Goal: Task Accomplishment & Management: Manage account settings

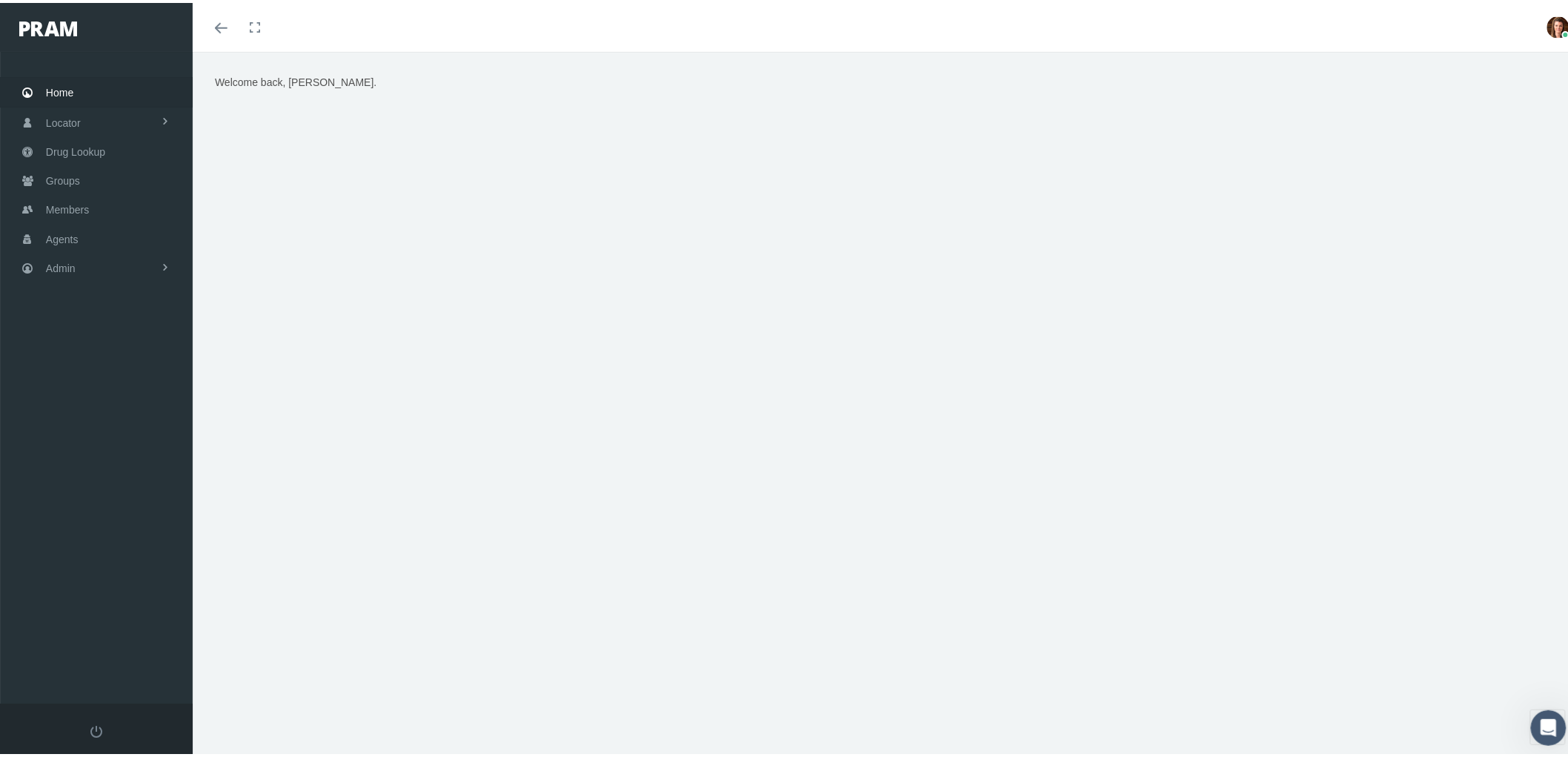
drag, startPoint x: 510, startPoint y: 13, endPoint x: 687, endPoint y: 243, distance: 290.2
click at [687, 243] on div "Welcome back, Erin." at bounding box center [886, 256] width 1366 height 371
click at [105, 270] on link "Admin" at bounding box center [96, 265] width 193 height 29
click at [114, 322] on link "Agents" at bounding box center [96, 324] width 193 height 26
click at [85, 406] on span "Bank Info Requests" at bounding box center [103, 407] width 90 height 25
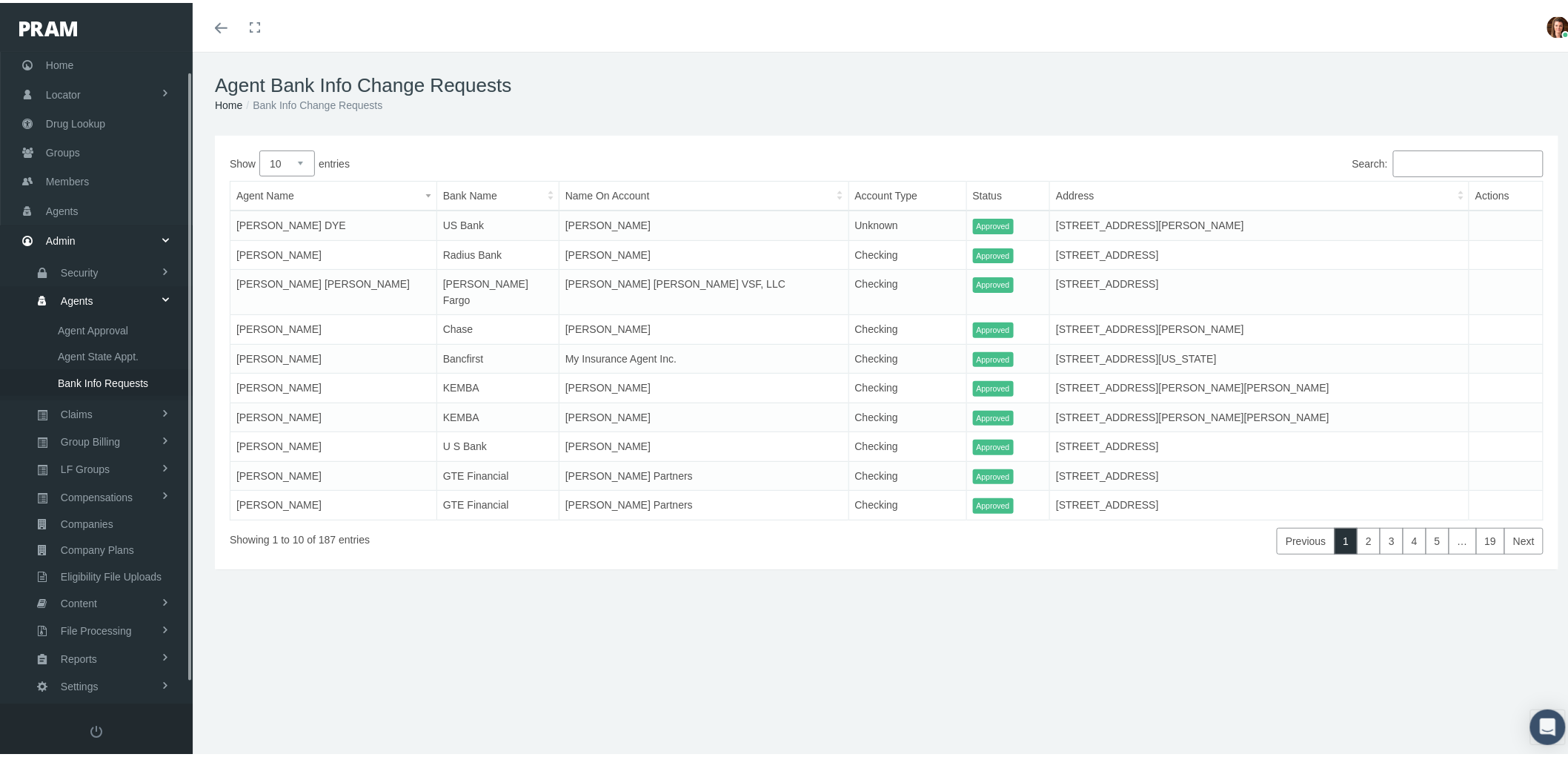
scroll to position [42, 0]
click at [132, 476] on span "Compensations" at bounding box center [97, 479] width 72 height 25
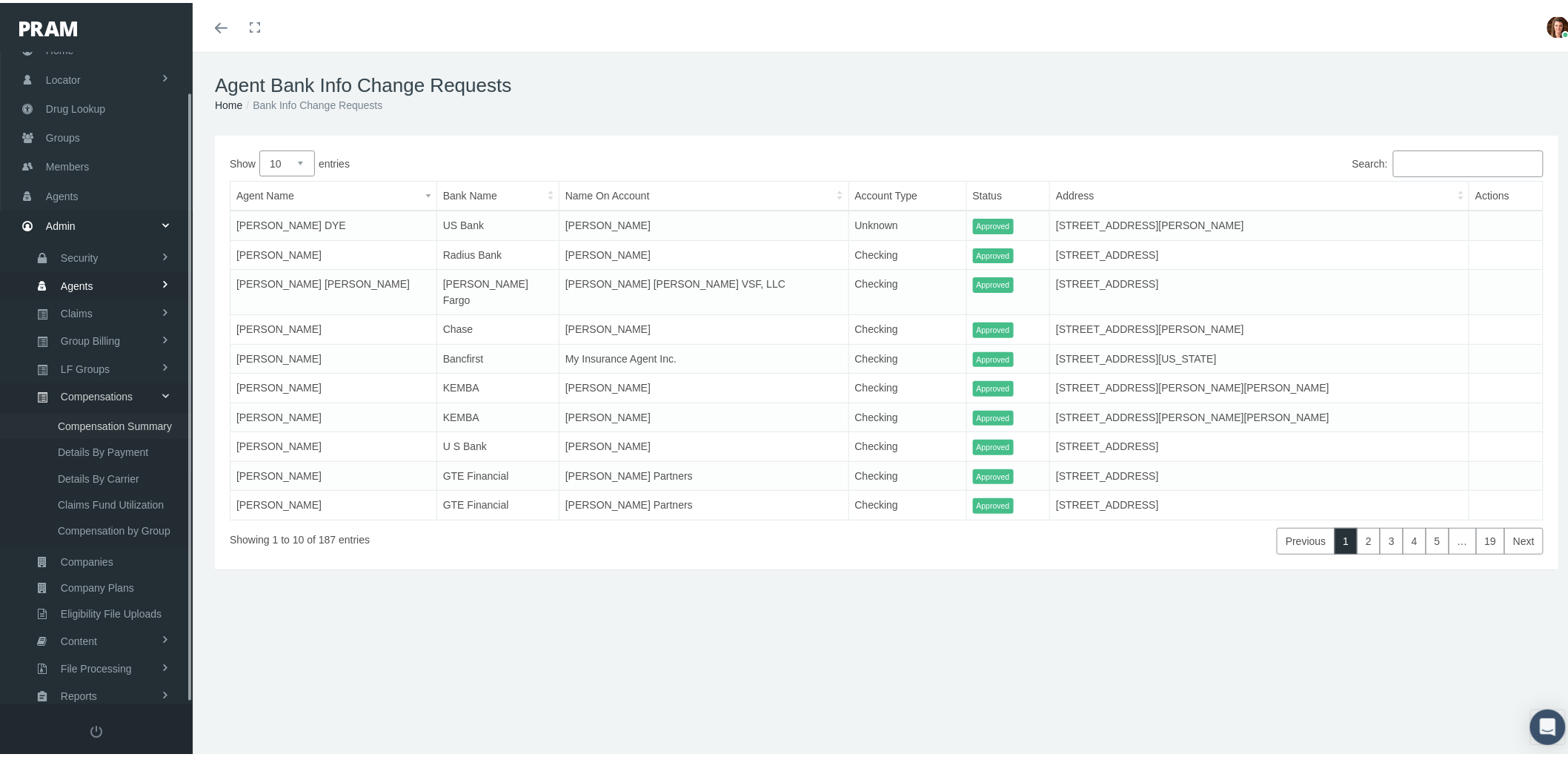
click at [138, 418] on span "Compensation Summary" at bounding box center [115, 423] width 114 height 25
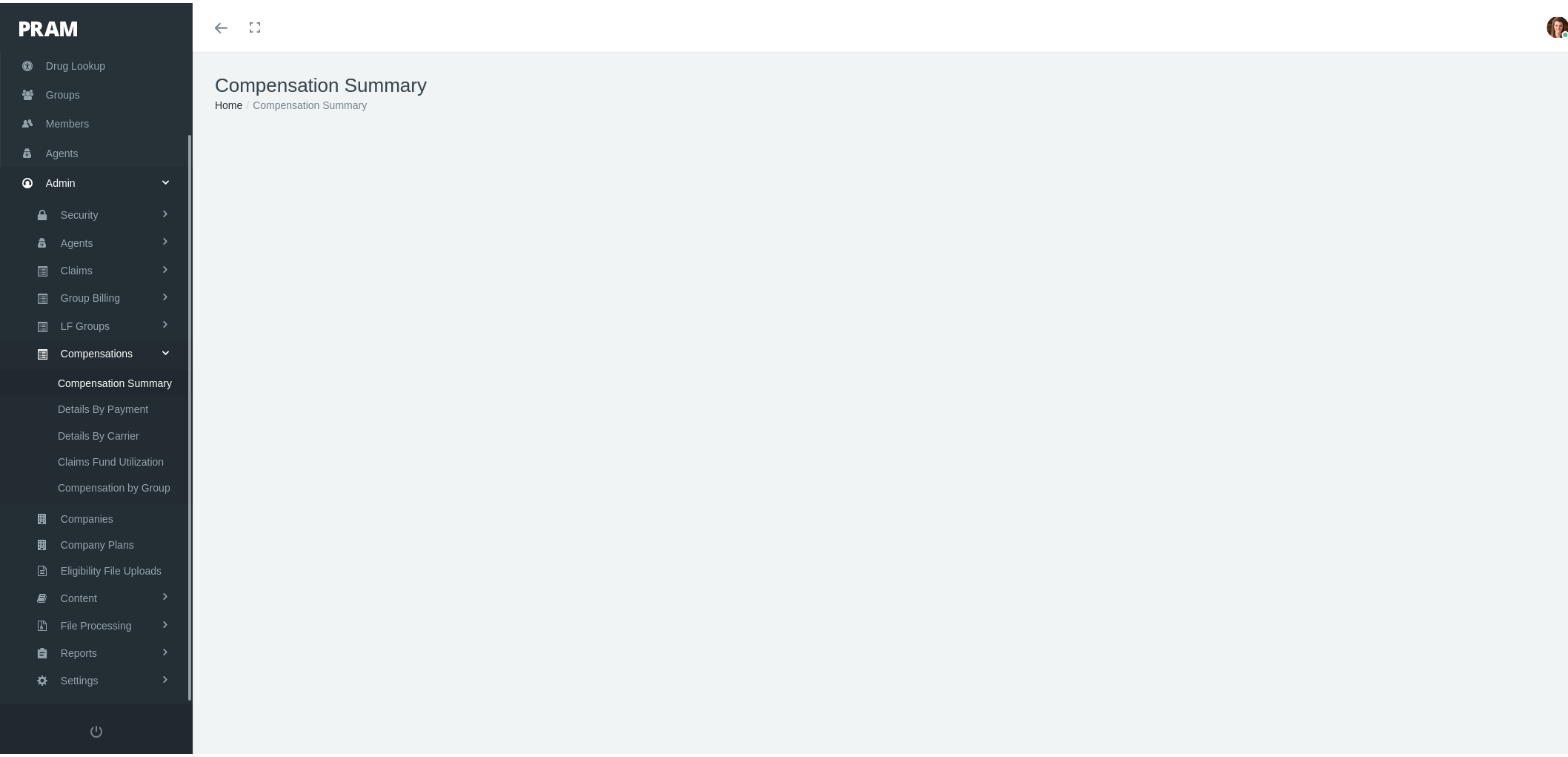
scroll to position [93, 0]
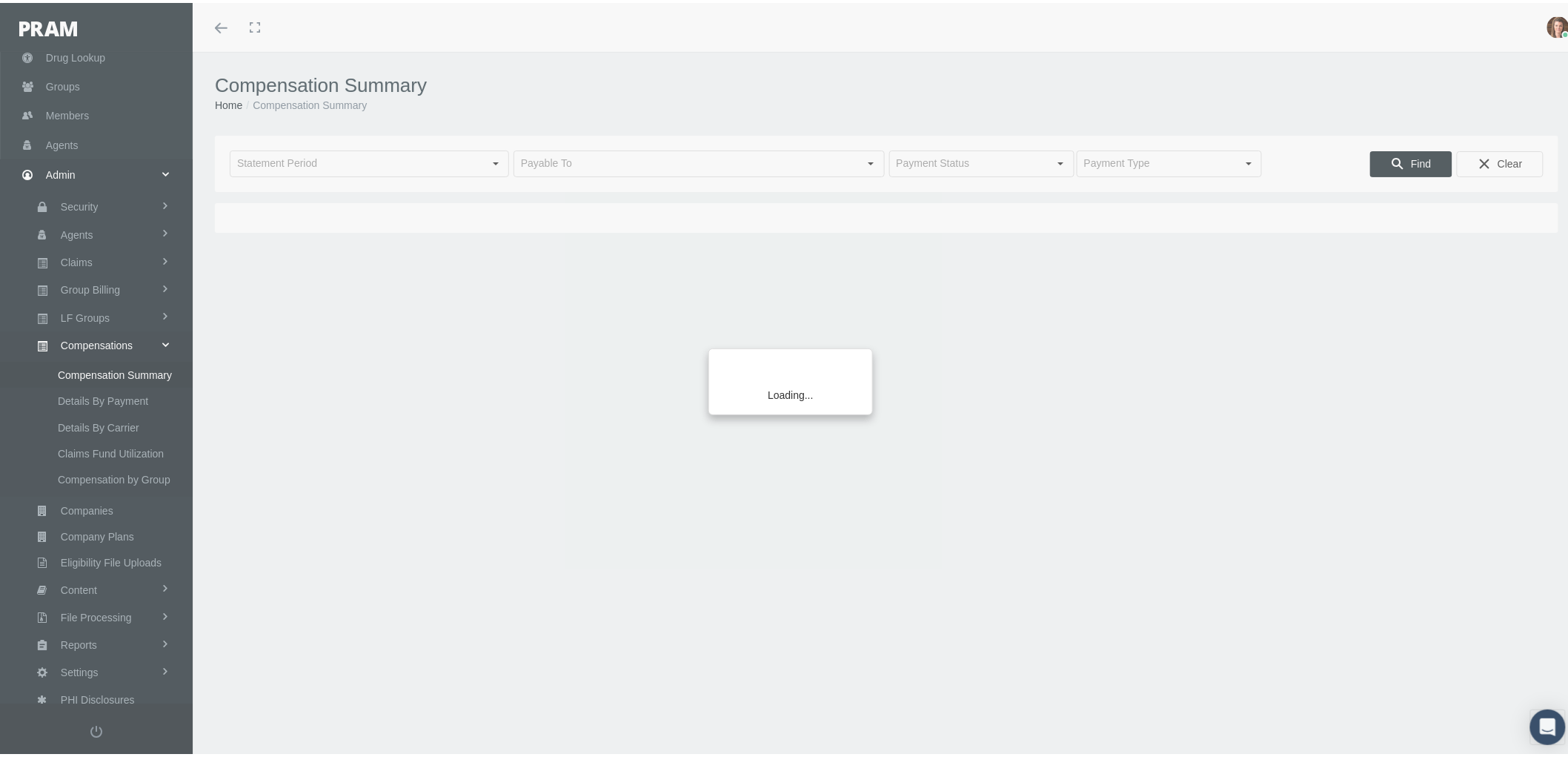
type input "September 2025"
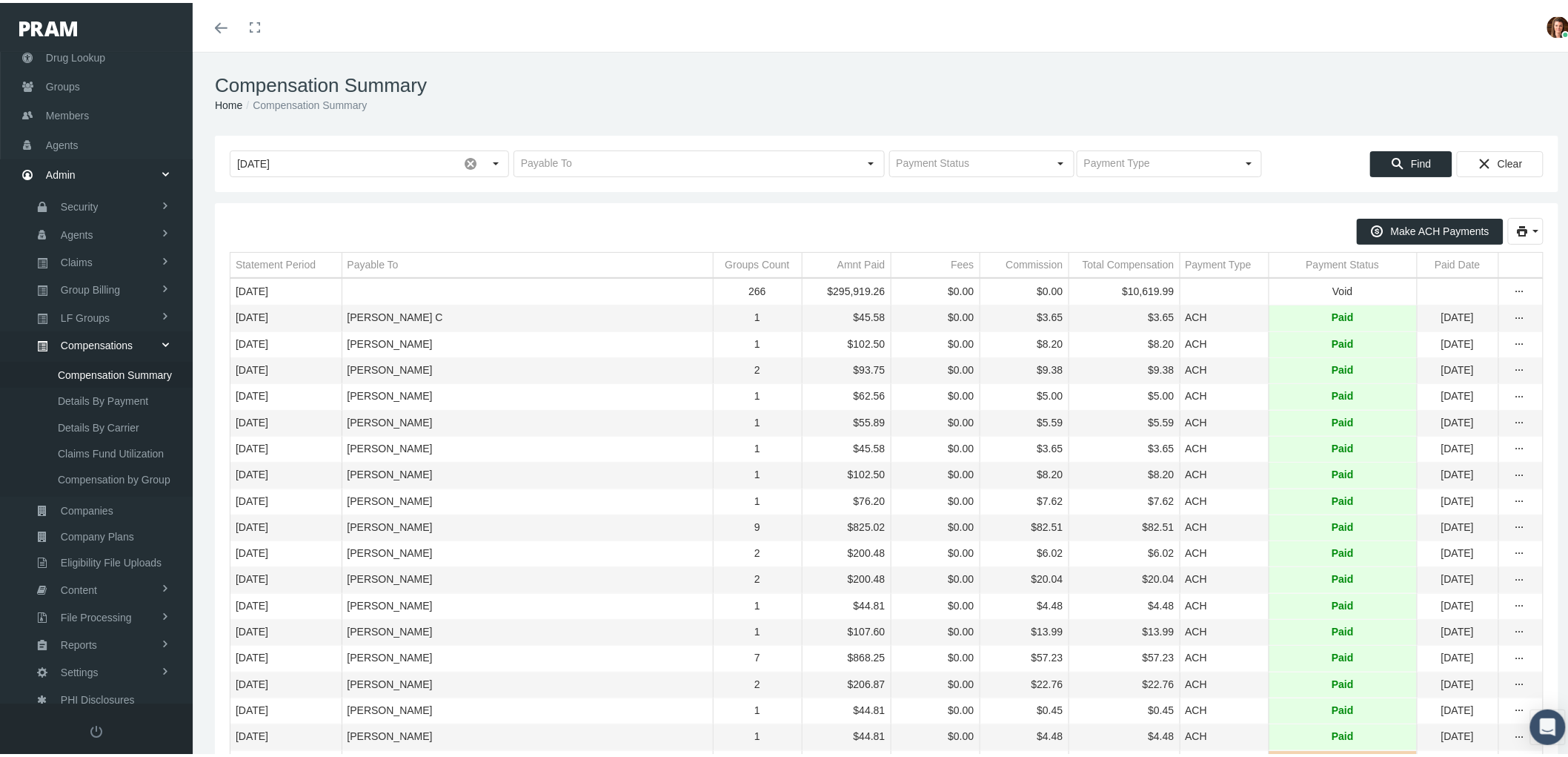
click at [1307, 258] on div "Payment Status" at bounding box center [1343, 262] width 73 height 14
click at [1300, 257] on div "Payment Status" at bounding box center [1336, 262] width 73 height 14
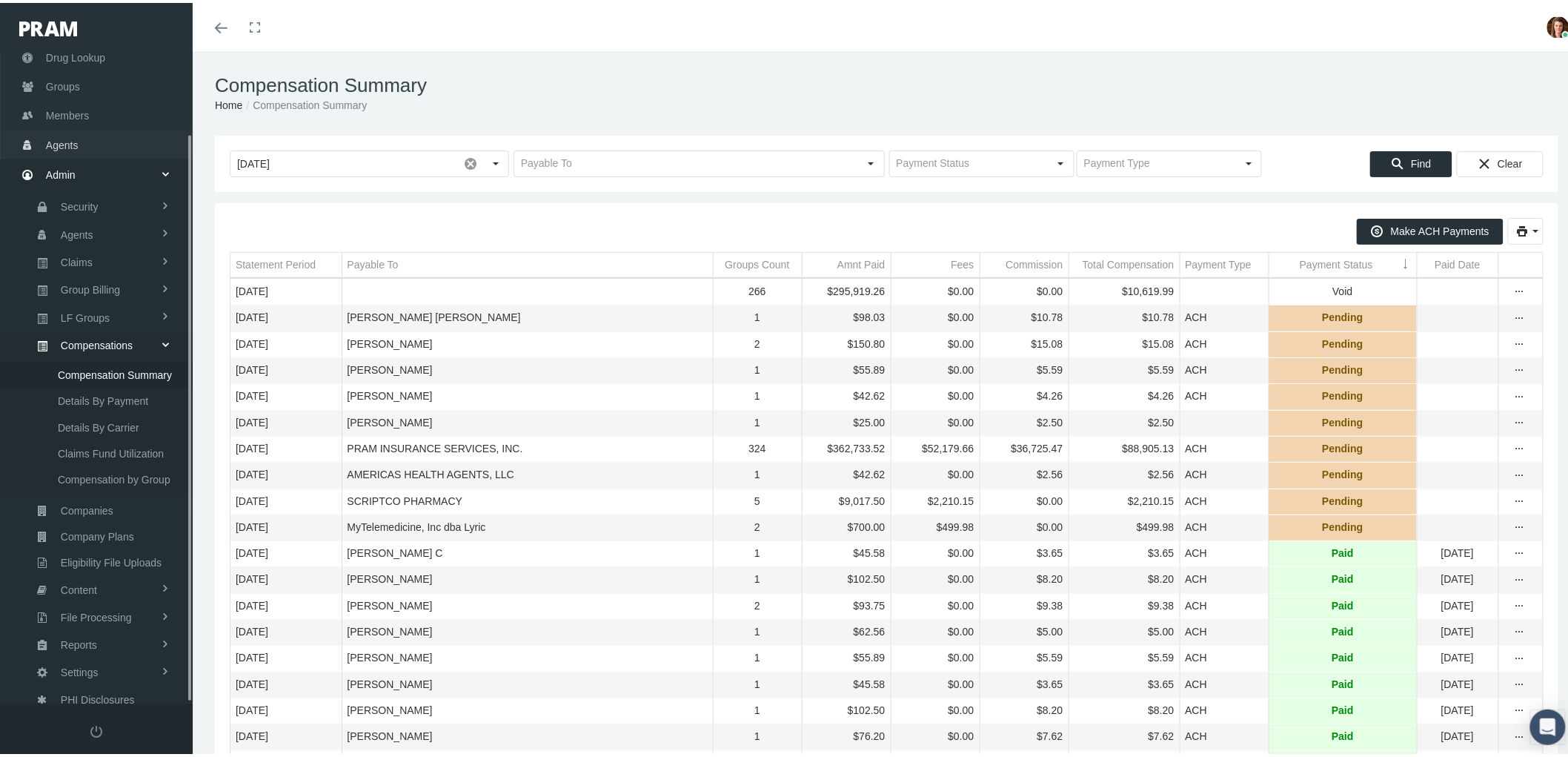
click at [70, 128] on span "Agents" at bounding box center [62, 142] width 33 height 28
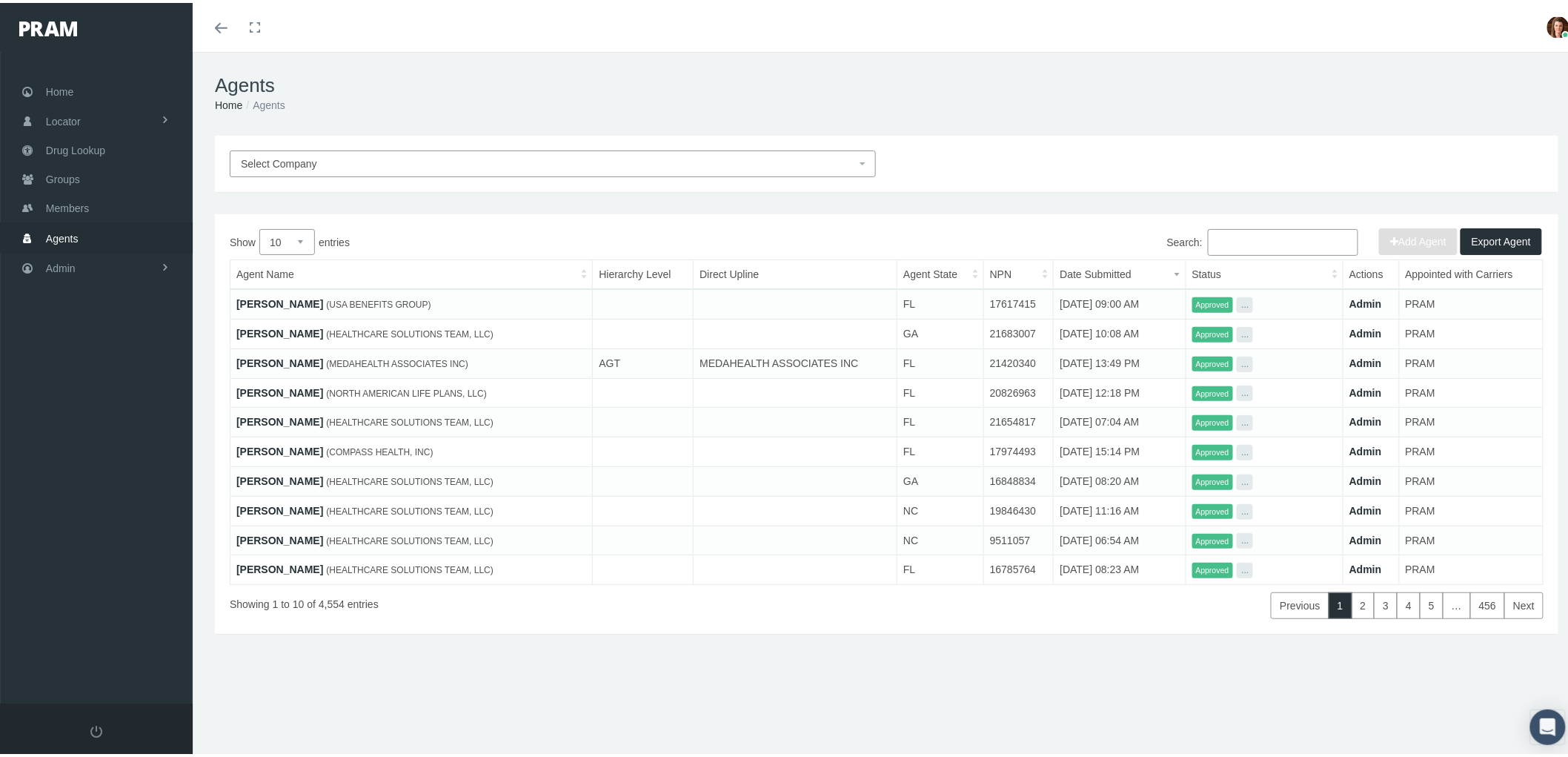
click at [1267, 241] on input "Search:" at bounding box center [1283, 239] width 151 height 27
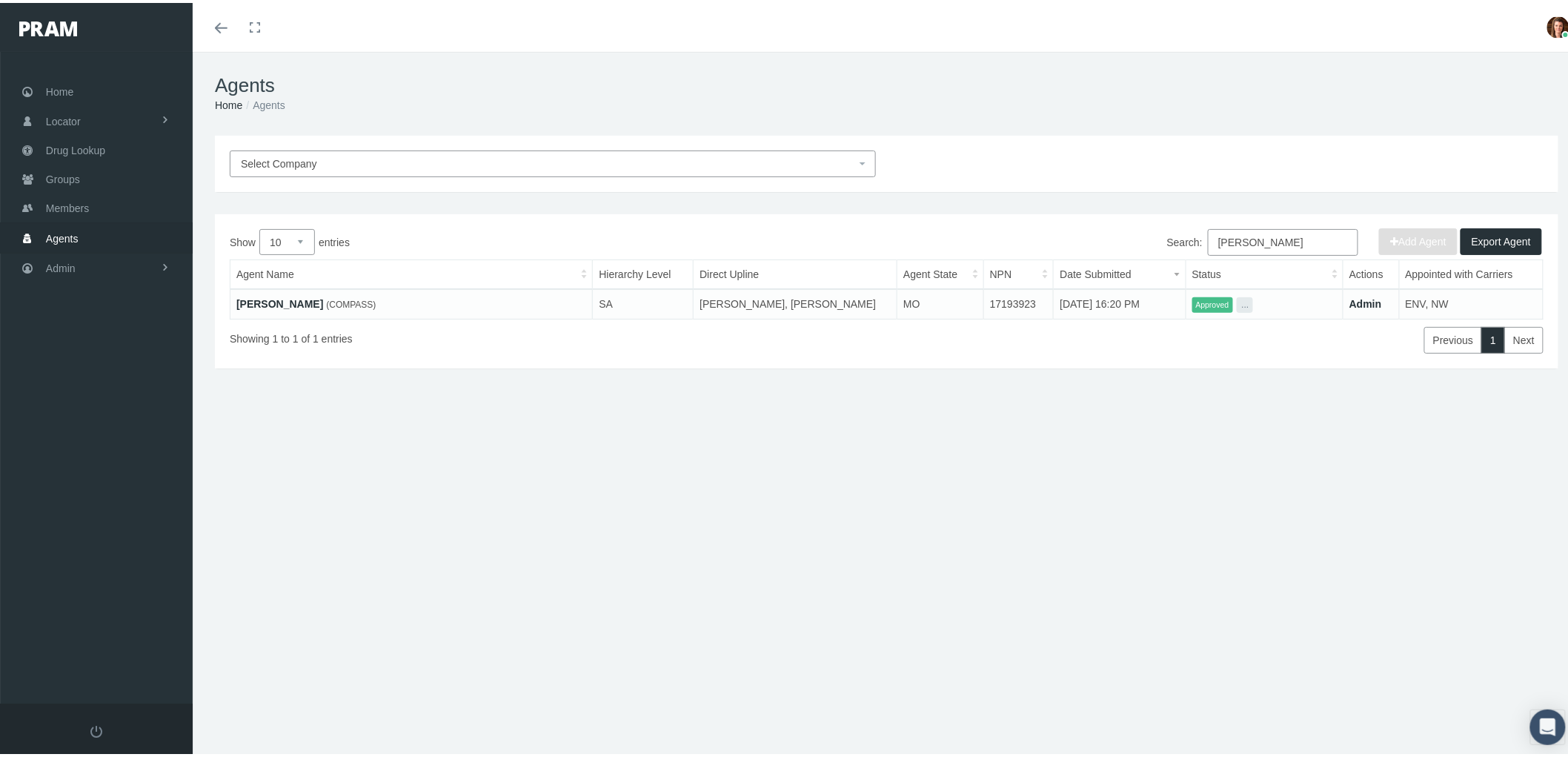
type input "debra dragan"
click at [257, 297] on link "Debra Dragan Bowen" at bounding box center [280, 301] width 87 height 12
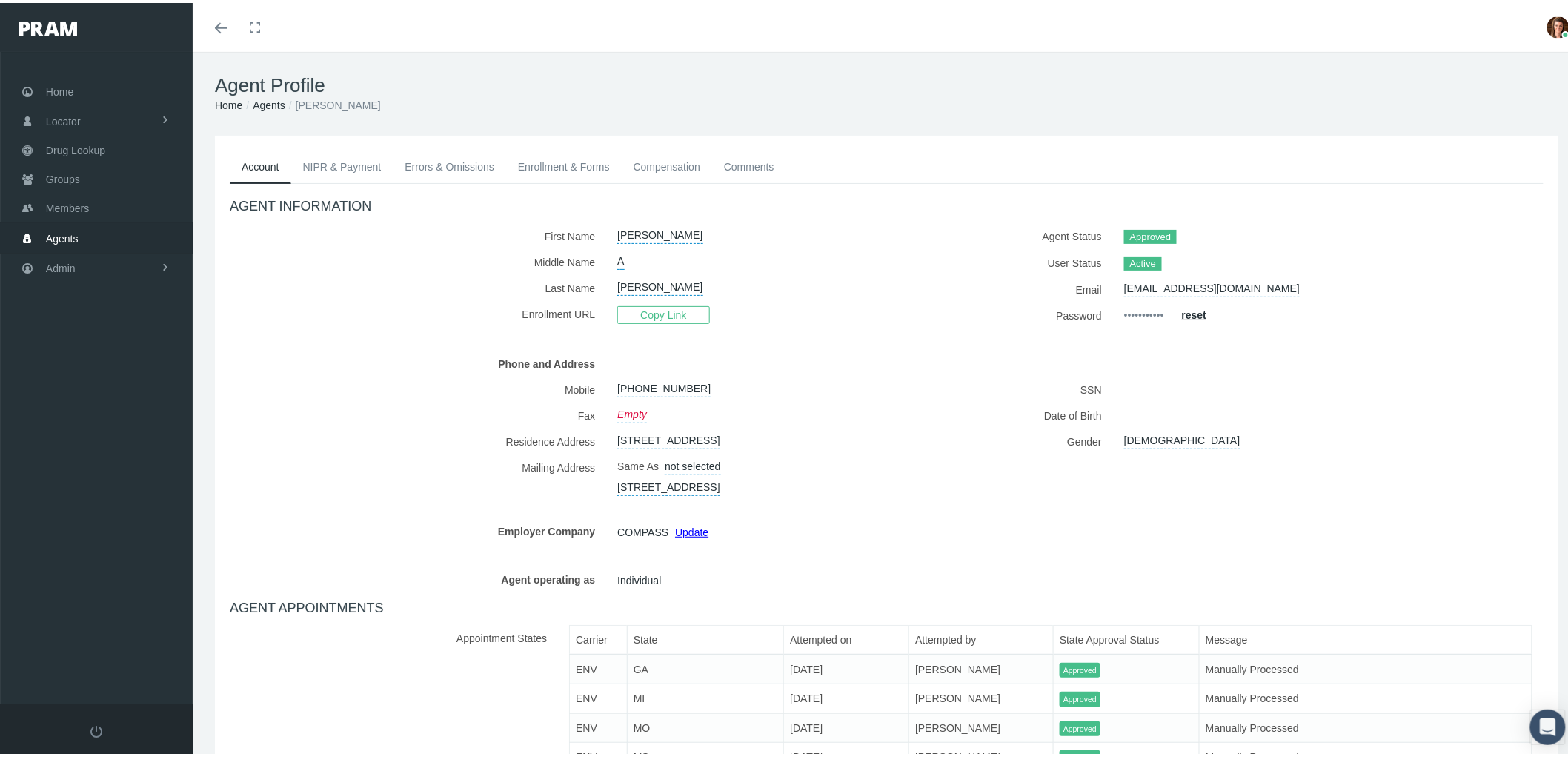
click at [327, 171] on link "NIPR & Payment" at bounding box center [342, 164] width 102 height 33
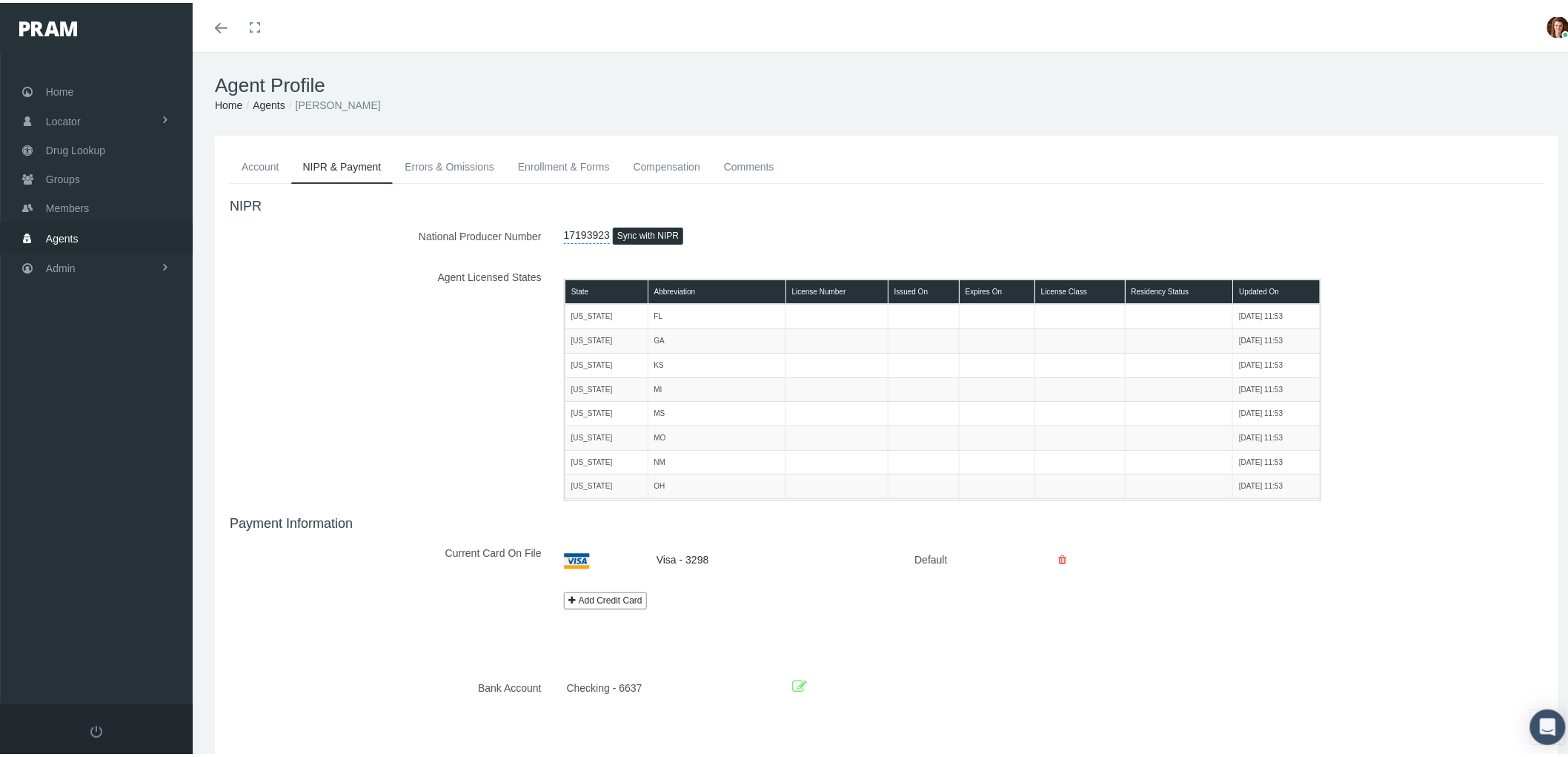
click at [793, 683] on icon at bounding box center [799, 684] width 15 height 23
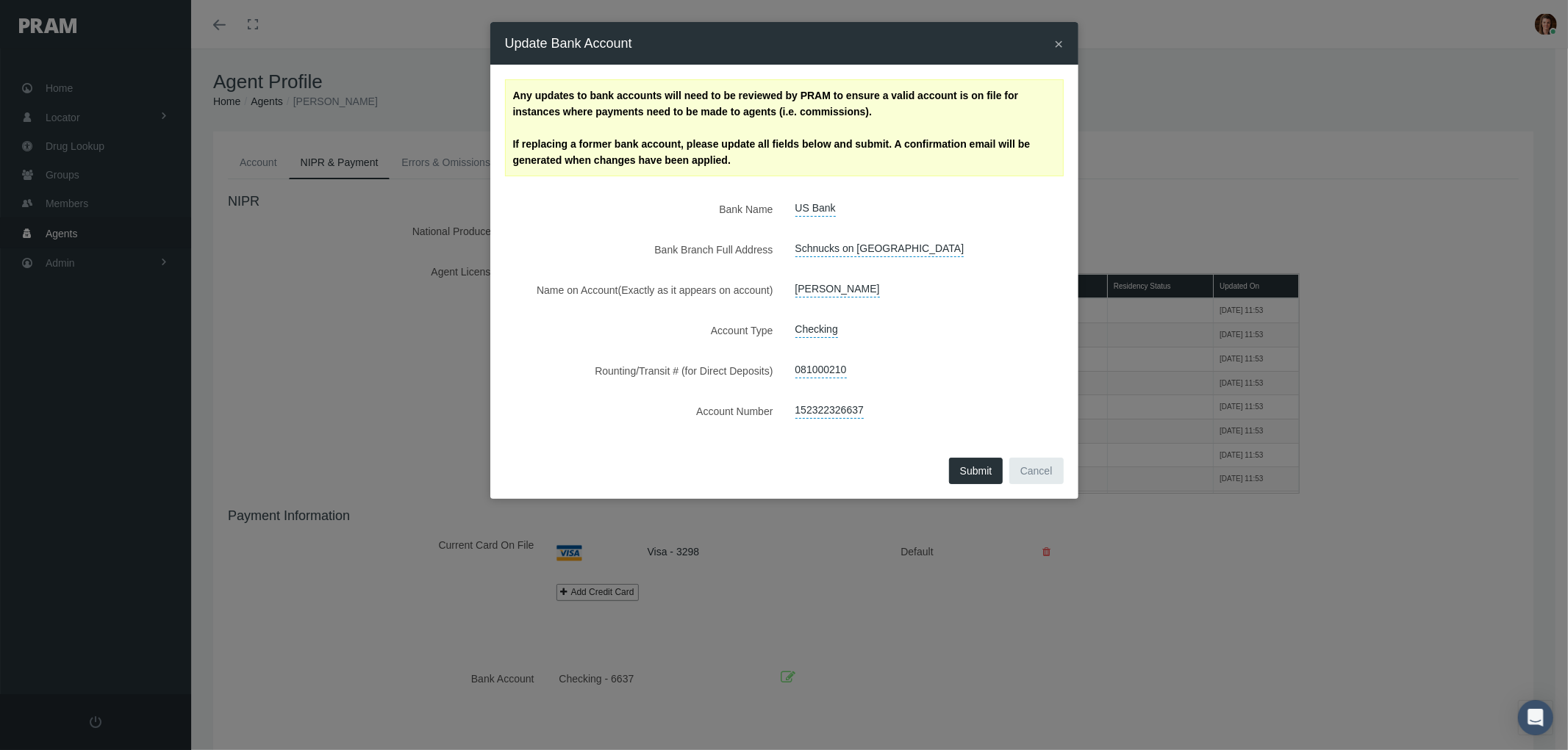
click at [1060, 39] on span "×" at bounding box center [1059, 44] width 9 height 17
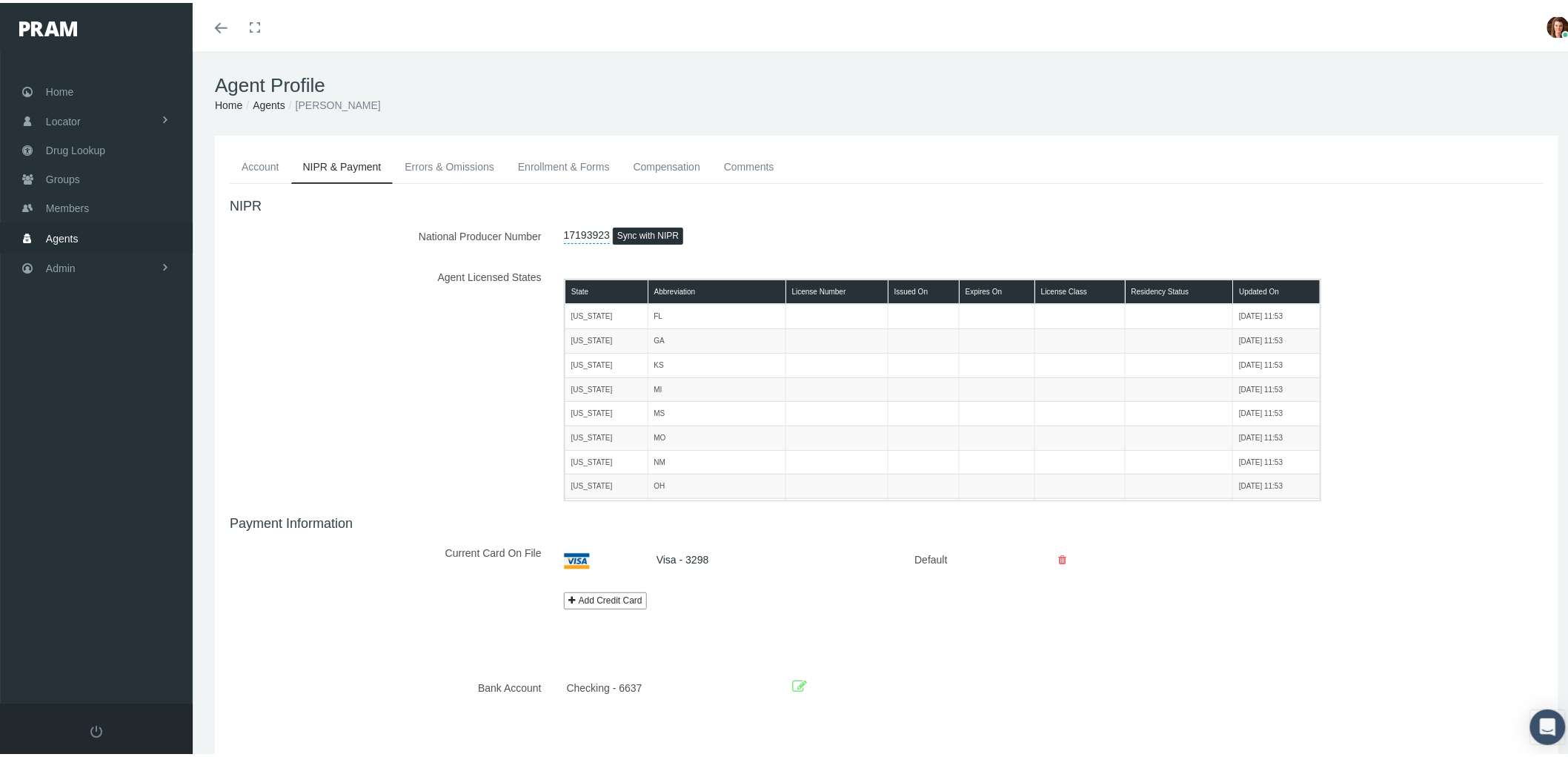
click at [243, 168] on link "Account" at bounding box center [261, 164] width 62 height 33
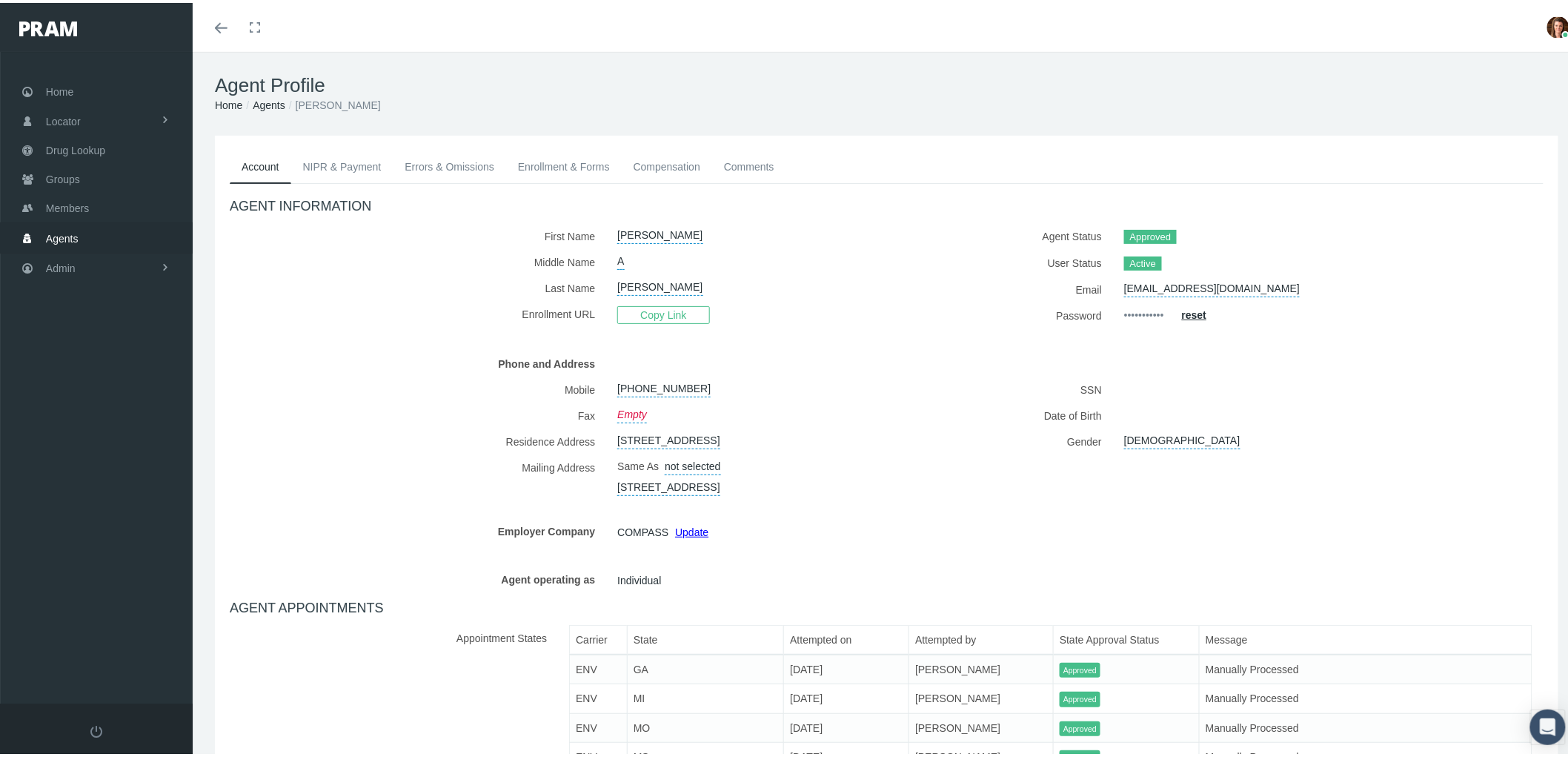
click at [321, 169] on link "NIPR & Payment" at bounding box center [342, 164] width 102 height 33
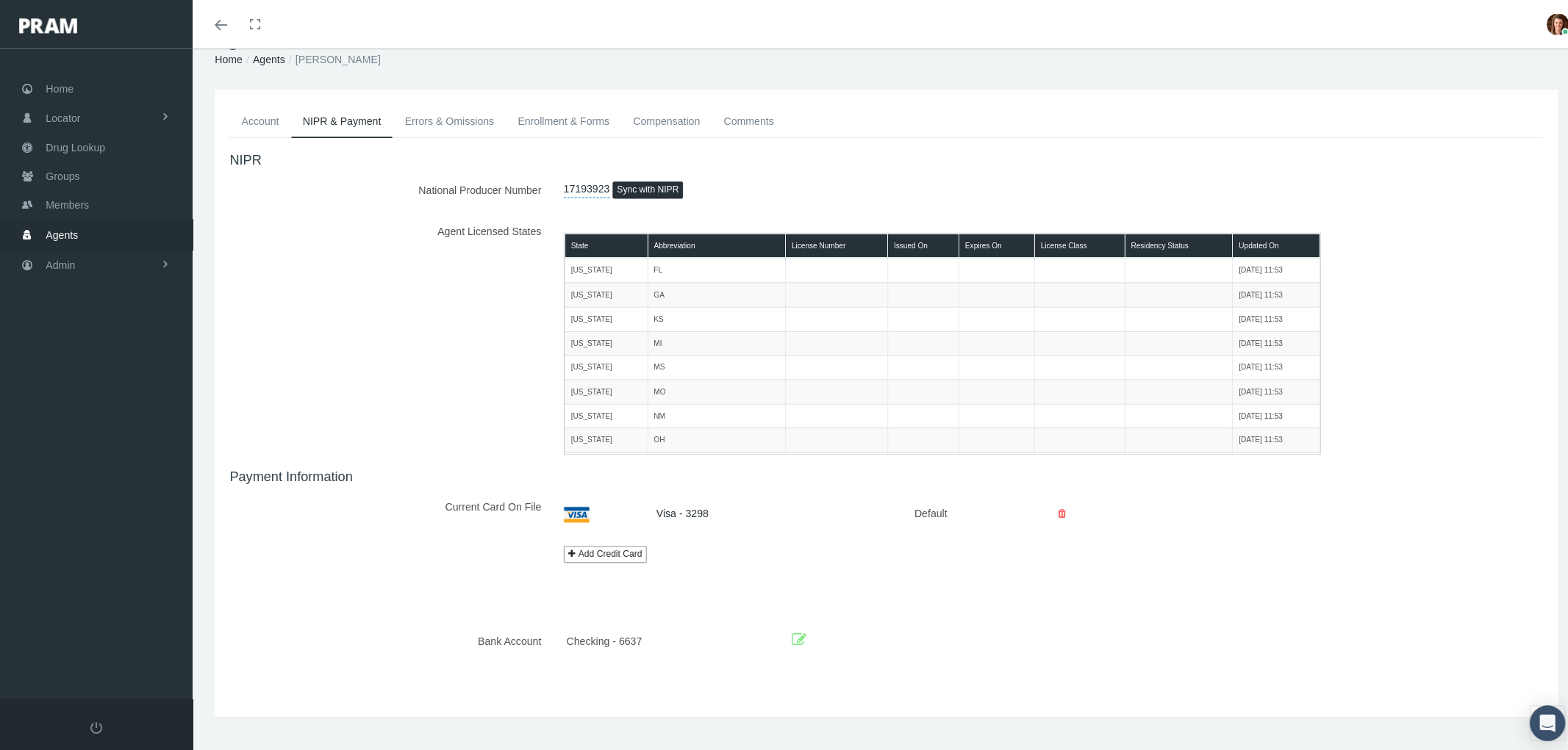
scroll to position [63, 0]
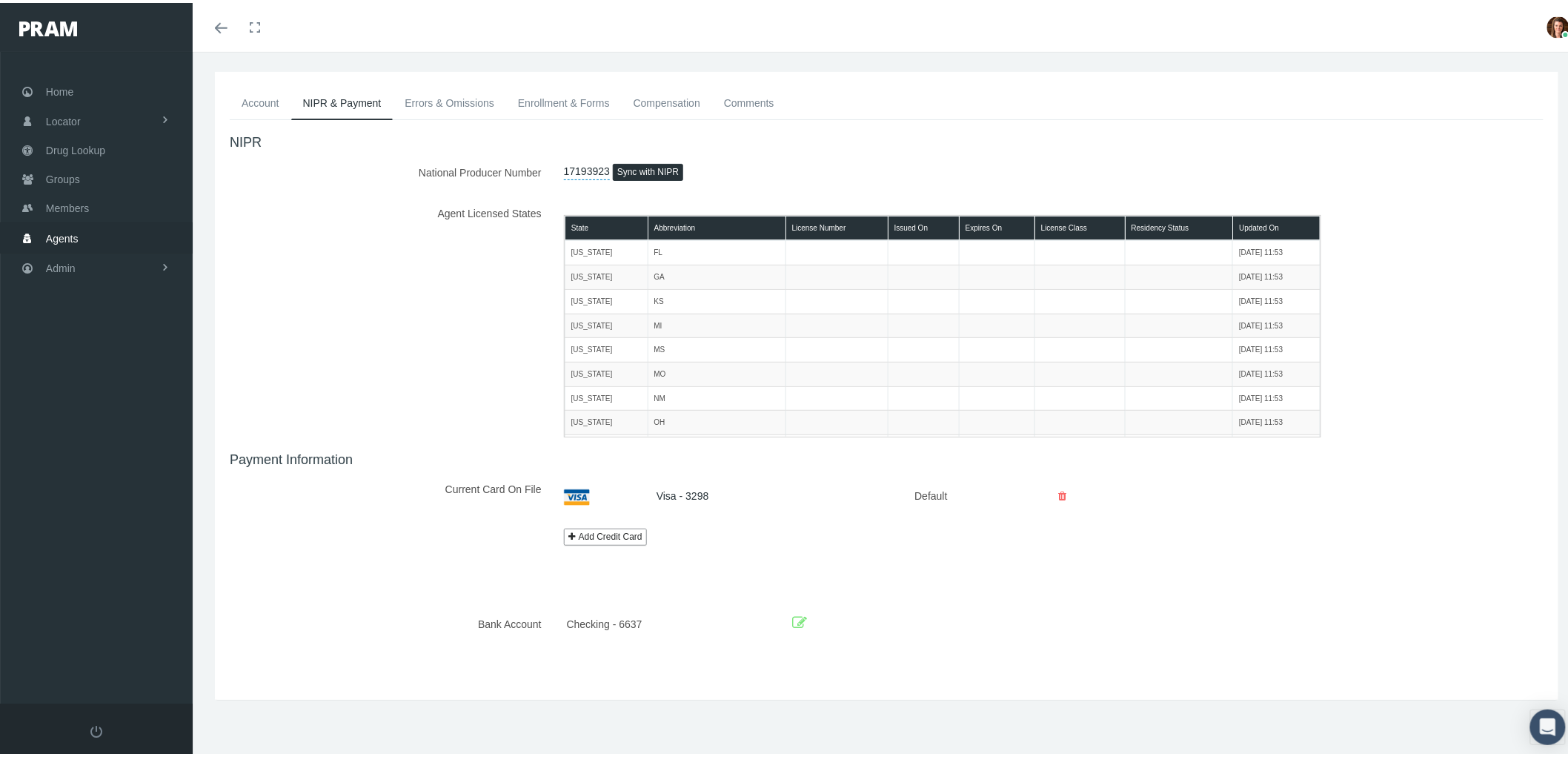
click at [796, 621] on icon at bounding box center [799, 620] width 15 height 23
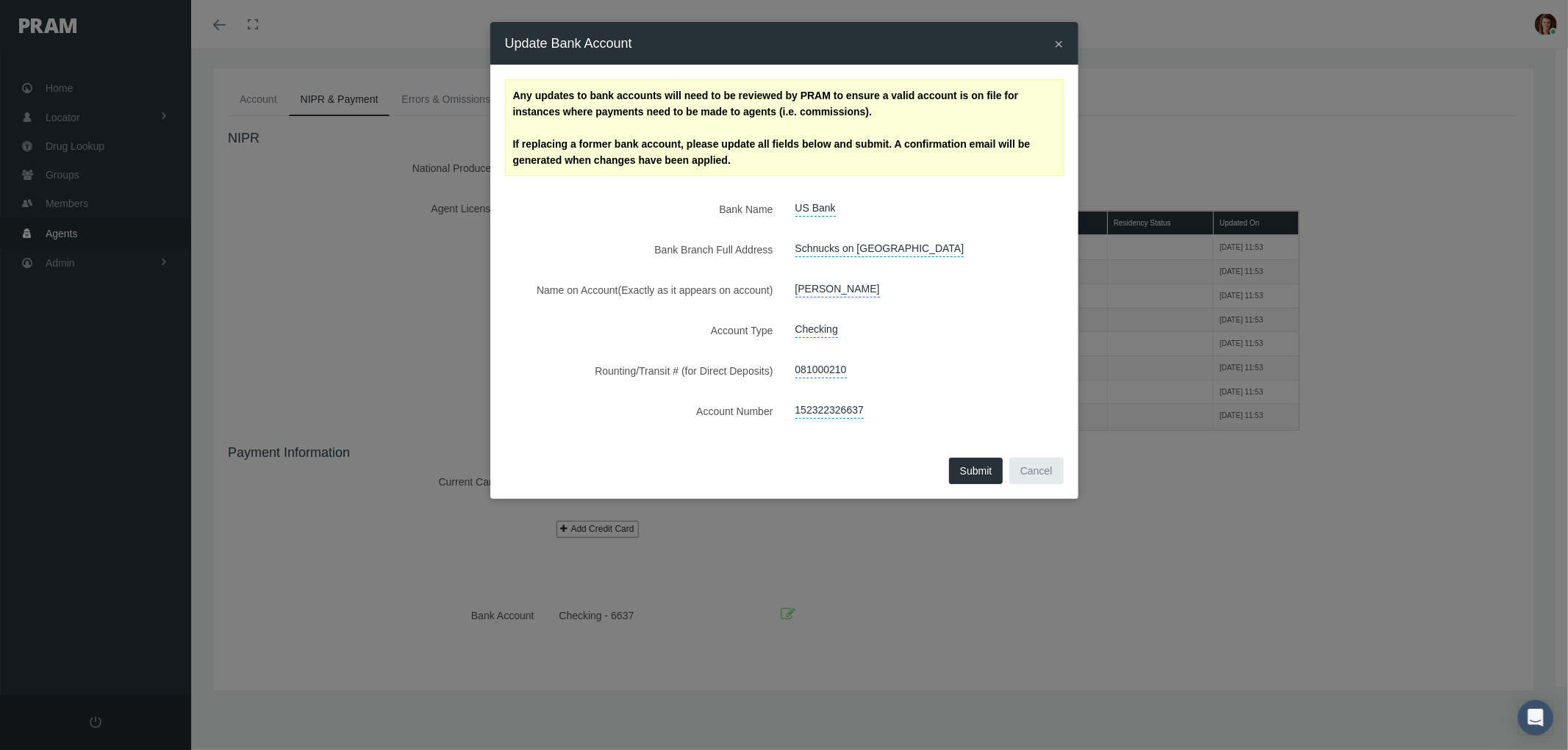
click at [1062, 39] on span "×" at bounding box center [1059, 44] width 9 height 17
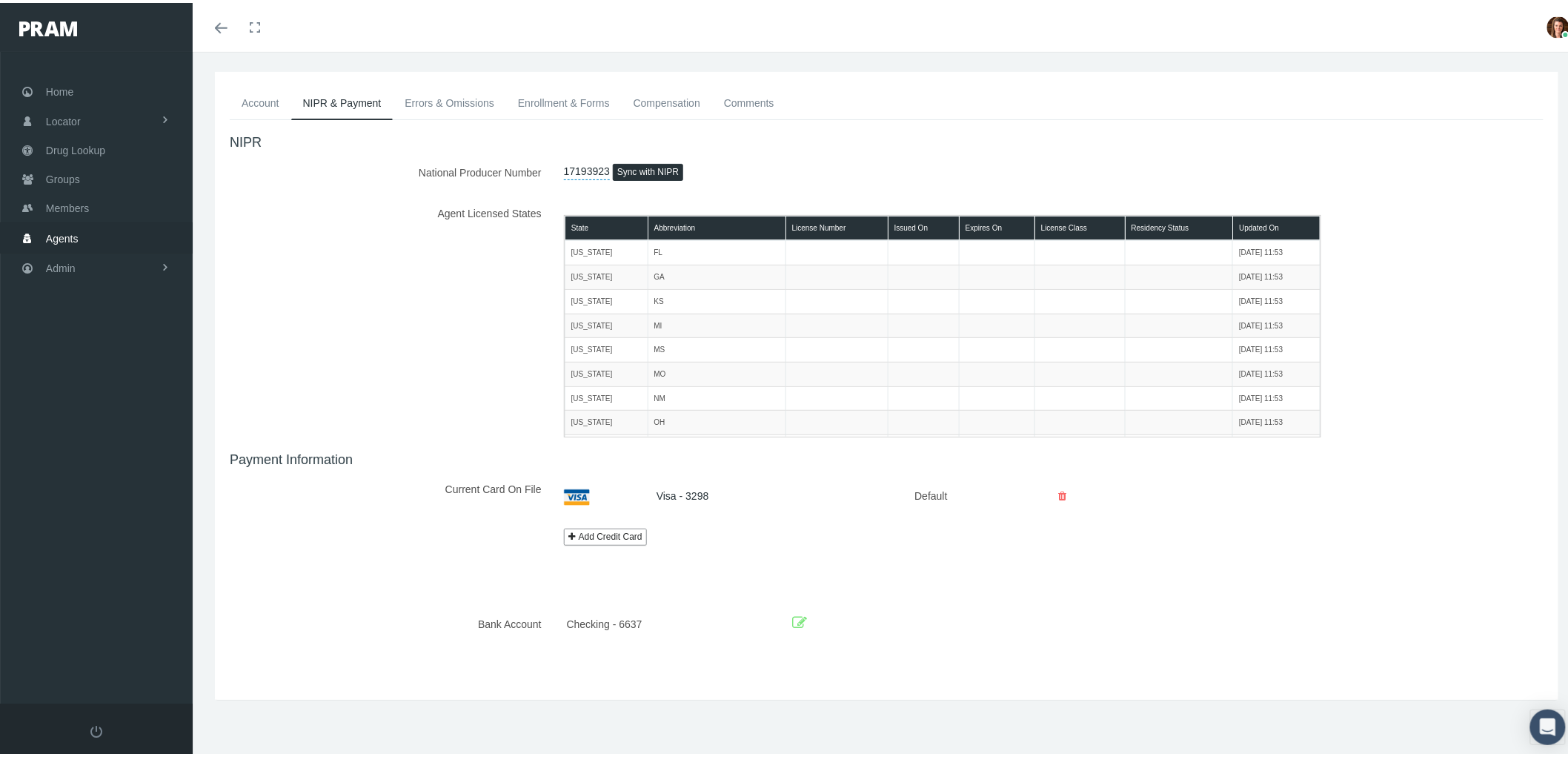
click at [257, 104] on link "Account" at bounding box center [261, 100] width 62 height 33
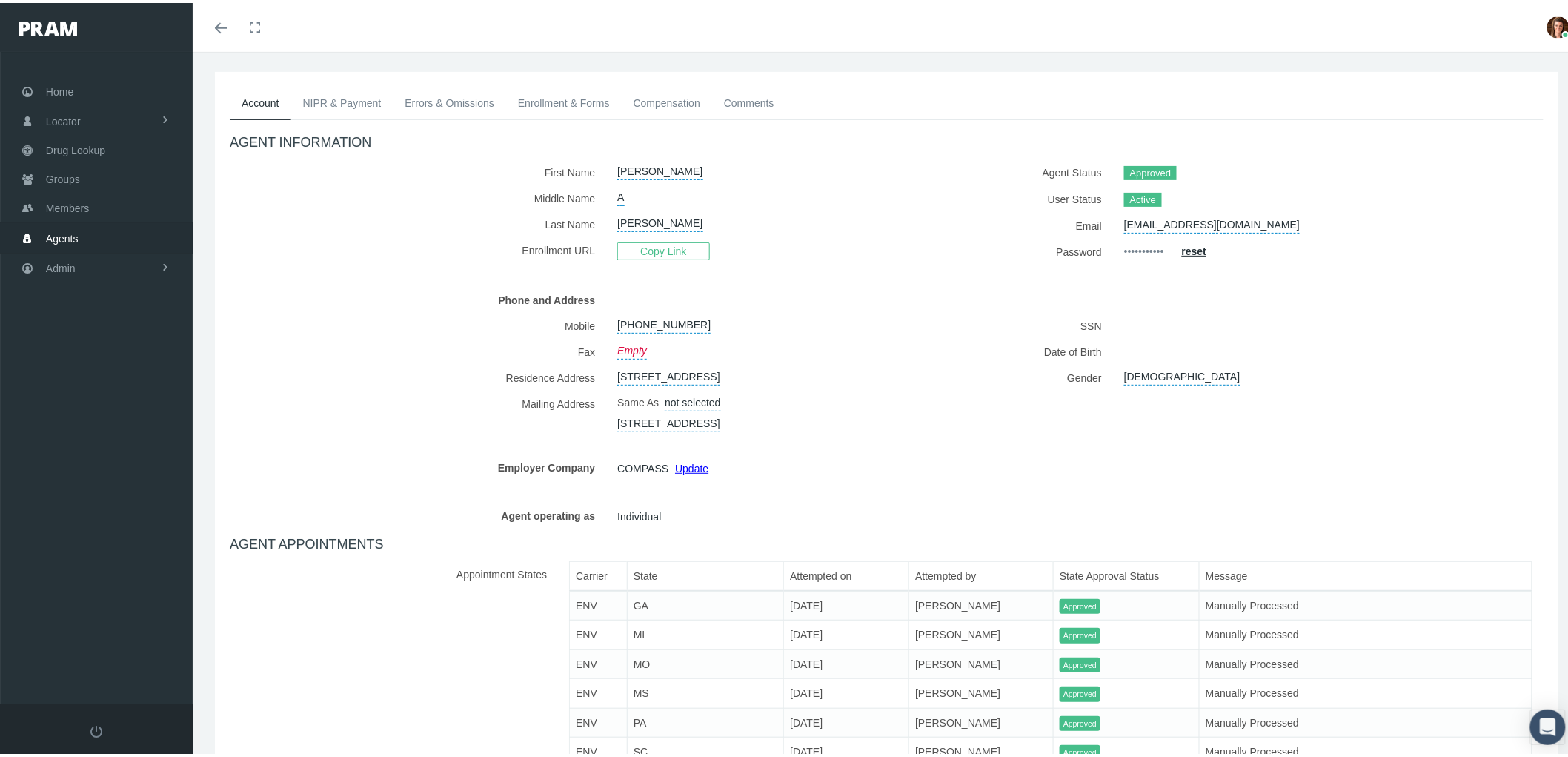
click at [355, 102] on link "NIPR & Payment" at bounding box center [342, 100] width 102 height 33
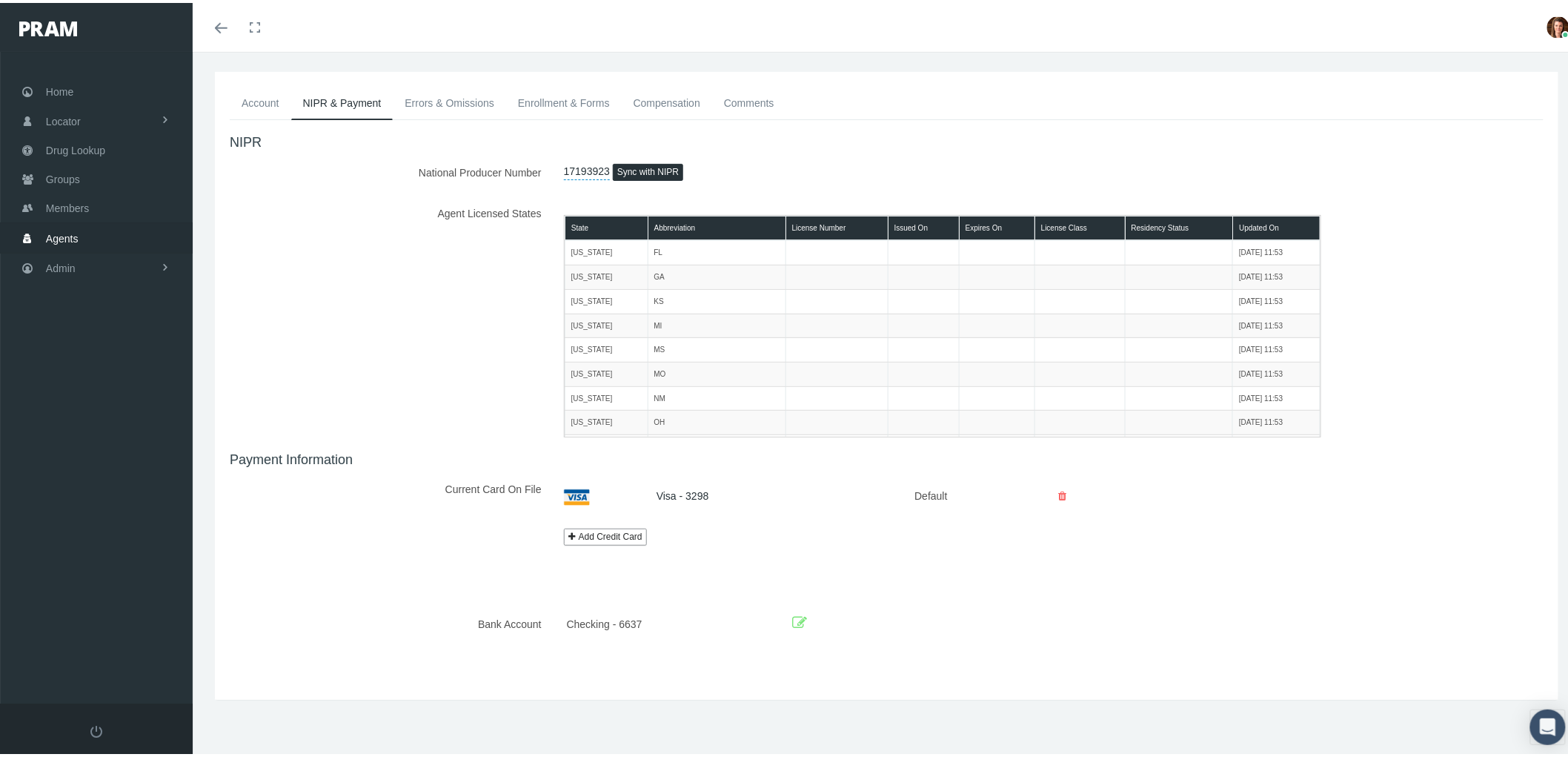
click at [793, 621] on icon at bounding box center [799, 620] width 15 height 23
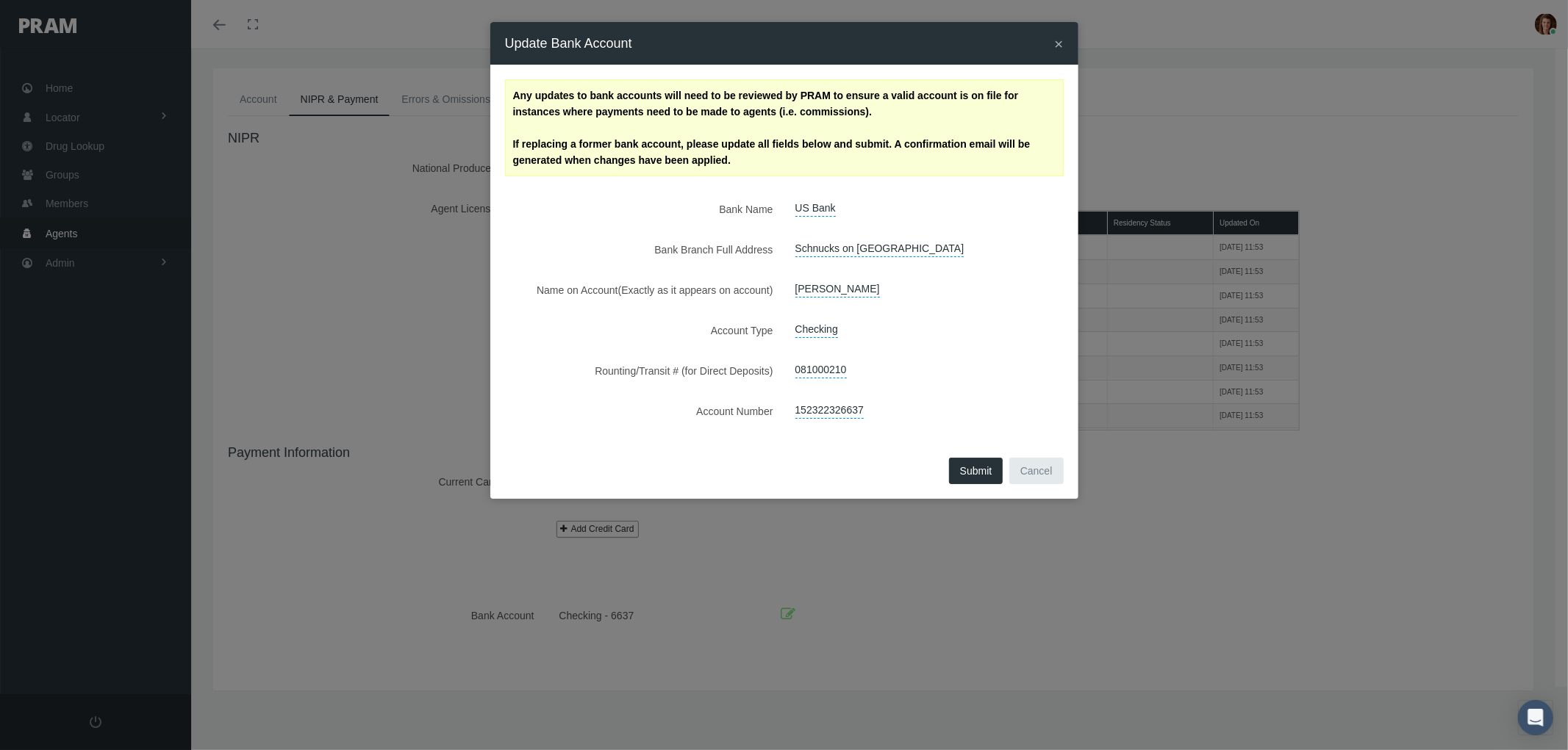
click at [906, 376] on div "081000210" at bounding box center [905, 371] width 242 height 26
click at [825, 203] on link "US Bank" at bounding box center [815, 206] width 41 height 21
drag, startPoint x: 860, startPoint y: 210, endPoint x: 747, endPoint y: 209, distance: 113.0
click at [739, 212] on div "Bank Name US Bank US Bank" at bounding box center [784, 209] width 581 height 26
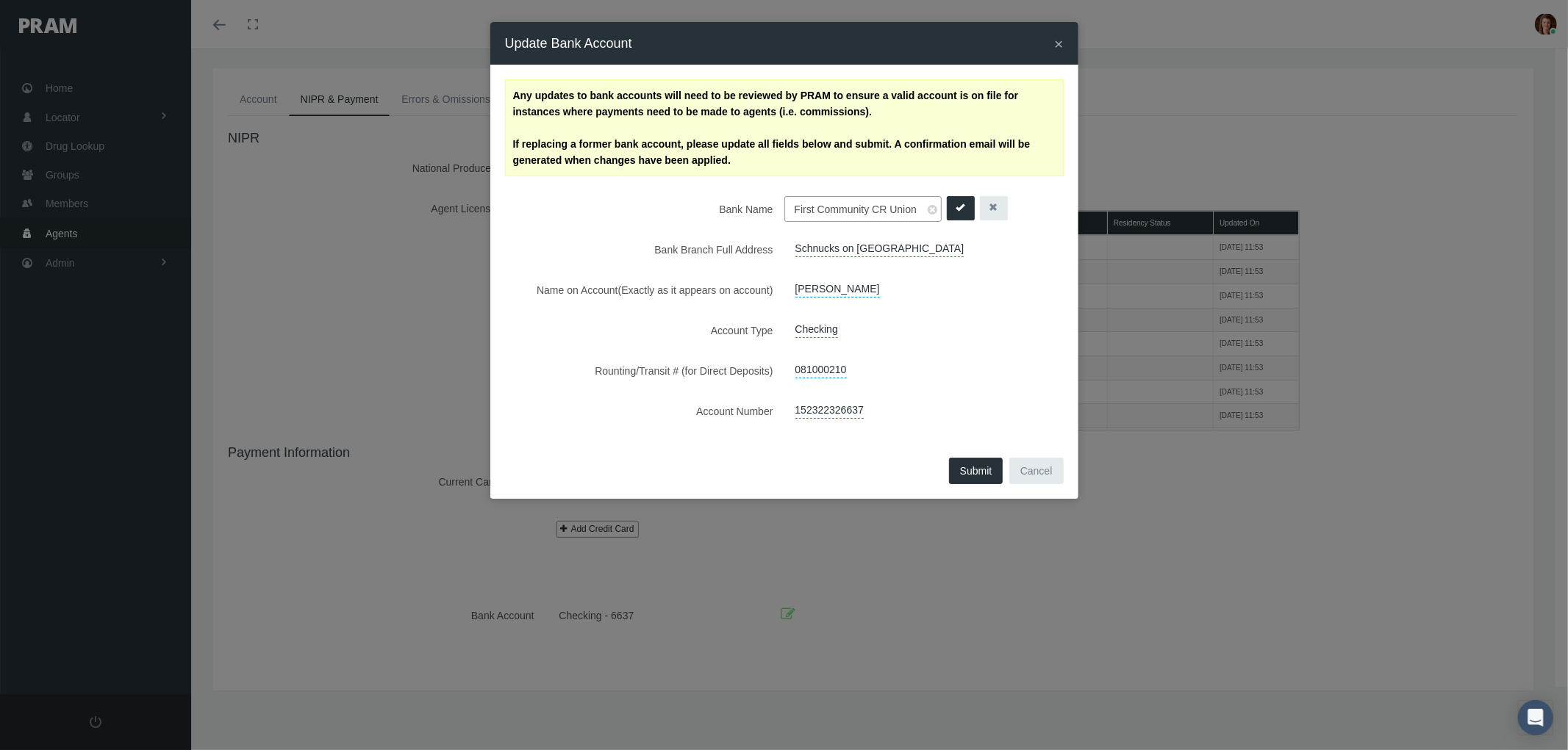
type input "First Community CR Union"
click at [957, 207] on icon "submit" at bounding box center [960, 207] width 9 height 9
click at [855, 258] on link "Schnucks on Mid Rivers Mall Dr. , Cottleville, , MO, 63304" at bounding box center [879, 247] width 169 height 21
select select "MO"
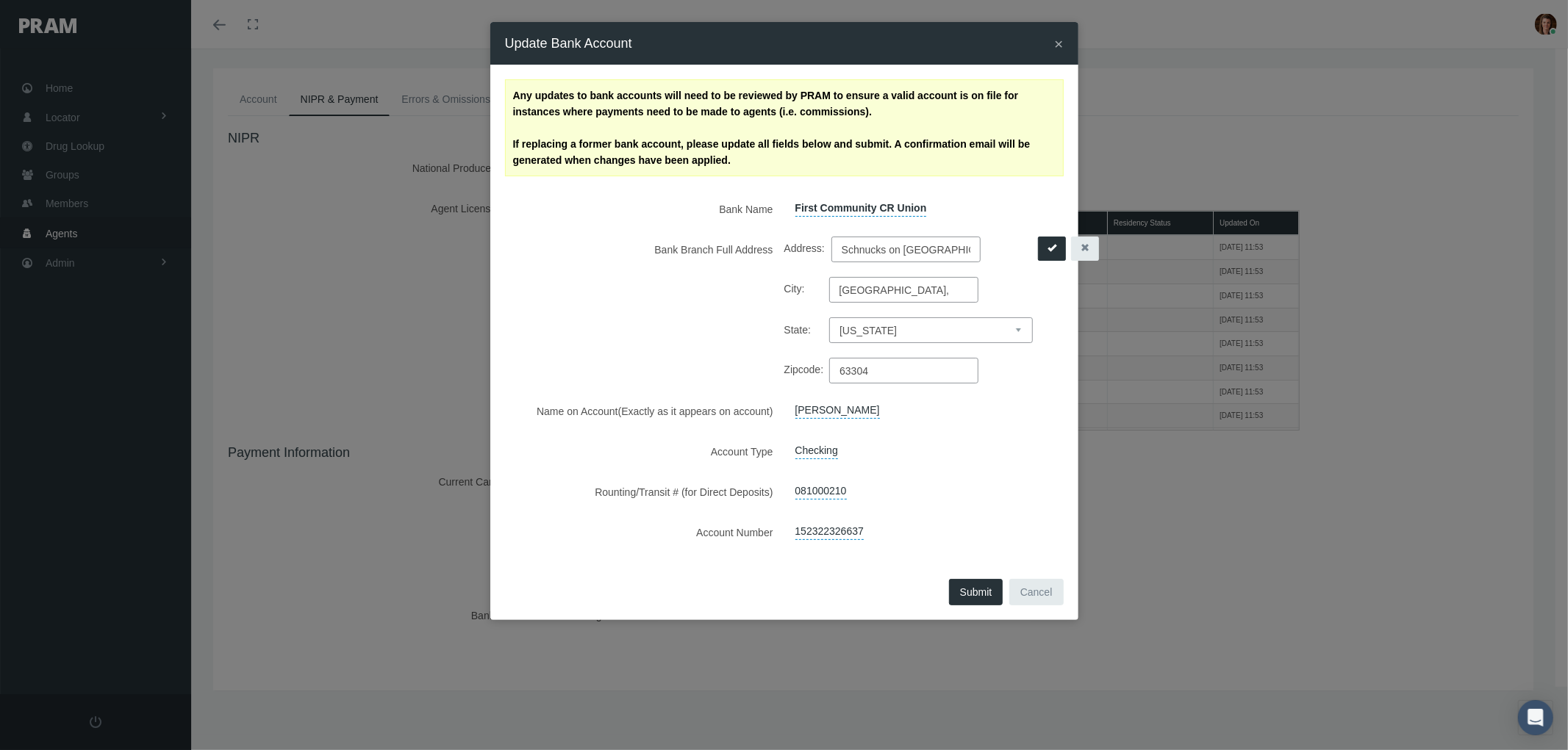
scroll to position [0, 27]
click at [905, 408] on div "Debra A Bowen" at bounding box center [905, 411] width 242 height 26
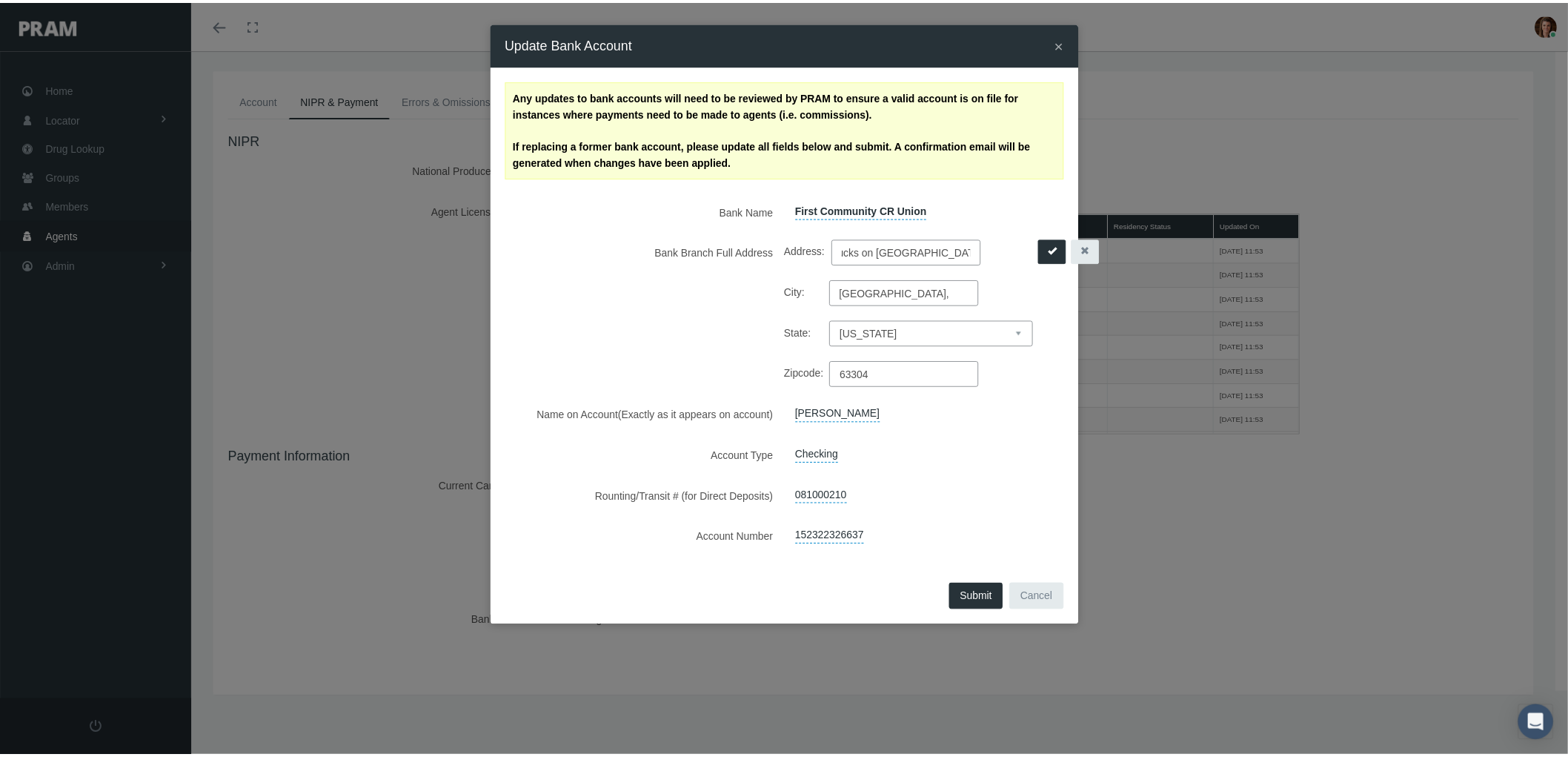
scroll to position [0, 0]
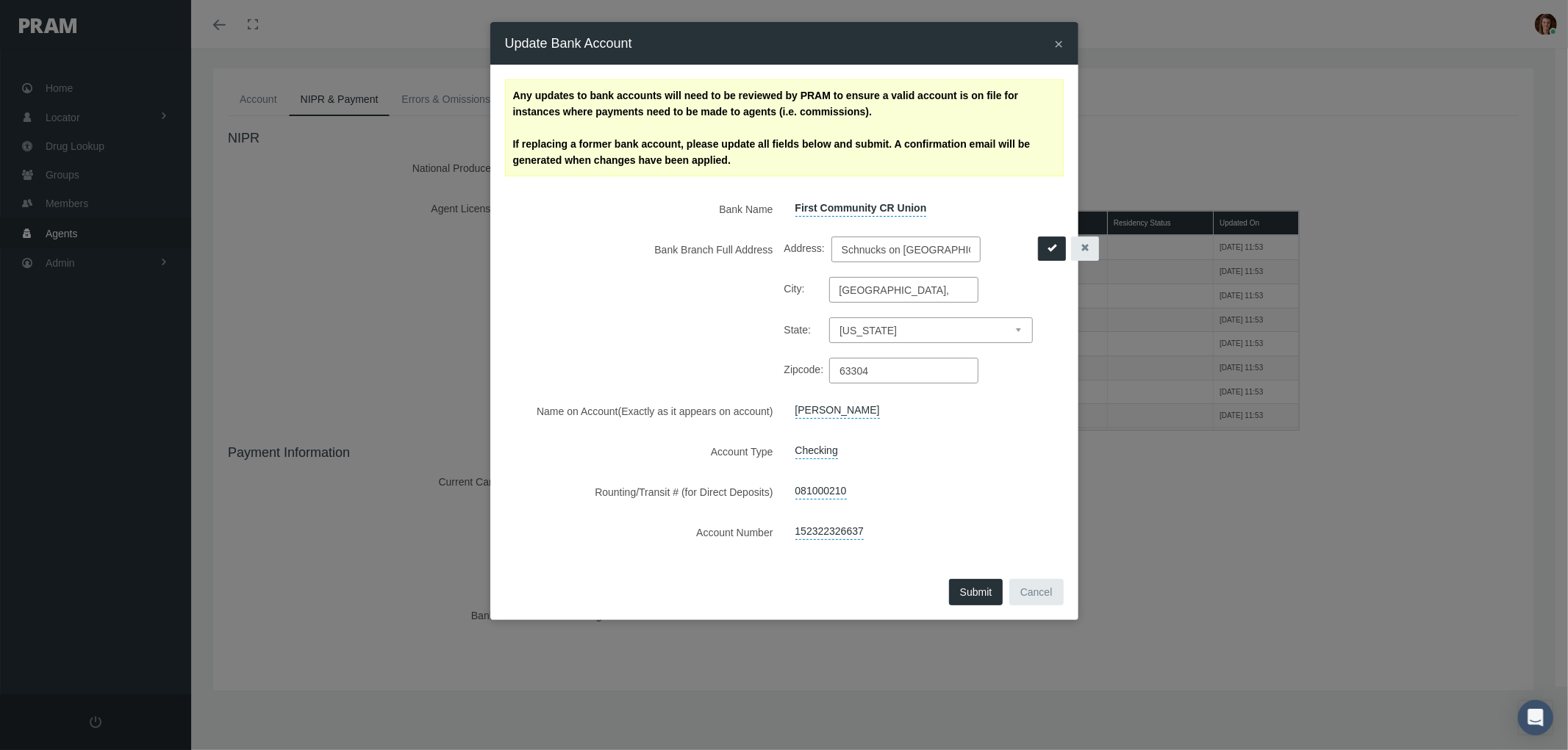
click at [814, 490] on link "081000210" at bounding box center [821, 489] width 52 height 21
click at [758, 490] on div "Rounting/Transit # (for Direct Deposits) 081000210" at bounding box center [784, 492] width 581 height 26
click at [953, 492] on icon "submit" at bounding box center [957, 489] width 9 height 9
click at [818, 532] on link "152322326637" at bounding box center [829, 529] width 68 height 21
click at [722, 525] on div "Account Number 152322326637" at bounding box center [784, 532] width 581 height 26
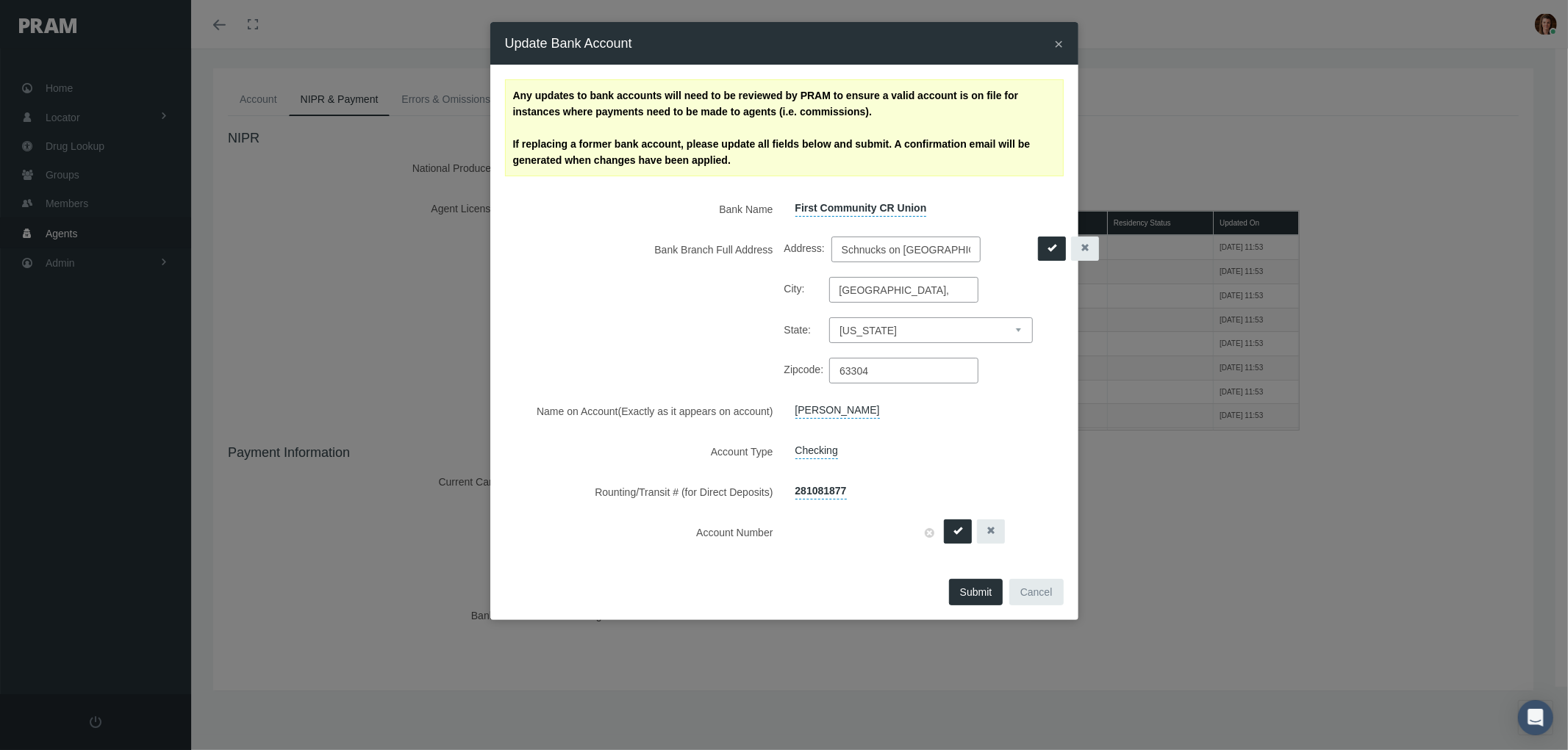
click at [961, 532] on button "submit" at bounding box center [957, 531] width 28 height 24
click at [976, 590] on button "Submit" at bounding box center [975, 591] width 55 height 27
click at [969, 590] on button "Submit" at bounding box center [975, 591] width 55 height 27
click at [932, 480] on div "281081877" at bounding box center [905, 492] width 242 height 26
click at [1048, 243] on icon "submit" at bounding box center [1052, 247] width 9 height 9
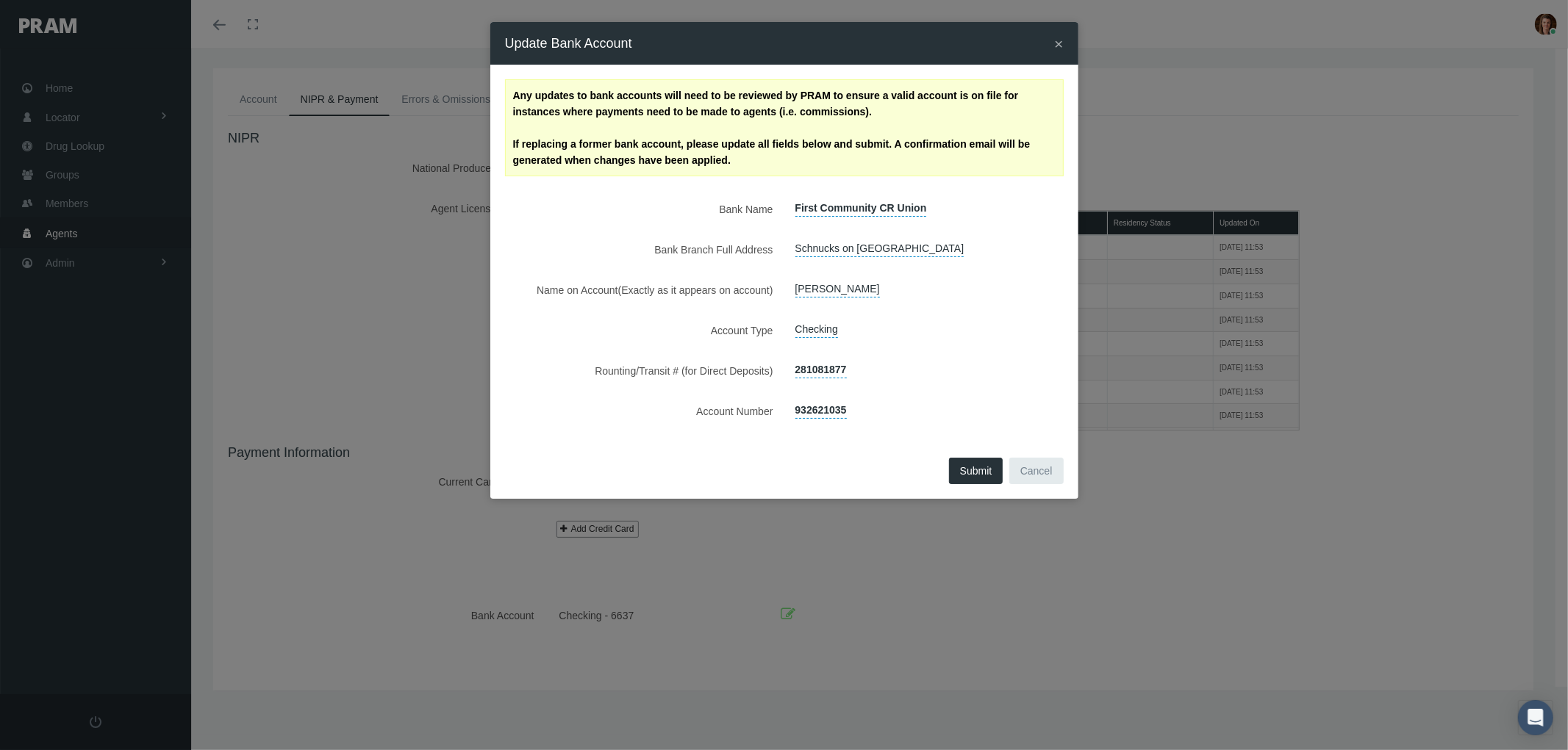
click at [966, 480] on button "Submit" at bounding box center [975, 471] width 55 height 27
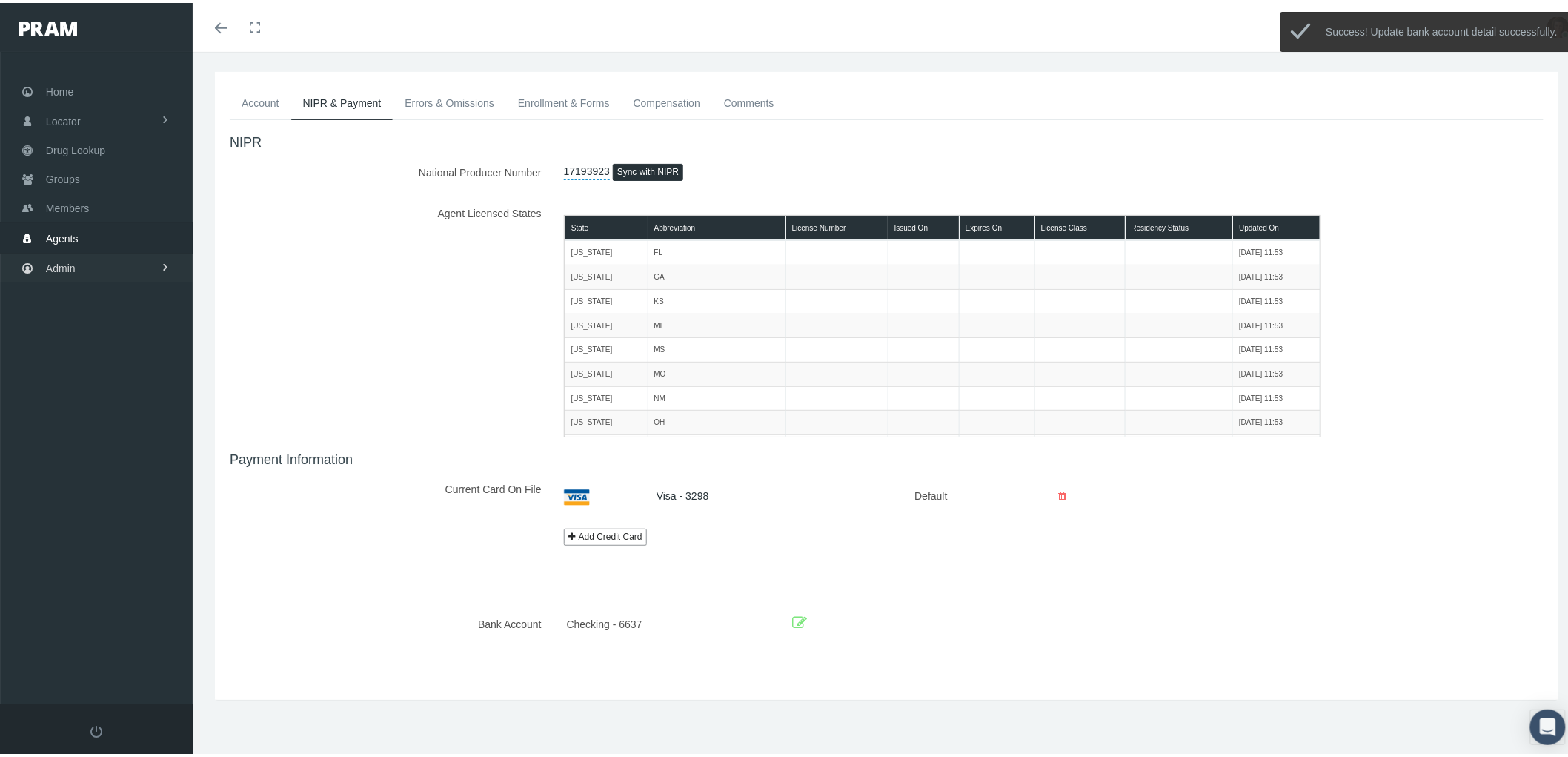
click at [70, 263] on span "Admin" at bounding box center [61, 265] width 30 height 28
click at [93, 323] on link "Agents" at bounding box center [96, 324] width 193 height 26
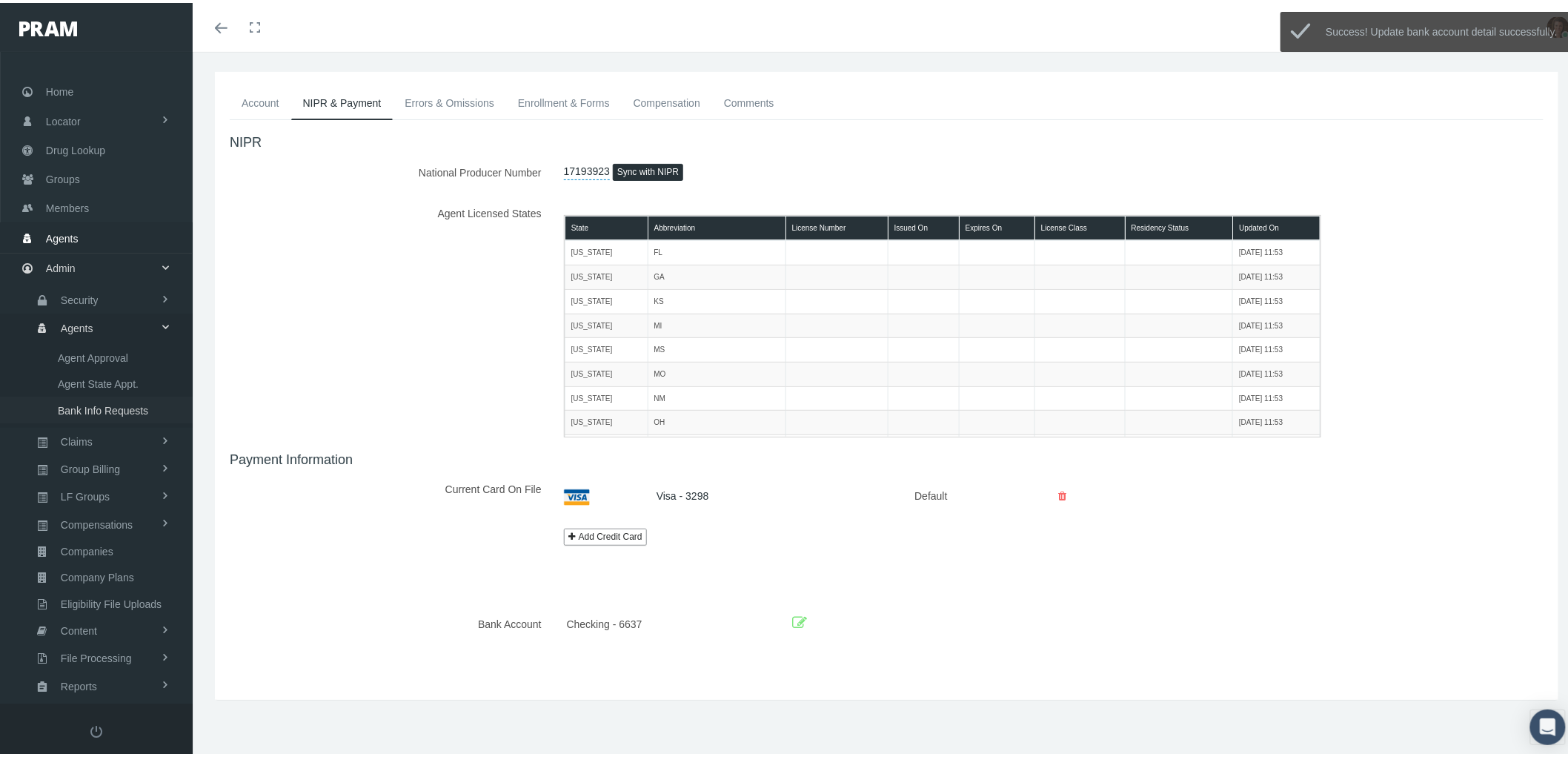
click at [113, 406] on span "Bank Info Requests" at bounding box center [103, 407] width 90 height 25
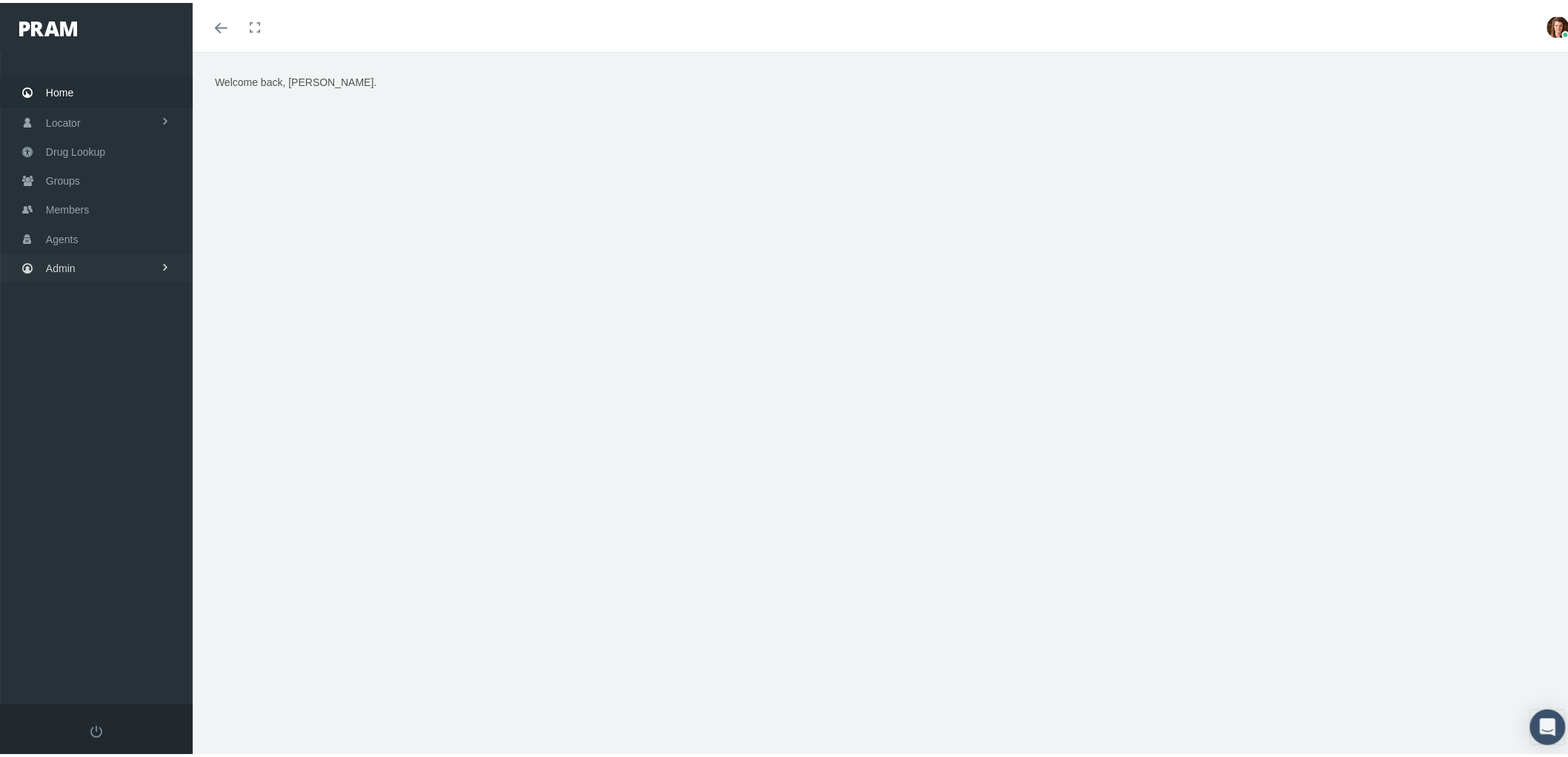
click at [75, 264] on span "Admin" at bounding box center [61, 265] width 30 height 28
click at [84, 320] on span "Agents" at bounding box center [77, 325] width 33 height 25
click at [107, 515] on span "Compensations" at bounding box center [97, 522] width 72 height 25
click at [105, 453] on span "Compensation Summary" at bounding box center [115, 465] width 114 height 25
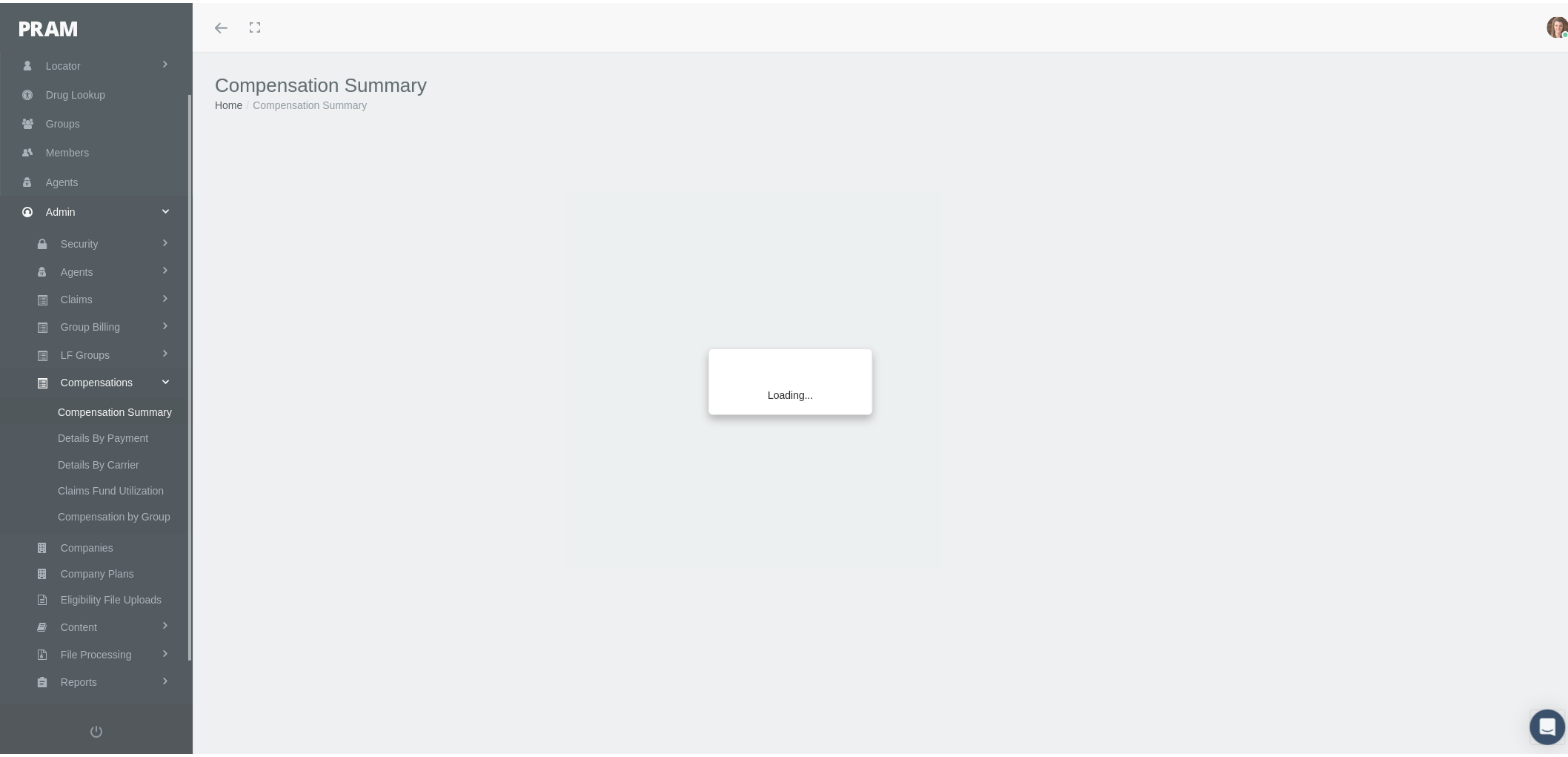
scroll to position [93, 0]
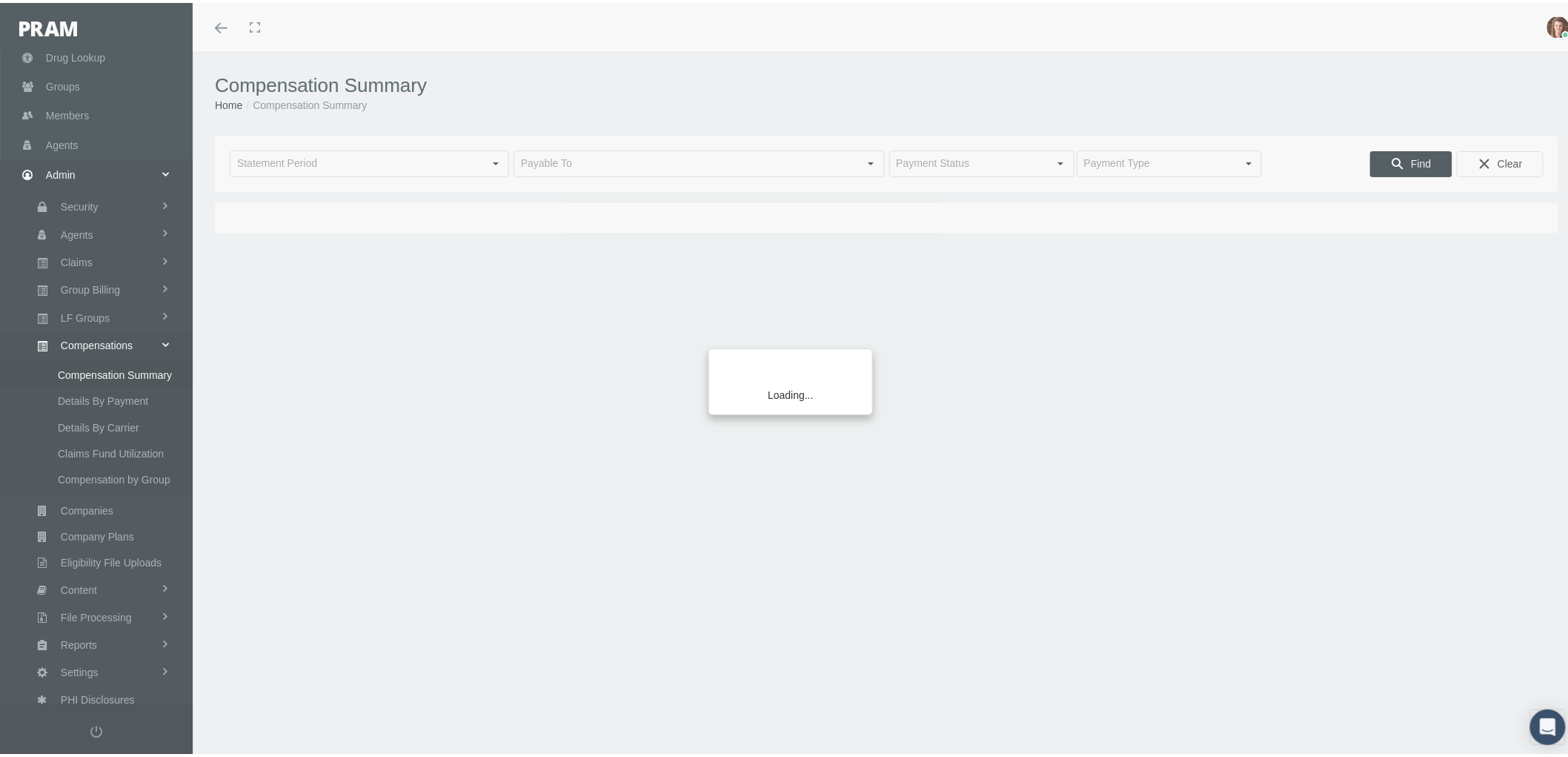
type input "[DATE]"
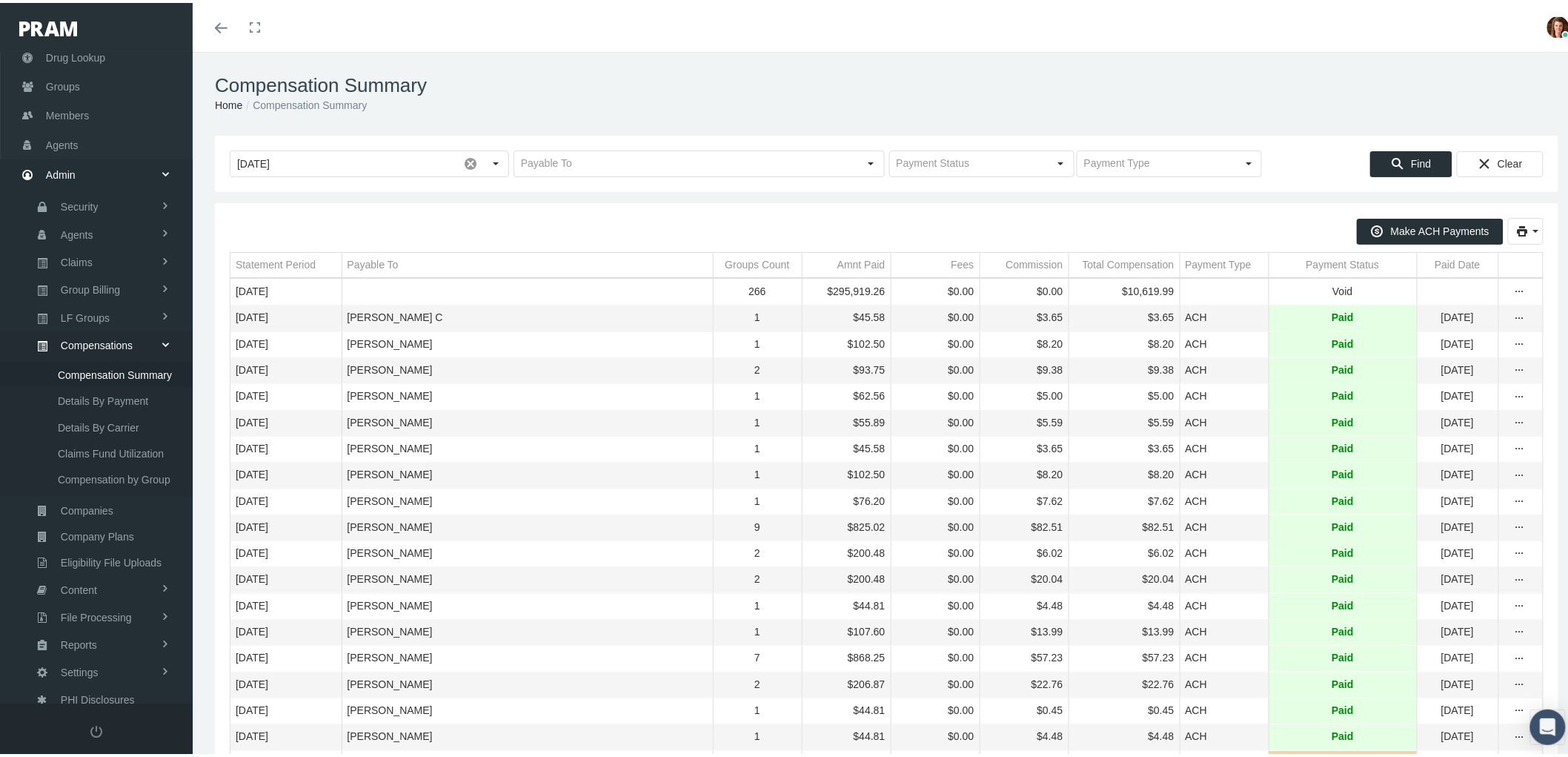
click at [1312, 255] on div "Payment Status" at bounding box center [1343, 262] width 73 height 14
click at [1315, 260] on div "Payment Status" at bounding box center [1336, 262] width 73 height 14
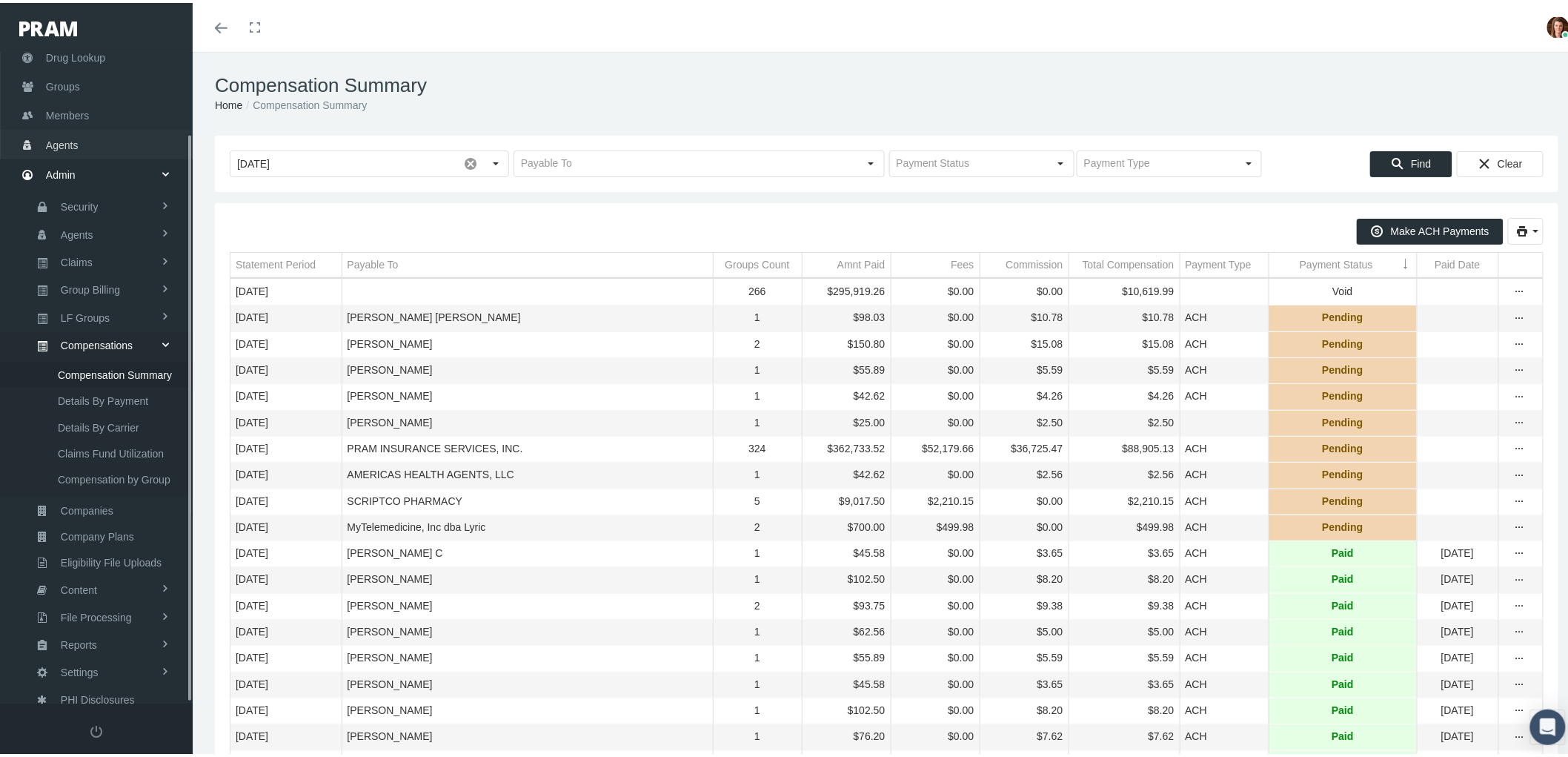
click at [56, 138] on span "Agents" at bounding box center [62, 142] width 33 height 28
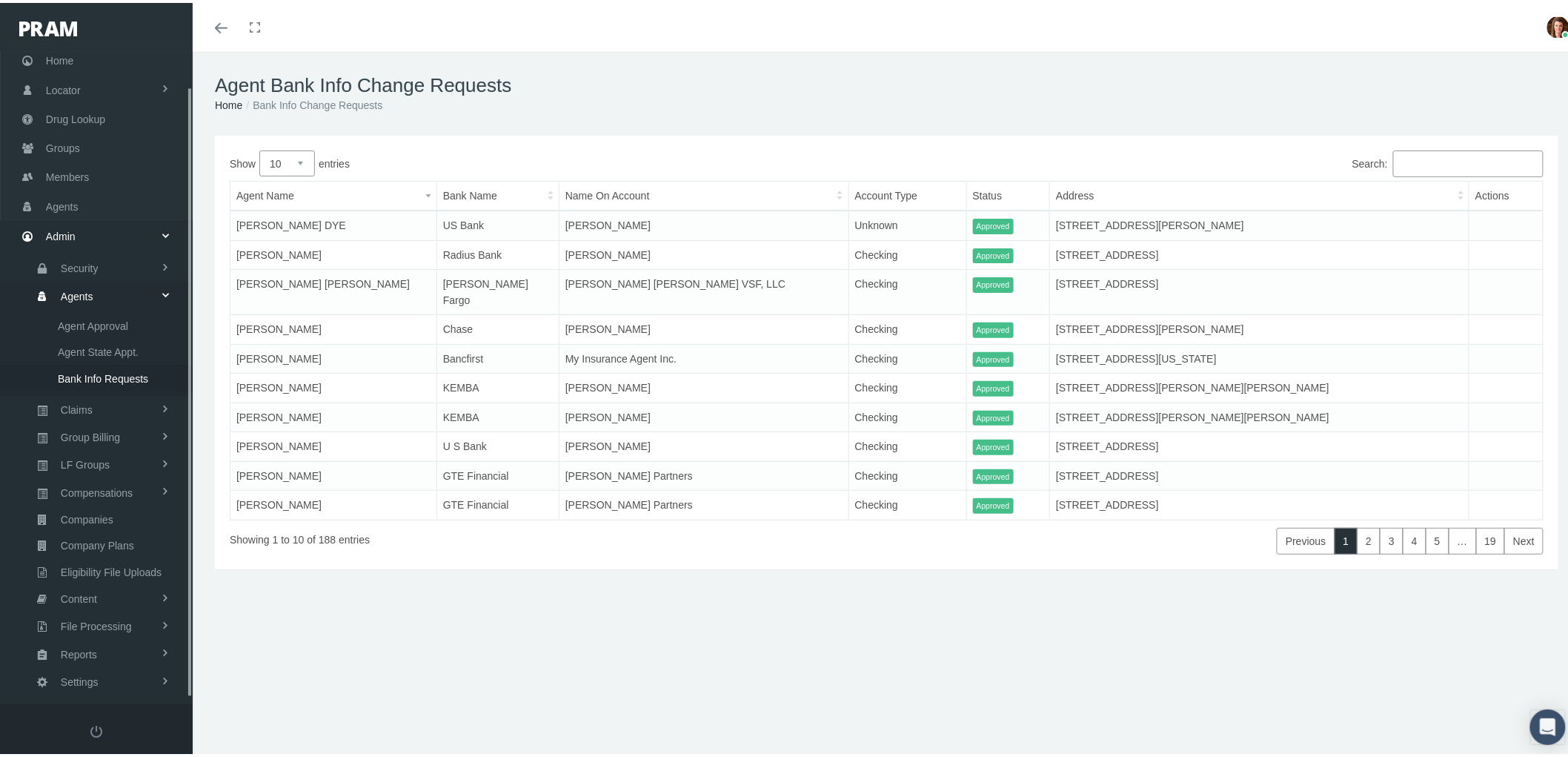
scroll to position [42, 0]
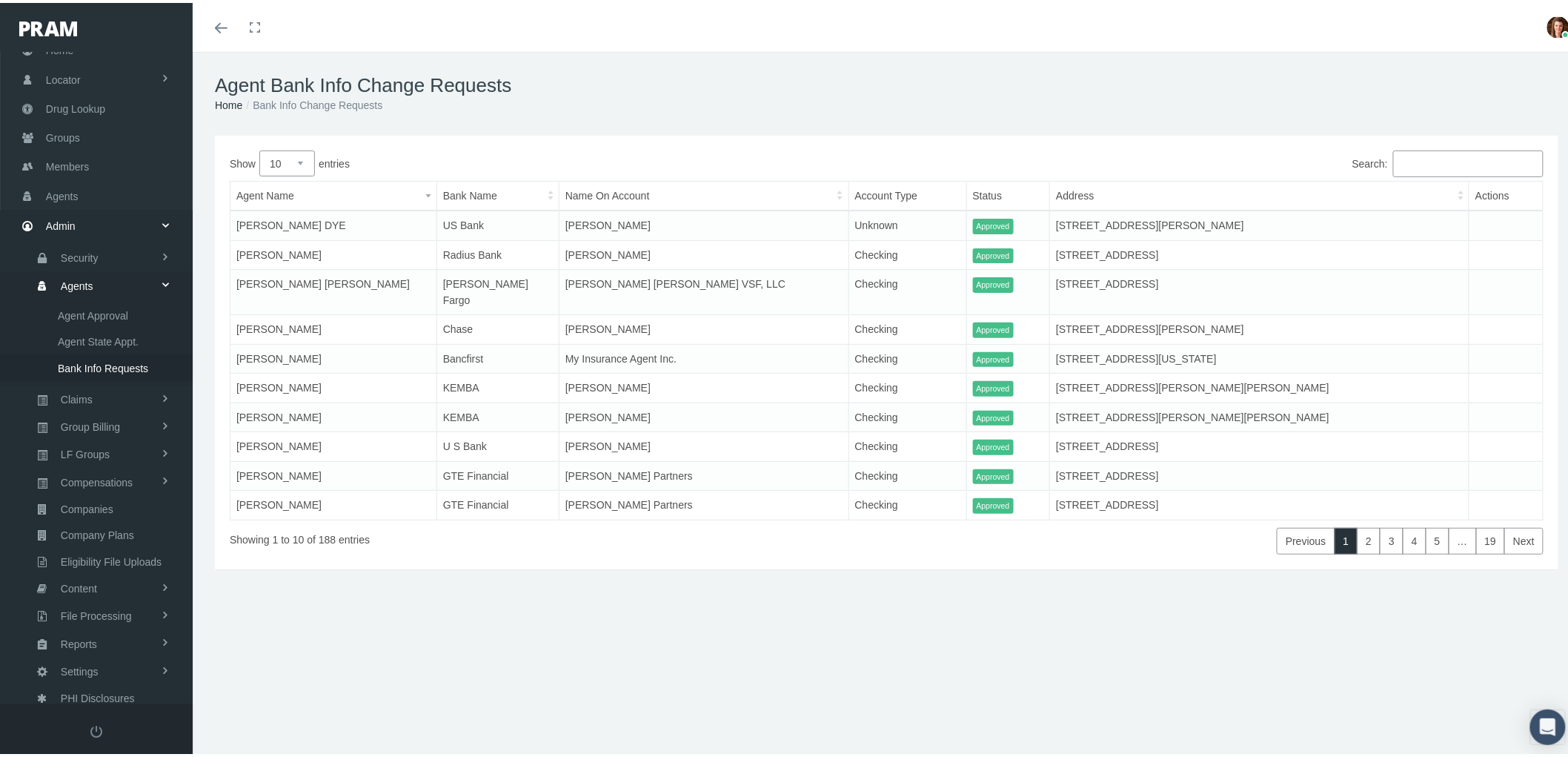
click at [297, 152] on select "10 25 50 100" at bounding box center [288, 161] width 56 height 26
select select "100"
click at [260, 148] on select "10 25 50 100" at bounding box center [288, 161] width 56 height 26
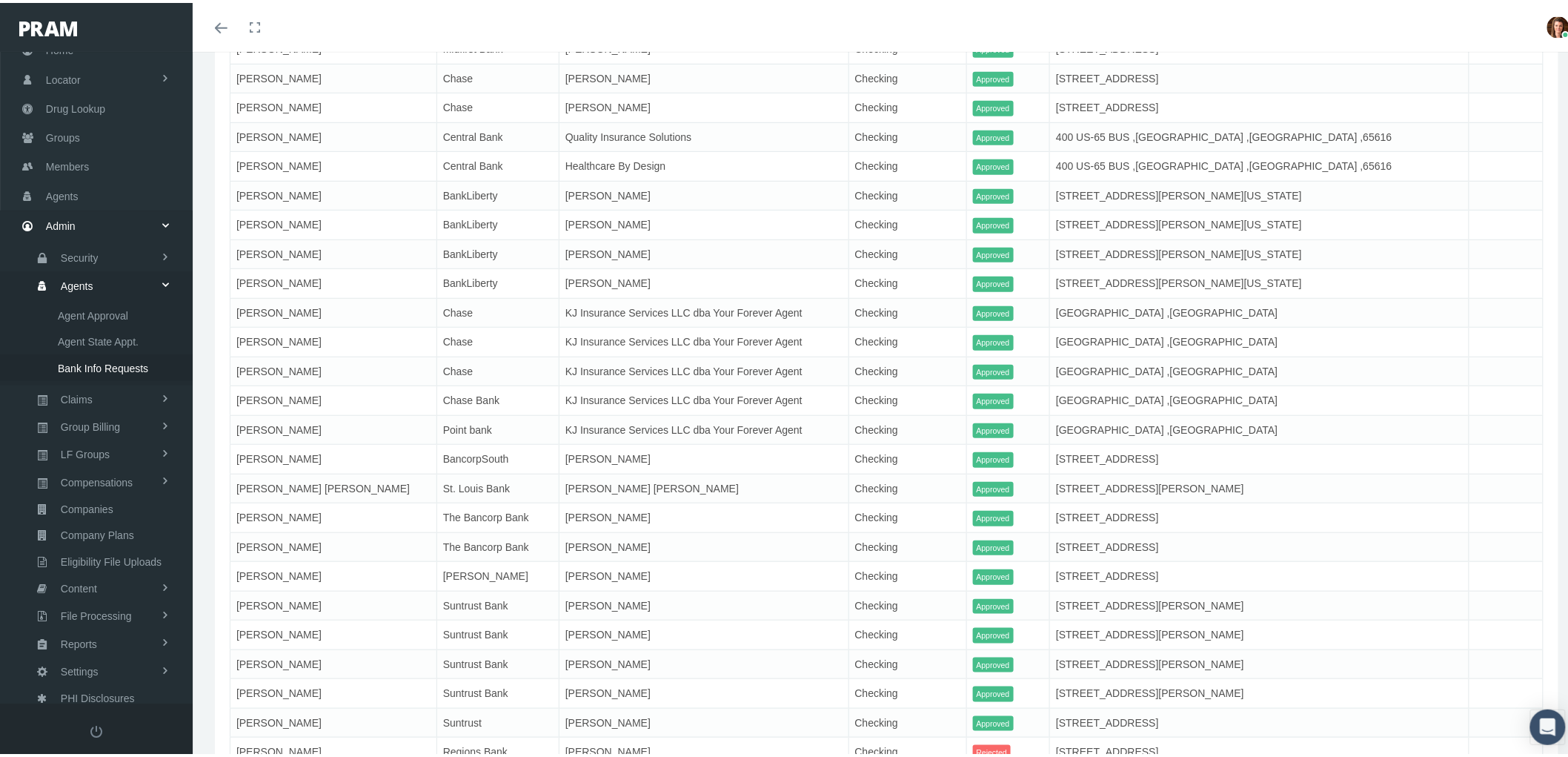
scroll to position [2769, 0]
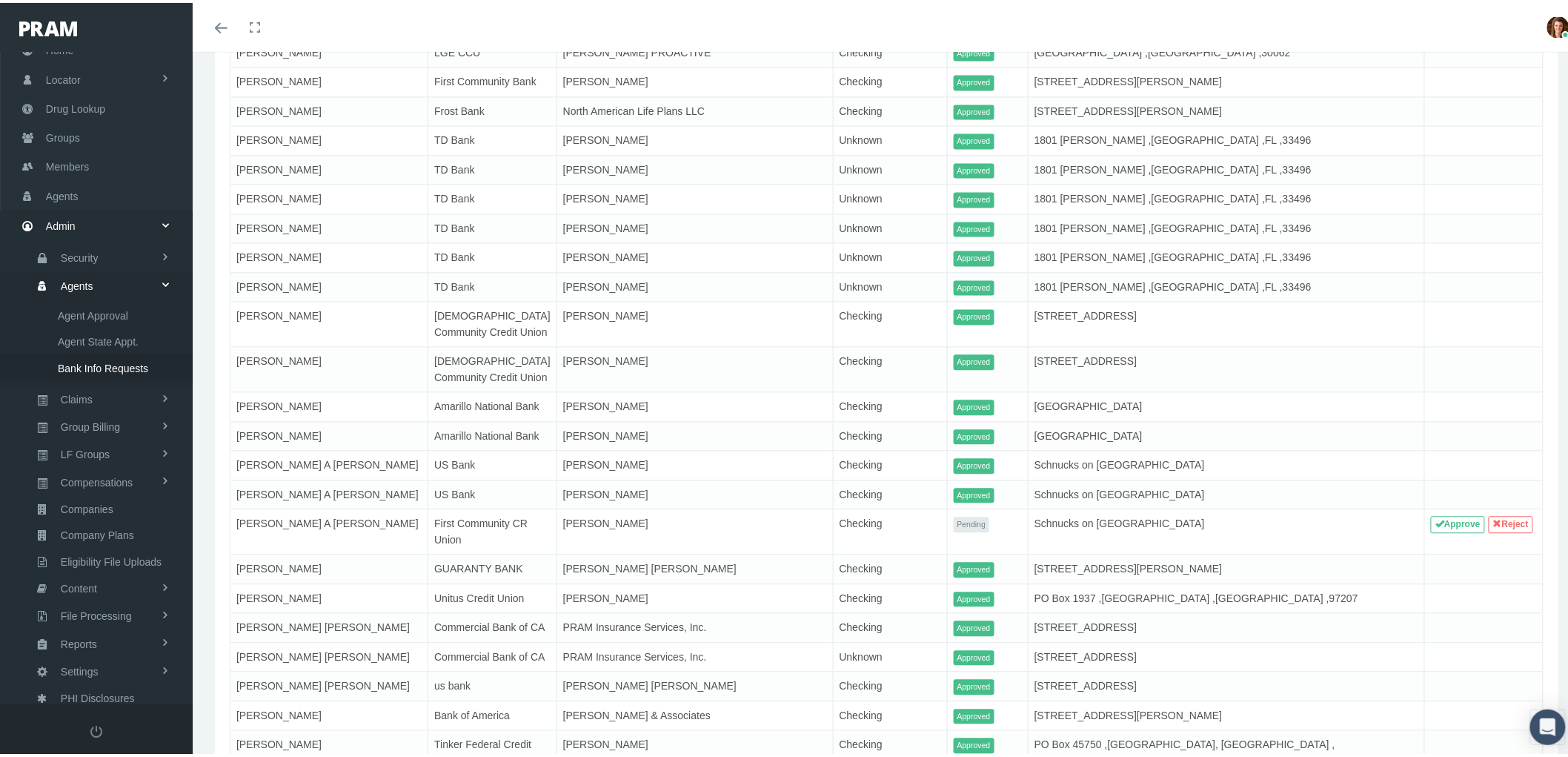
scroll to position [1137, 0]
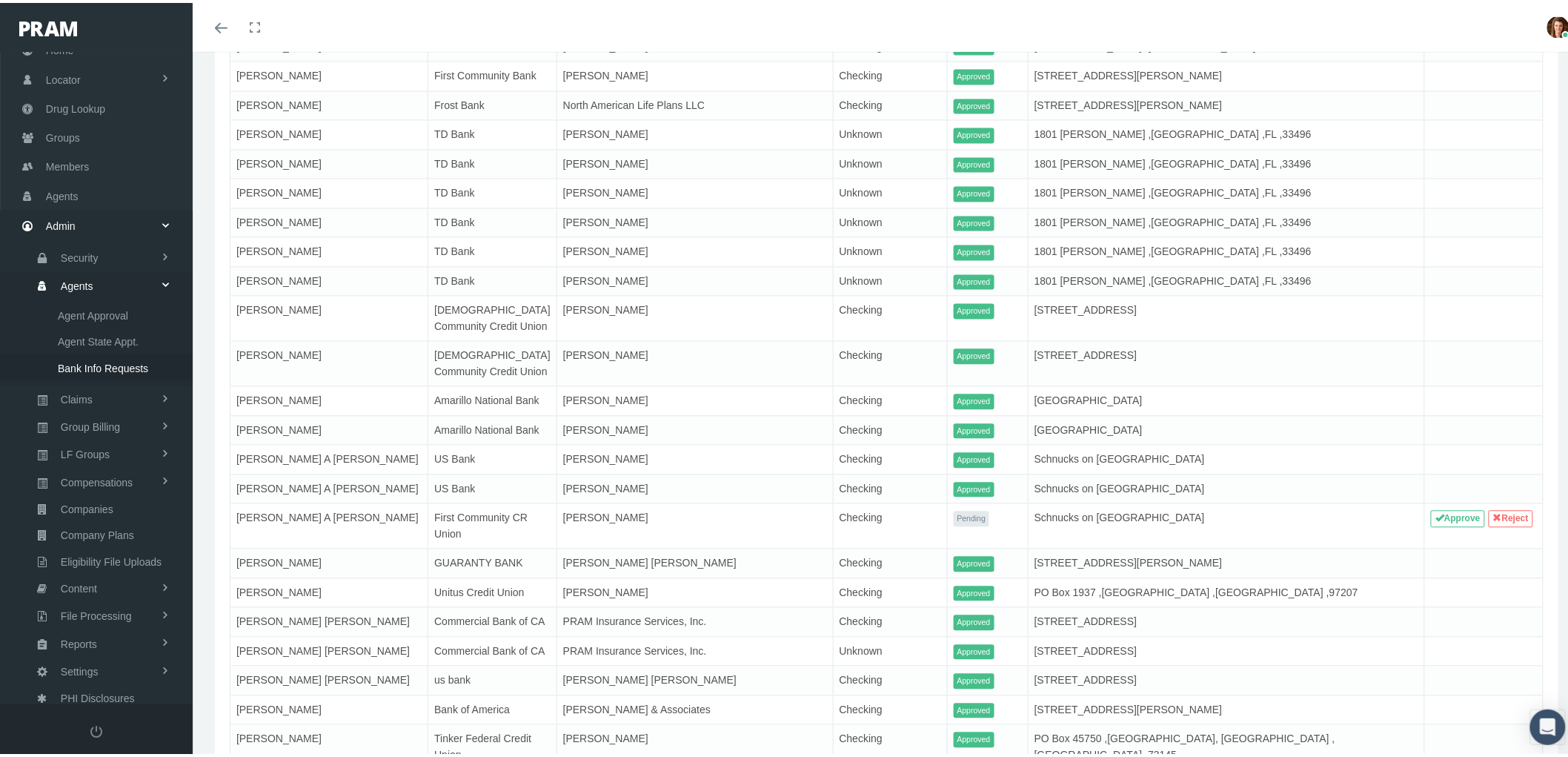
click at [1435, 508] on link "Approve" at bounding box center [1458, 516] width 54 height 17
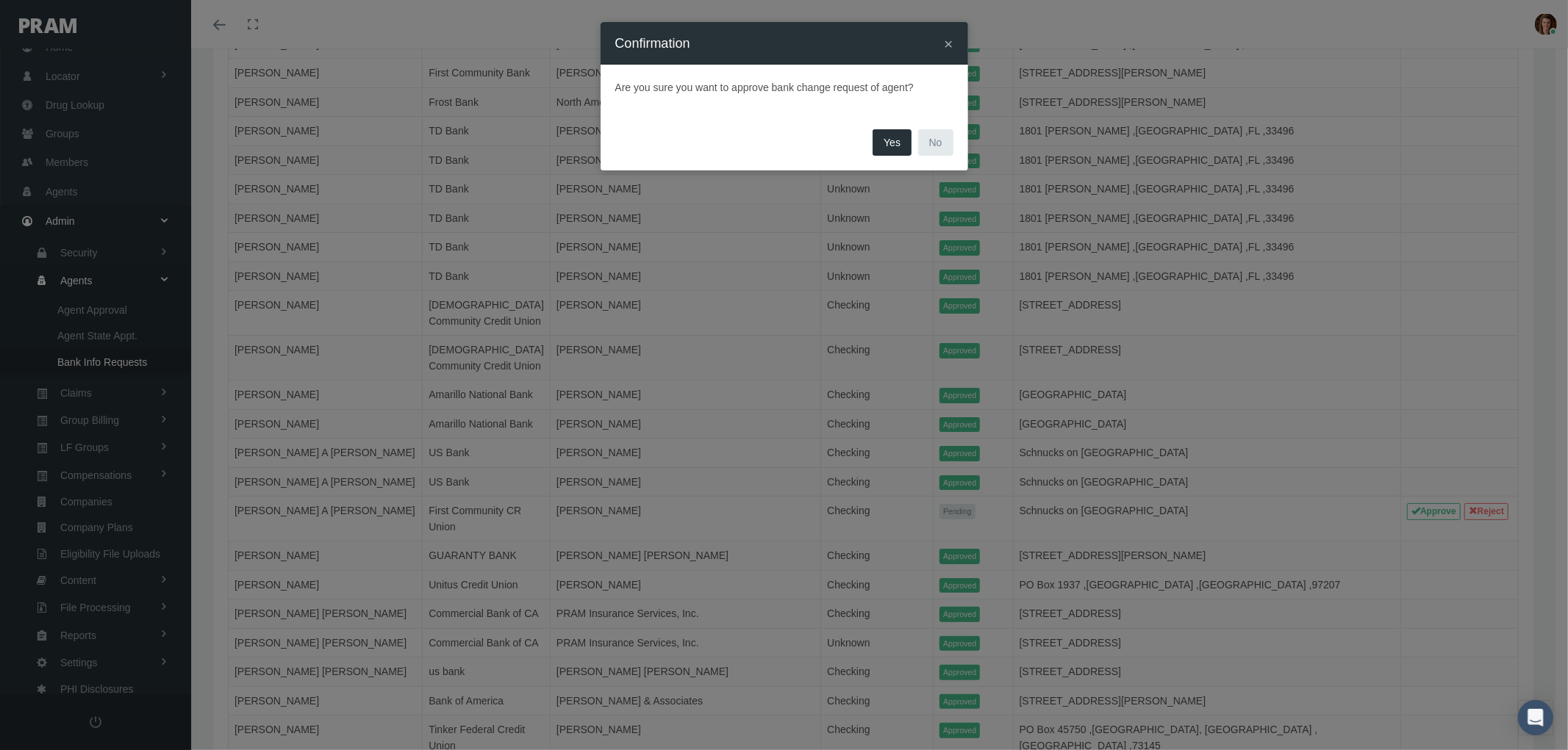
click at [895, 142] on button "Yes" at bounding box center [891, 143] width 39 height 27
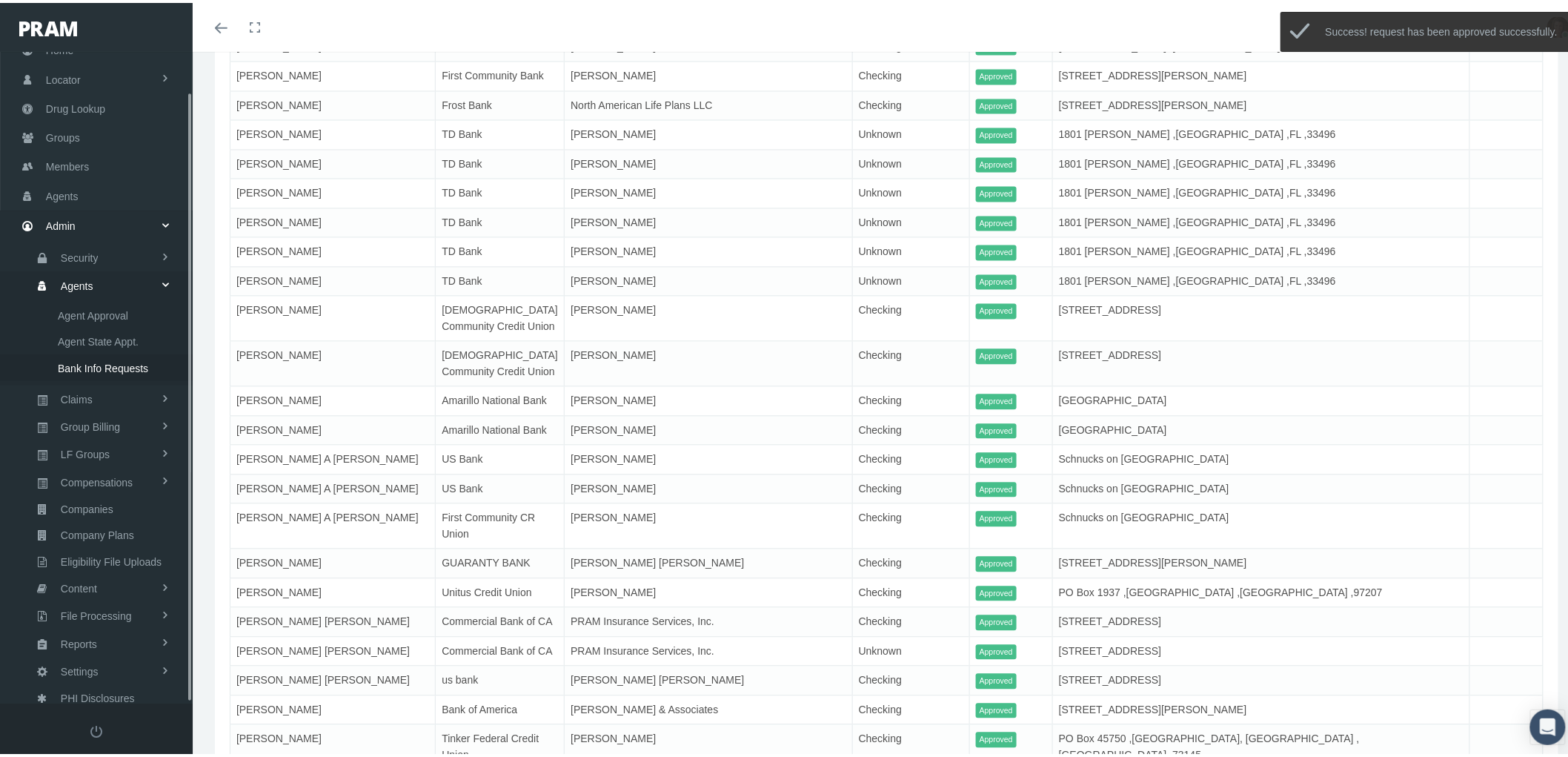
click at [76, 277] on span "Agents" at bounding box center [77, 283] width 33 height 25
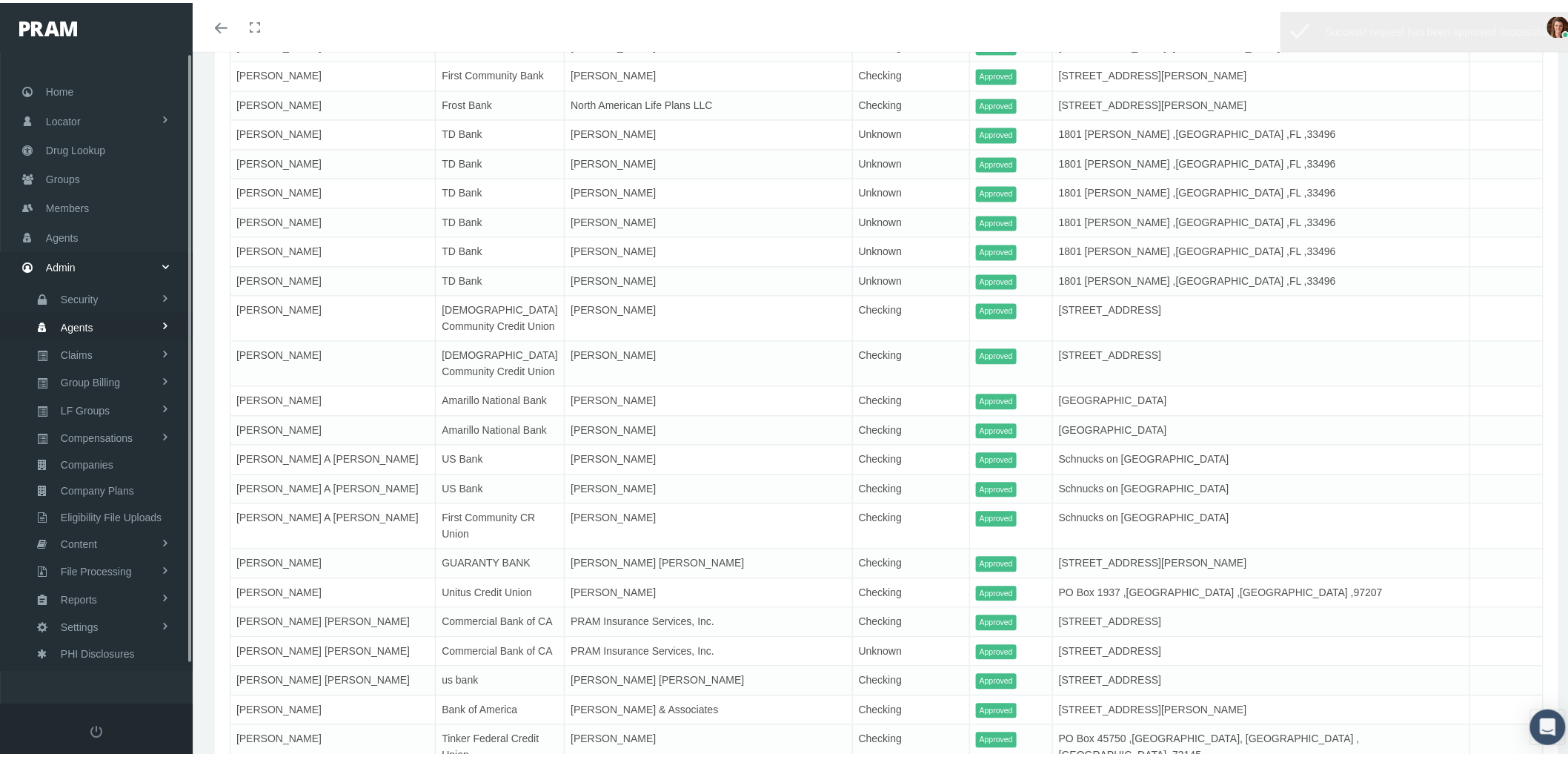
click at [63, 253] on span "Admin" at bounding box center [61, 265] width 30 height 28
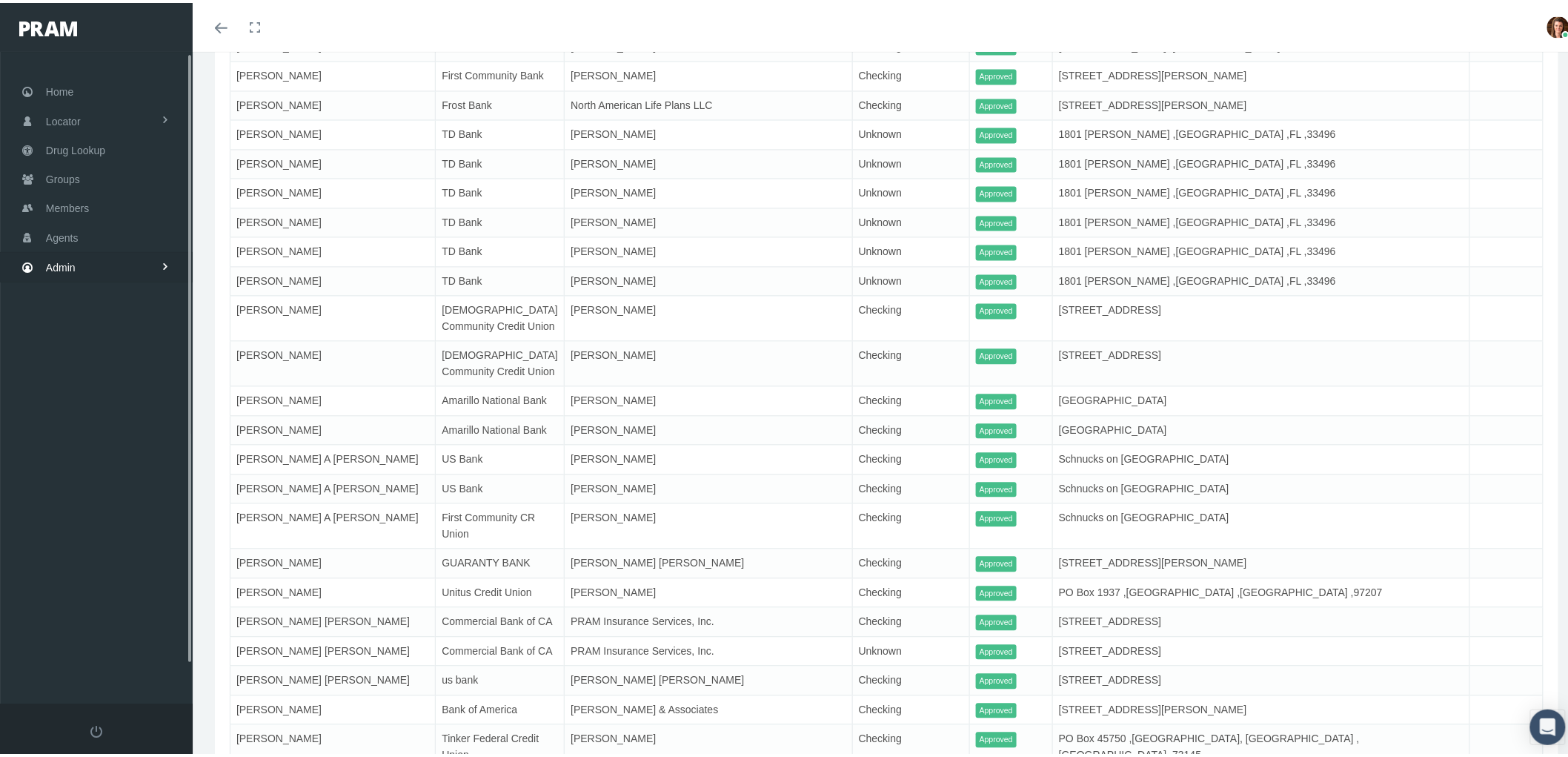
click at [72, 256] on span "Admin" at bounding box center [61, 265] width 30 height 28
click at [69, 225] on span "Agents" at bounding box center [62, 235] width 33 height 28
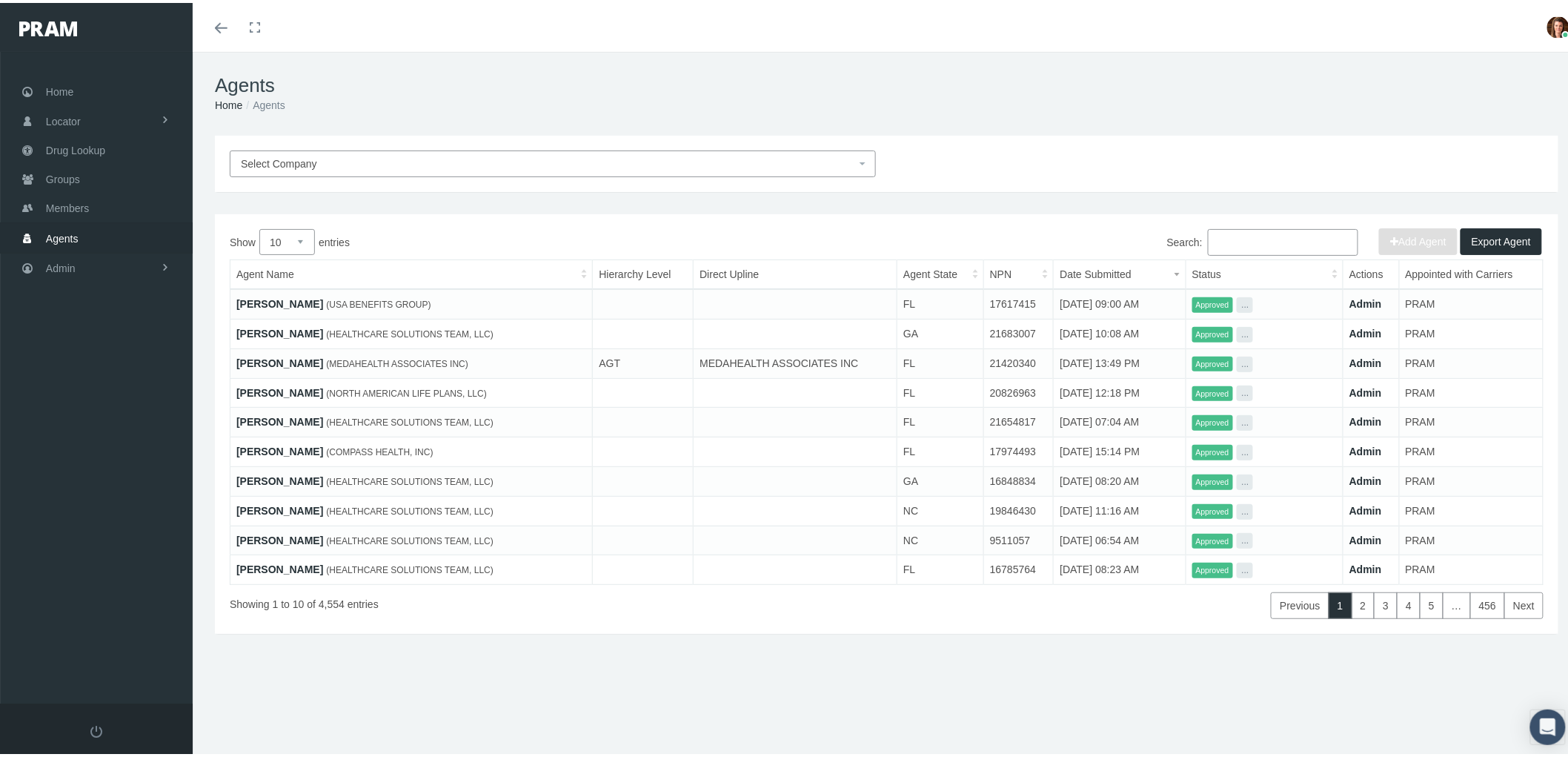
click at [1234, 237] on input "Search:" at bounding box center [1283, 239] width 151 height 27
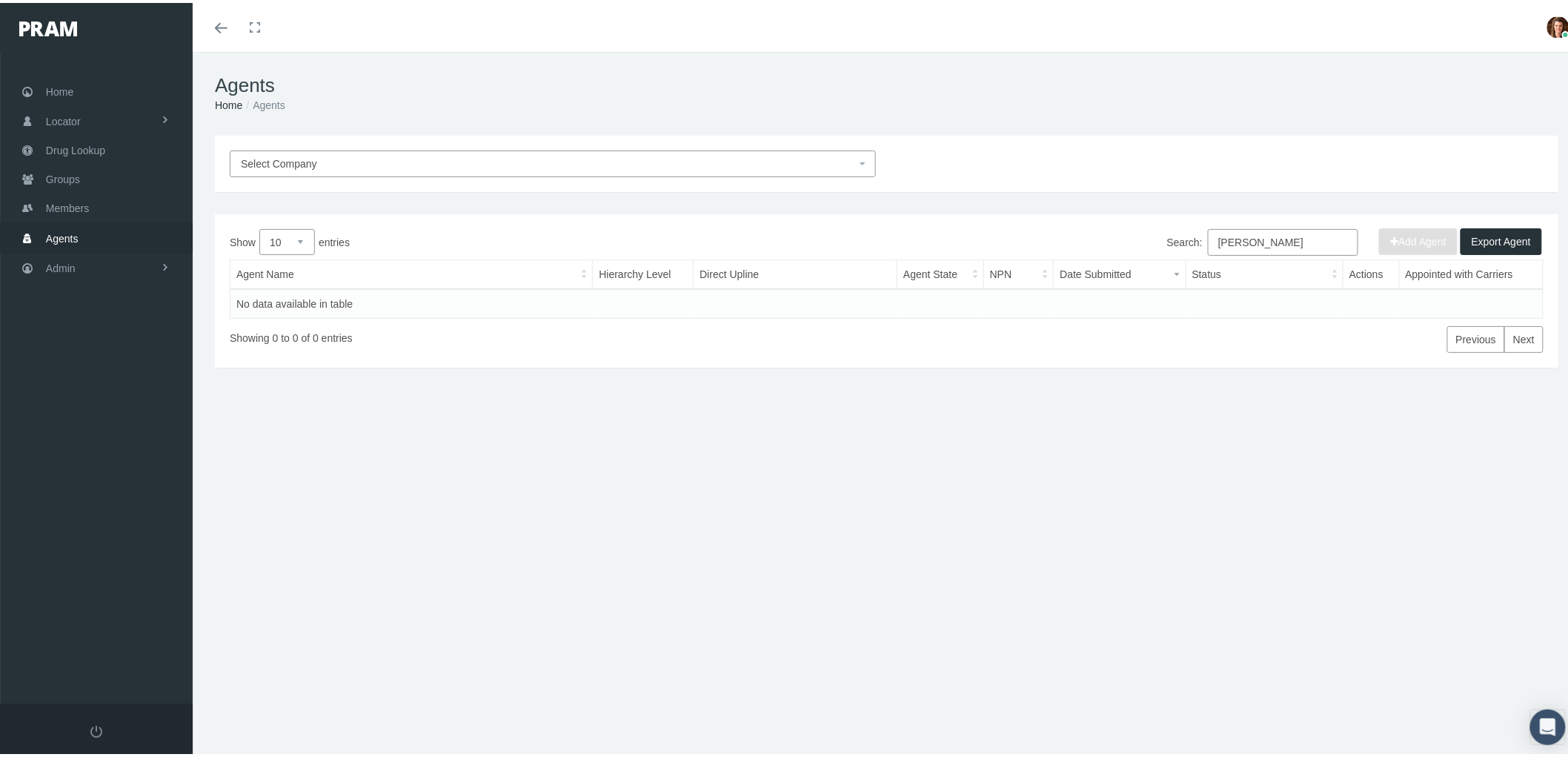
drag, startPoint x: 1298, startPoint y: 239, endPoint x: 893, endPoint y: 248, distance: 405.1
click at [922, 245] on div "Search: [PERSON_NAME]" at bounding box center [1216, 241] width 658 height 30
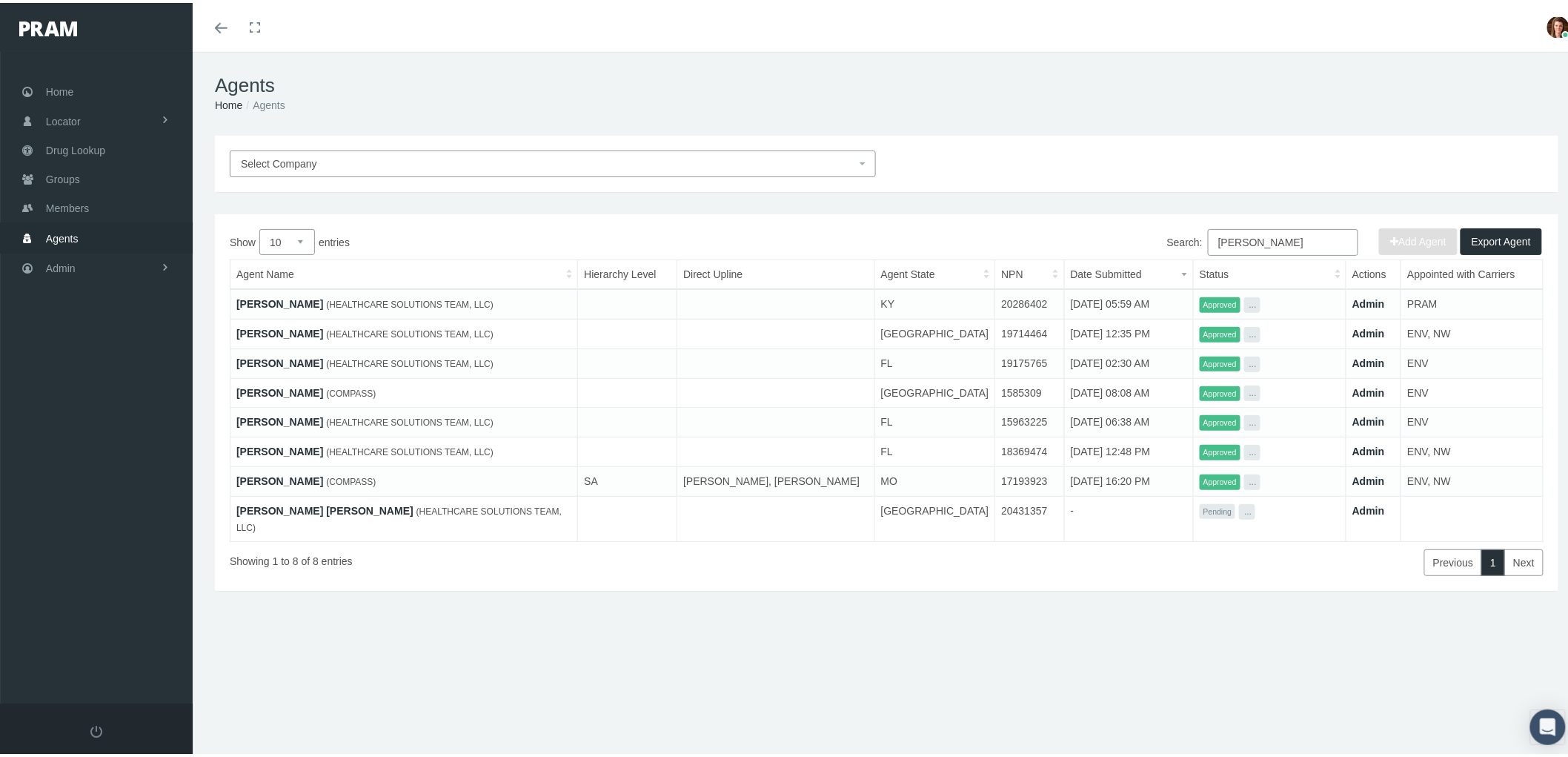
type input "[PERSON_NAME]"
drag, startPoint x: 300, startPoint y: 240, endPoint x: 297, endPoint y: 251, distance: 11.4
click at [300, 240] on select "10 25 50 100" at bounding box center [288, 239] width 56 height 26
select select "100"
click at [260, 226] on select "10 25 50 100" at bounding box center [288, 239] width 56 height 26
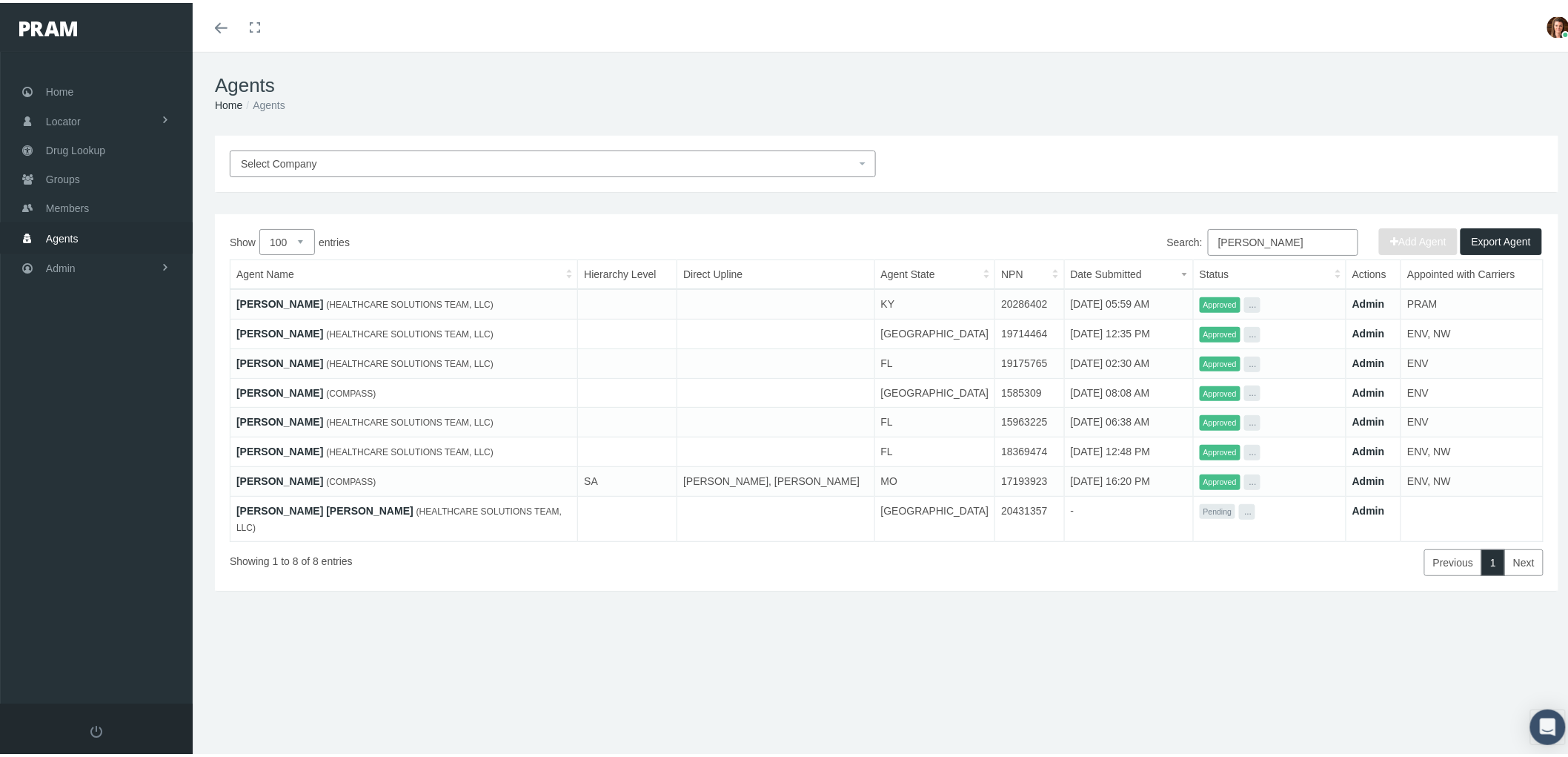
click at [283, 475] on link "[PERSON_NAME]" at bounding box center [280, 478] width 87 height 12
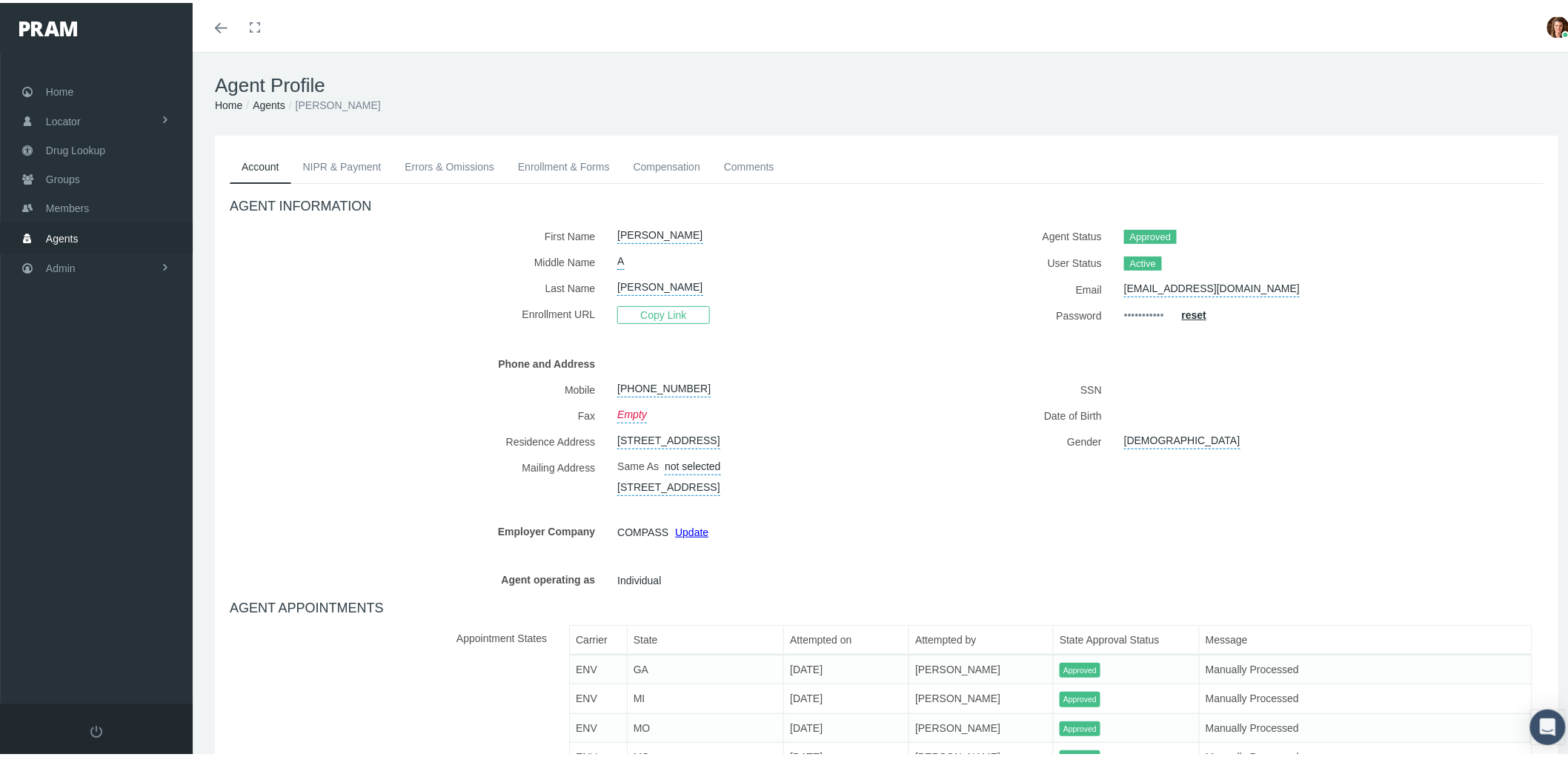
click at [351, 165] on link "NIPR & Payment" at bounding box center [342, 164] width 102 height 33
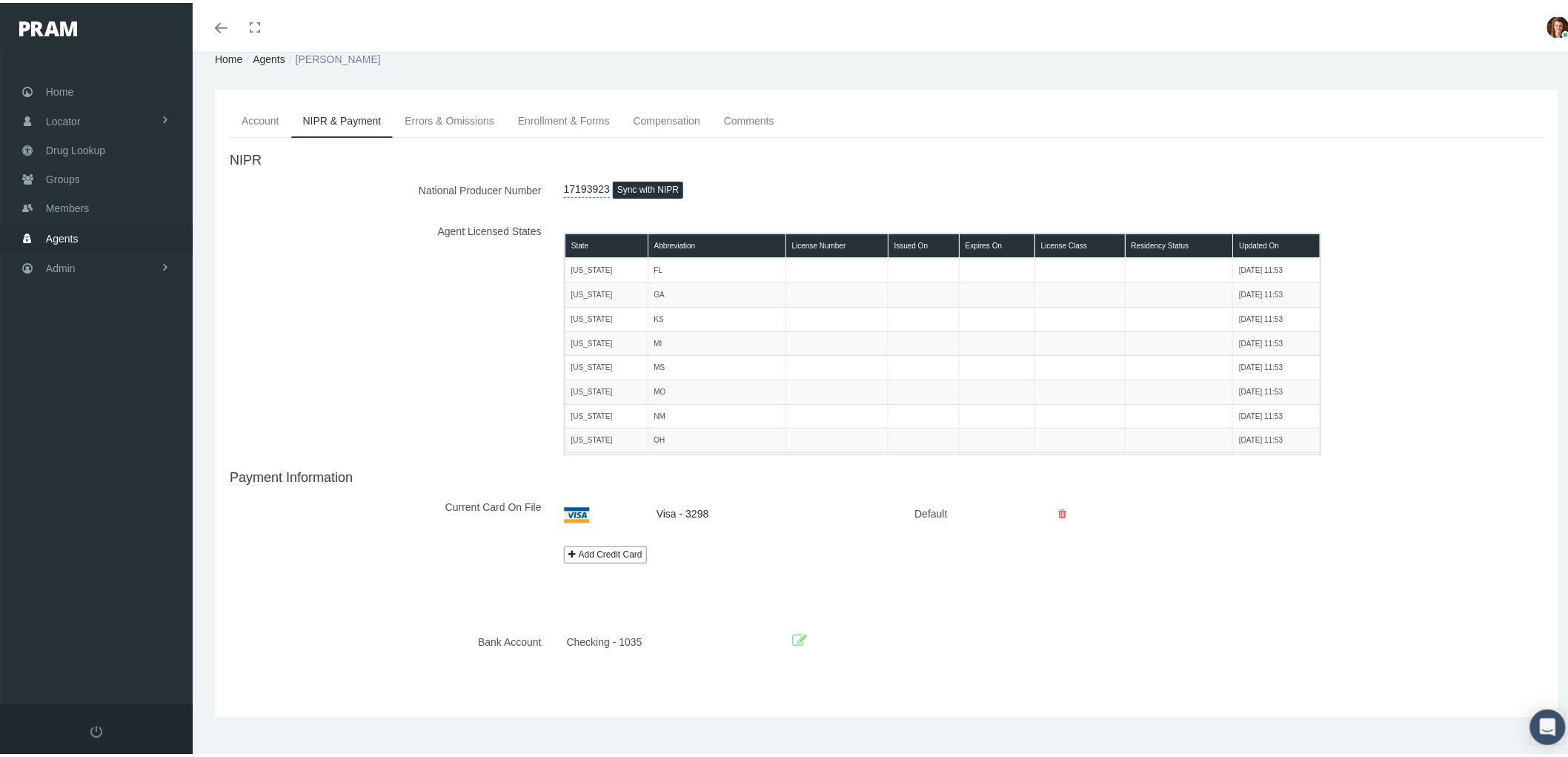
scroll to position [64, 0]
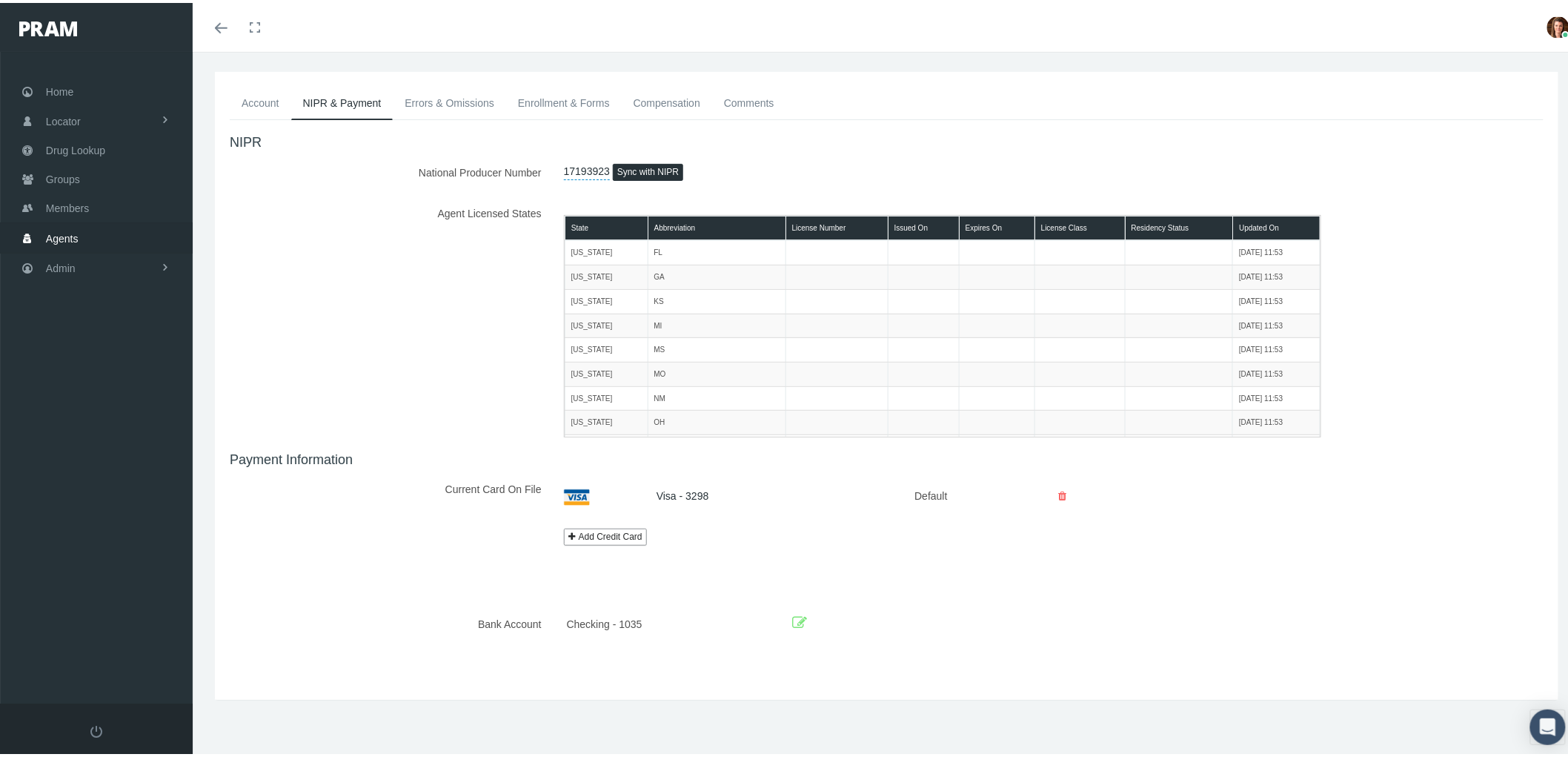
click at [801, 616] on icon at bounding box center [799, 620] width 15 height 23
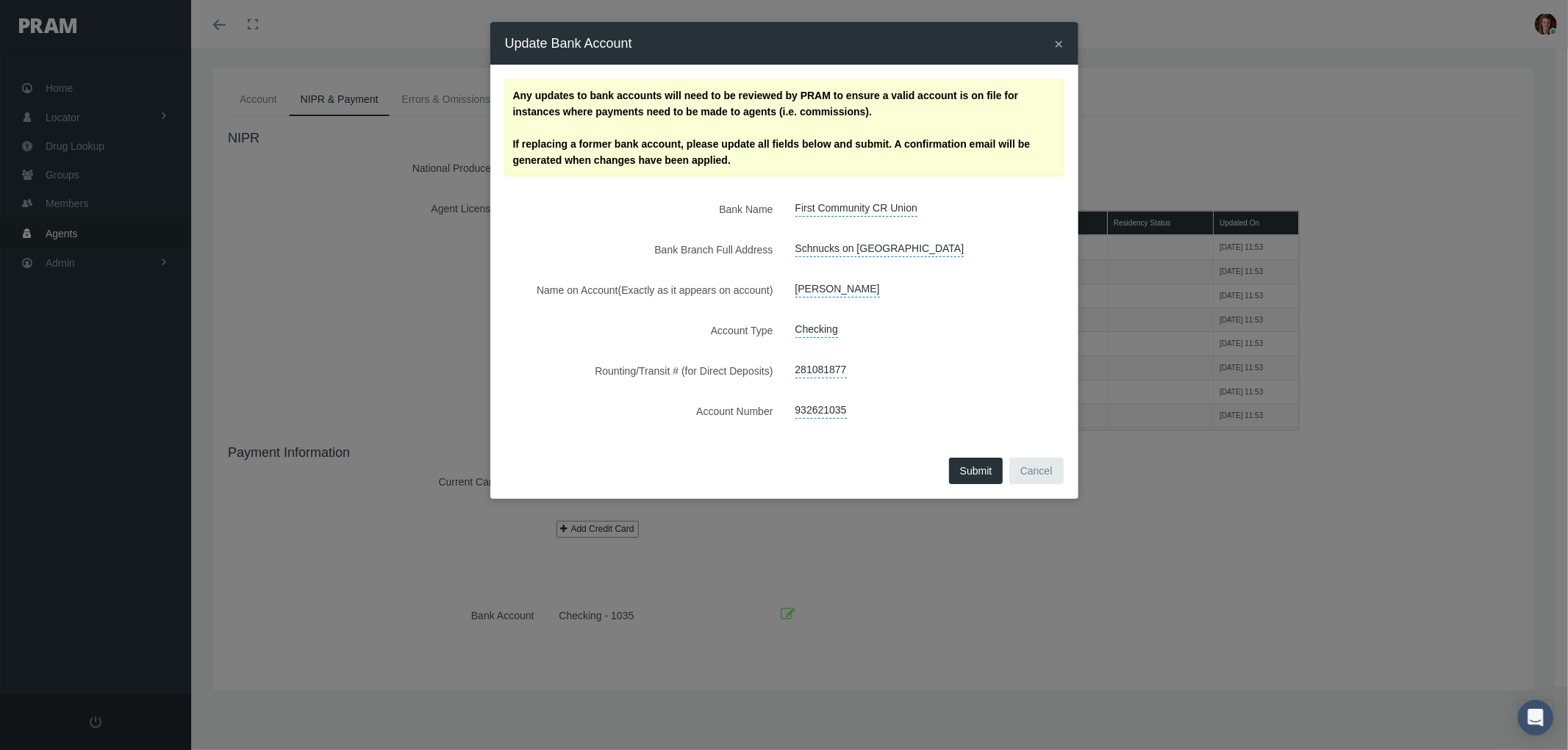
click at [1058, 42] on span "×" at bounding box center [1059, 44] width 9 height 17
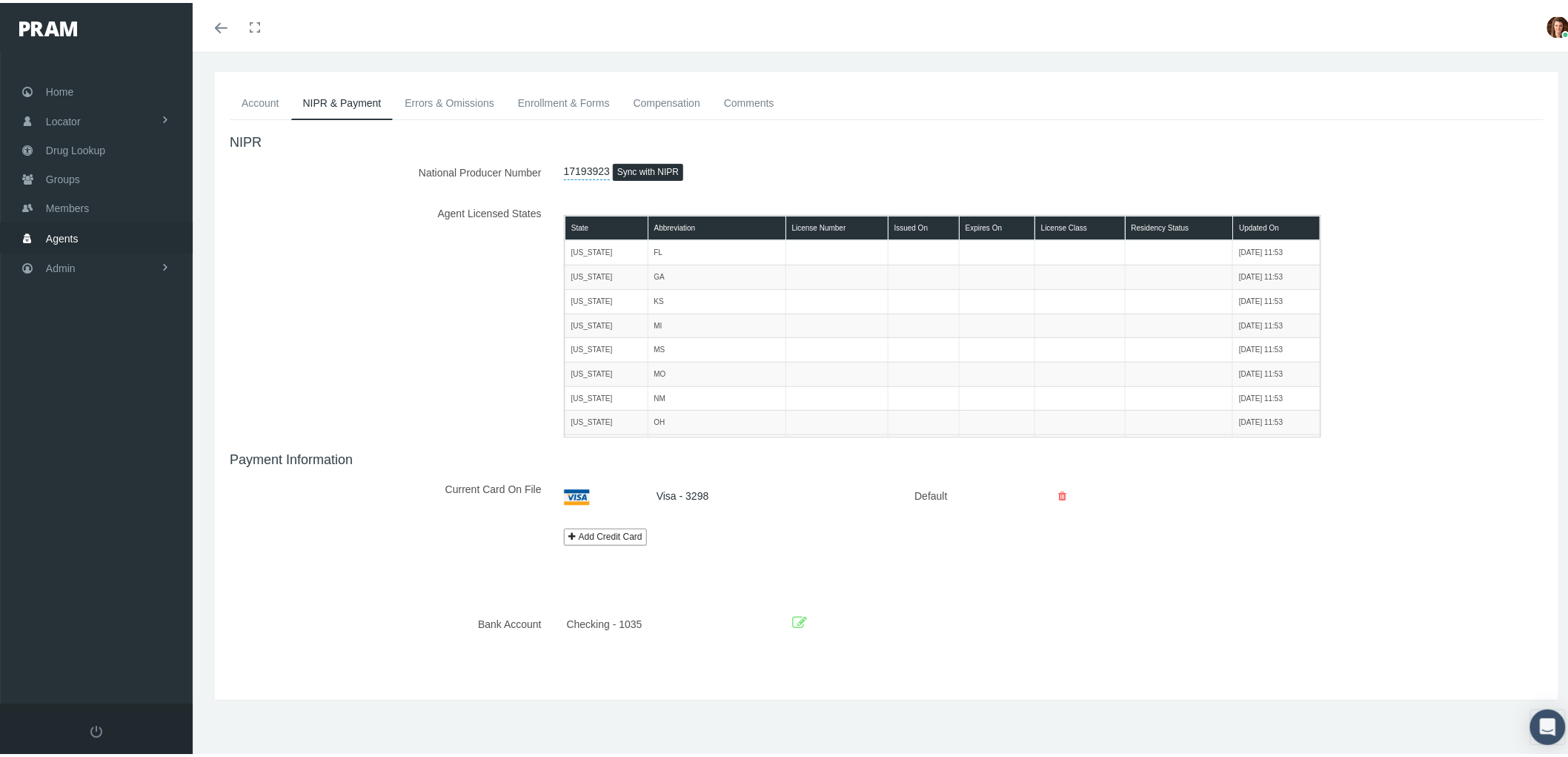
click at [672, 105] on link "Compensation" at bounding box center [667, 100] width 90 height 33
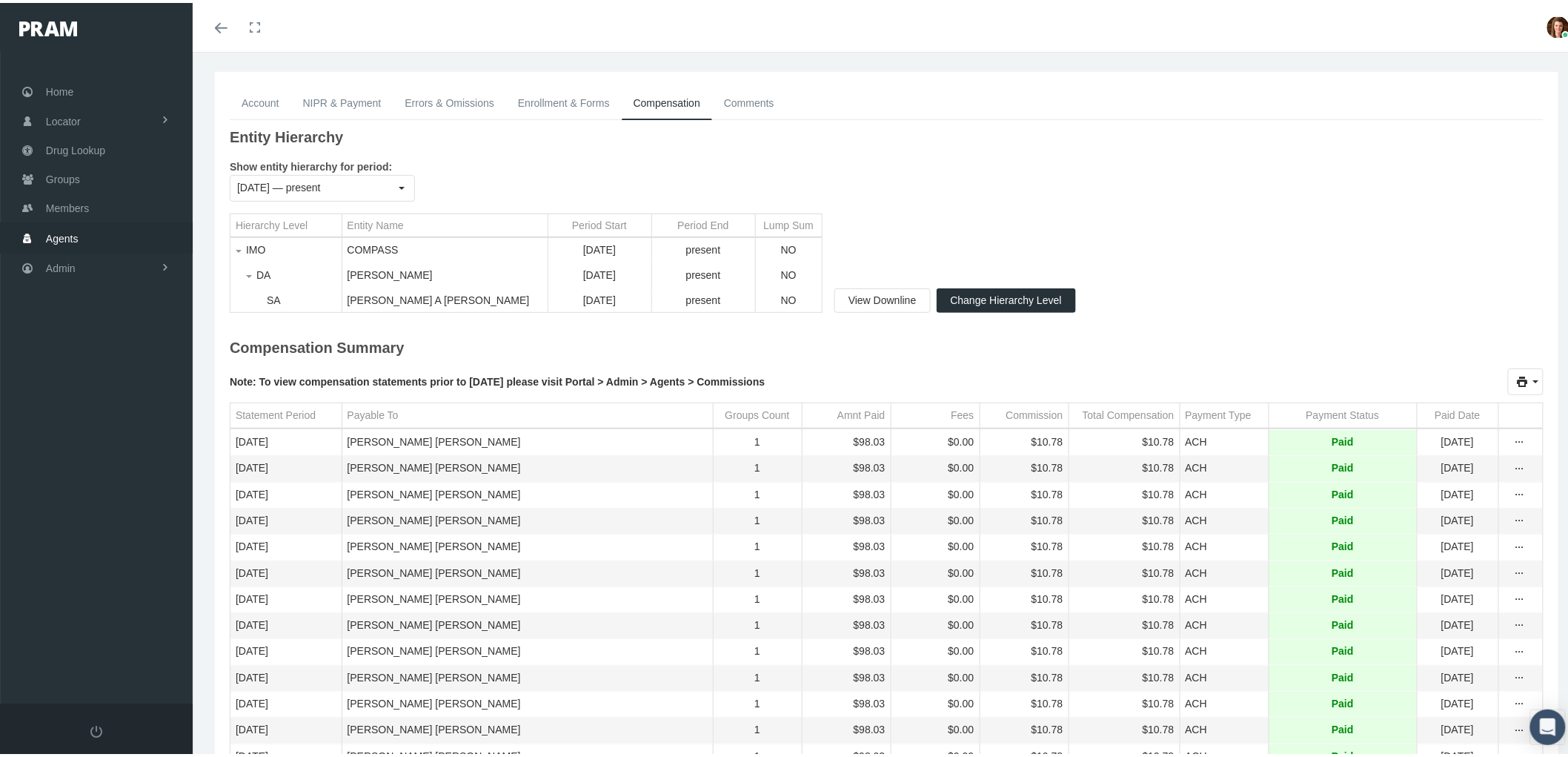
click at [773, 97] on link "Comments" at bounding box center [750, 100] width 74 height 33
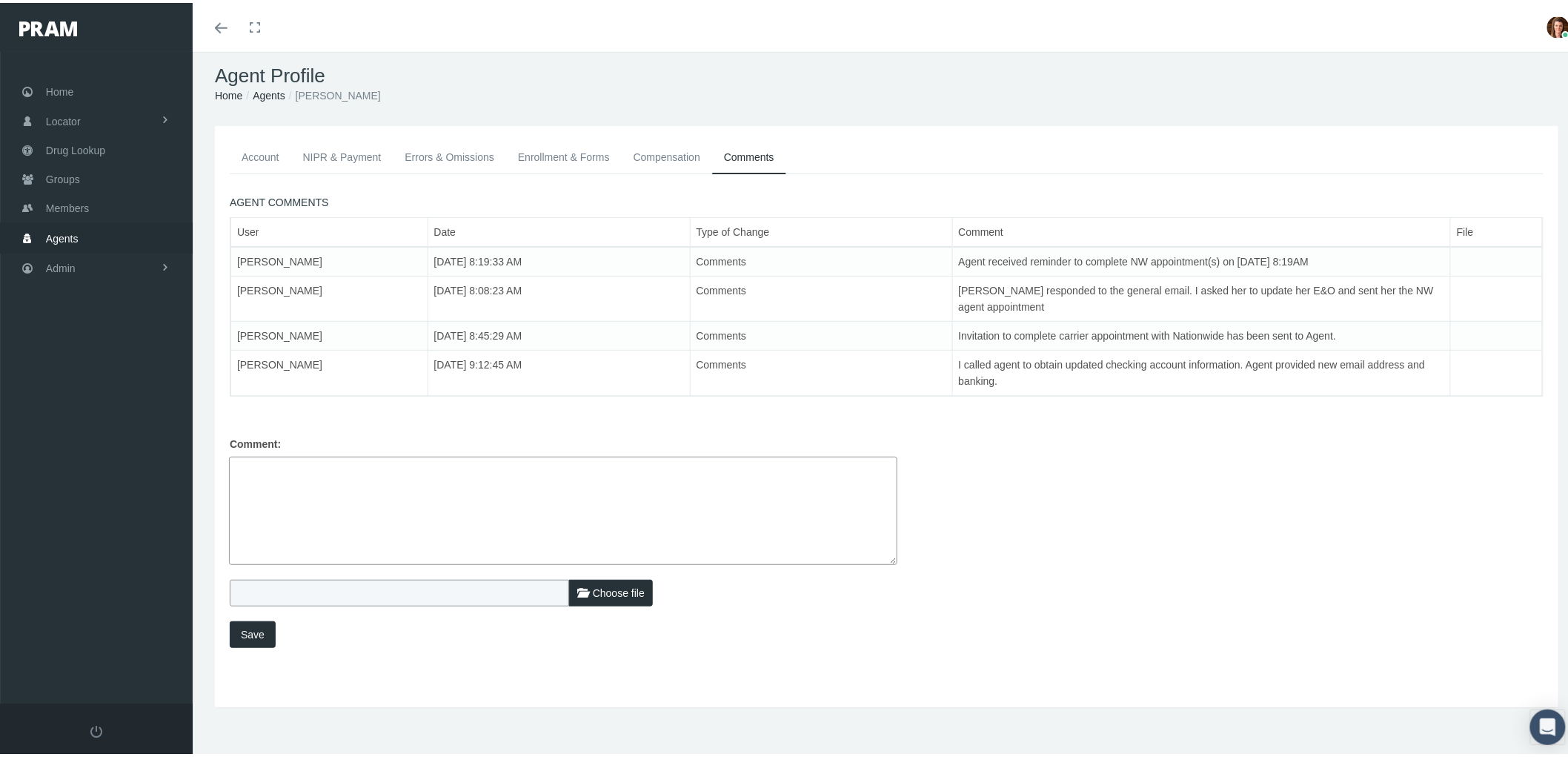
scroll to position [0, 0]
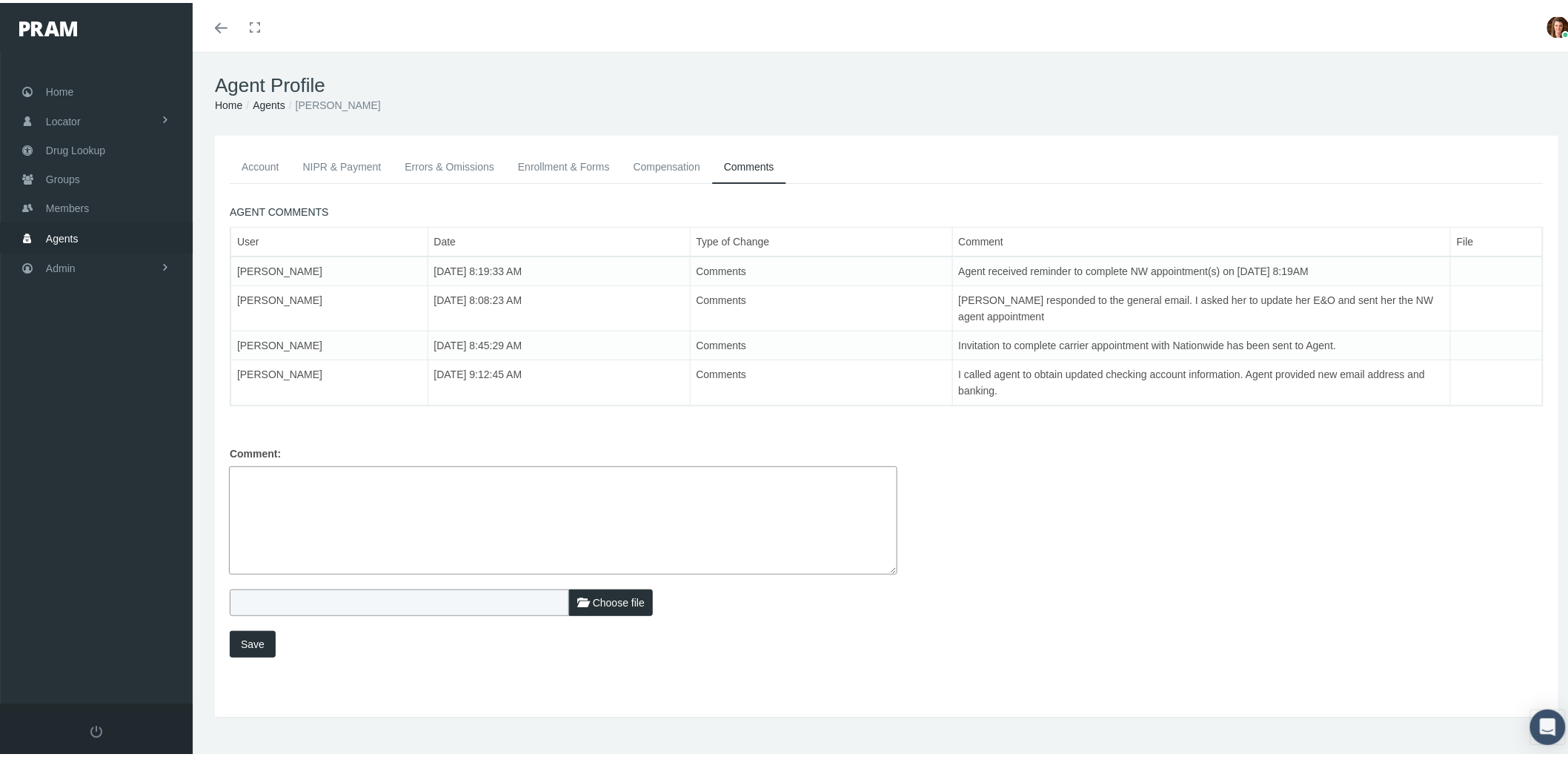
click at [286, 482] on textarea at bounding box center [563, 518] width 669 height 108
drag, startPoint x: 350, startPoint y: 472, endPoint x: 576, endPoint y: 537, distance: 235.2
click at [352, 472] on textarea "I called agent to obtain new banking information due to commission payments bei…" at bounding box center [563, 518] width 669 height 108
drag, startPoint x: 701, startPoint y: 478, endPoint x: 227, endPoint y: 479, distance: 474.0
click at [227, 479] on div "Comment: I called agent to obtain new banking information due to commission pay…" at bounding box center [553, 505] width 669 height 134
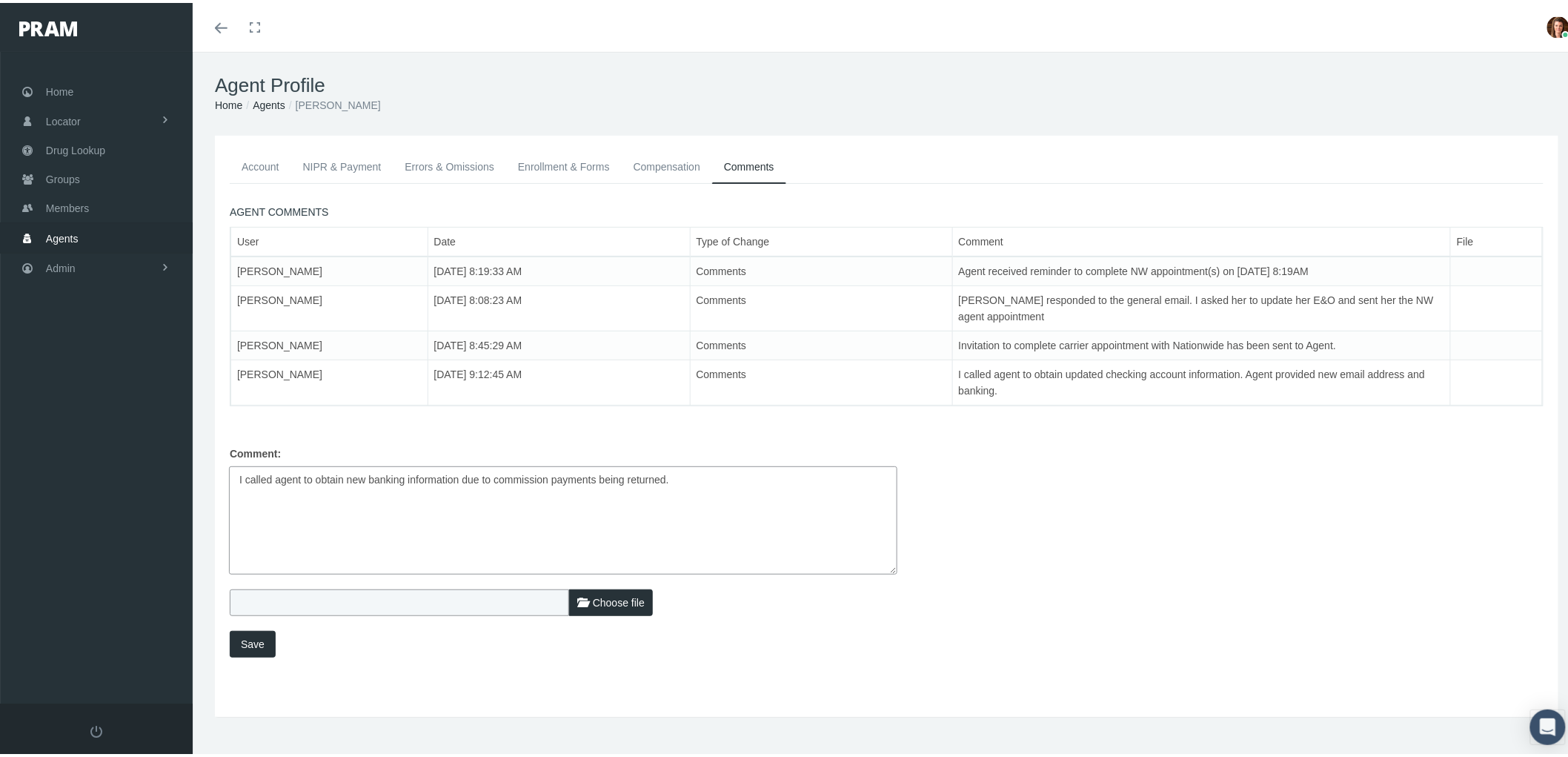
click at [271, 506] on textarea "I called agent to obtain new banking information due to commission payments bei…" at bounding box center [563, 518] width 669 height 108
click at [675, 464] on textarea "I called agent to obtain new banking information due to commission payments bei…" at bounding box center [563, 518] width 669 height 108
drag, startPoint x: 683, startPoint y: 476, endPoint x: 680, endPoint y: 484, distance: 8.5
click at [680, 484] on textarea "I called agent to obtain new banking information due to commission payments bei…" at bounding box center [563, 518] width 669 height 108
click at [684, 476] on textarea "I called agent to obtain new banking information due to commission payments bei…" at bounding box center [563, 518] width 669 height 108
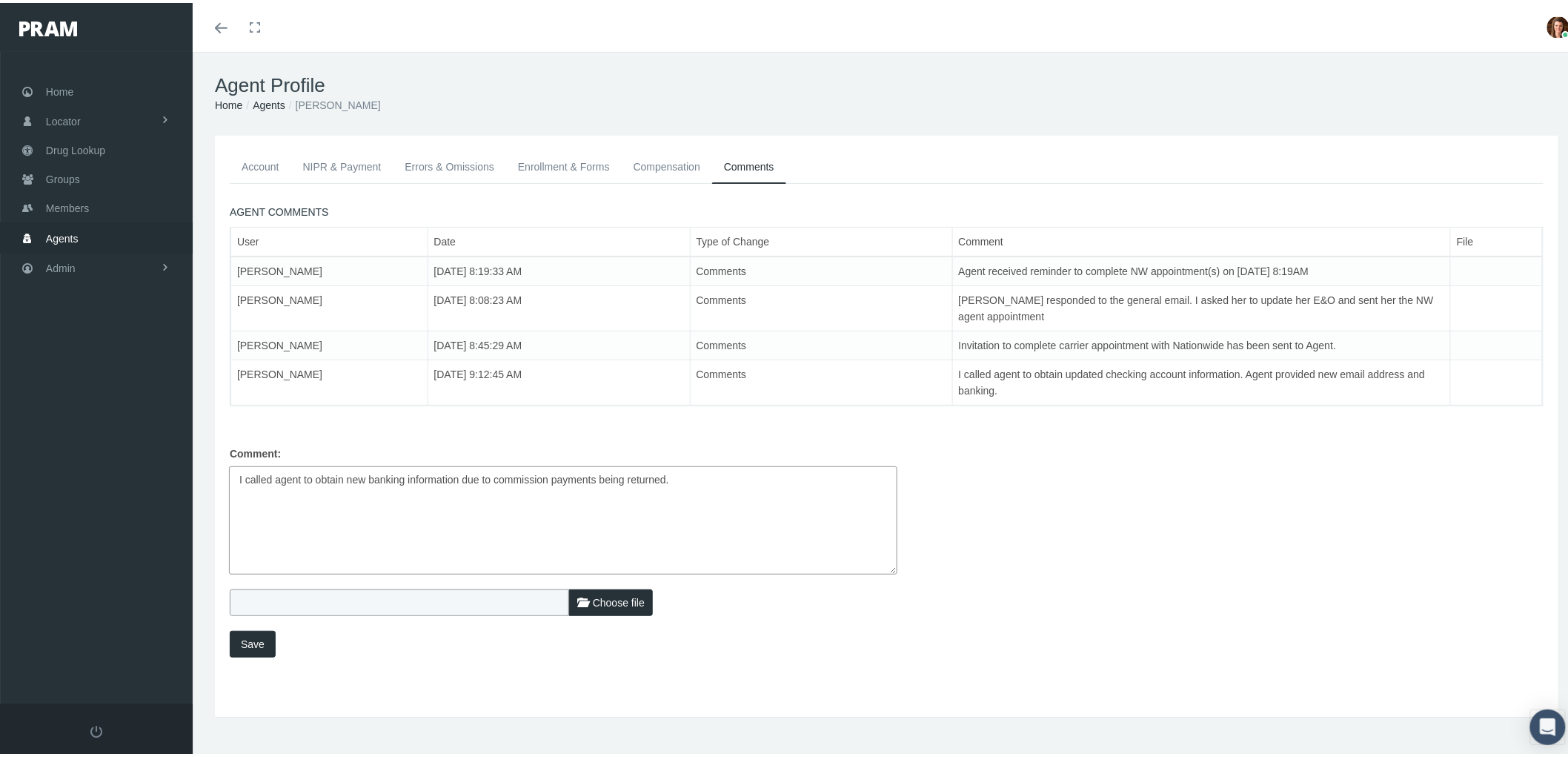
drag, startPoint x: 685, startPoint y: 475, endPoint x: 228, endPoint y: 464, distance: 457.1
click at [228, 464] on div "Comment: I called agent to obtain new banking information due to commission pay…" at bounding box center [553, 505] width 669 height 134
type textarea "U"
click at [682, 473] on textarea "I called agent to obtain new banking information due to returned commission pay…" at bounding box center [563, 518] width 669 height 108
type textarea "I called agent to obtain new banking information due to returned commission pay…"
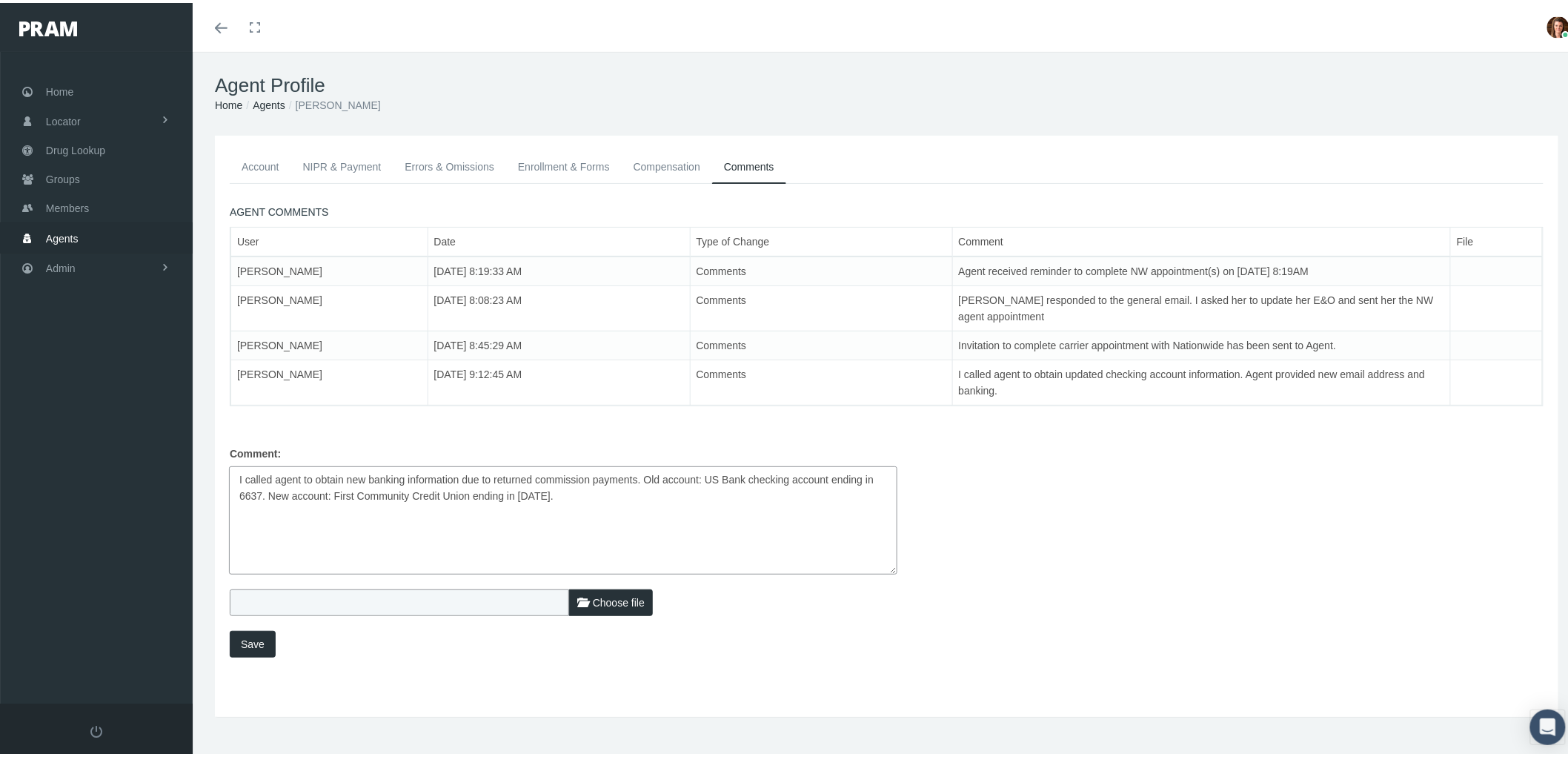
click at [536, 661] on div "Choose file Save" at bounding box center [886, 628] width 1336 height 83
click at [248, 642] on span "Save" at bounding box center [253, 642] width 24 height 12
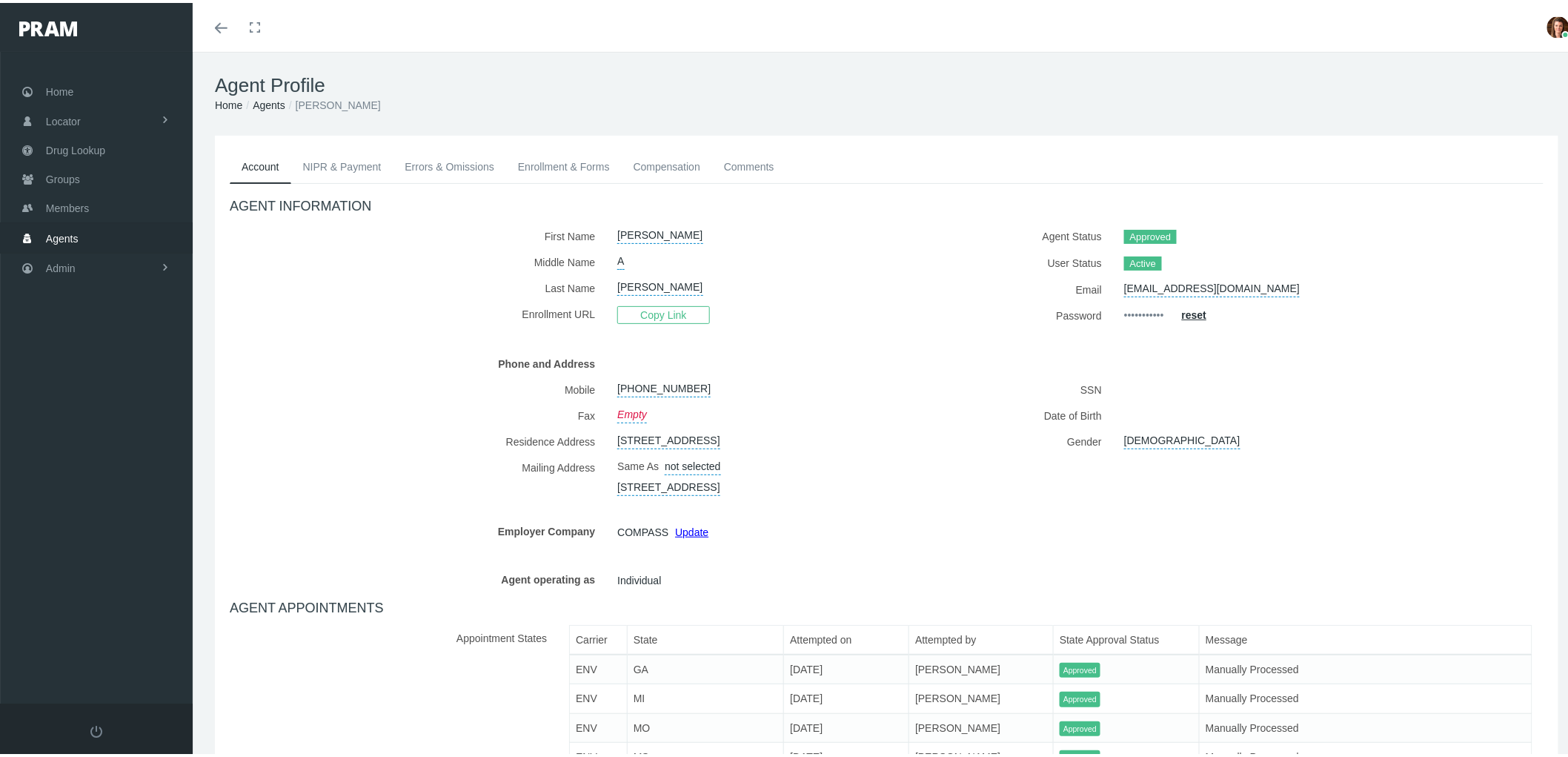
click at [346, 160] on link "NIPR & Payment" at bounding box center [342, 164] width 102 height 33
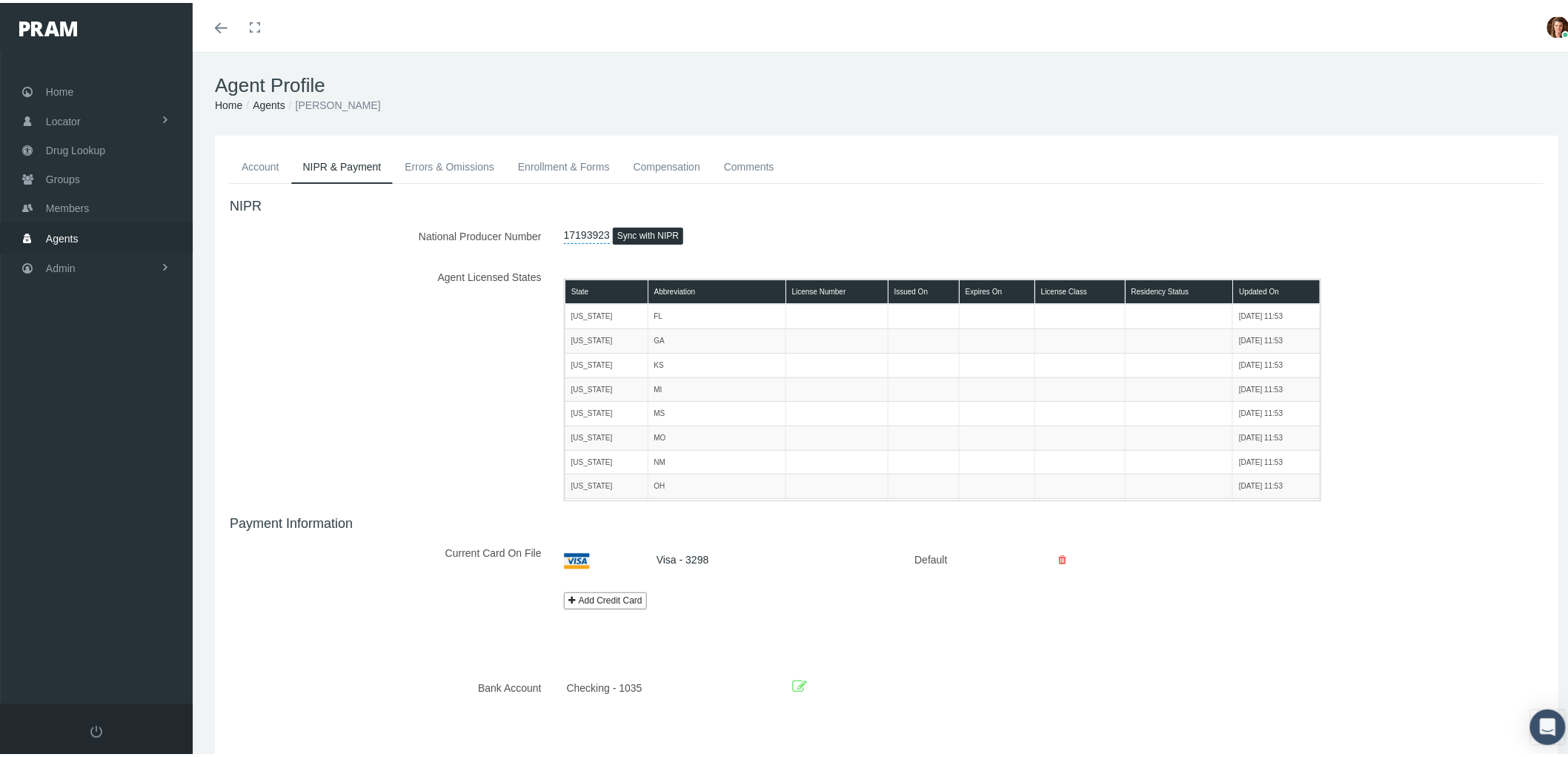
click at [793, 685] on icon at bounding box center [799, 684] width 15 height 23
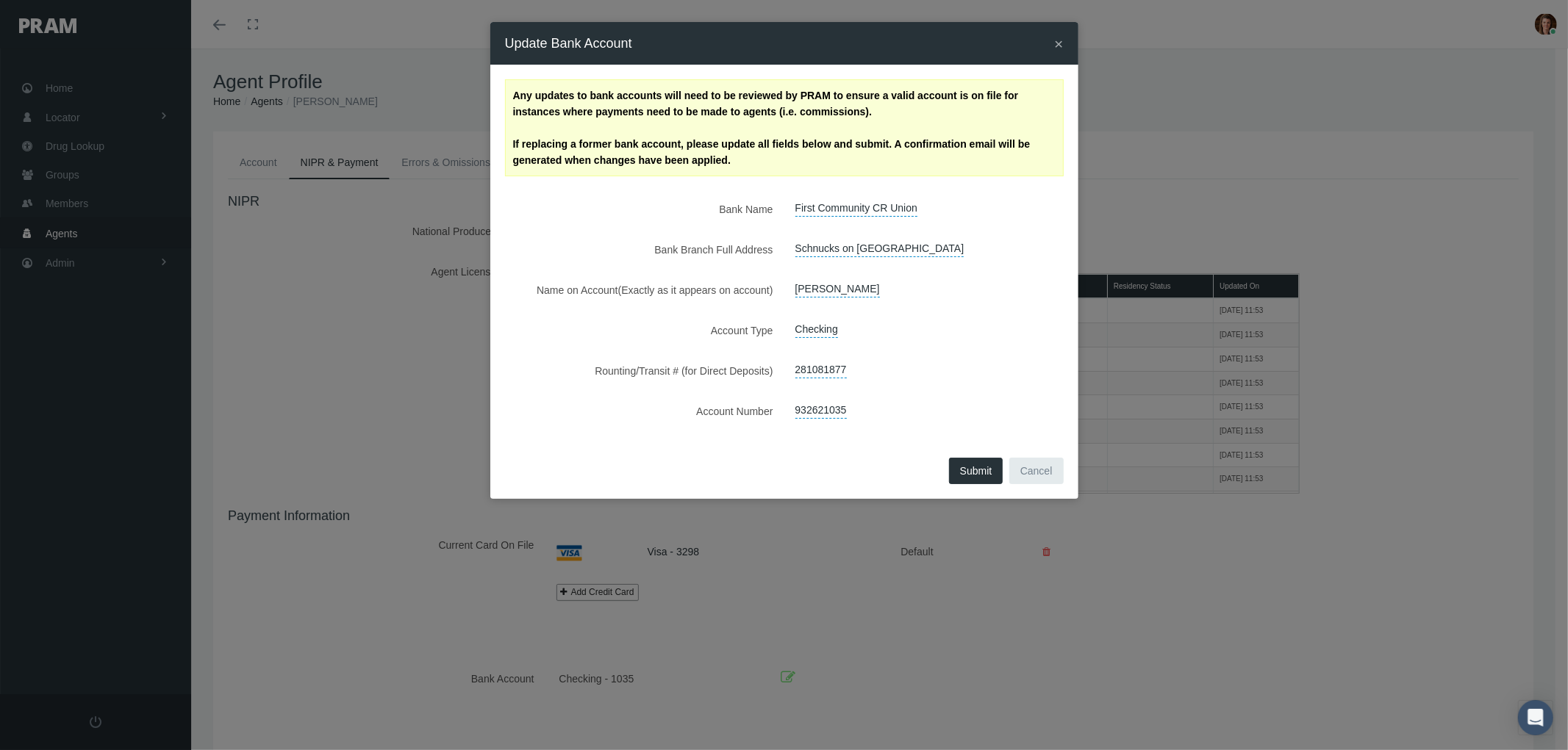
click at [1057, 42] on span "×" at bounding box center [1059, 44] width 9 height 17
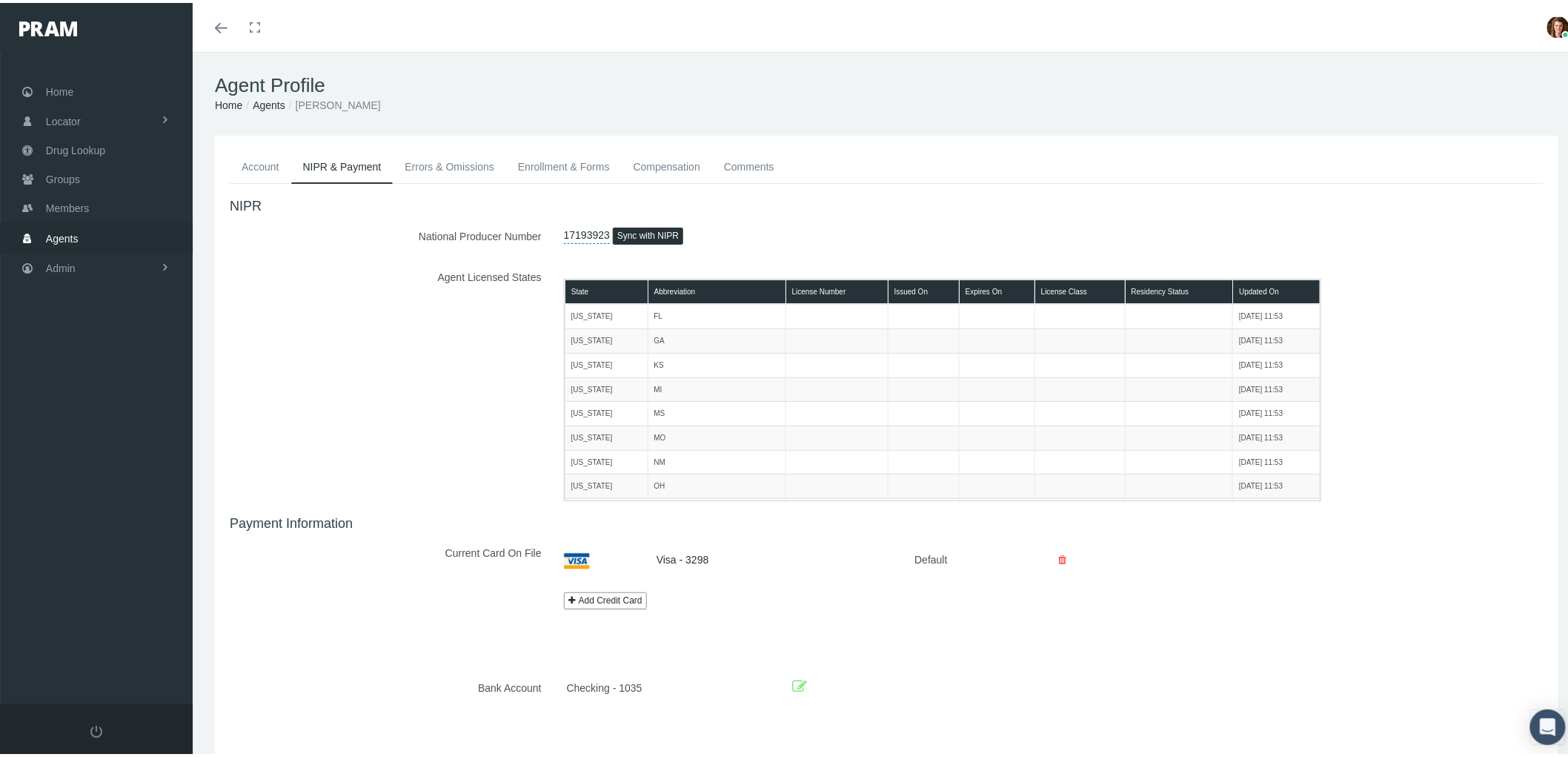
click at [65, 231] on span "Agents" at bounding box center [62, 236] width 33 height 28
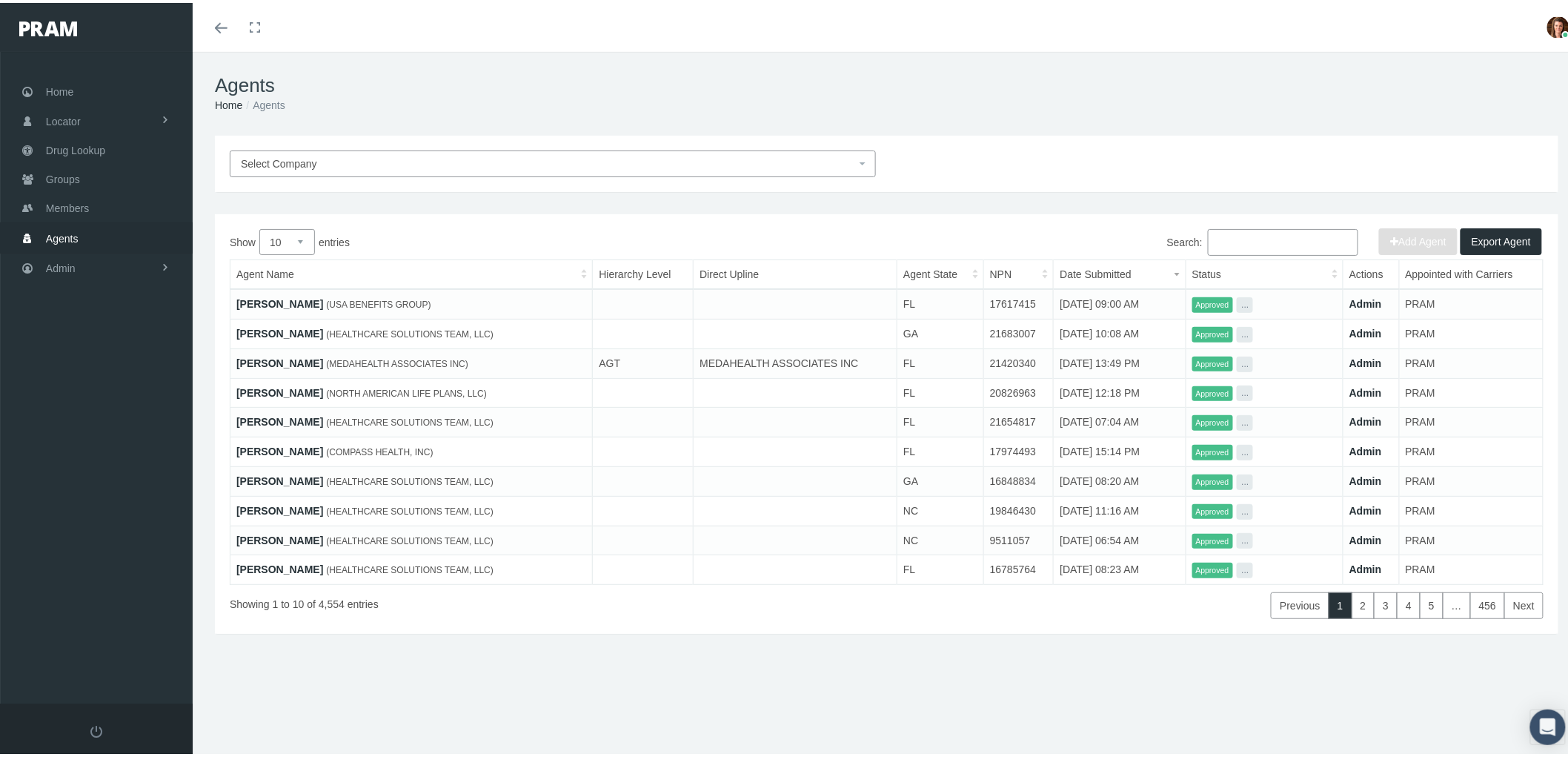
click at [1232, 236] on input "Search:" at bounding box center [1283, 239] width 151 height 27
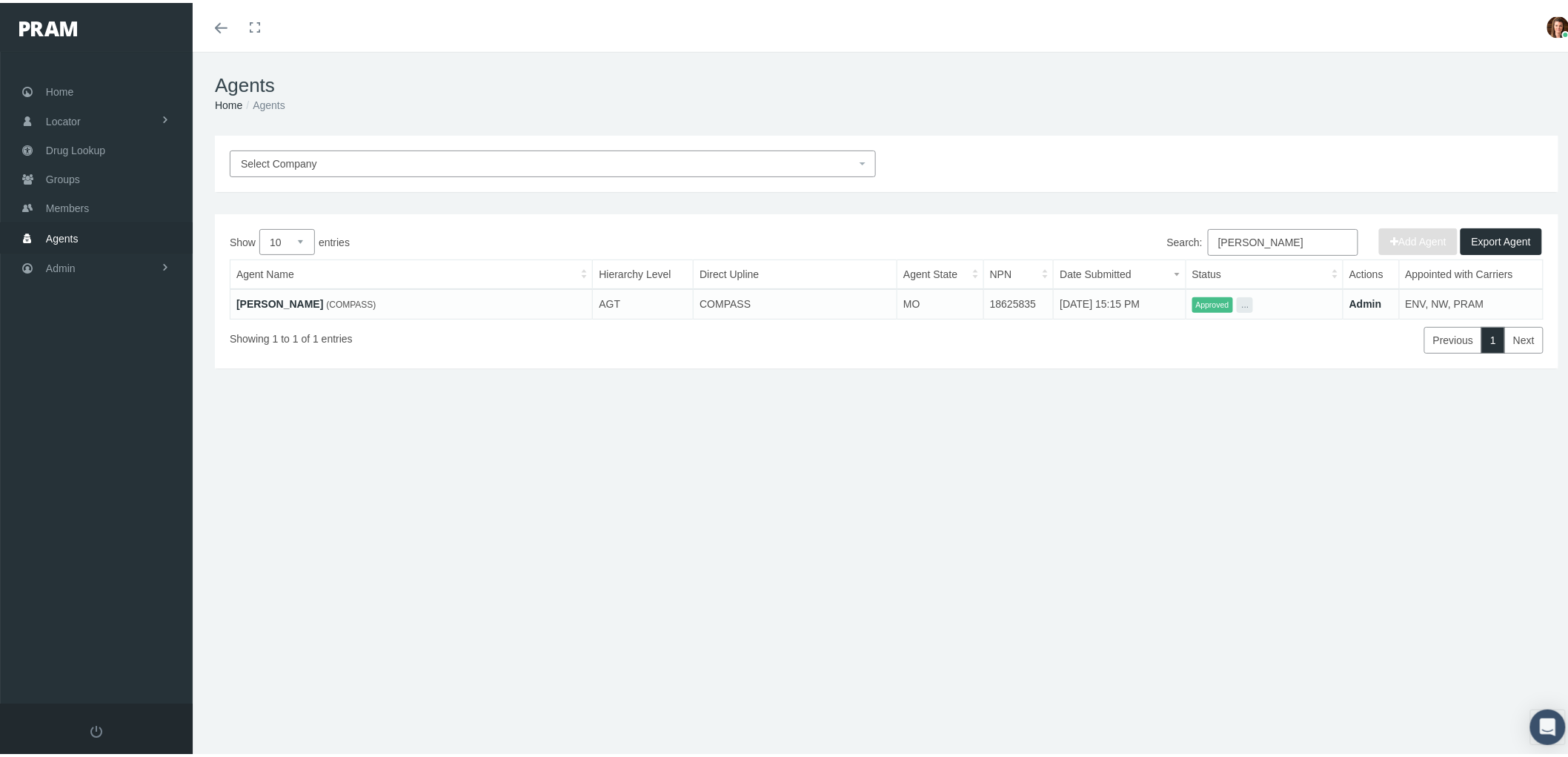
type input "amber wise"
click at [255, 295] on link "[PERSON_NAME]" at bounding box center [280, 301] width 87 height 12
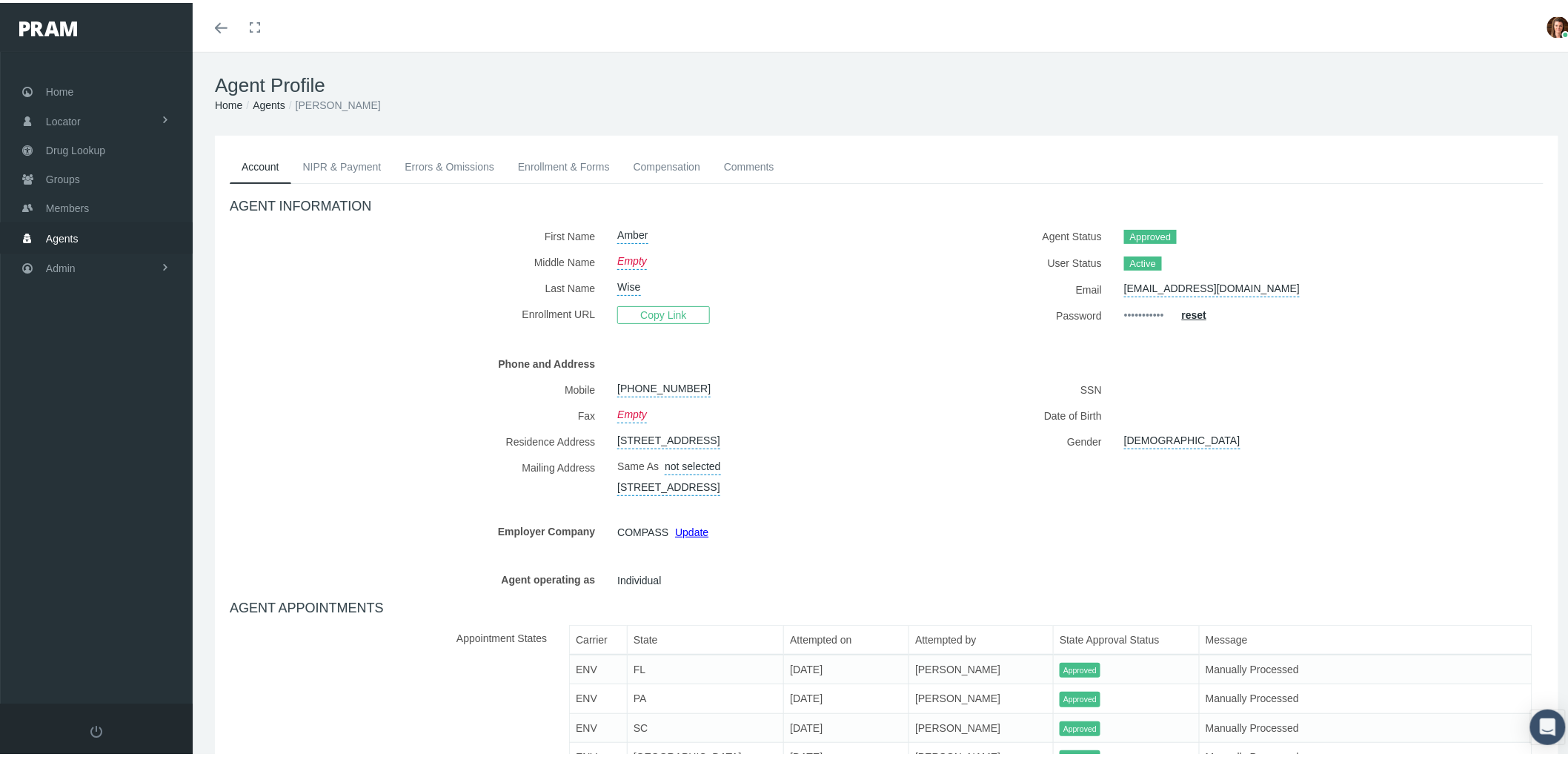
click at [324, 159] on link "NIPR & Payment" at bounding box center [342, 164] width 102 height 33
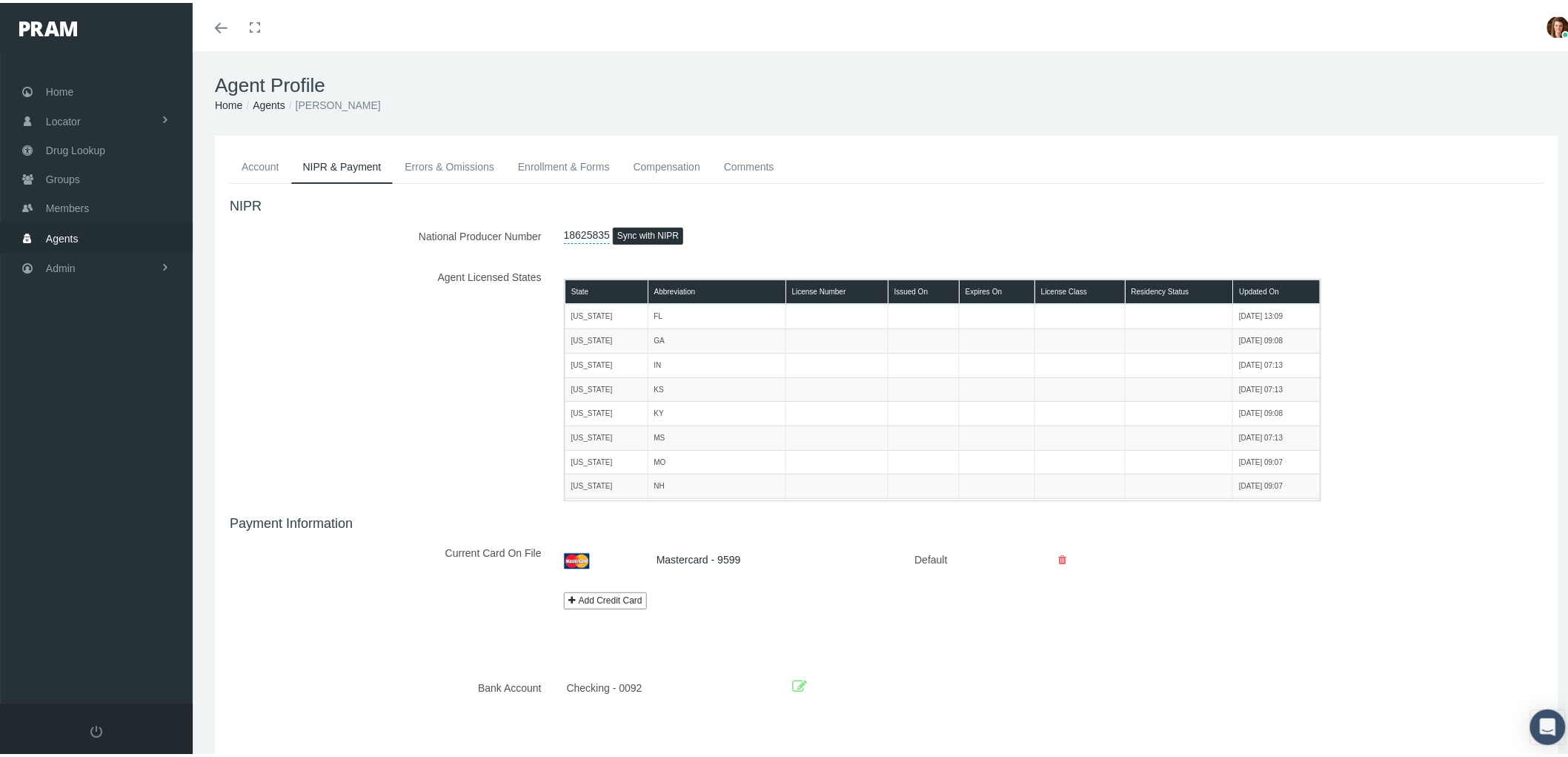
click at [793, 680] on icon at bounding box center [799, 684] width 15 height 23
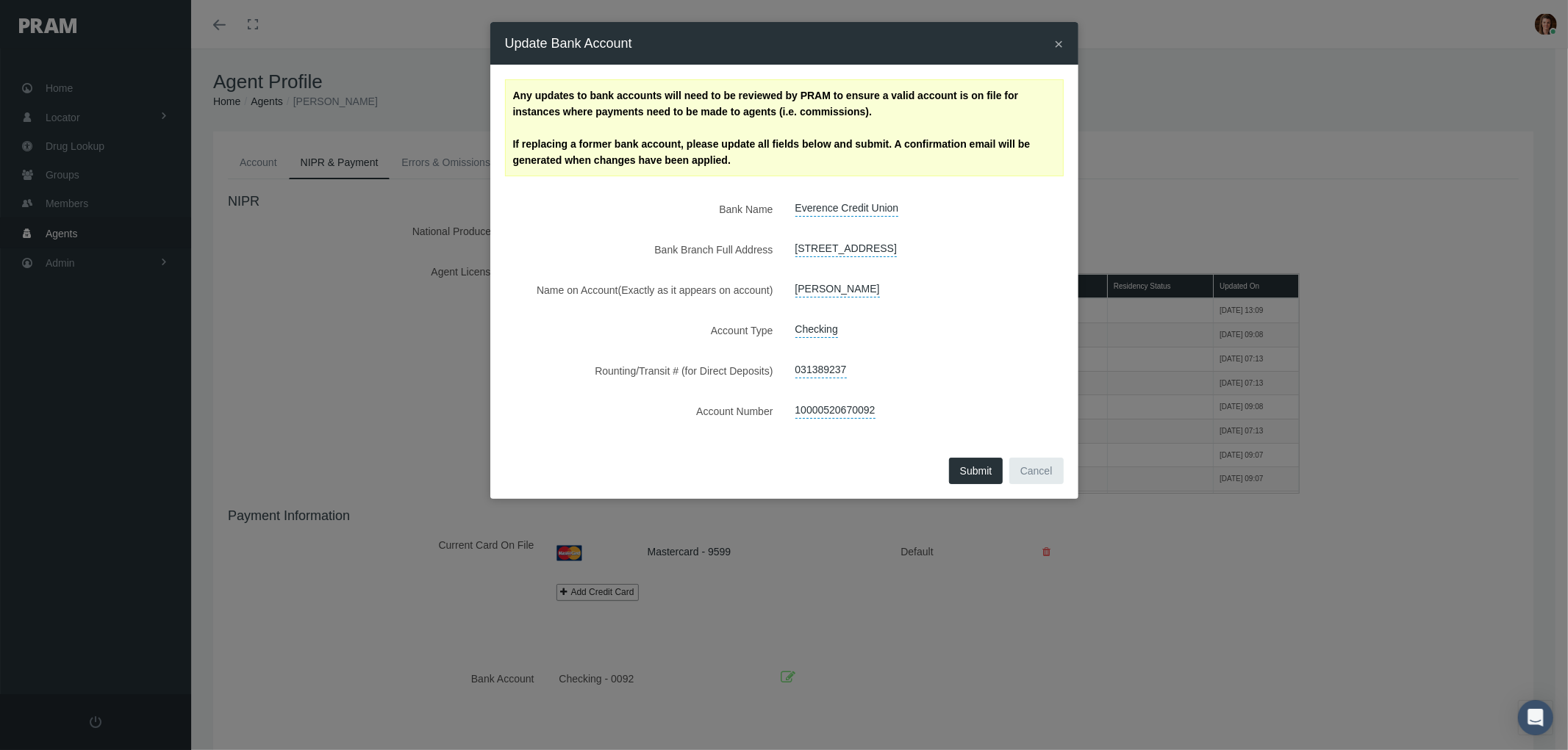
click at [1014, 397] on div "Any updates to bank accounts will need to be reviewed by PRAM to ensure a valid…" at bounding box center [785, 252] width 559 height 345
click at [1057, 37] on span "×" at bounding box center [1059, 44] width 9 height 17
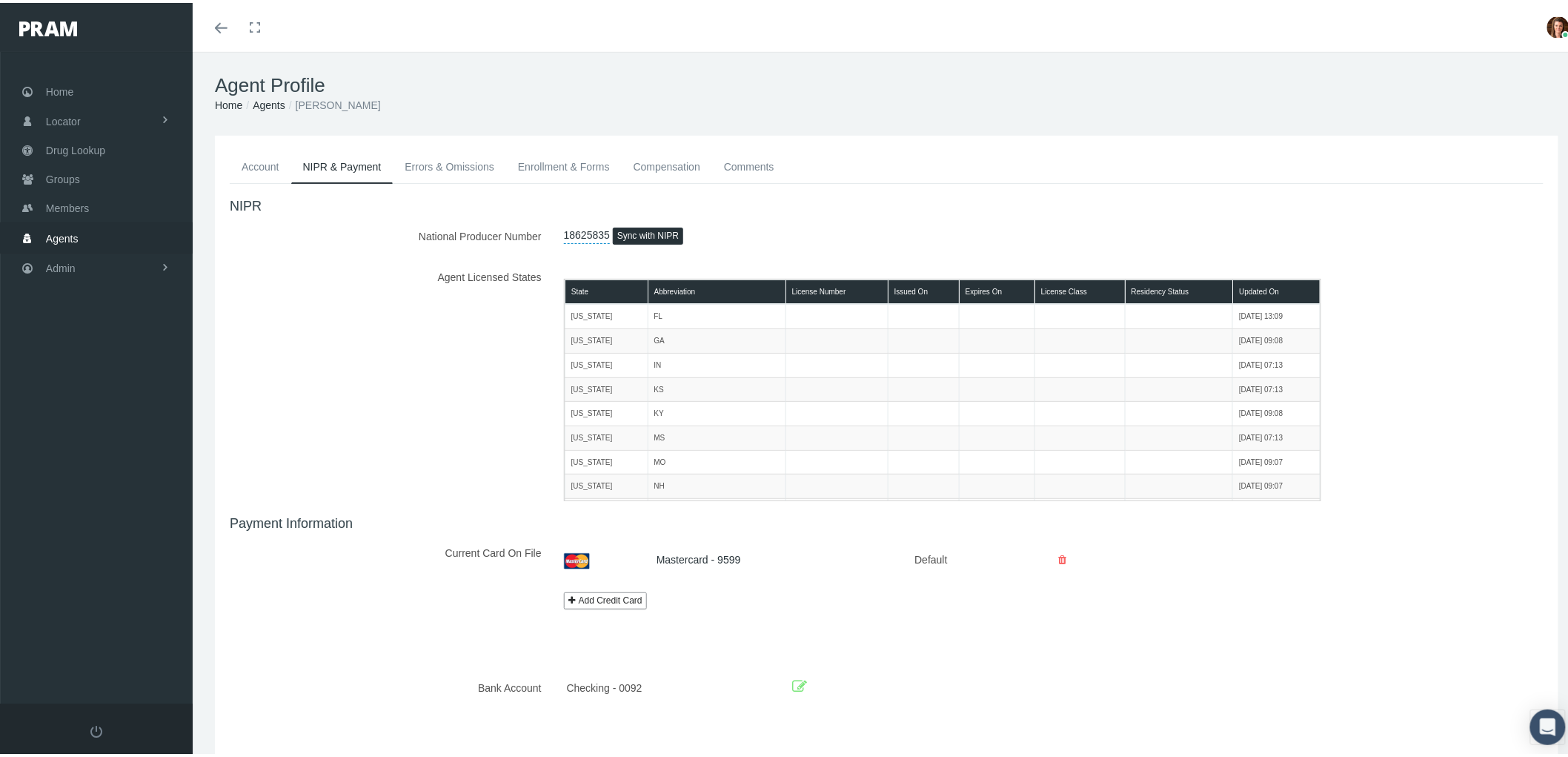
click at [254, 162] on link "Account" at bounding box center [261, 164] width 62 height 33
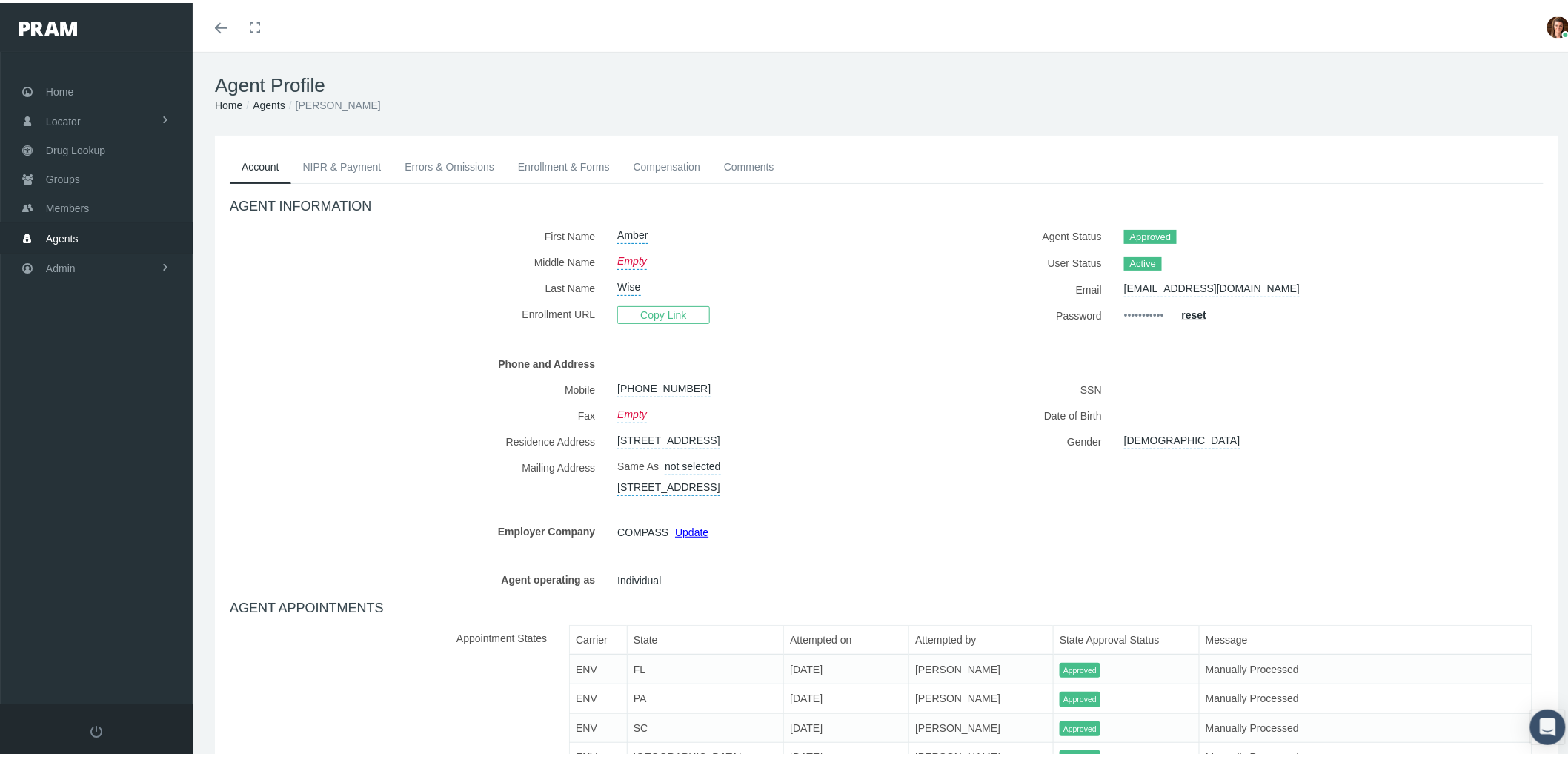
click at [336, 162] on link "NIPR & Payment" at bounding box center [342, 164] width 102 height 33
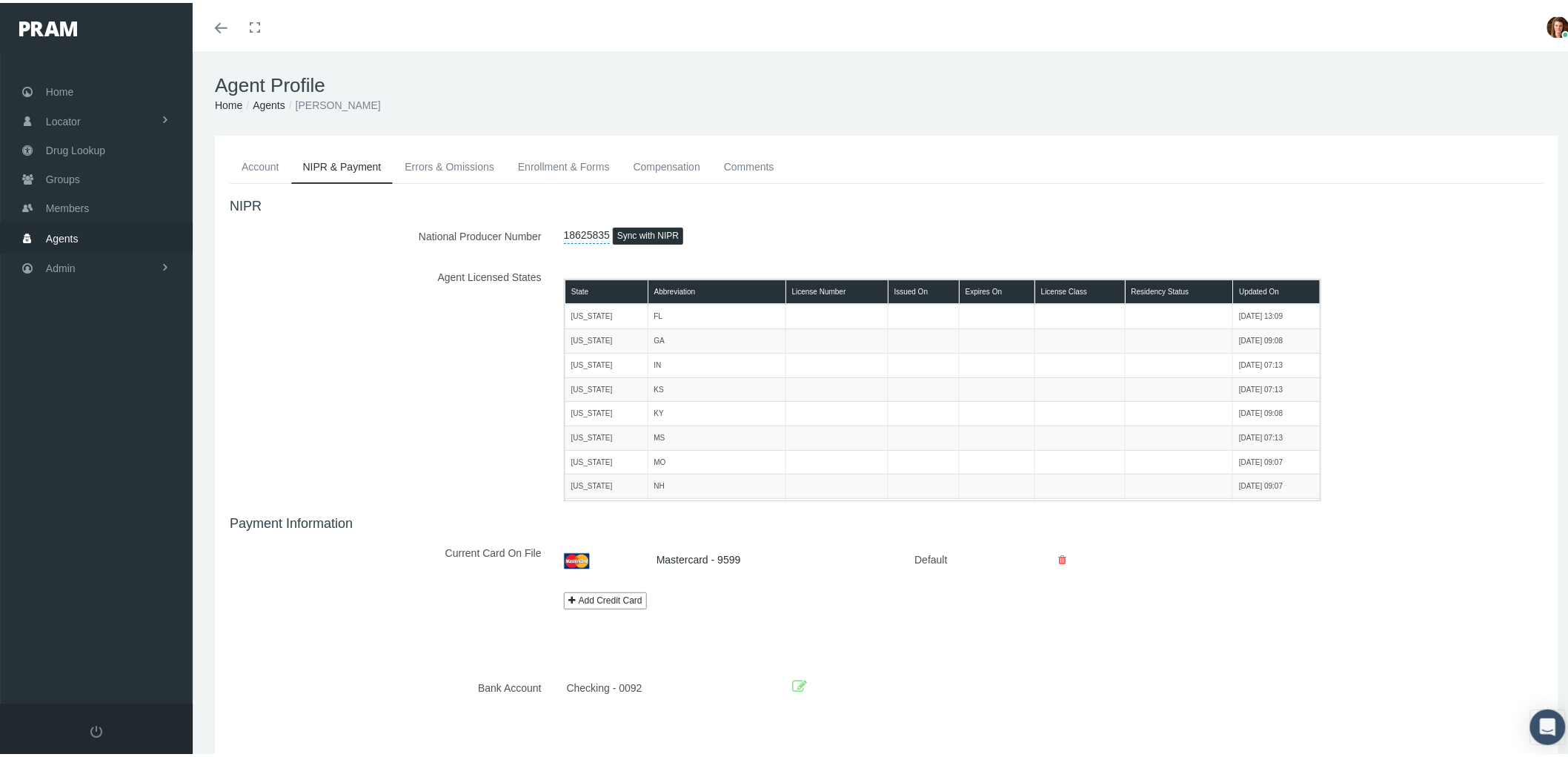
click at [795, 685] on icon at bounding box center [799, 684] width 15 height 23
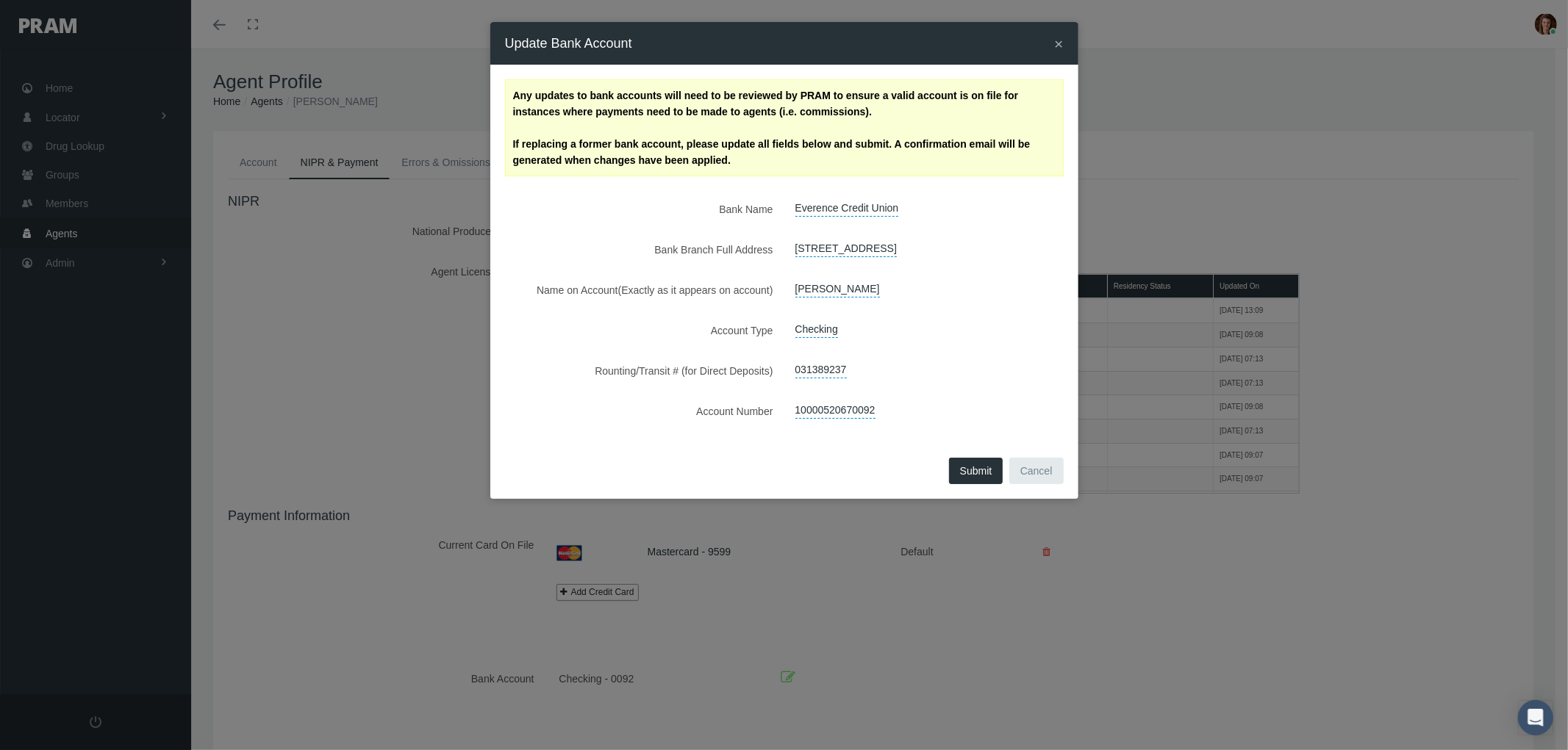
click at [1058, 47] on span "×" at bounding box center [1059, 44] width 9 height 17
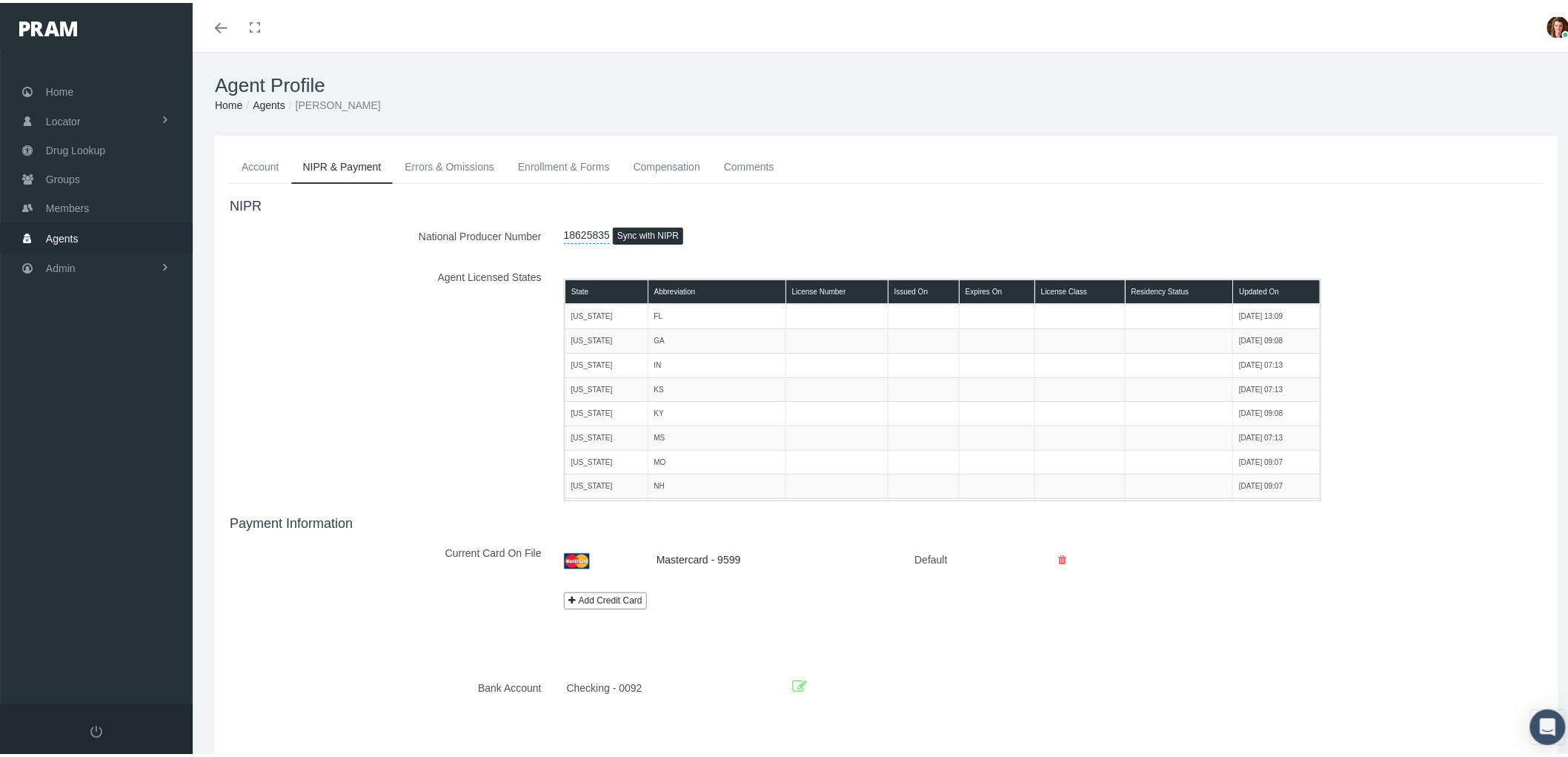
click at [49, 227] on span "Agents" at bounding box center [62, 236] width 33 height 28
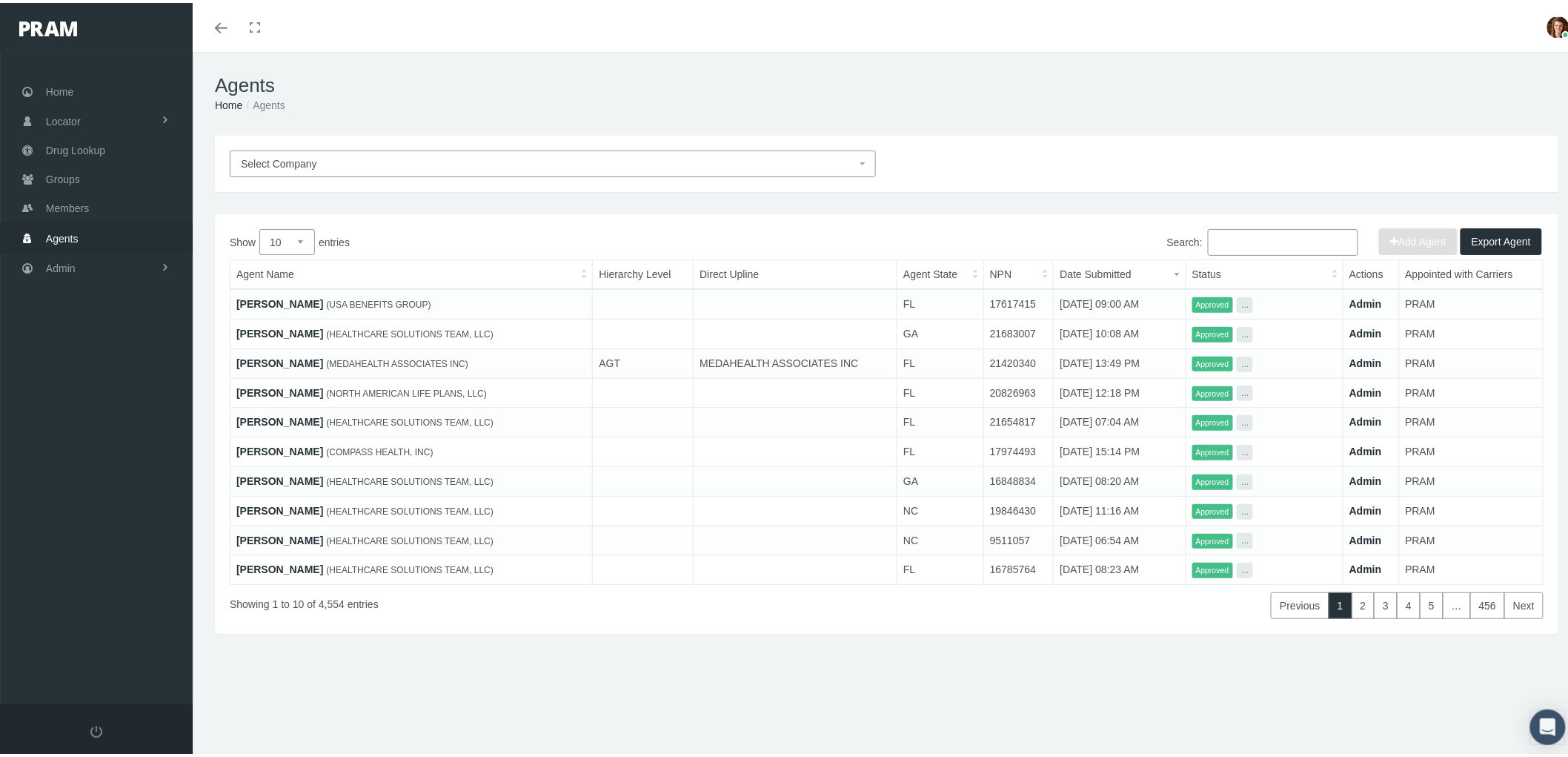
click at [1247, 238] on input "Search:" at bounding box center [1283, 239] width 151 height 27
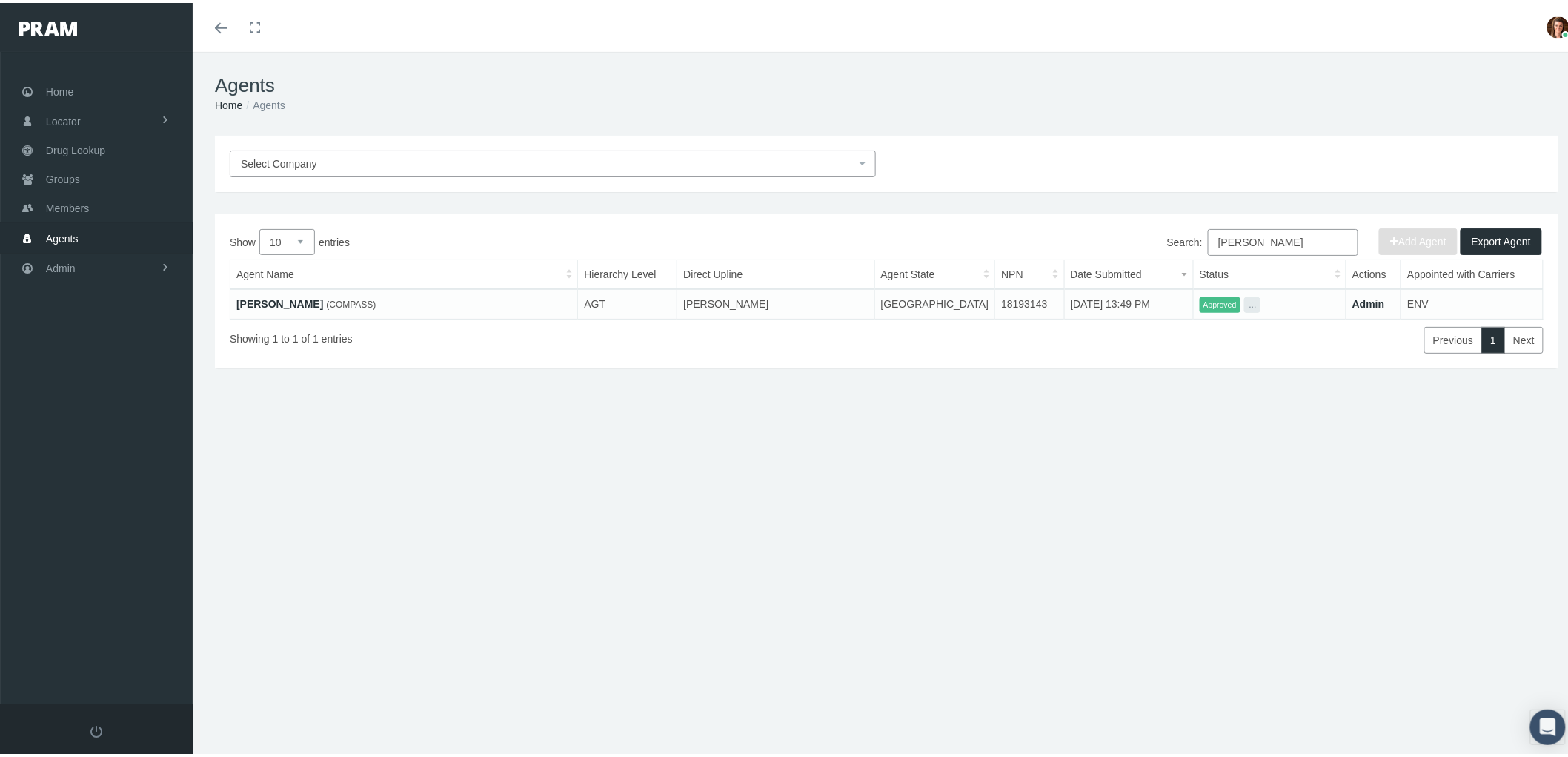
type input "[PERSON_NAME]"
click at [254, 301] on link "[PERSON_NAME]" at bounding box center [280, 301] width 87 height 12
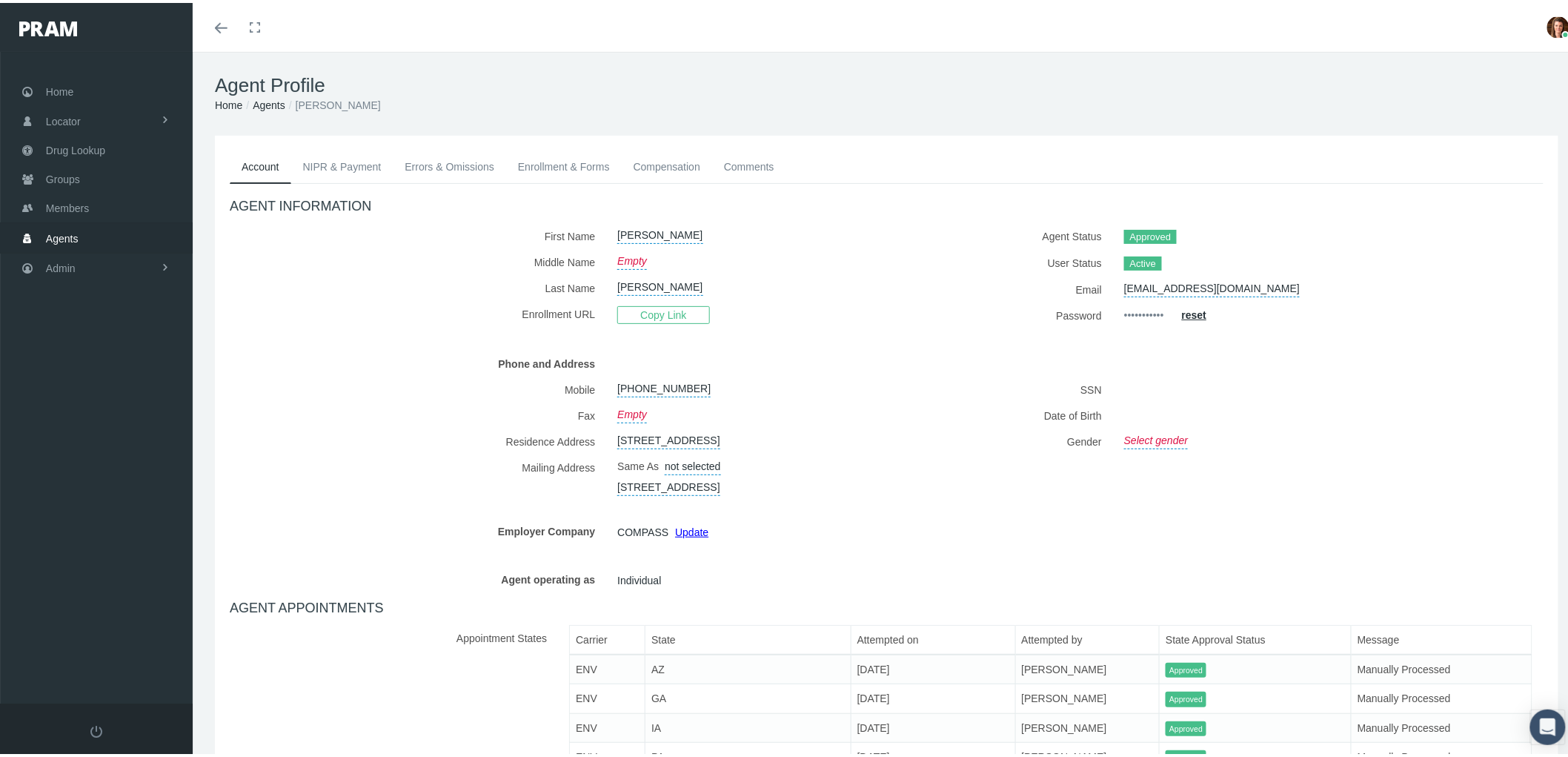
click at [654, 158] on link "Compensation" at bounding box center [667, 164] width 90 height 33
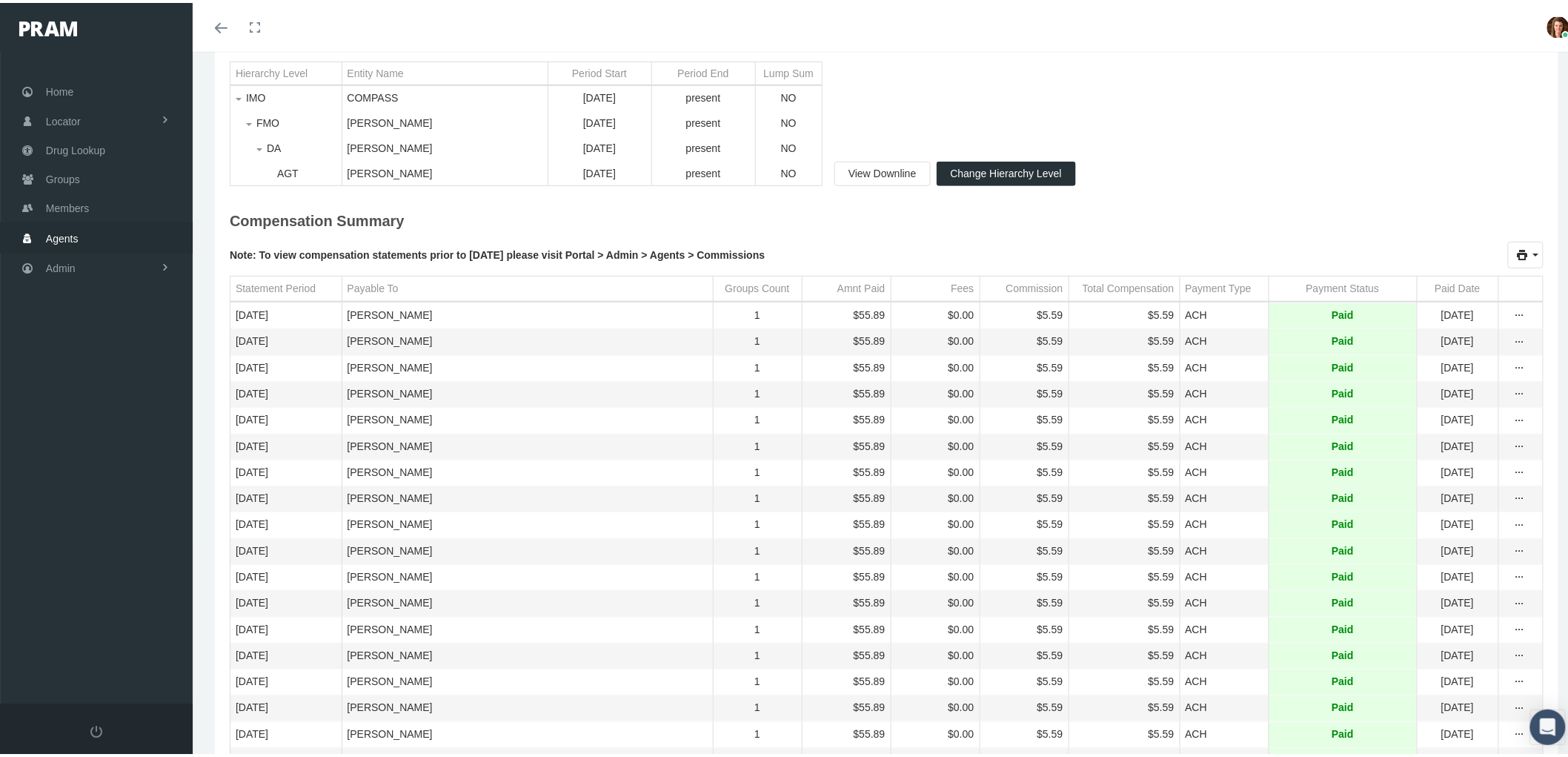
scroll to position [494, 0]
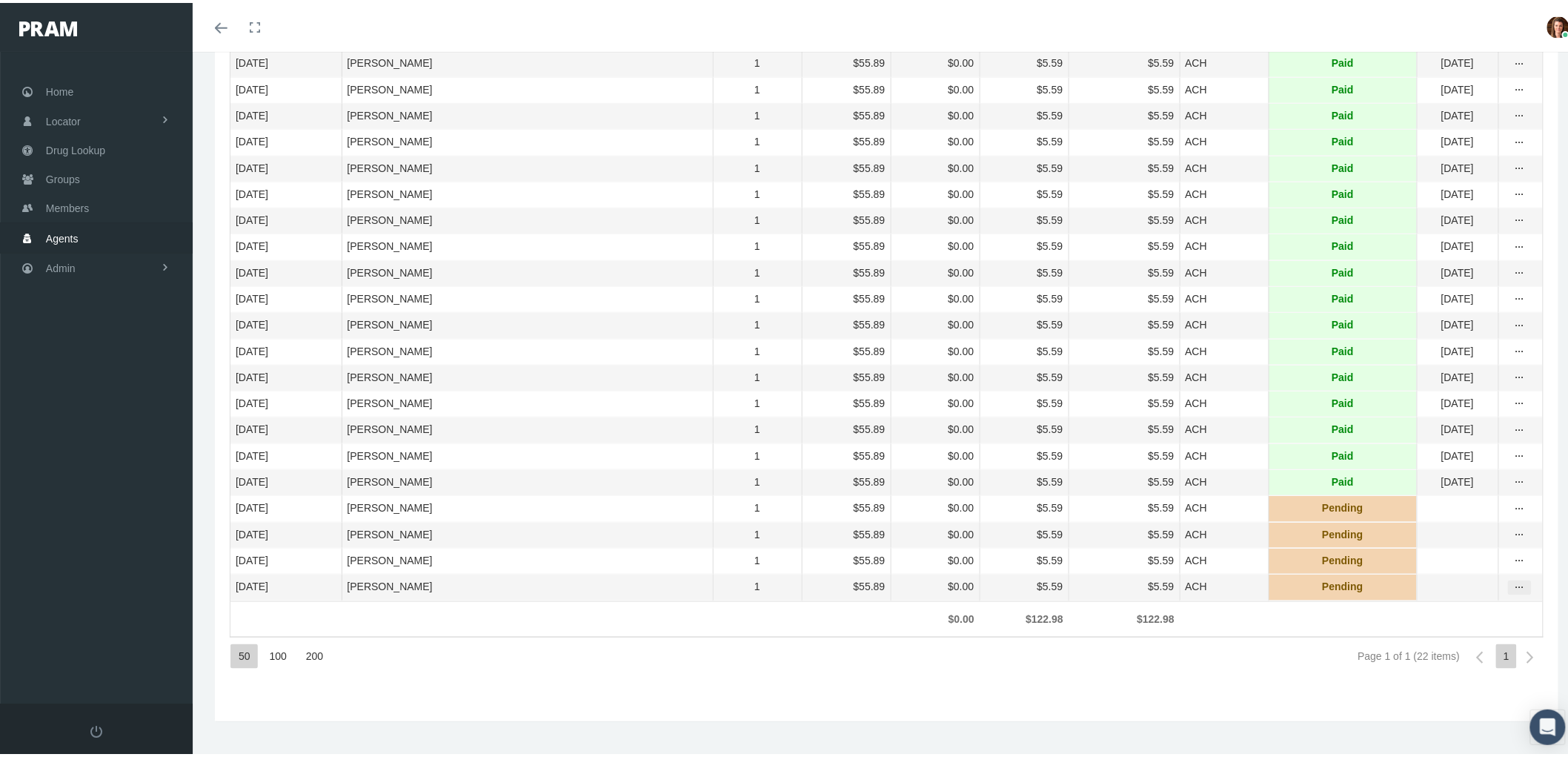
click at [1513, 592] on icon "more" at bounding box center [1519, 584] width 13 height 13
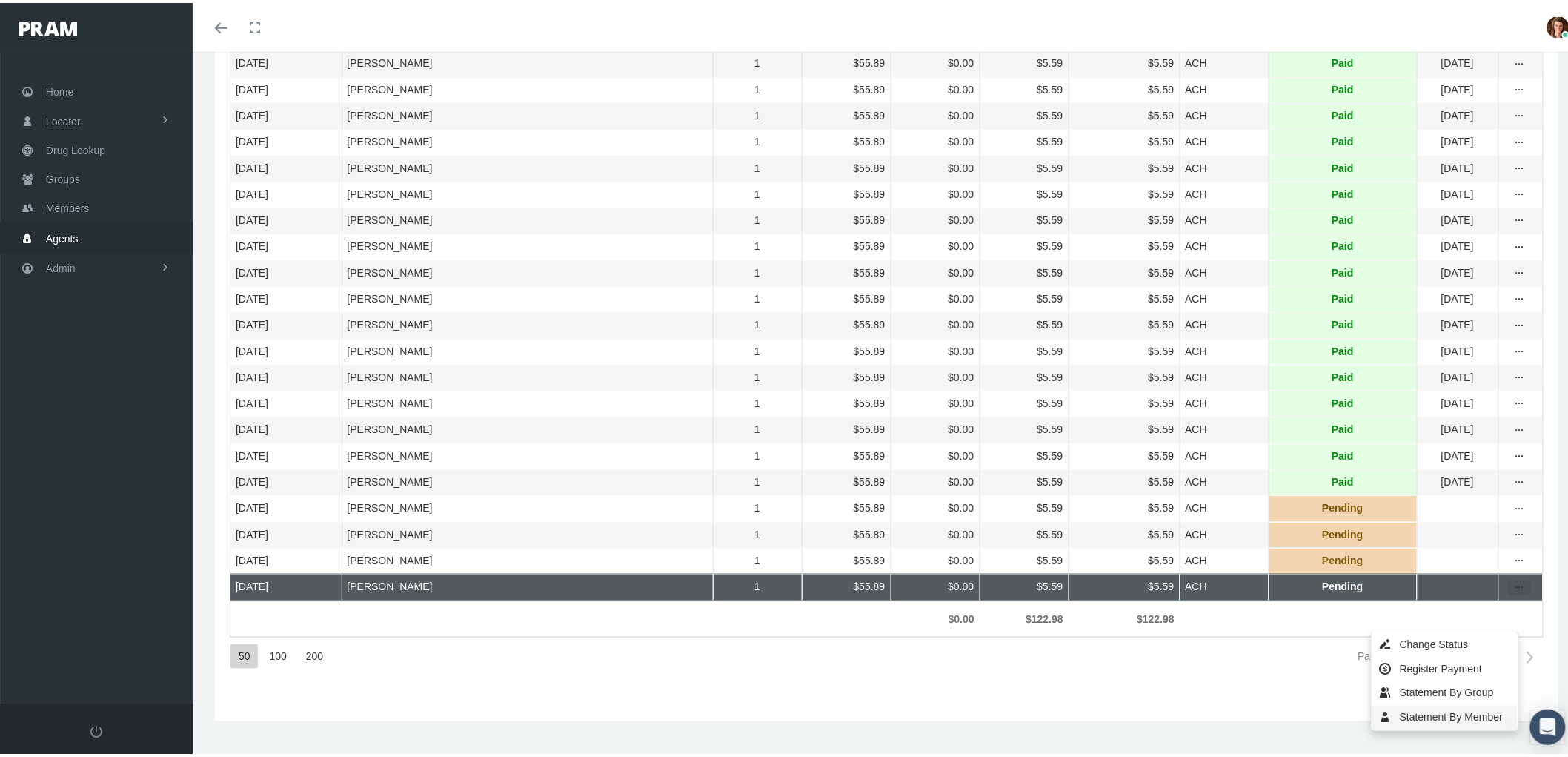
click at [1448, 713] on div "Statement By Member" at bounding box center [1445, 715] width 145 height 24
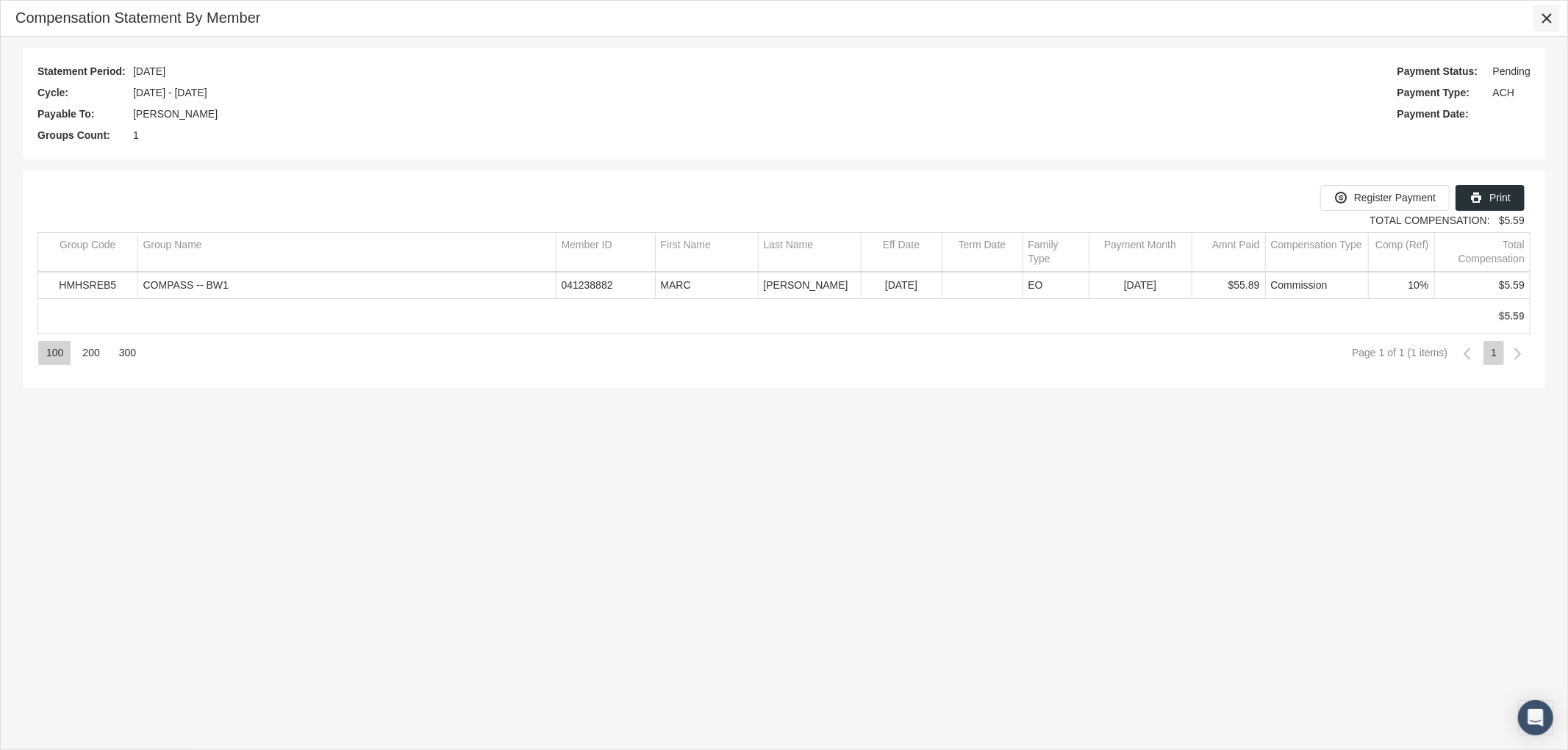
click at [1552, 13] on icon "Close" at bounding box center [1546, 18] width 13 height 13
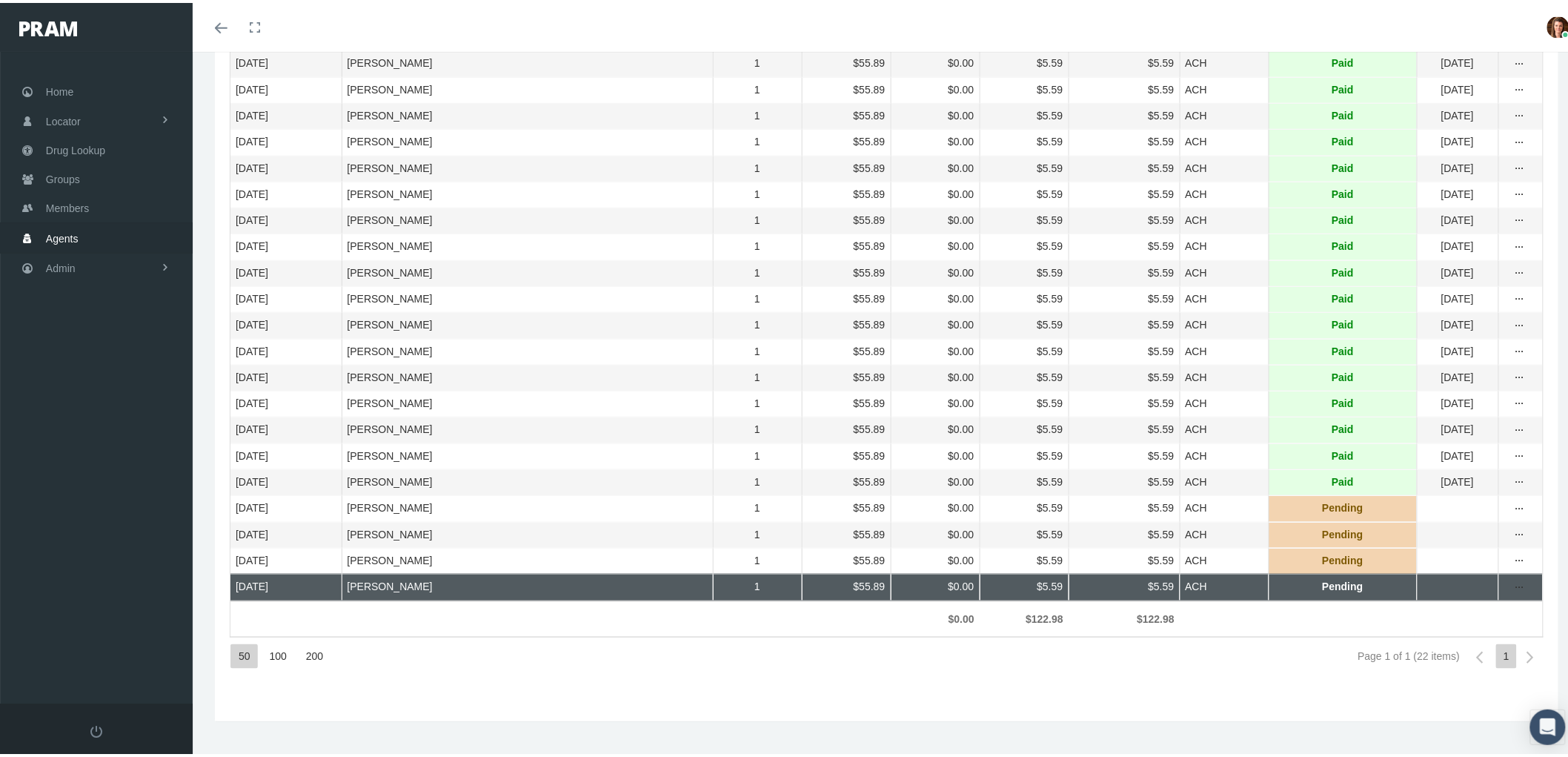
scroll to position [0, 0]
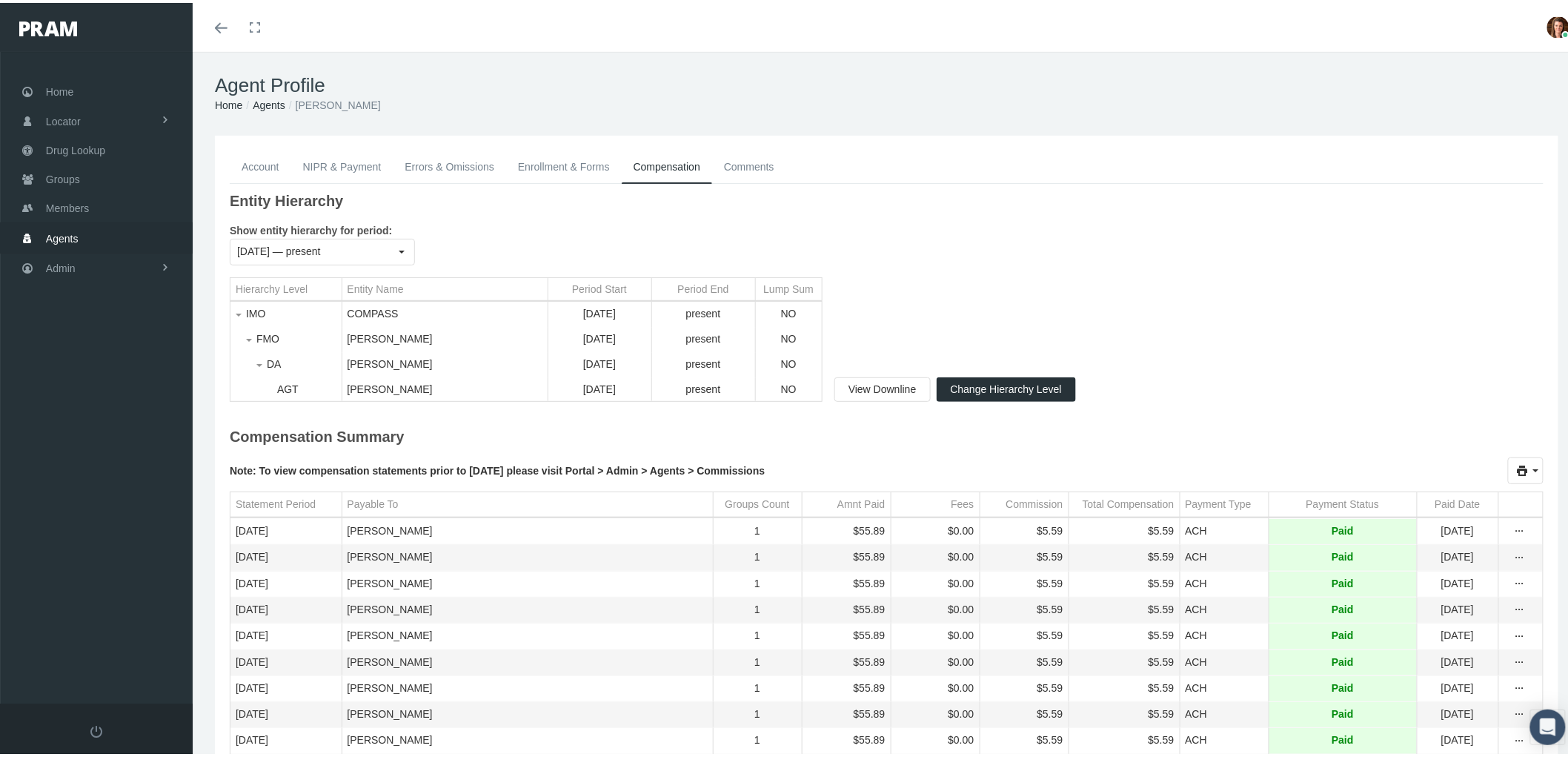
click at [271, 157] on link "Account" at bounding box center [261, 164] width 62 height 33
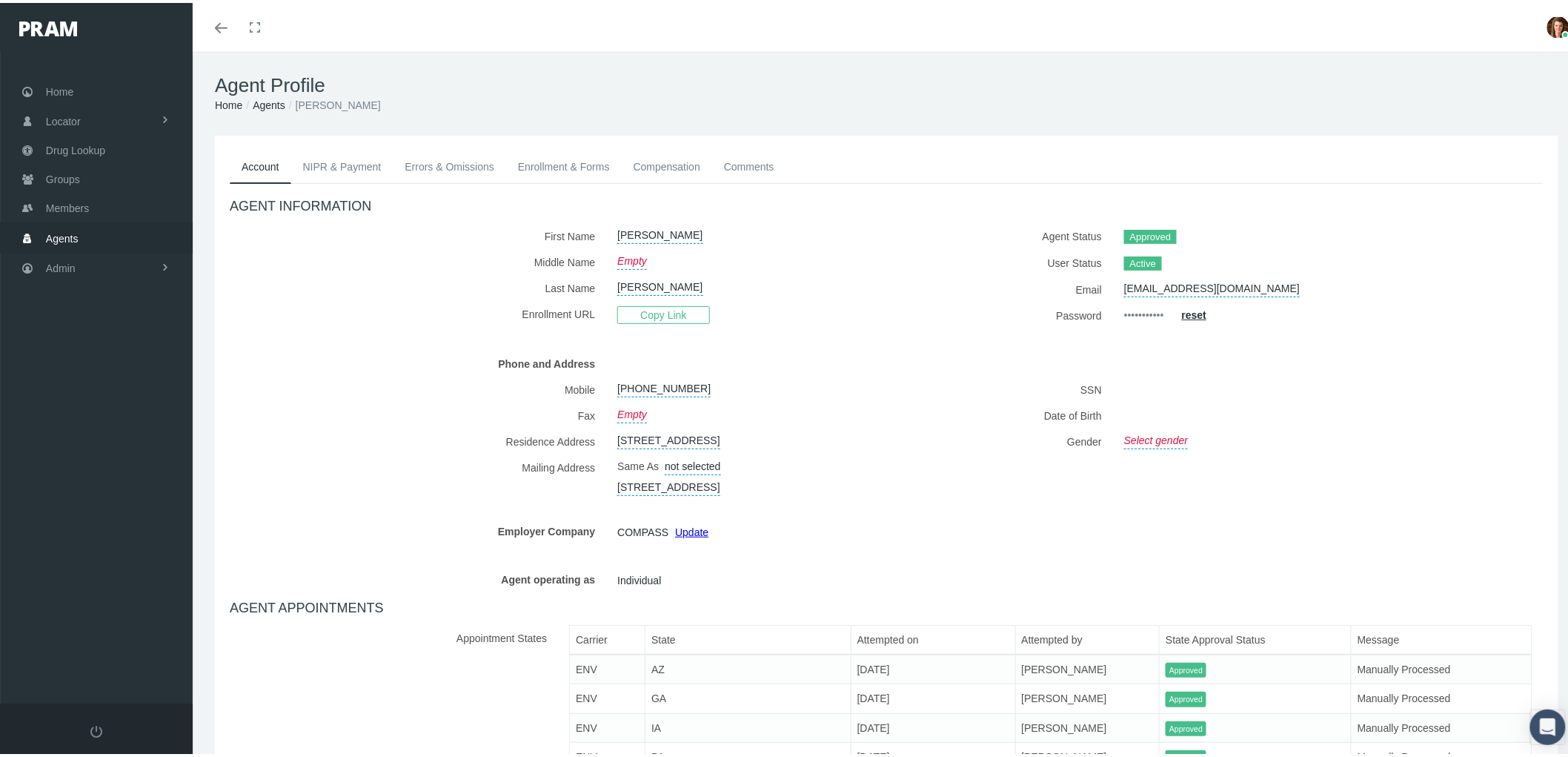
click at [375, 162] on link "NIPR & Payment" at bounding box center [342, 164] width 102 height 33
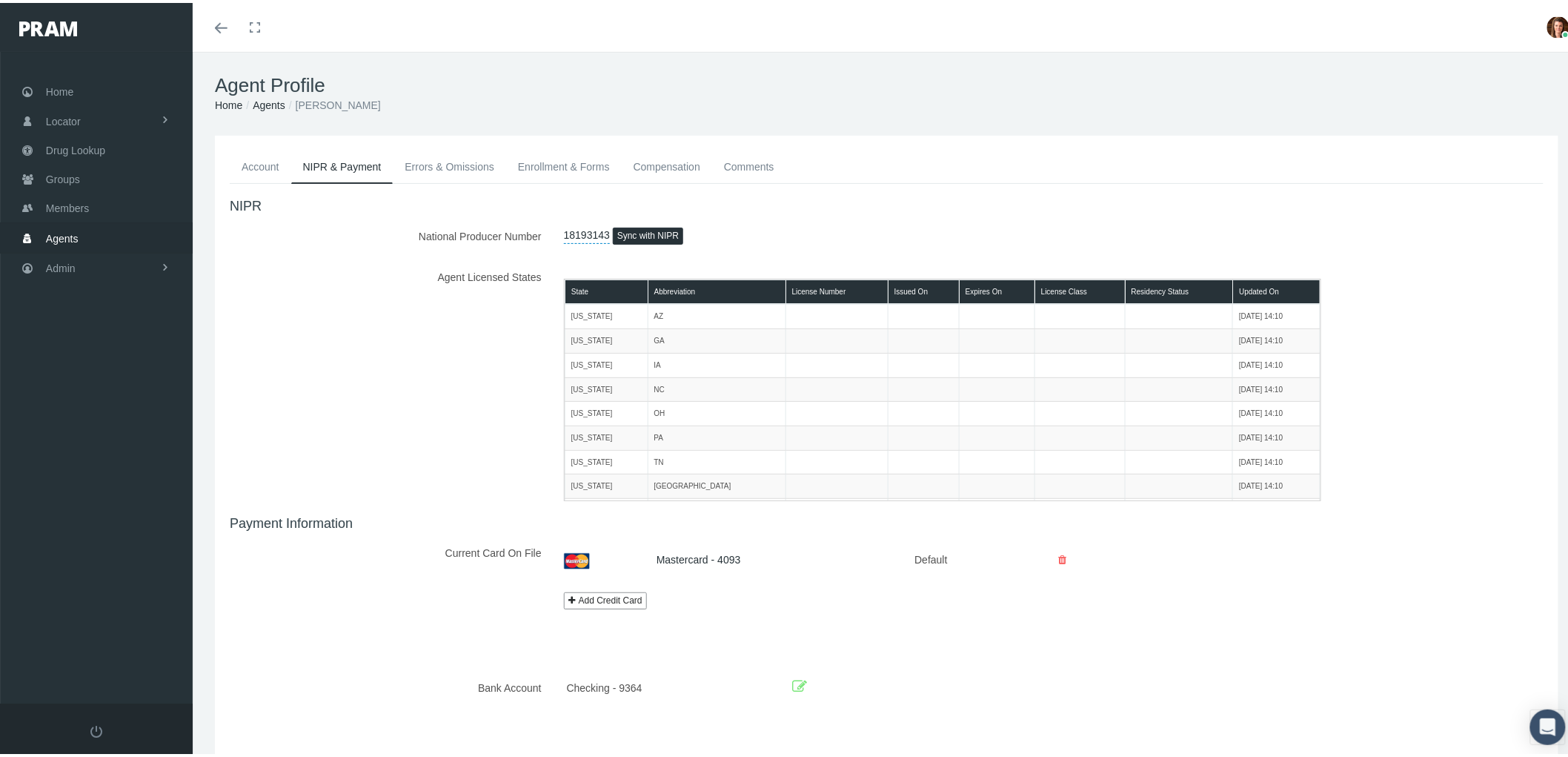
click at [801, 682] on icon at bounding box center [799, 684] width 15 height 23
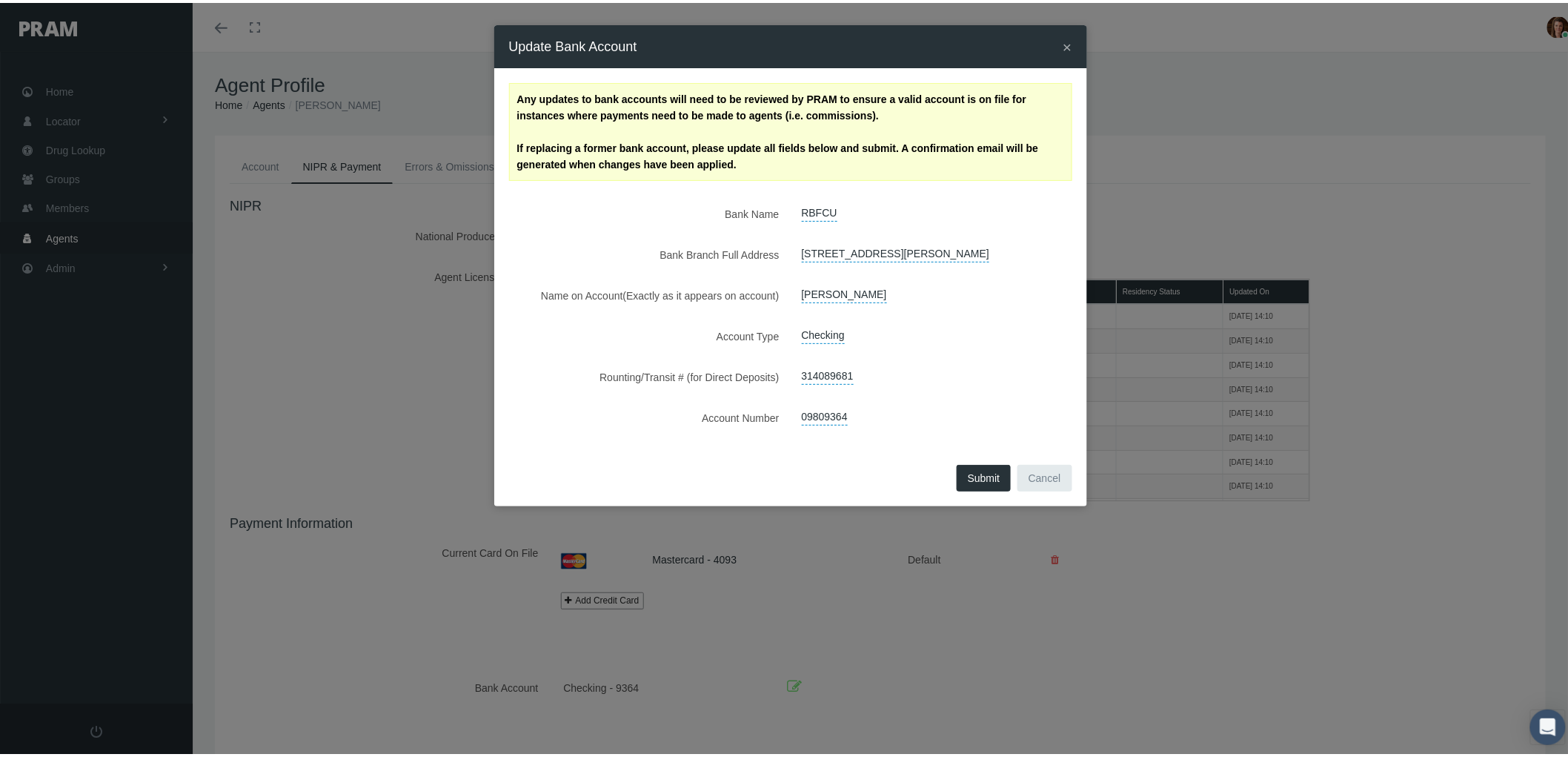
click at [1063, 38] on span "×" at bounding box center [1067, 44] width 9 height 17
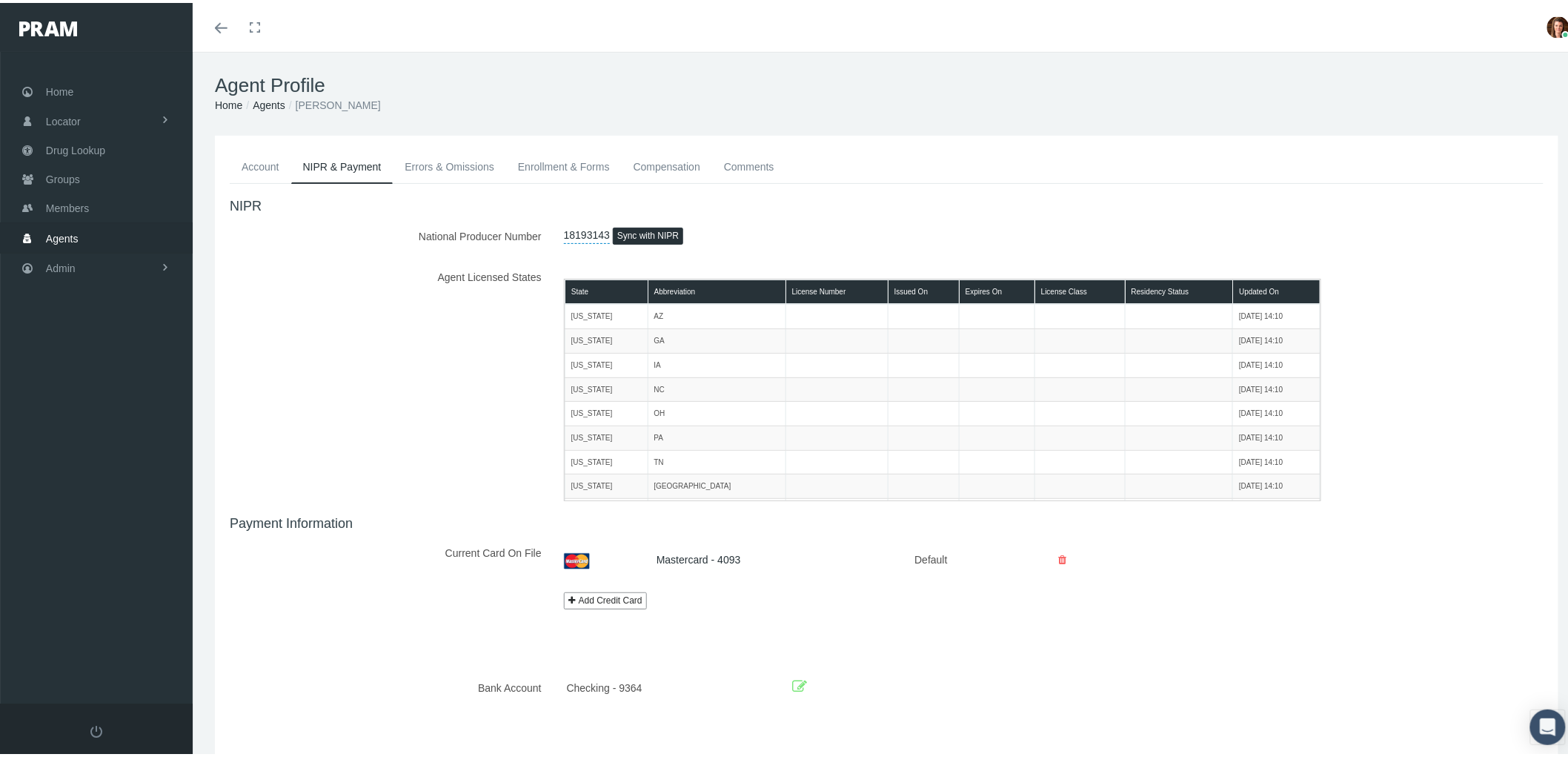
click at [54, 230] on span "Agents" at bounding box center [62, 236] width 33 height 28
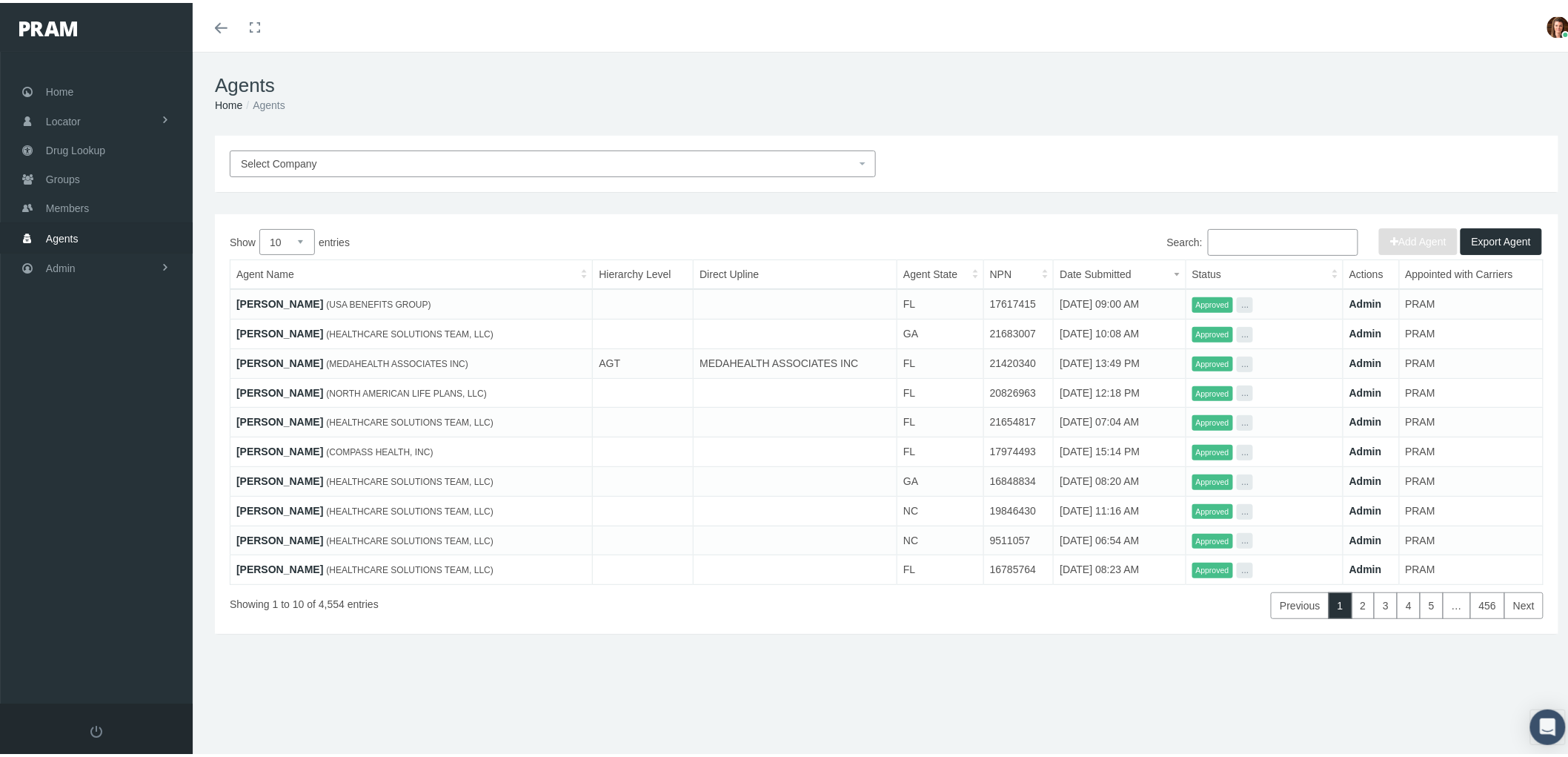
click at [1234, 242] on input "Search:" at bounding box center [1283, 239] width 151 height 27
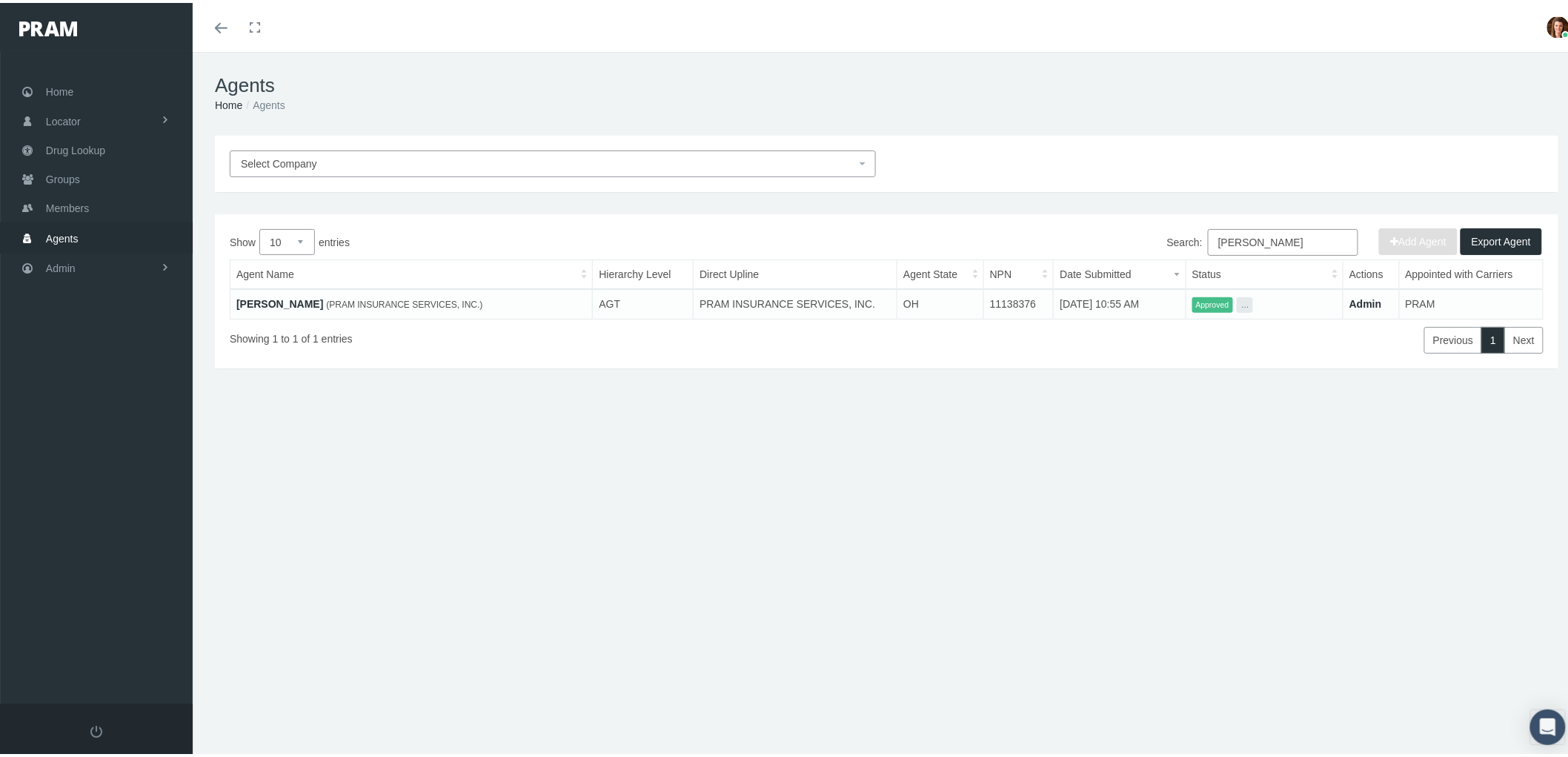
type input "johnny cunningham"
click at [279, 295] on link "JOHNNY CUNNINGHAM" at bounding box center [280, 301] width 87 height 12
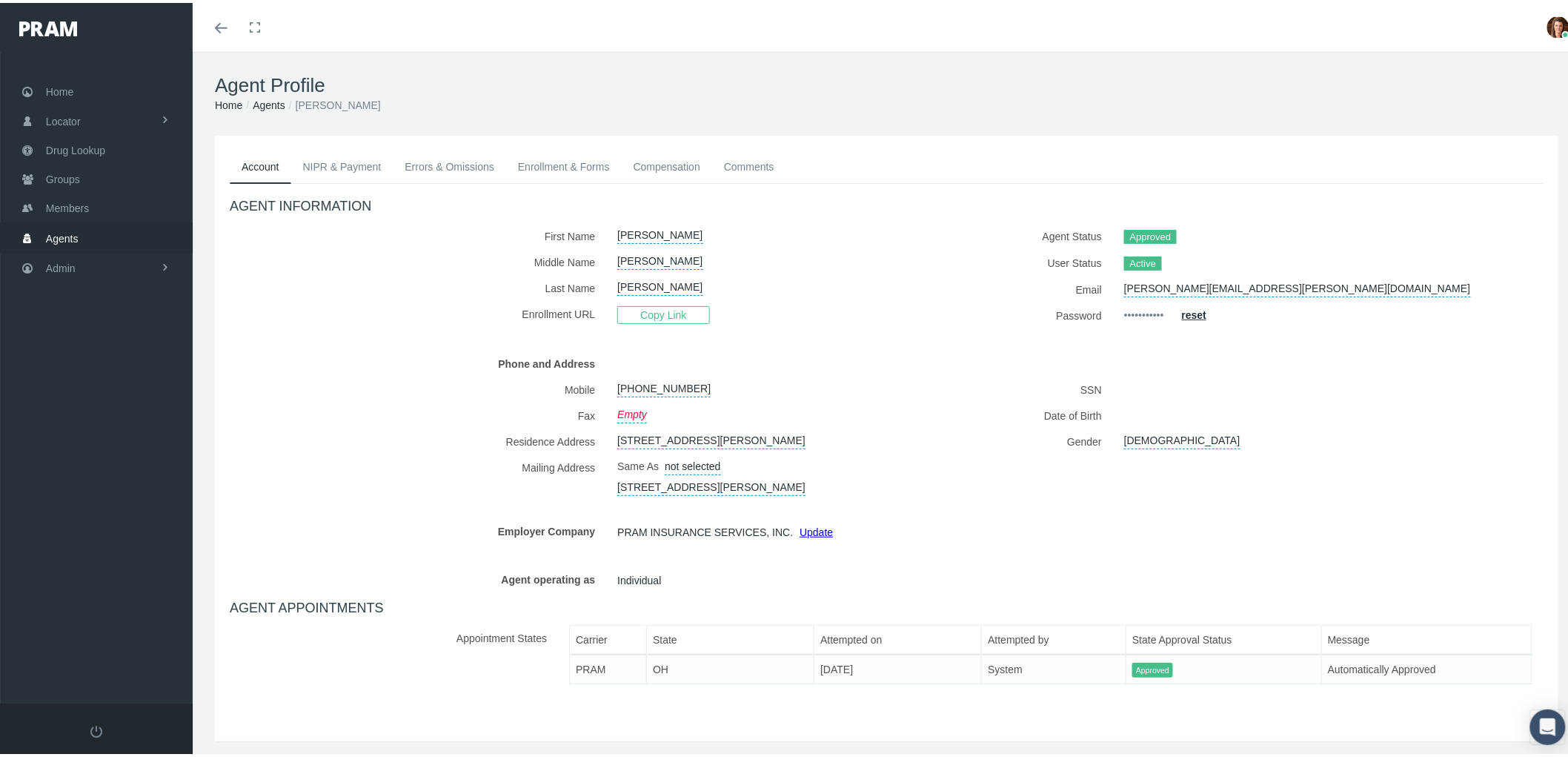
click at [353, 156] on link "NIPR & Payment" at bounding box center [342, 164] width 102 height 33
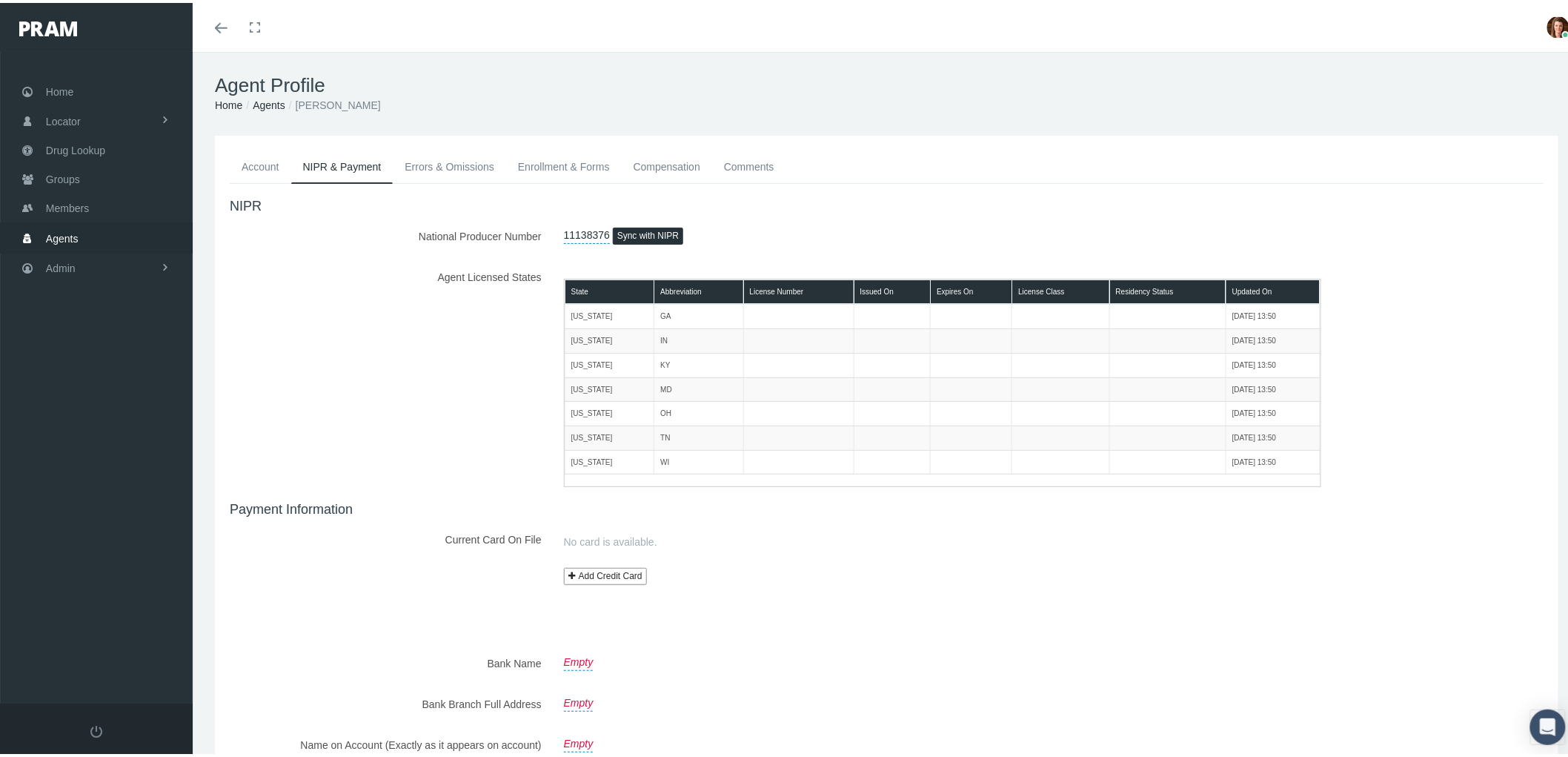
click at [664, 165] on link "Compensation" at bounding box center [667, 164] width 90 height 33
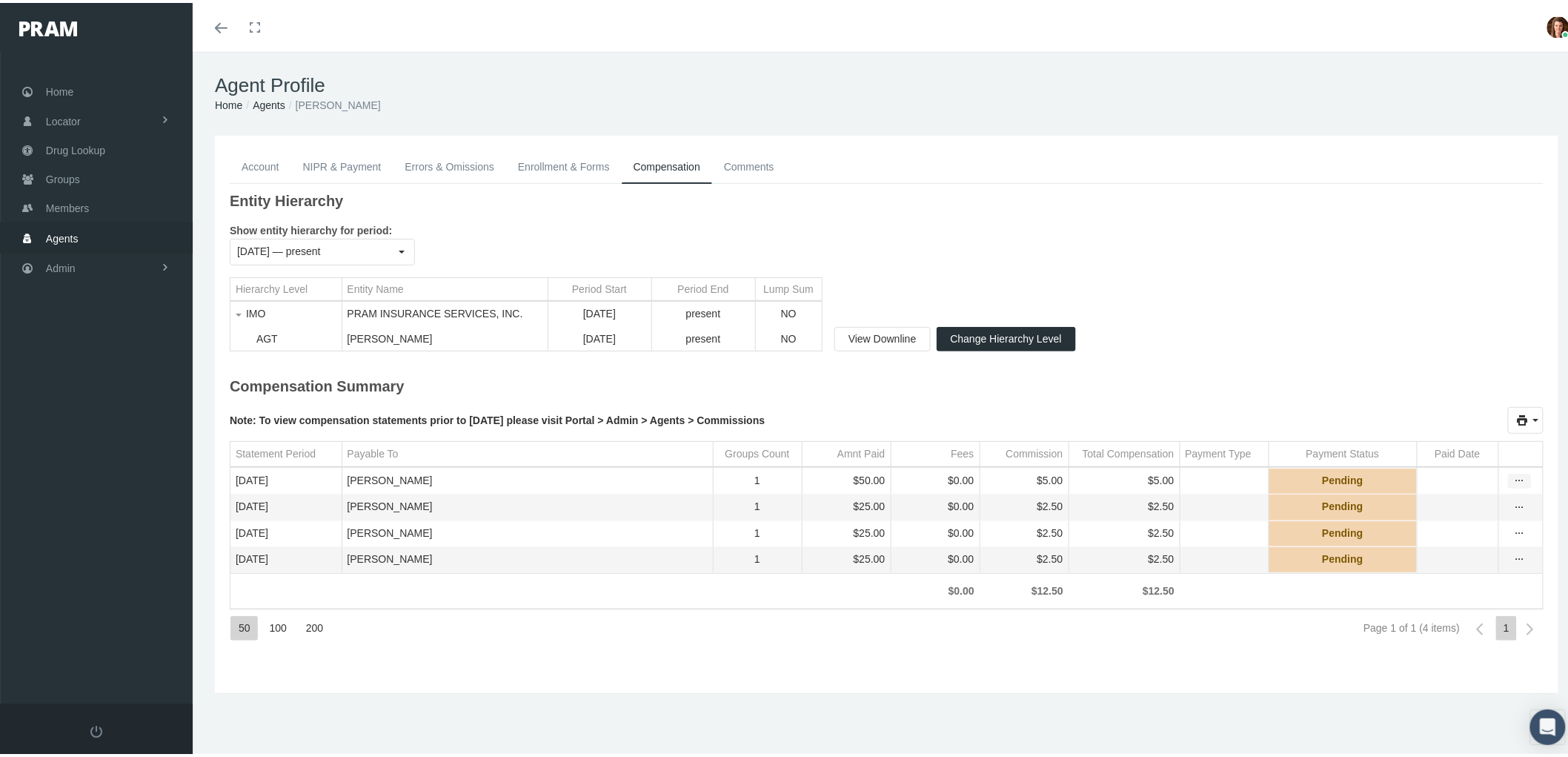
click at [1513, 485] on icon "more" at bounding box center [1519, 478] width 13 height 13
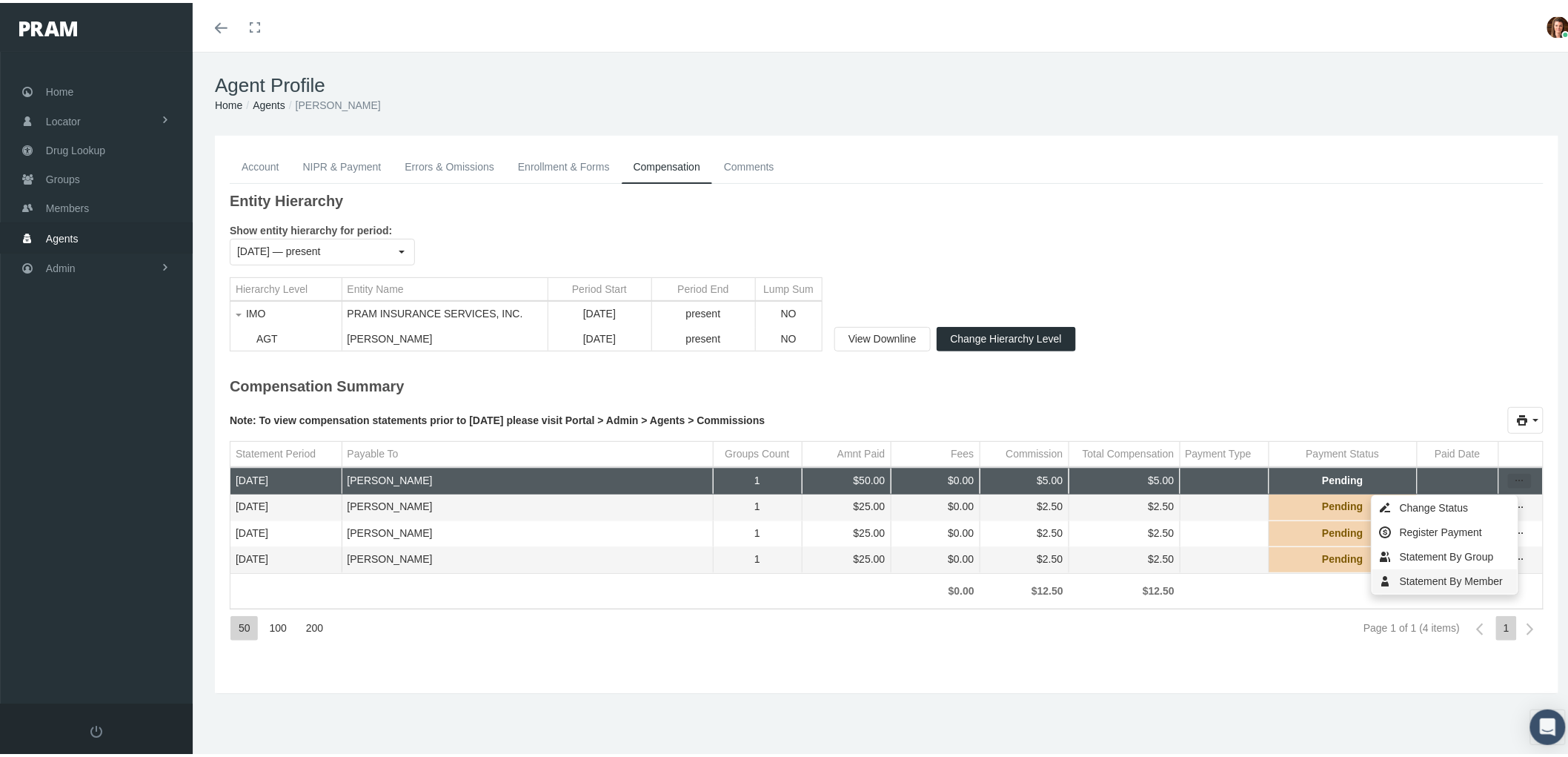
click at [1412, 581] on div "Statement By Member" at bounding box center [1445, 579] width 145 height 24
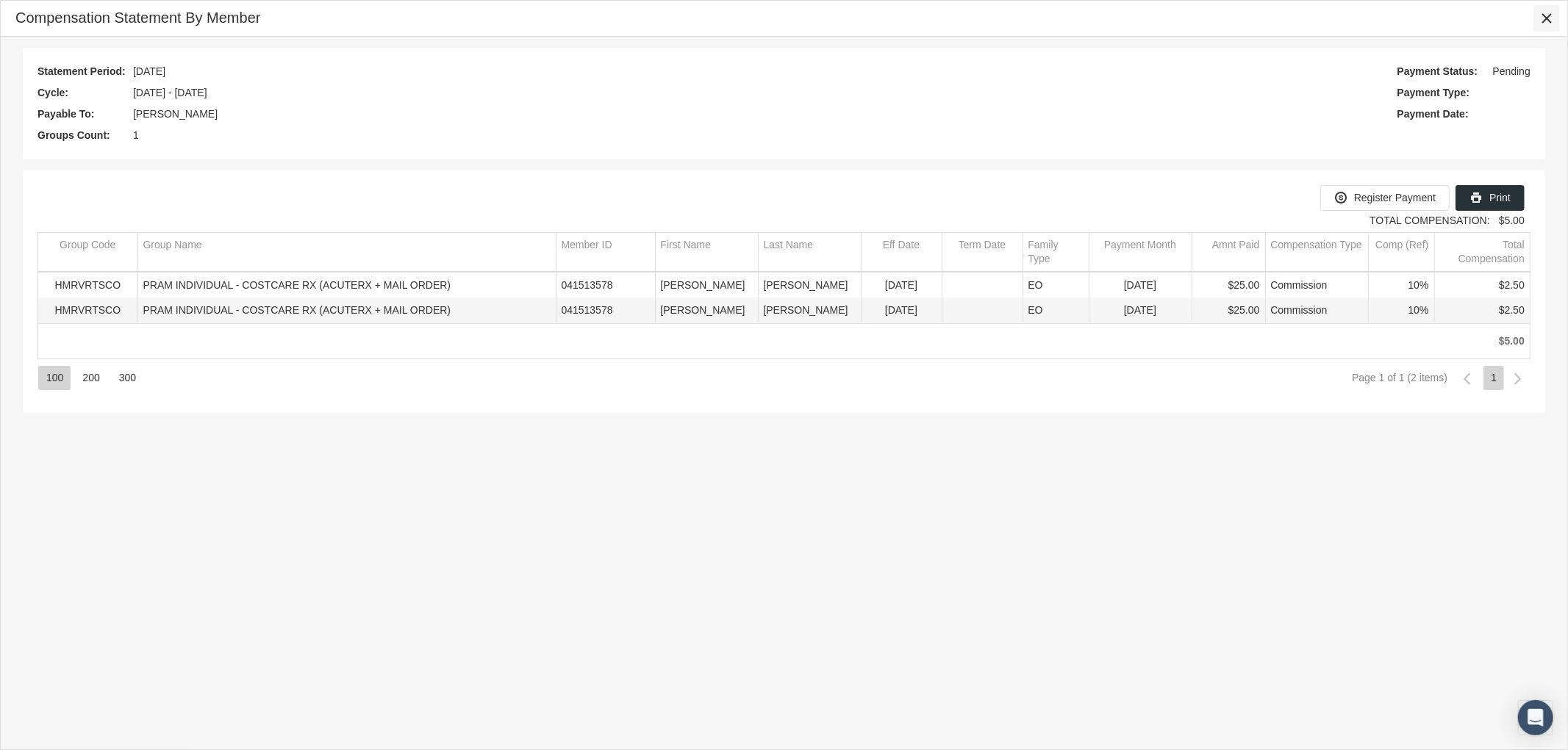
click at [1538, 22] on div "Close" at bounding box center [1546, 18] width 25 height 25
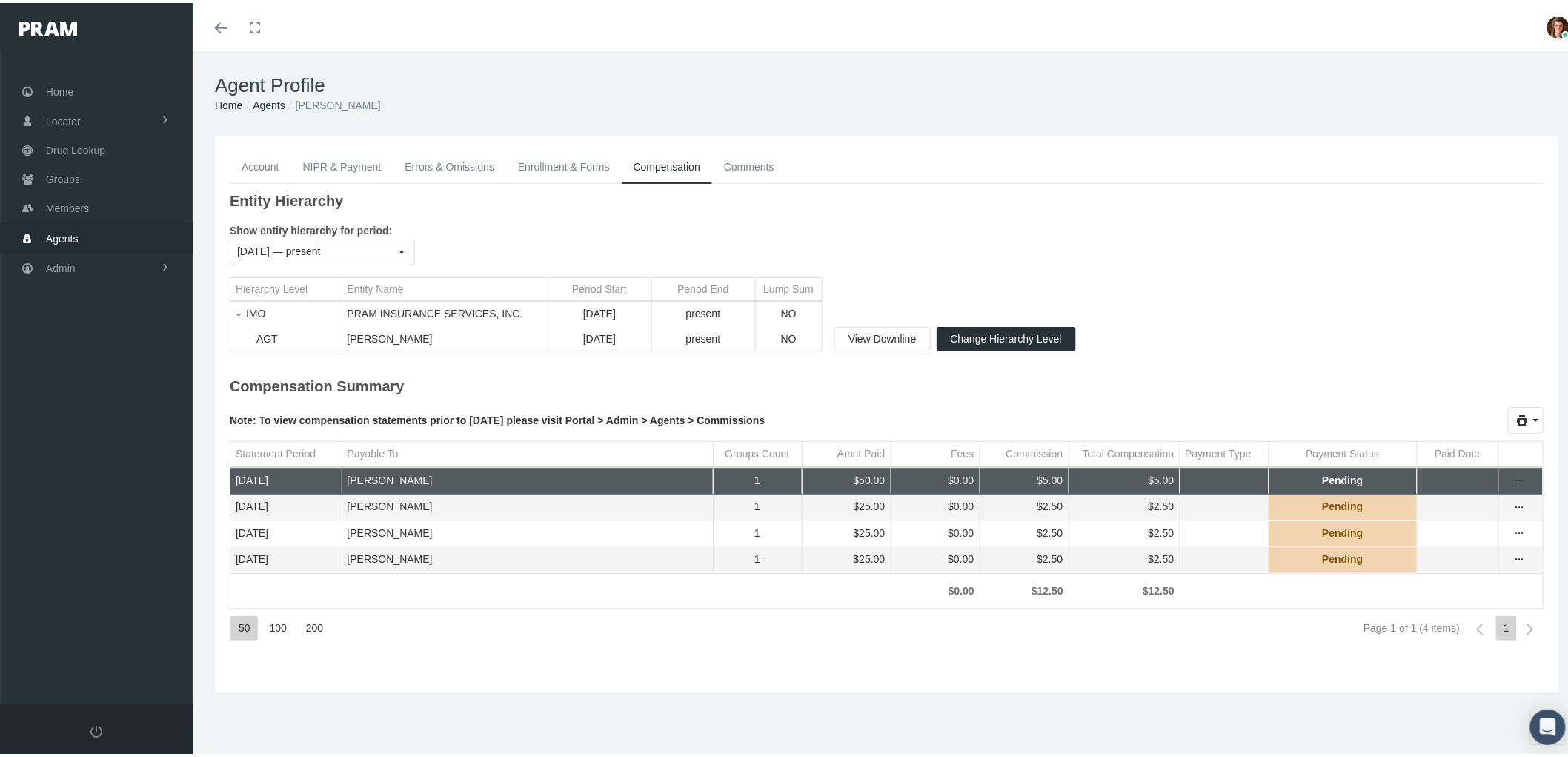
click at [541, 158] on link "Enrollment & Forms" at bounding box center [565, 164] width 116 height 33
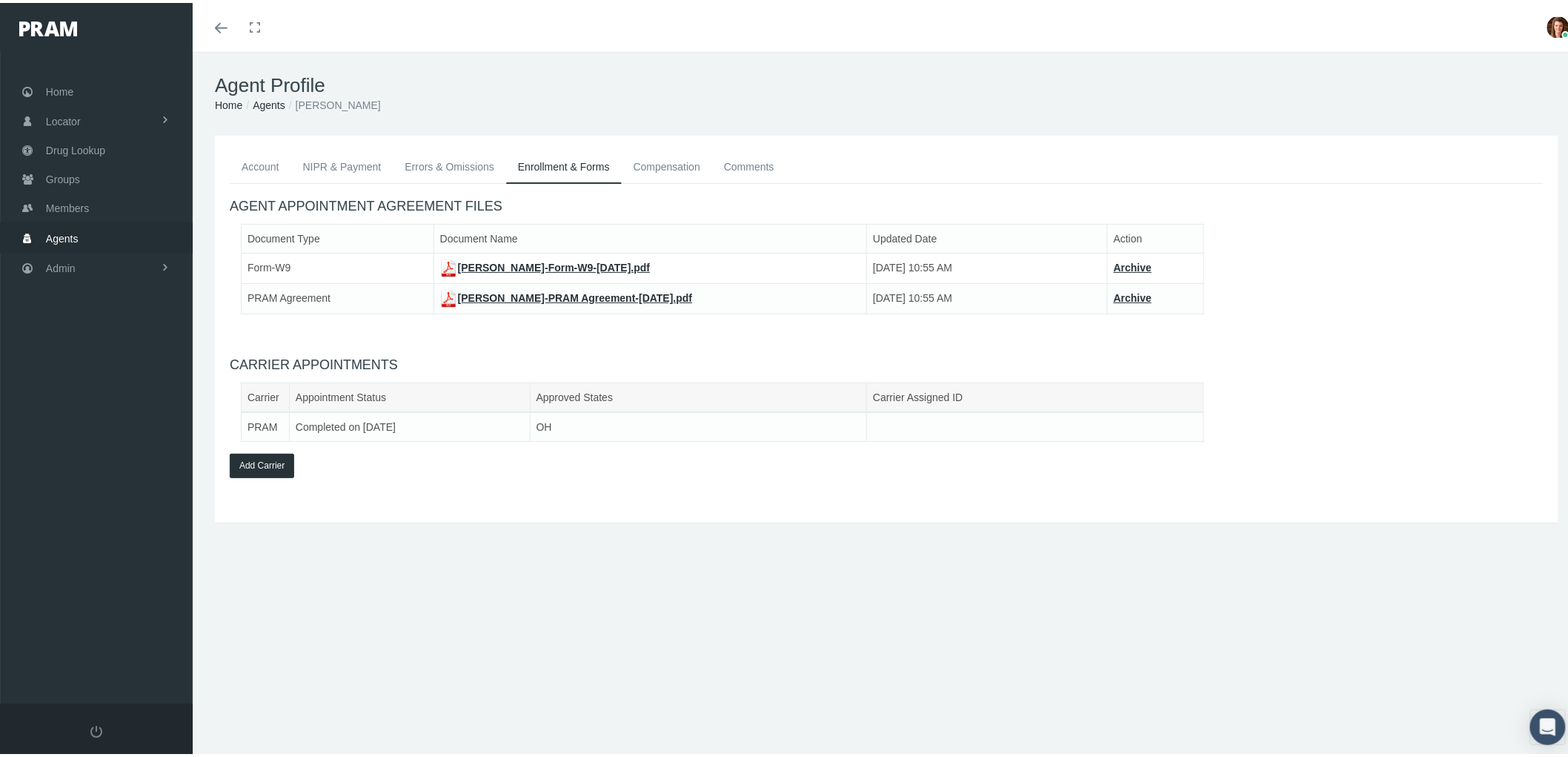
click at [536, 261] on link "JOHNNY CUNNINGHAM-Form-W9-Mar 19, 2025.pdf" at bounding box center [546, 265] width 211 height 12
click at [554, 297] on link "JOHNNY CUNNINGHAM-PRAM Agreement-Mar 19, 2025.pdf" at bounding box center [567, 295] width 253 height 12
click at [359, 163] on link "NIPR & Payment" at bounding box center [342, 164] width 102 height 33
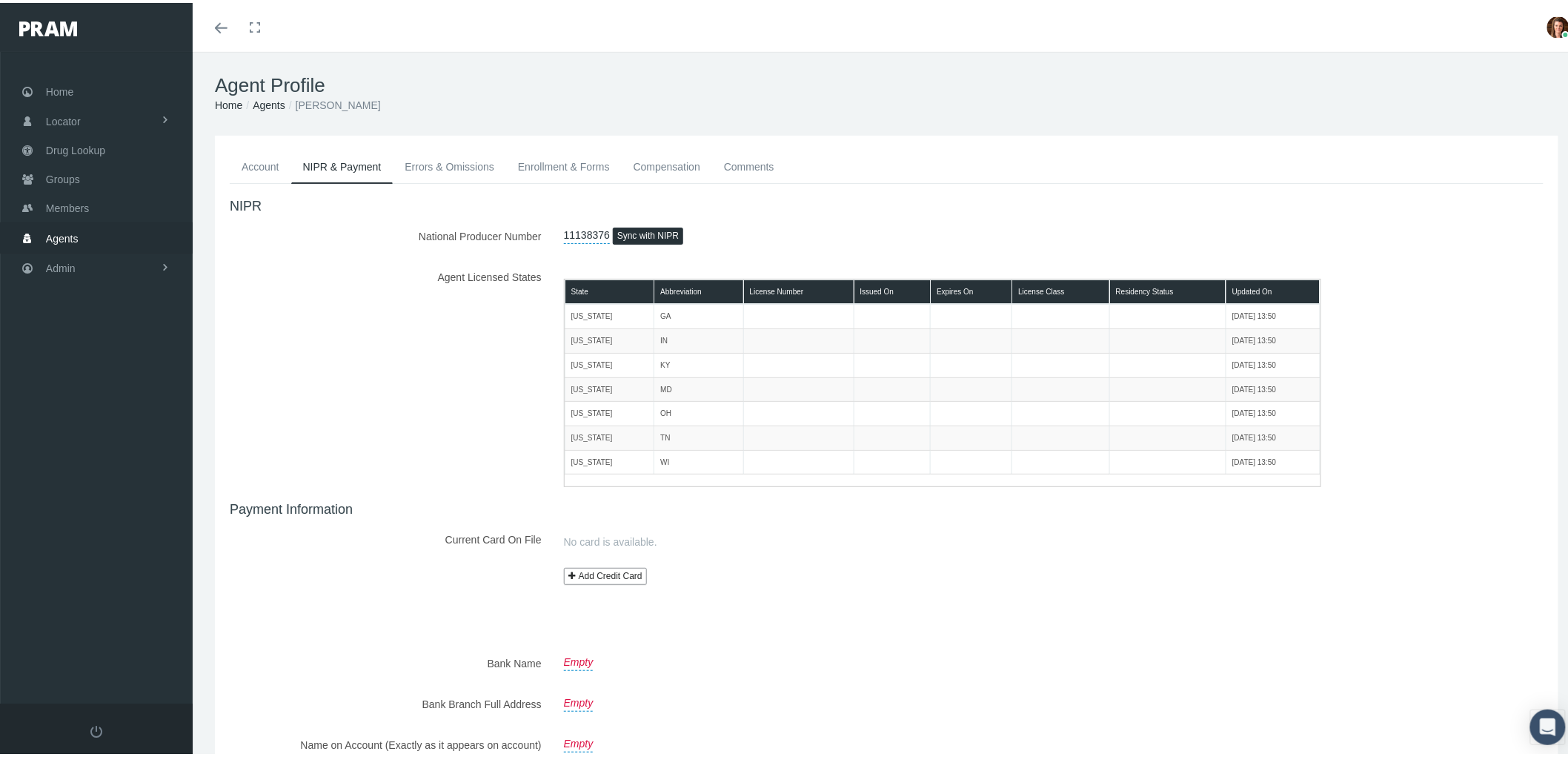
click at [256, 161] on link "Account" at bounding box center [261, 164] width 62 height 33
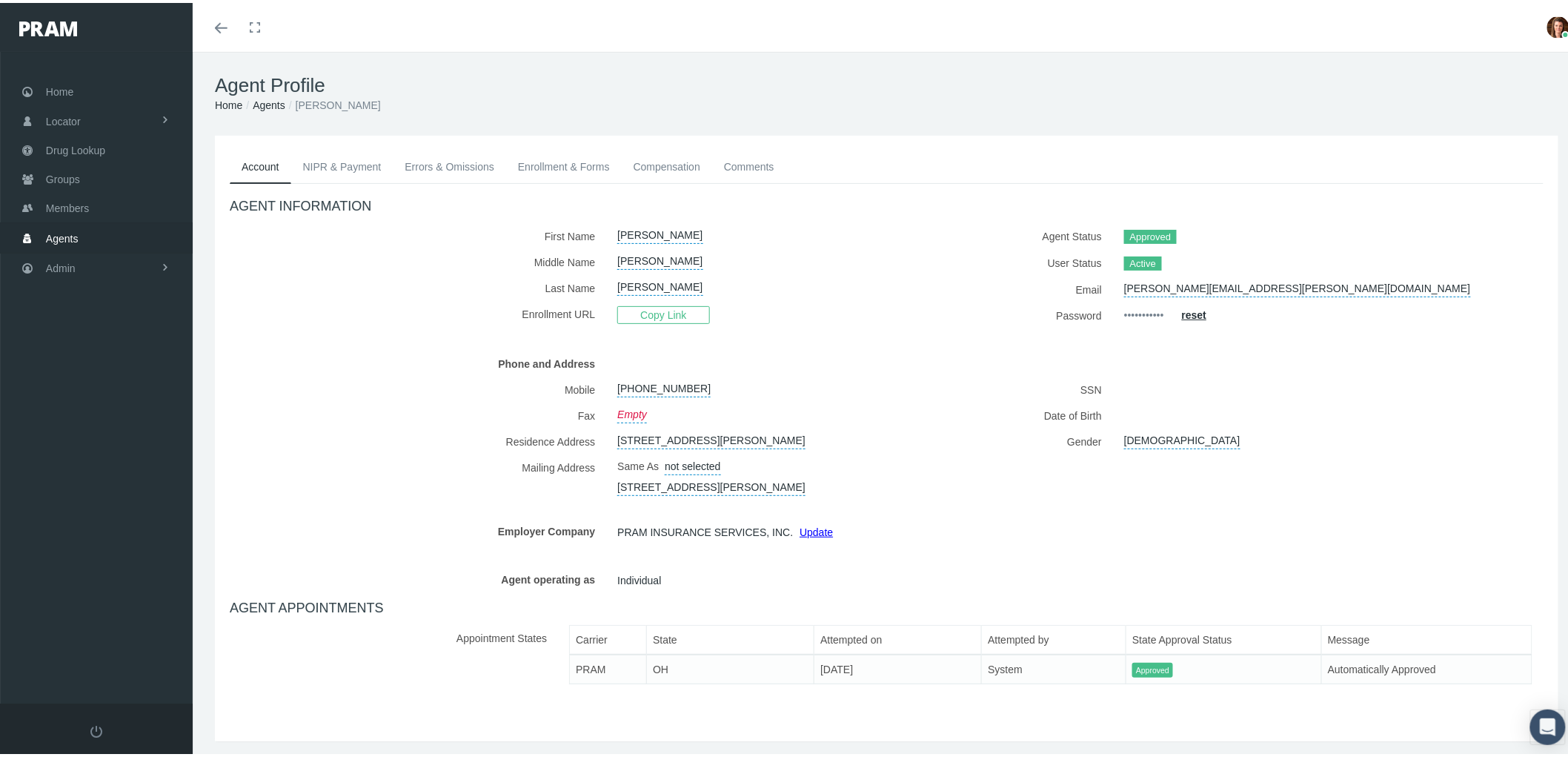
click at [354, 157] on link "NIPR & Payment" at bounding box center [342, 164] width 102 height 33
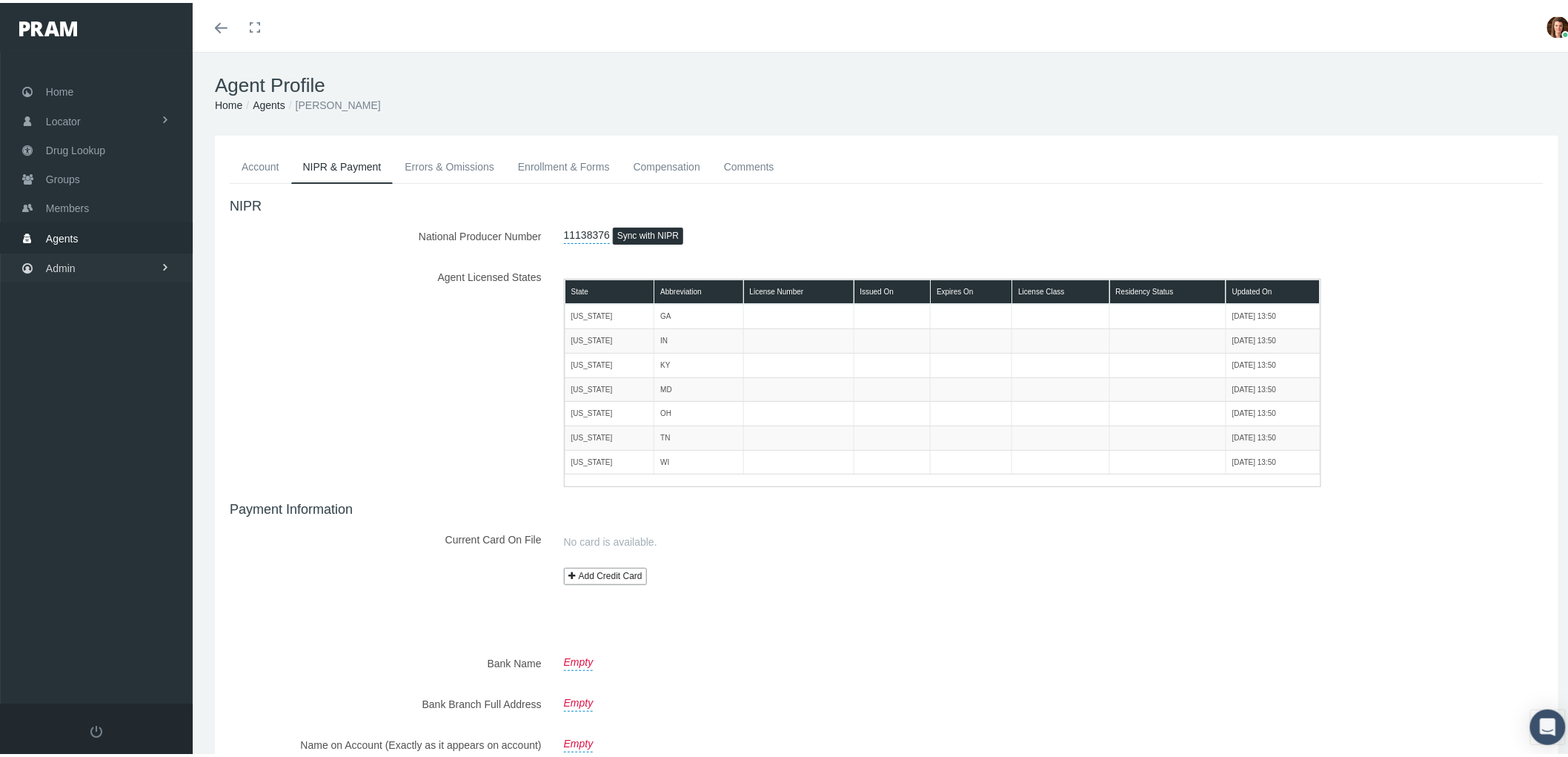
click at [70, 260] on span "Admin" at bounding box center [61, 265] width 30 height 28
click at [68, 233] on span "Agents" at bounding box center [62, 236] width 33 height 28
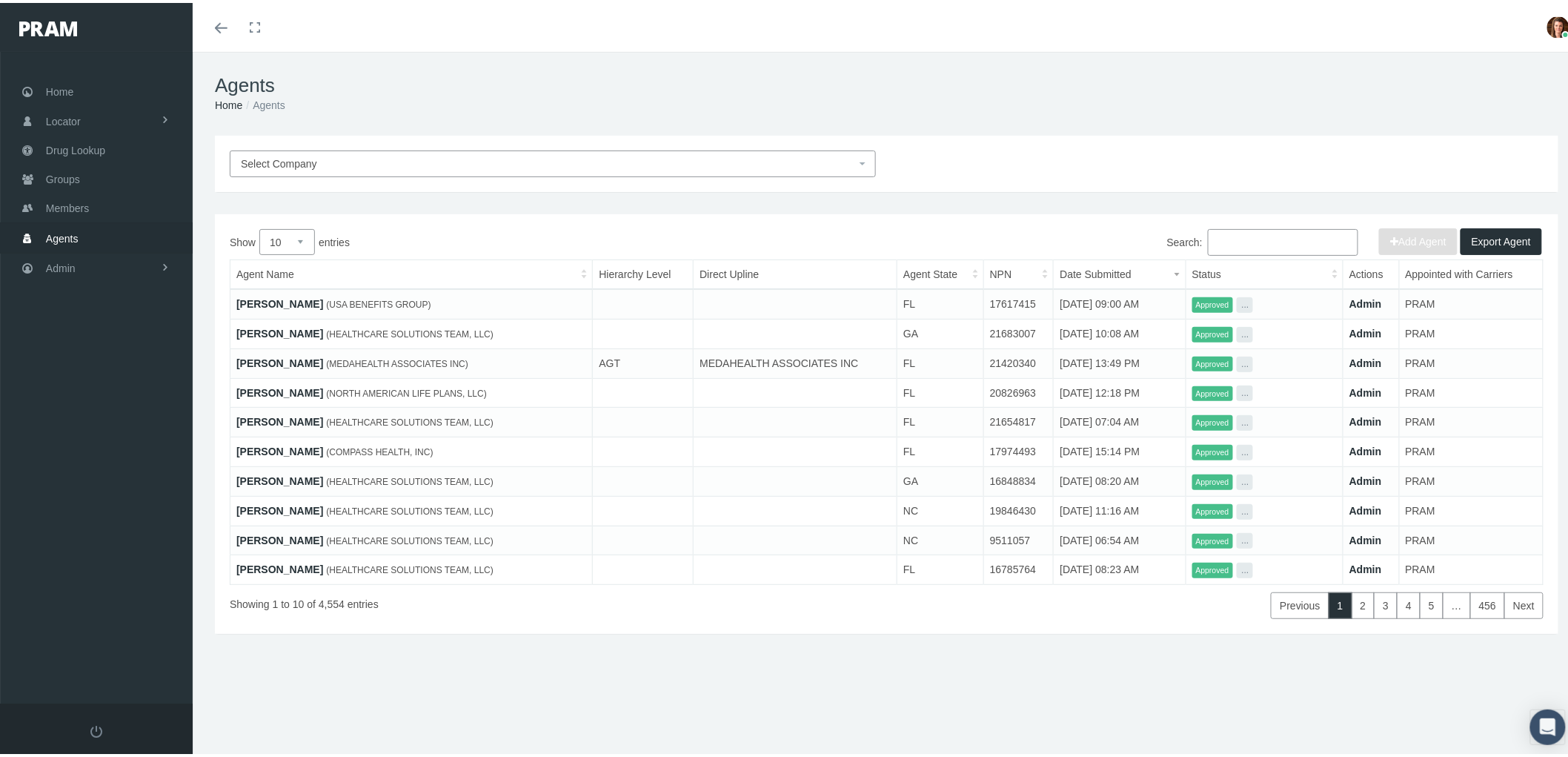
click at [1264, 246] on input "Search:" at bounding box center [1283, 239] width 151 height 27
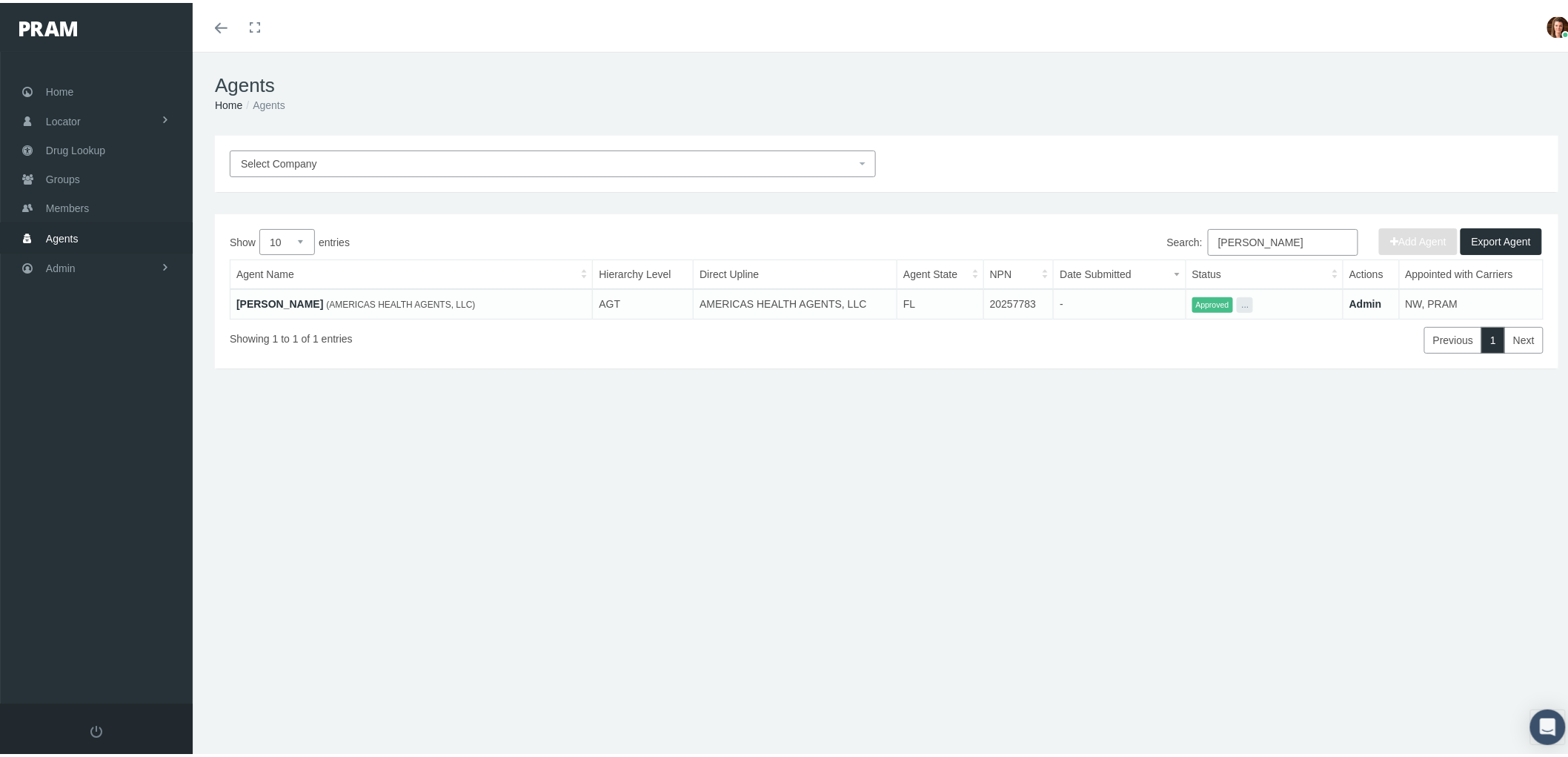
type input "[PERSON_NAME]"
click at [283, 295] on link "[PERSON_NAME]" at bounding box center [280, 301] width 87 height 12
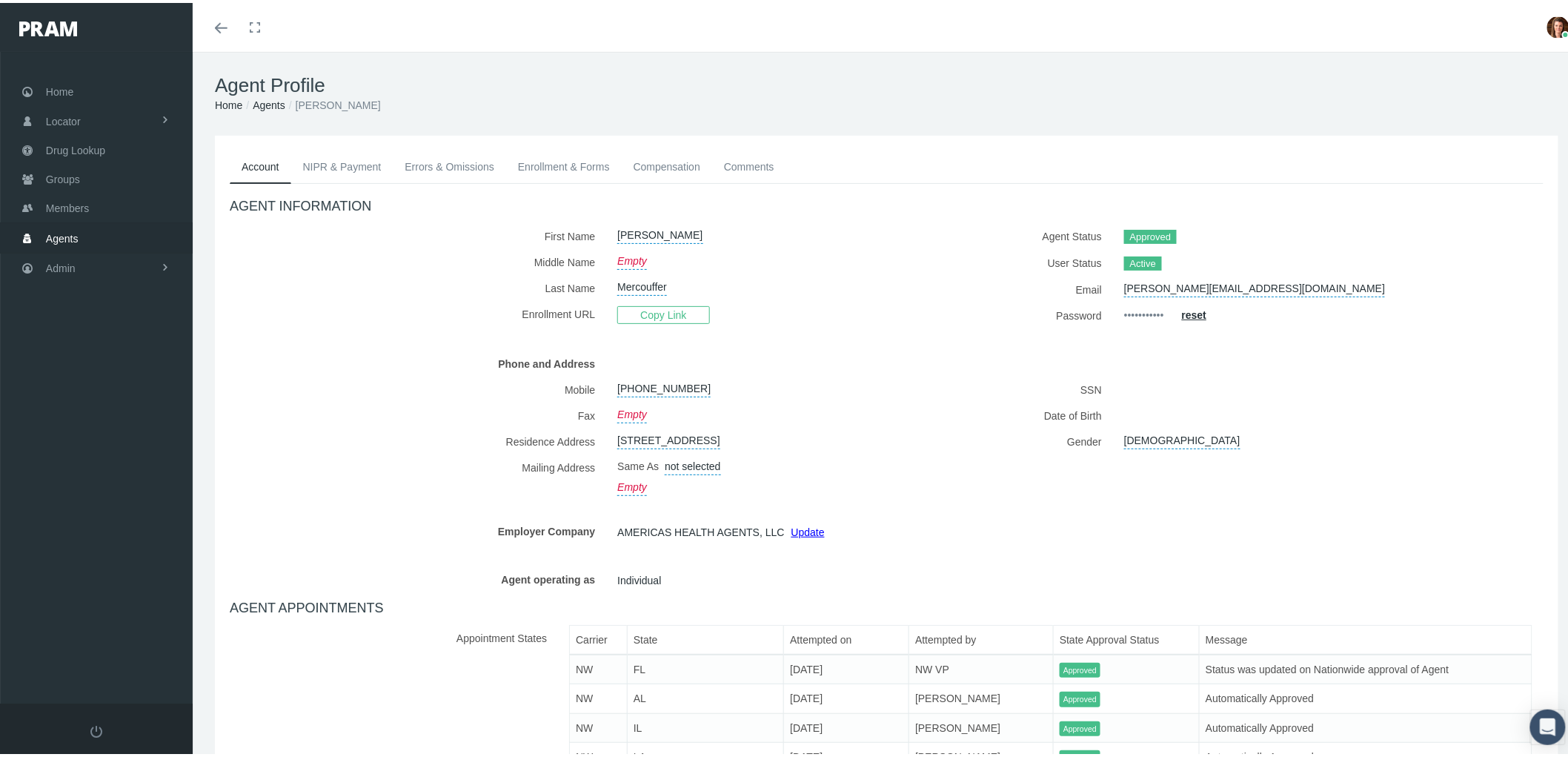
click at [553, 166] on link "Enrollment & Forms" at bounding box center [565, 164] width 116 height 33
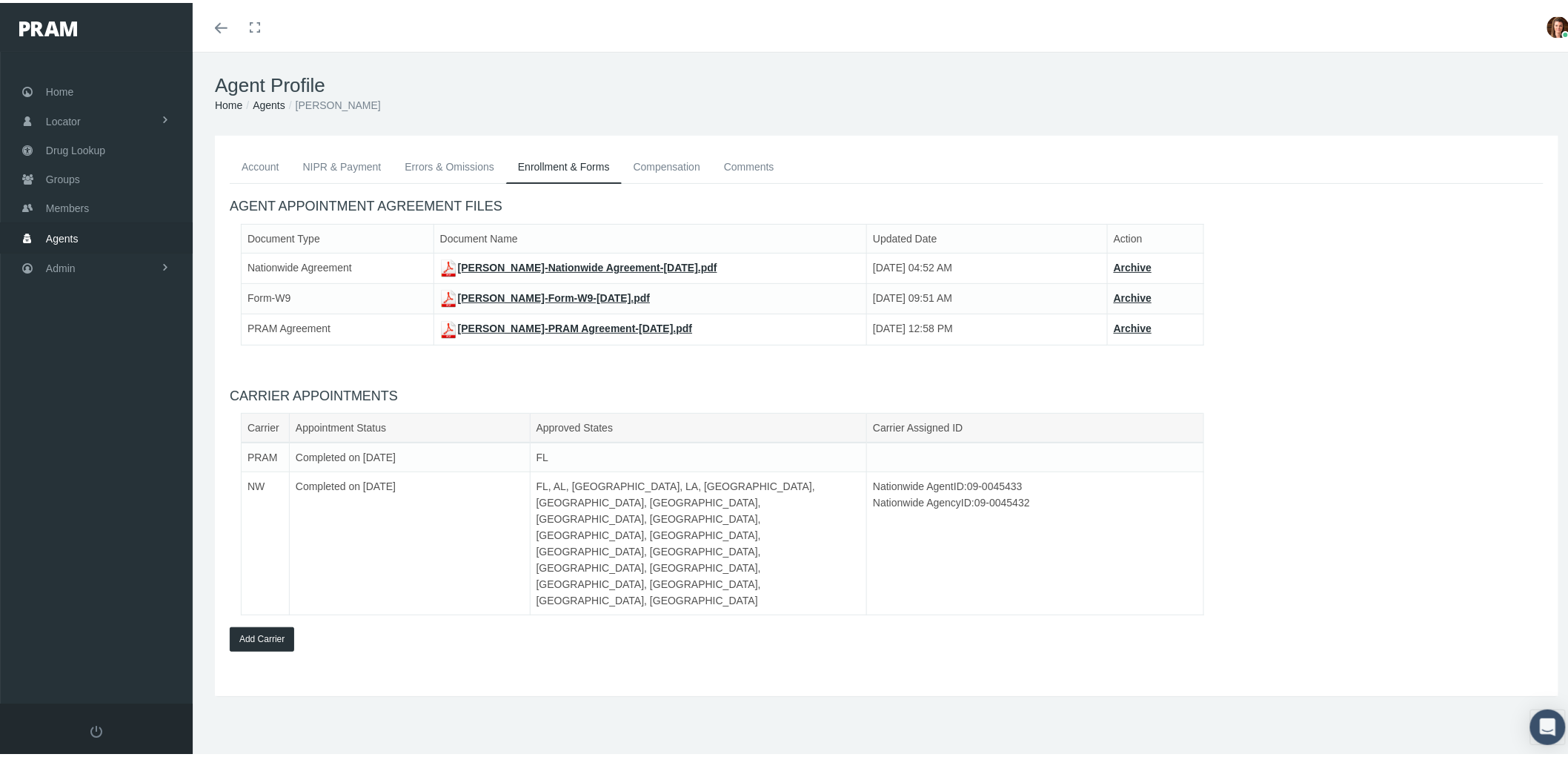
click at [565, 262] on link "[PERSON_NAME]-Nationwide Agreement-[DATE].pdf" at bounding box center [579, 265] width 277 height 12
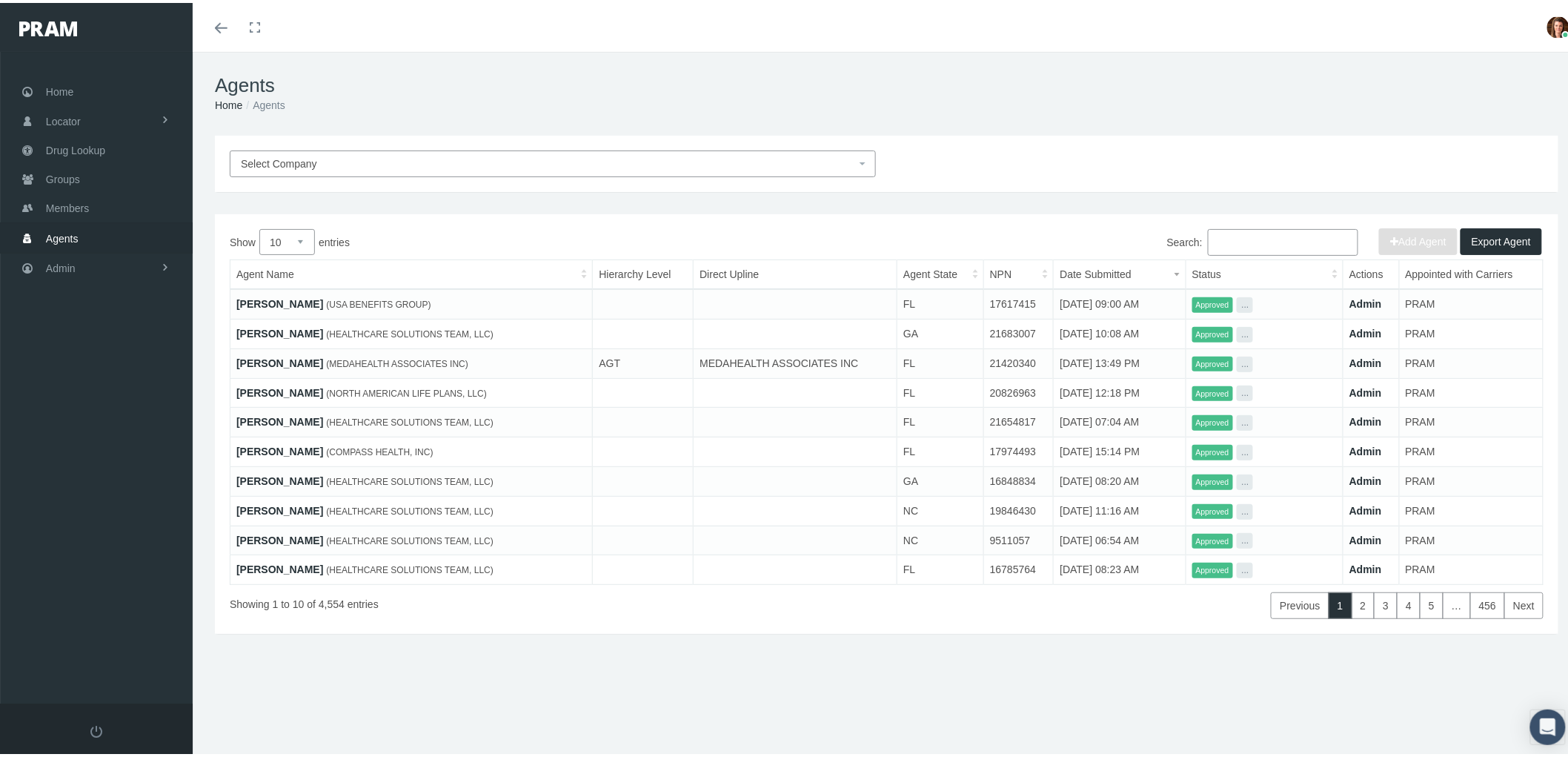
click at [1261, 230] on input "Search:" at bounding box center [1283, 239] width 151 height 27
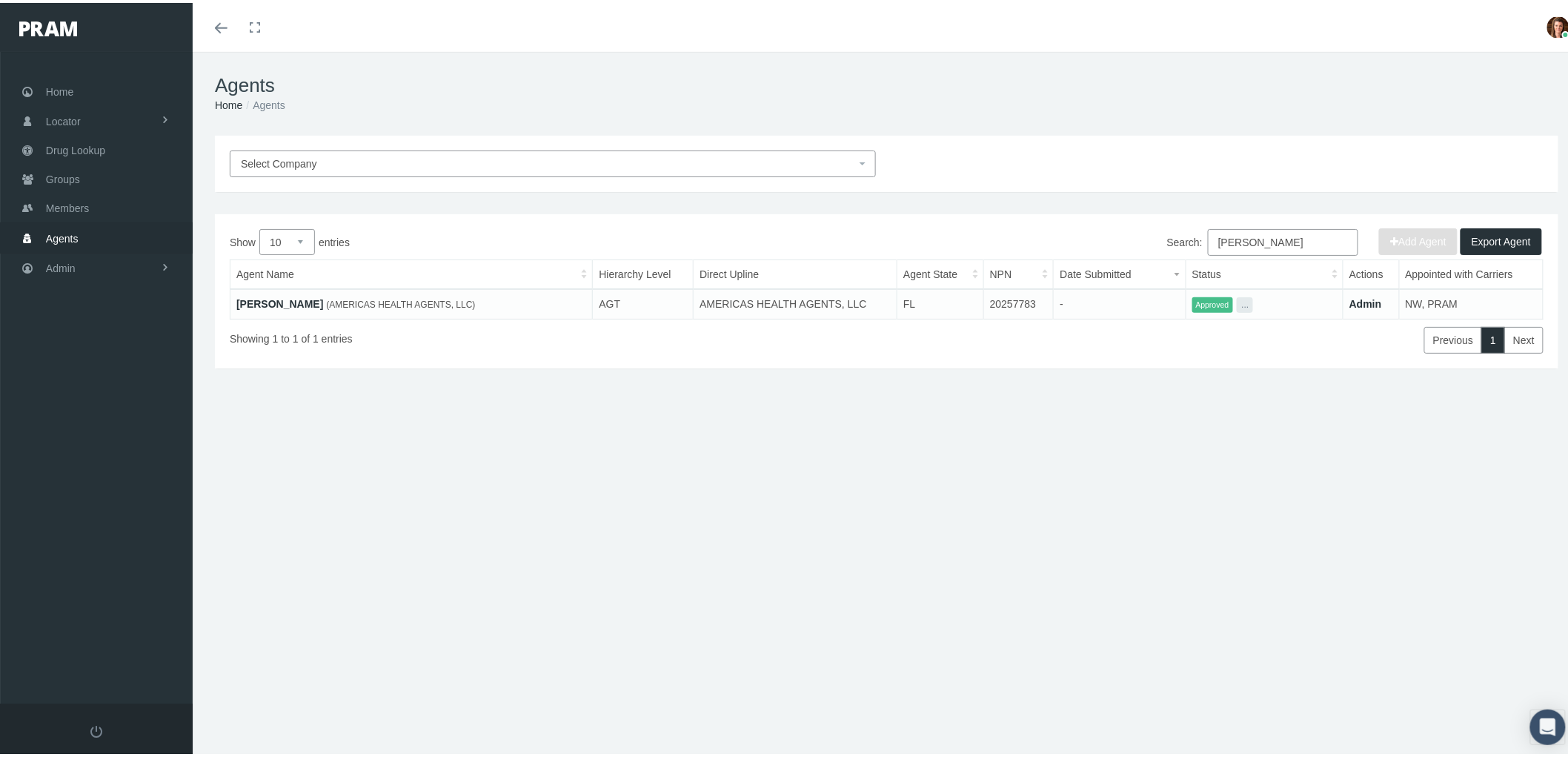
type input "[PERSON_NAME]"
click at [272, 299] on link "[PERSON_NAME]" at bounding box center [280, 301] width 87 height 12
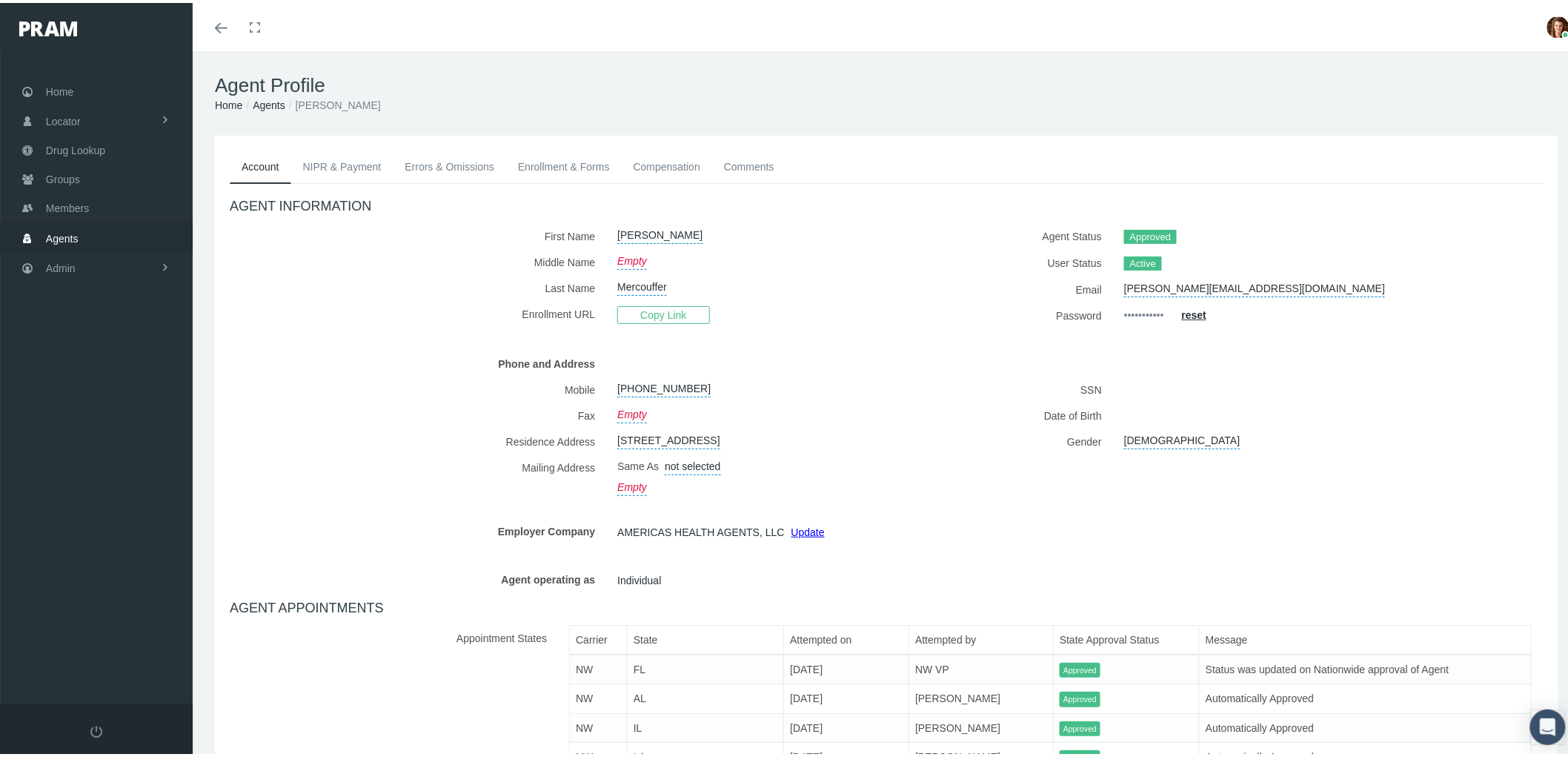
click at [567, 161] on link "Enrollment & Forms" at bounding box center [565, 164] width 116 height 33
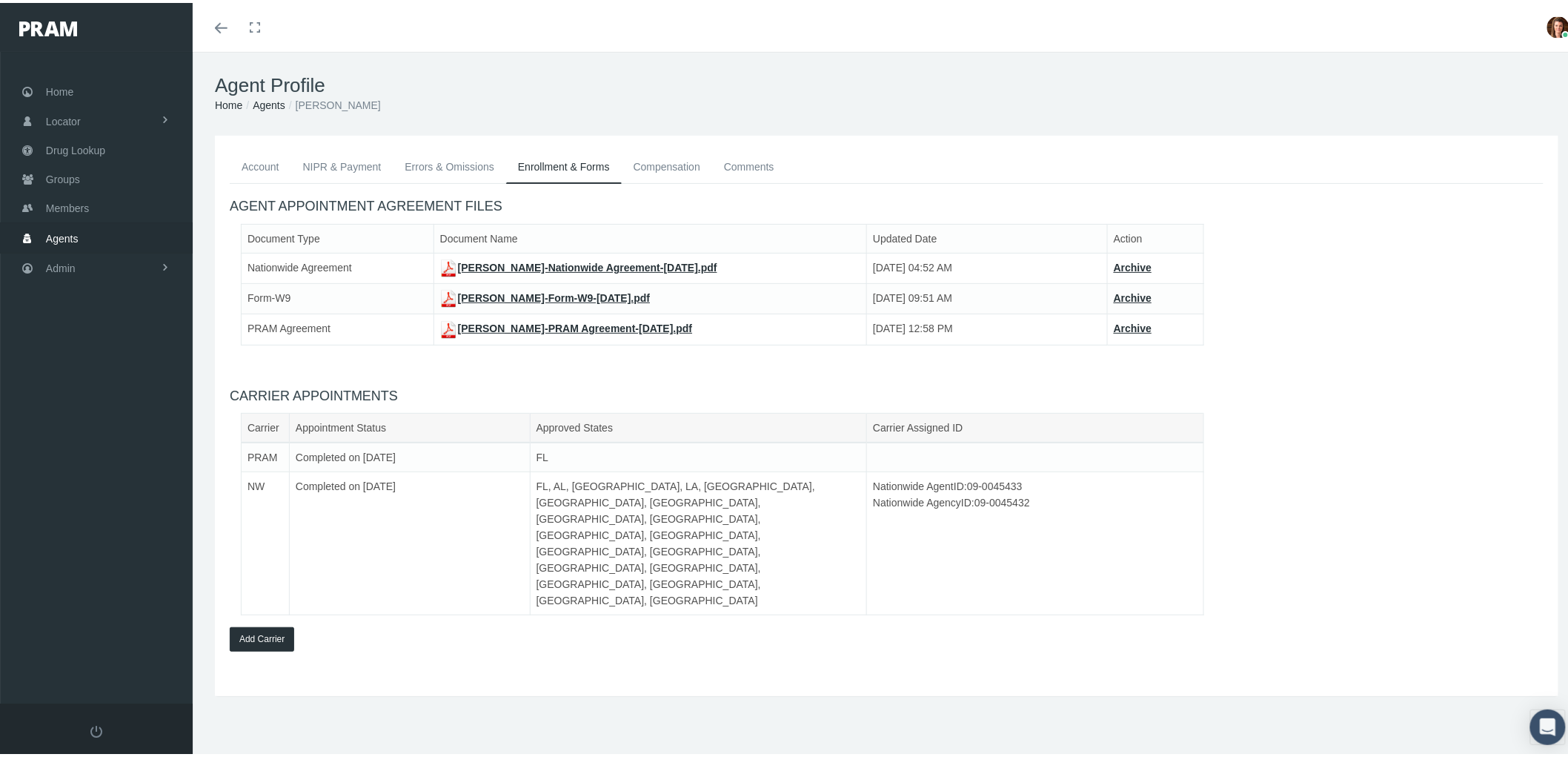
click at [573, 298] on link "[PERSON_NAME]-Form-W9-[DATE].pdf" at bounding box center [546, 295] width 211 height 12
click at [621, 265] on link "[PERSON_NAME]-Nationwide Agreement-[DATE].pdf" at bounding box center [579, 265] width 277 height 12
click at [579, 292] on link "[PERSON_NAME]-Form-W9-[DATE].pdf" at bounding box center [546, 295] width 211 height 12
click at [524, 334] on td "[PERSON_NAME]-PRAM Agreement-[DATE].pdf" at bounding box center [650, 326] width 433 height 30
click at [529, 329] on link "[PERSON_NAME]-PRAM Agreement-[DATE].pdf" at bounding box center [567, 326] width 253 height 12
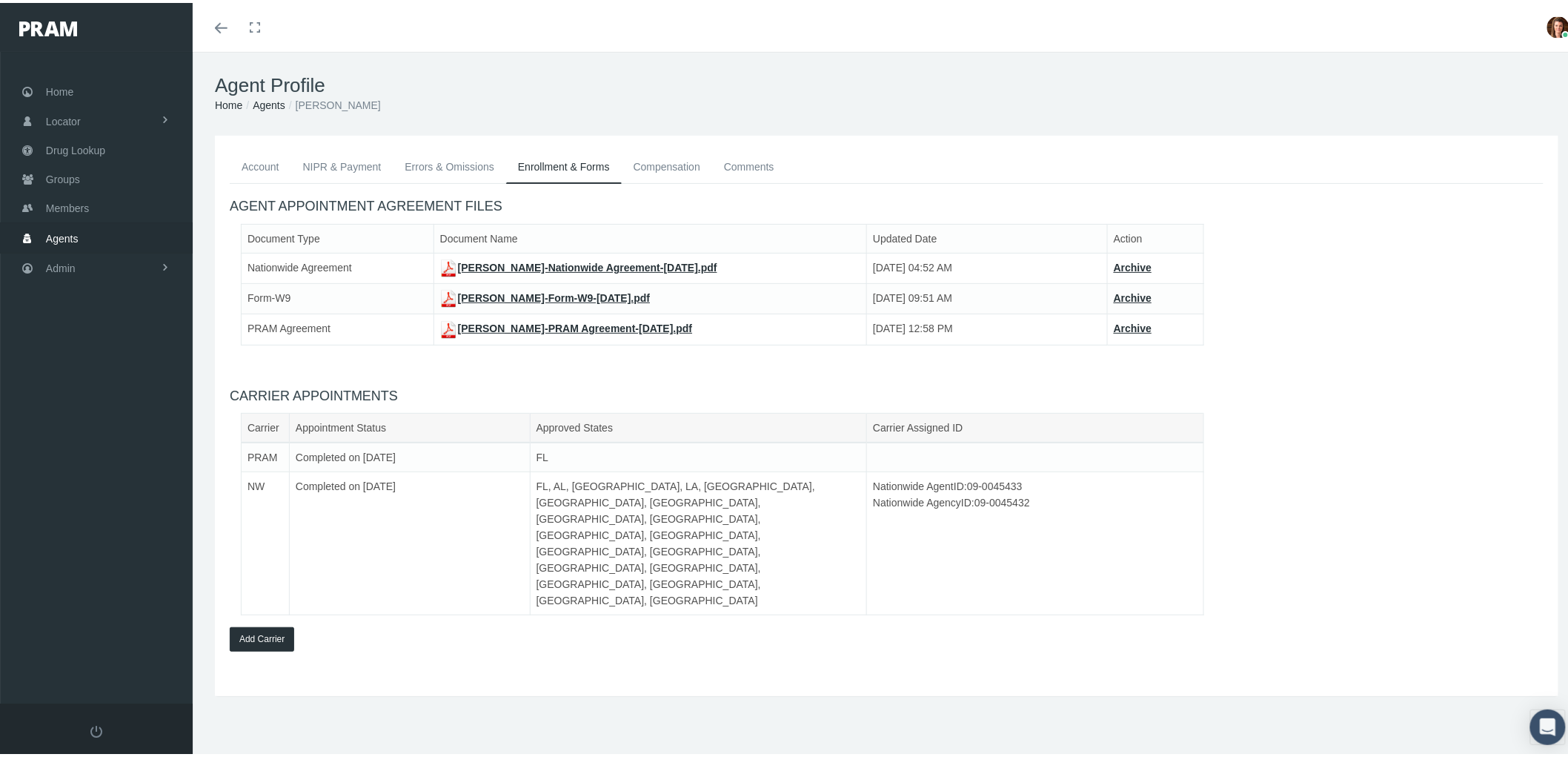
click at [254, 165] on link "Account" at bounding box center [261, 164] width 62 height 33
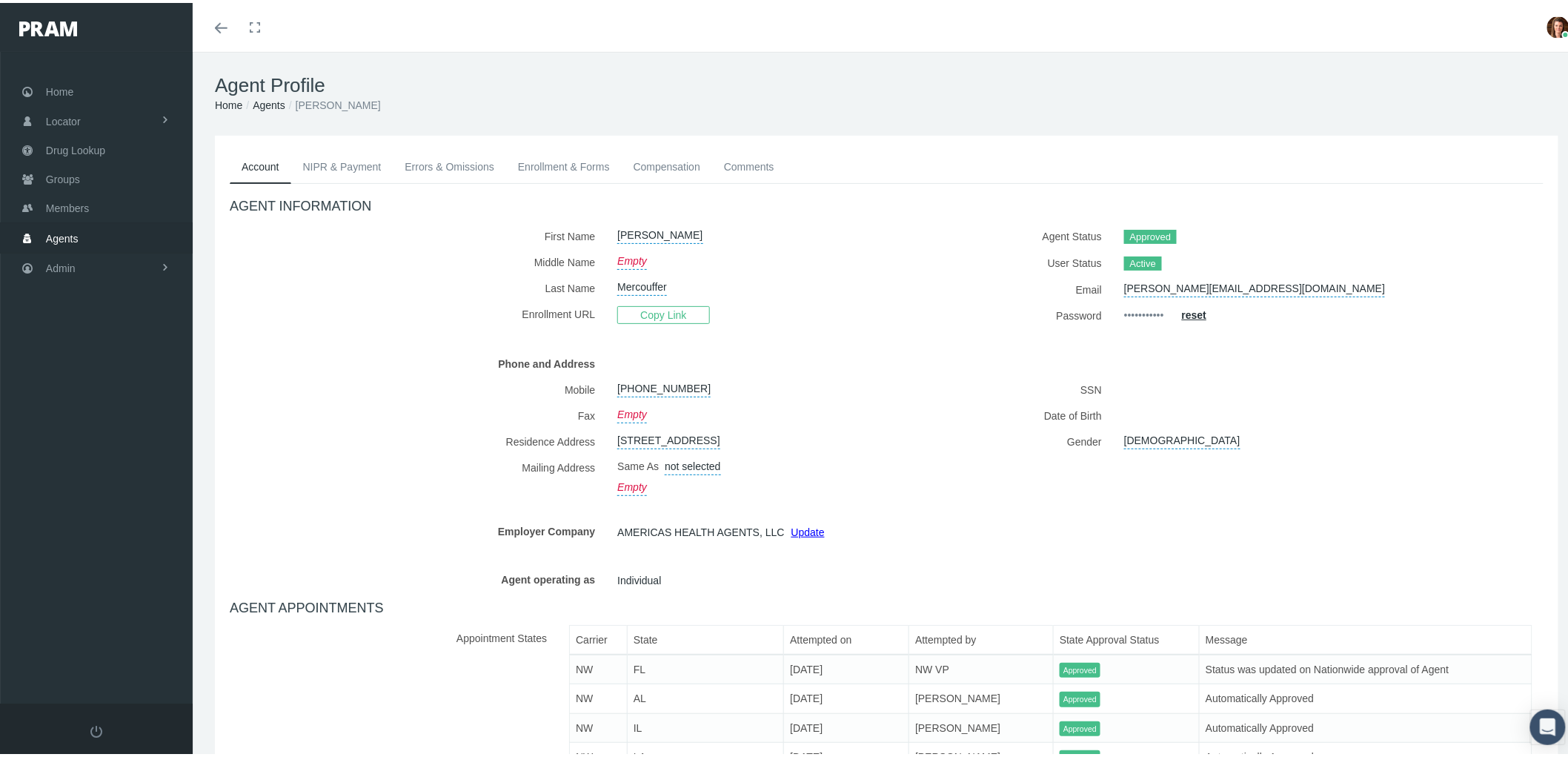
click at [750, 162] on link "Comments" at bounding box center [750, 164] width 74 height 33
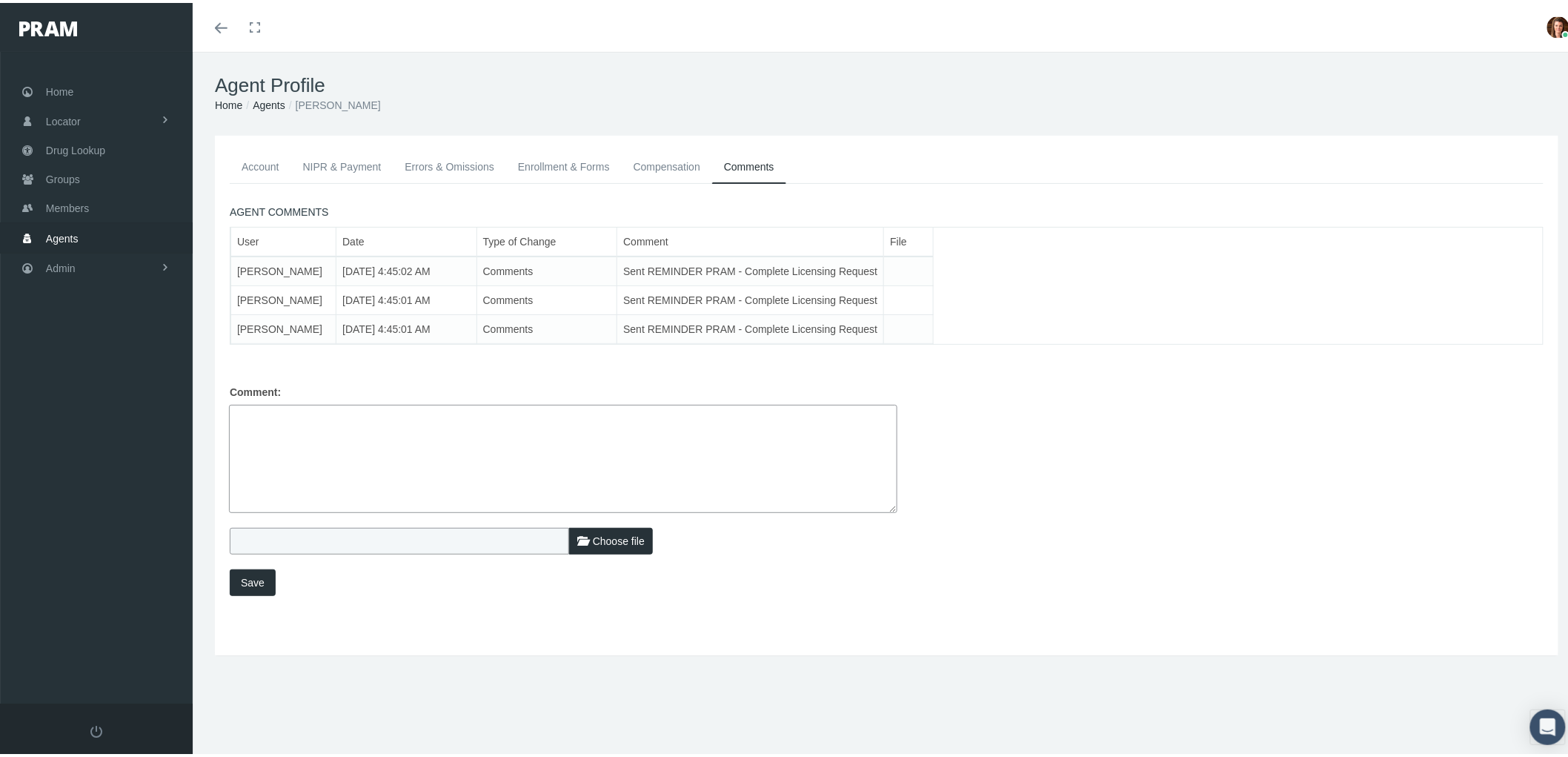
click at [687, 165] on link "Compensation" at bounding box center [667, 164] width 90 height 33
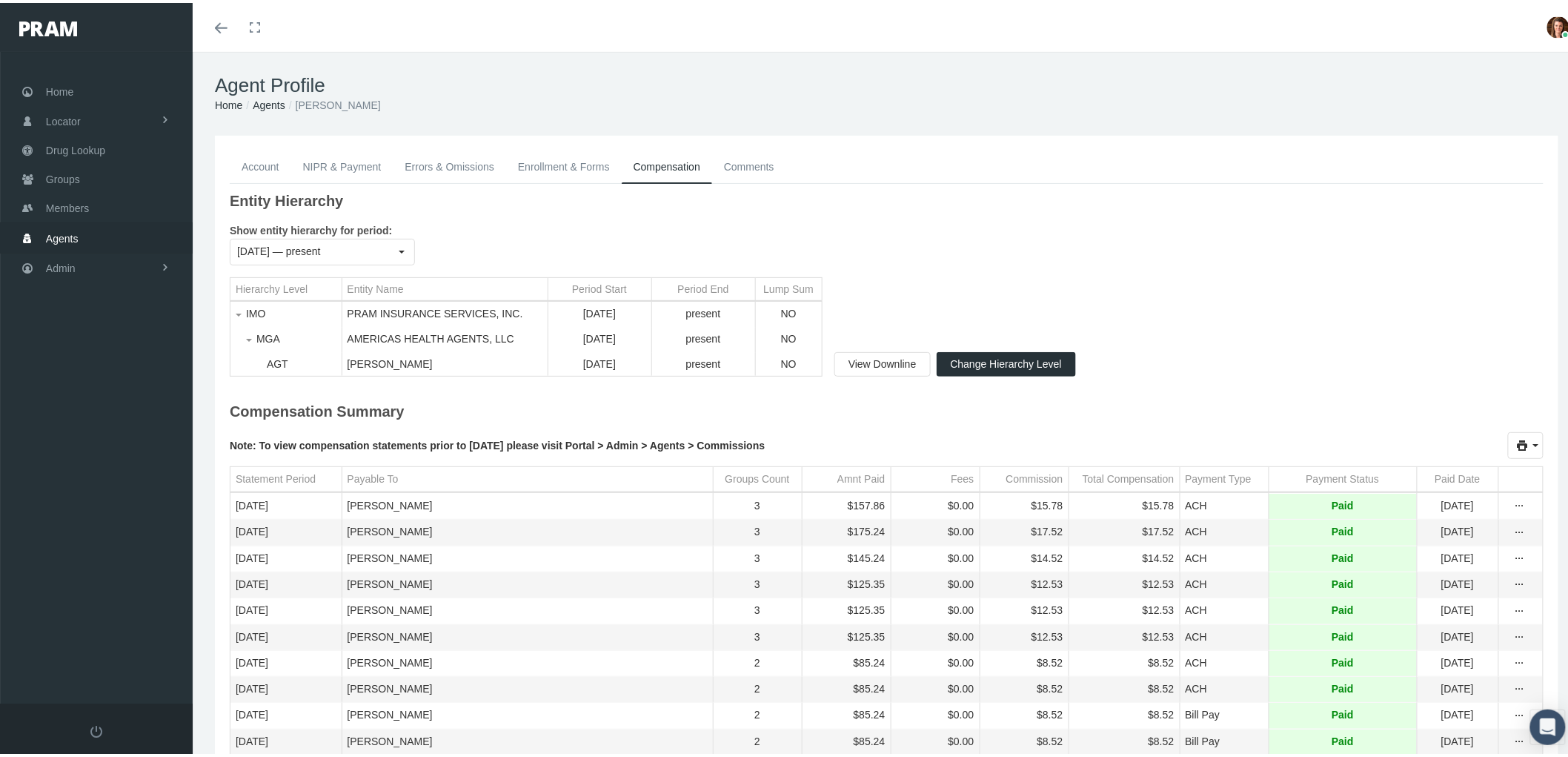
click at [1321, 489] on td "Payment Status" at bounding box center [1343, 476] width 148 height 25
click at [1319, 489] on td "Payment Status" at bounding box center [1343, 476] width 148 height 25
click at [565, 157] on link "Enrollment & Forms" at bounding box center [565, 164] width 116 height 33
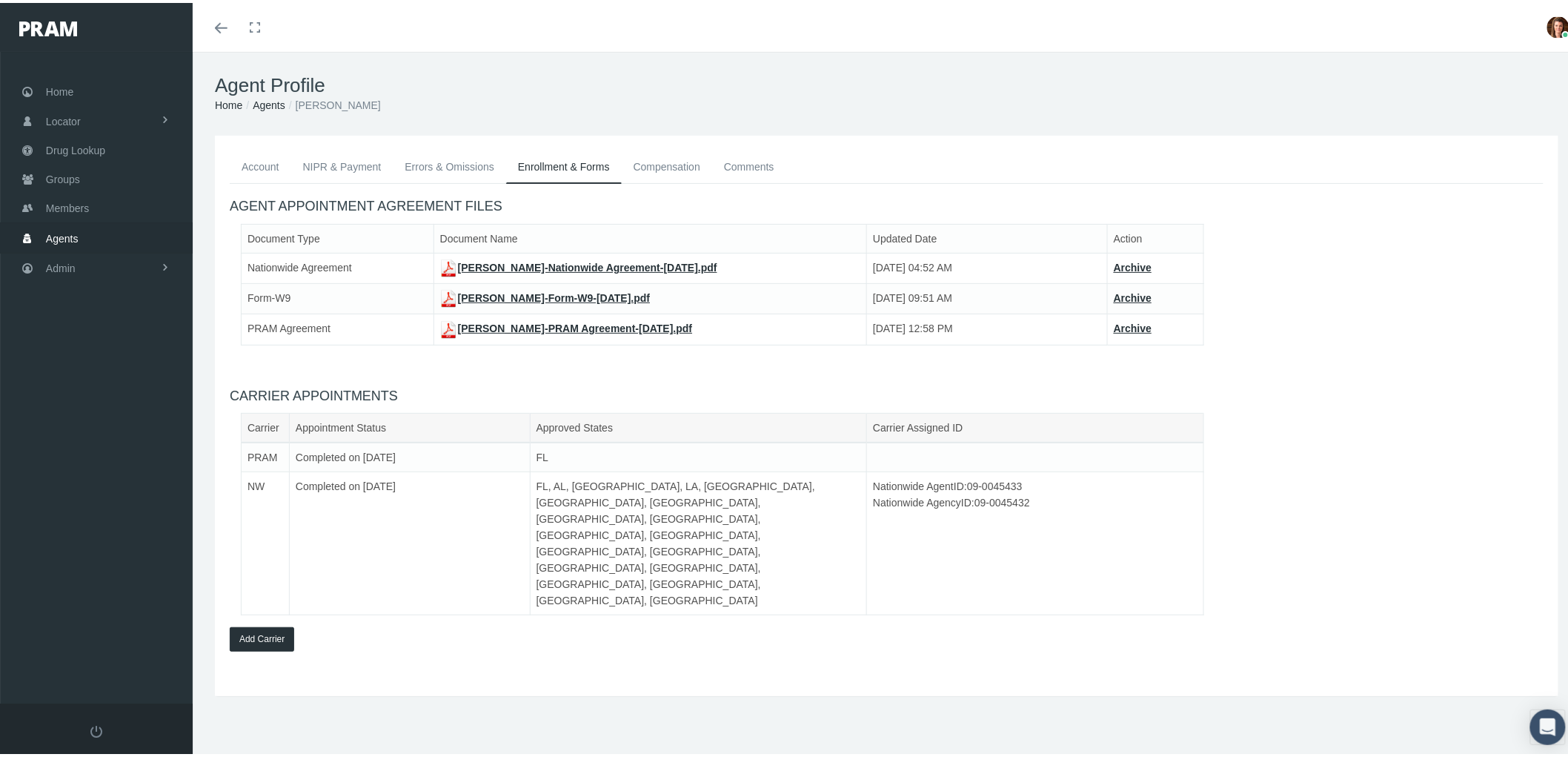
click at [257, 162] on link "Account" at bounding box center [261, 164] width 62 height 33
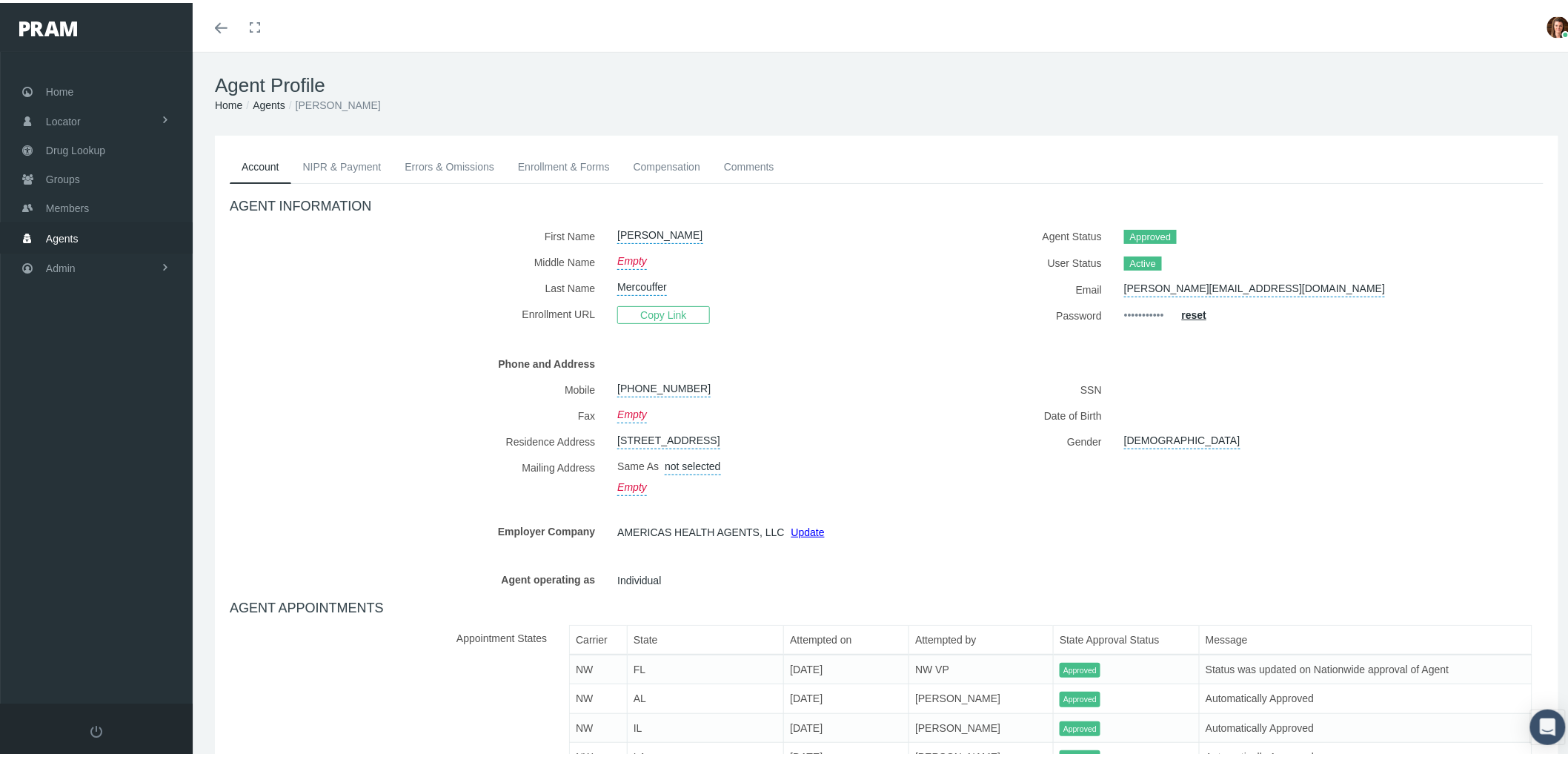
click at [99, 251] on link "Admin" at bounding box center [96, 265] width 193 height 29
click at [92, 313] on span "Agents" at bounding box center [77, 325] width 33 height 25
click at [116, 397] on span "Bank Info Requests" at bounding box center [103, 407] width 90 height 25
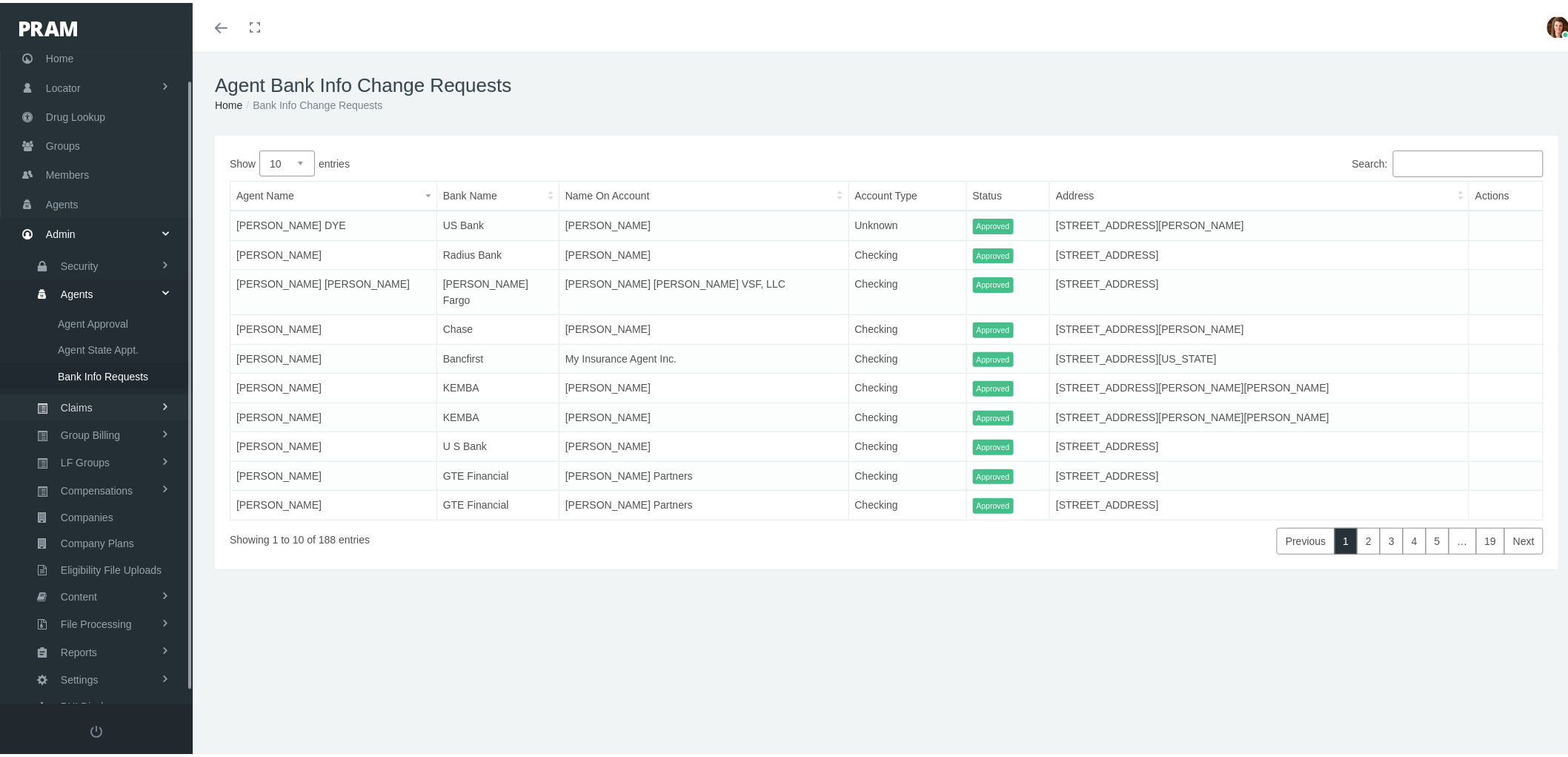
scroll to position [42, 0]
click at [133, 468] on link "Compensations" at bounding box center [96, 479] width 193 height 26
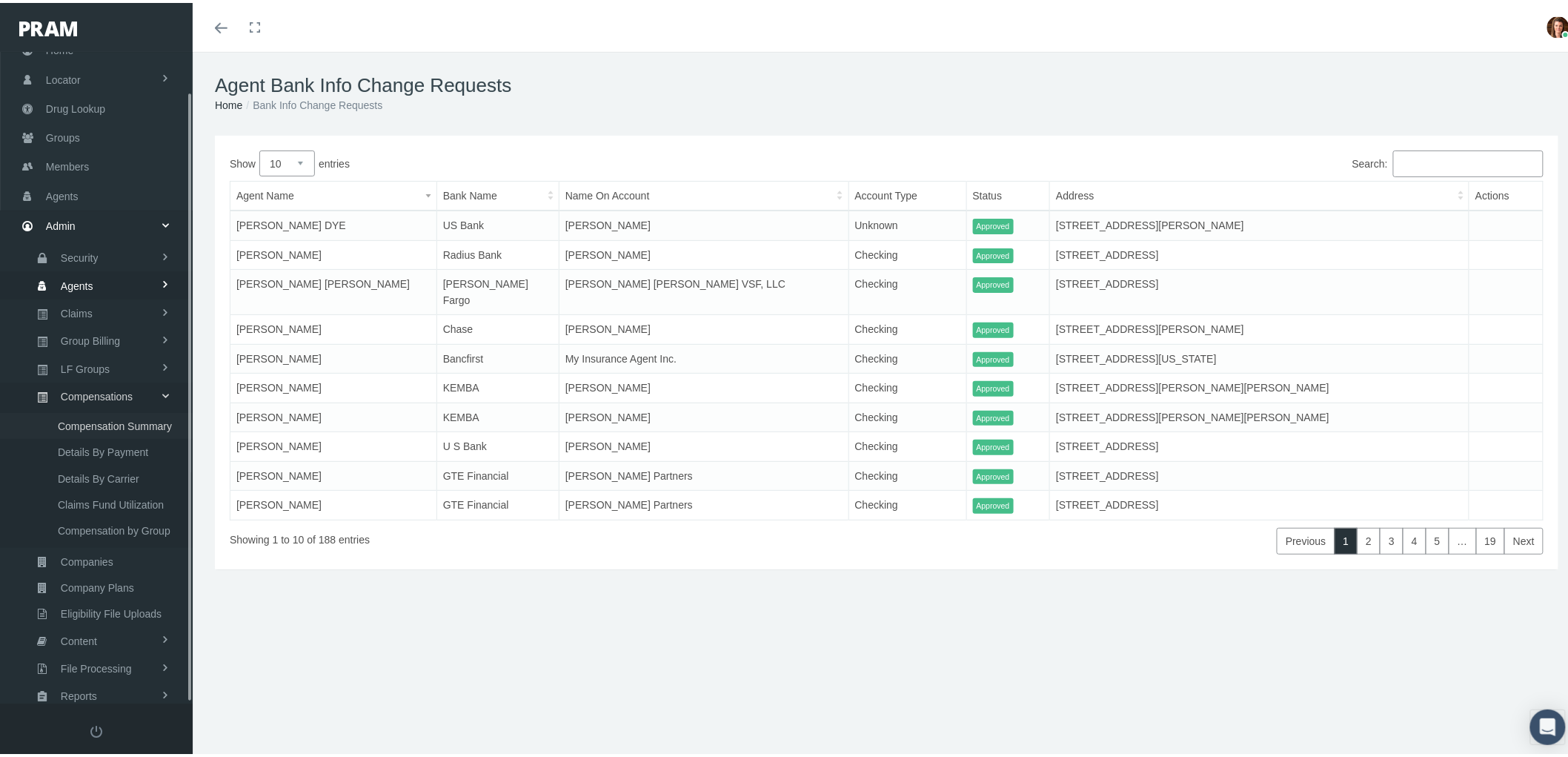
click at [107, 413] on span "Compensation Summary" at bounding box center [115, 423] width 114 height 25
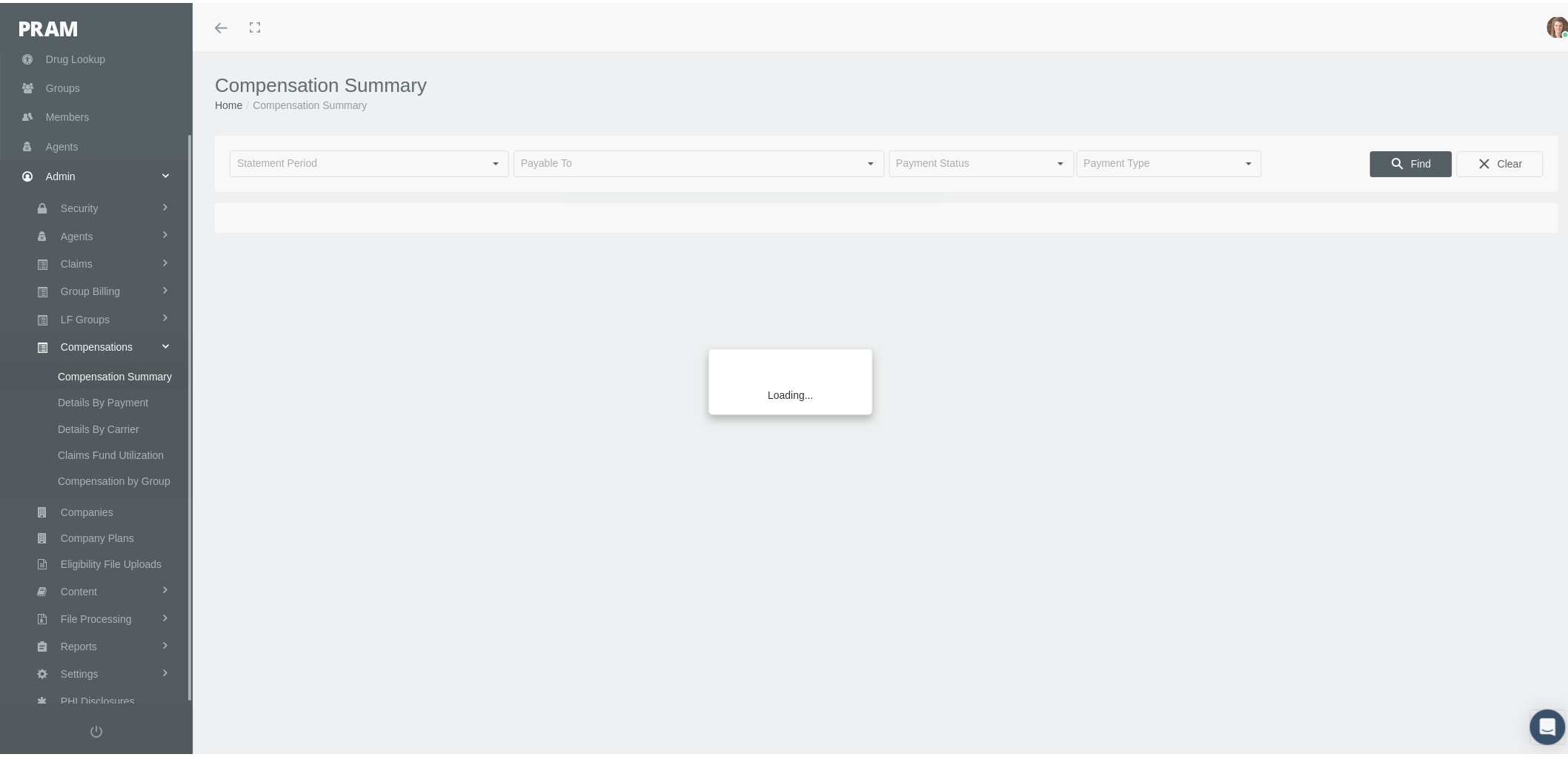
scroll to position [93, 0]
type input "[DATE]"
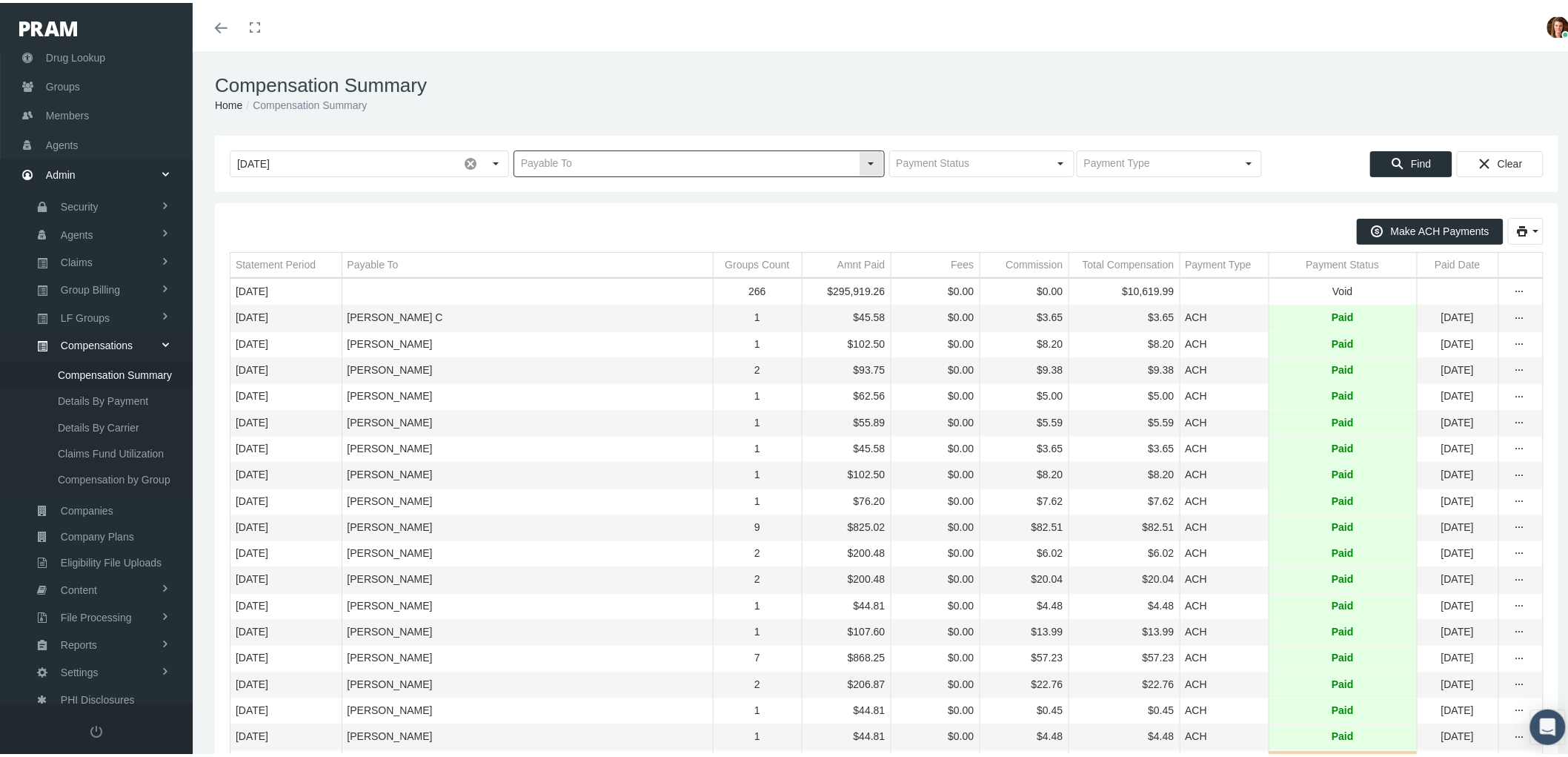
click at [601, 162] on input "text" at bounding box center [687, 160] width 345 height 25
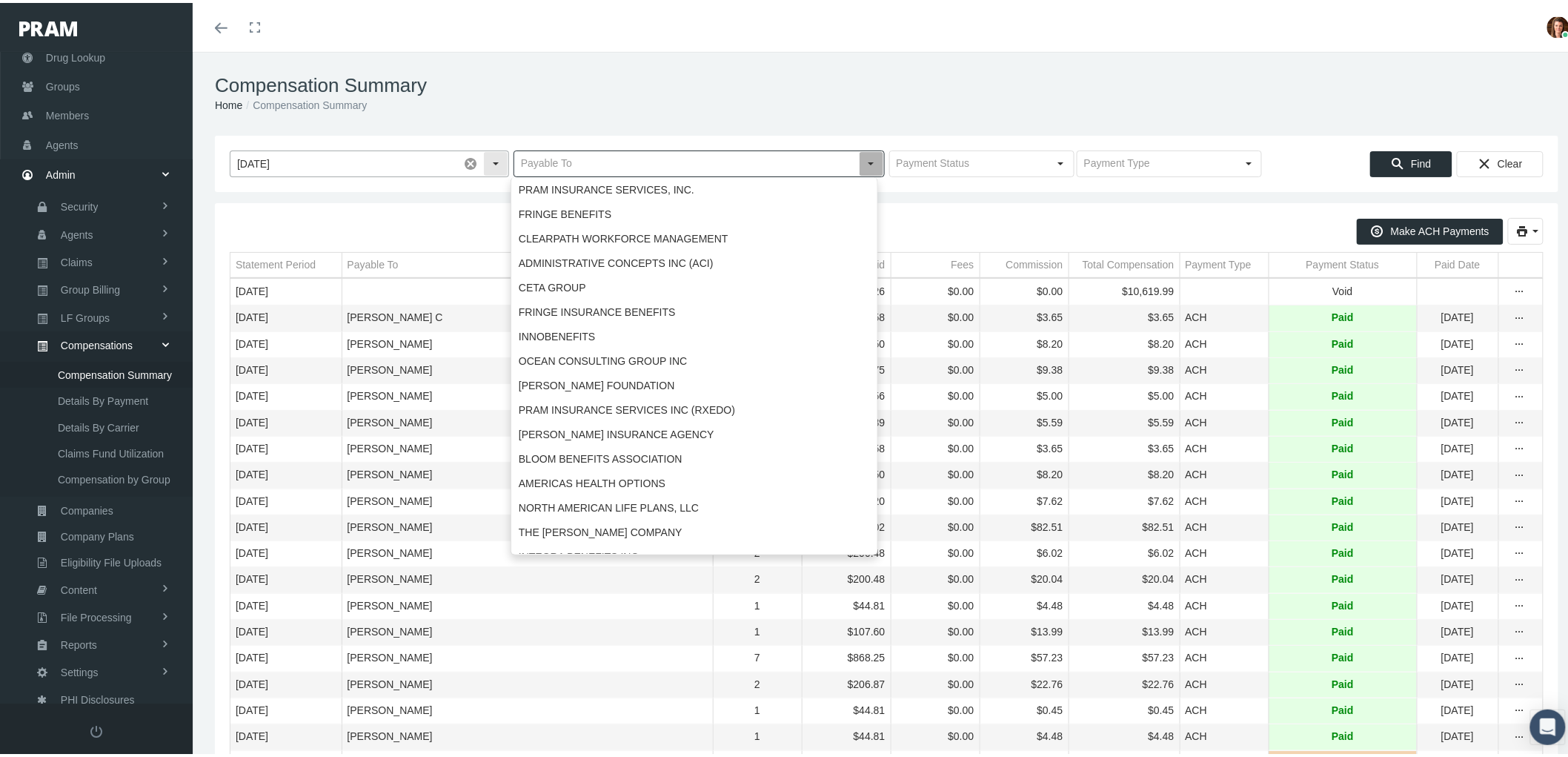
click at [475, 156] on span at bounding box center [470, 160] width 25 height 25
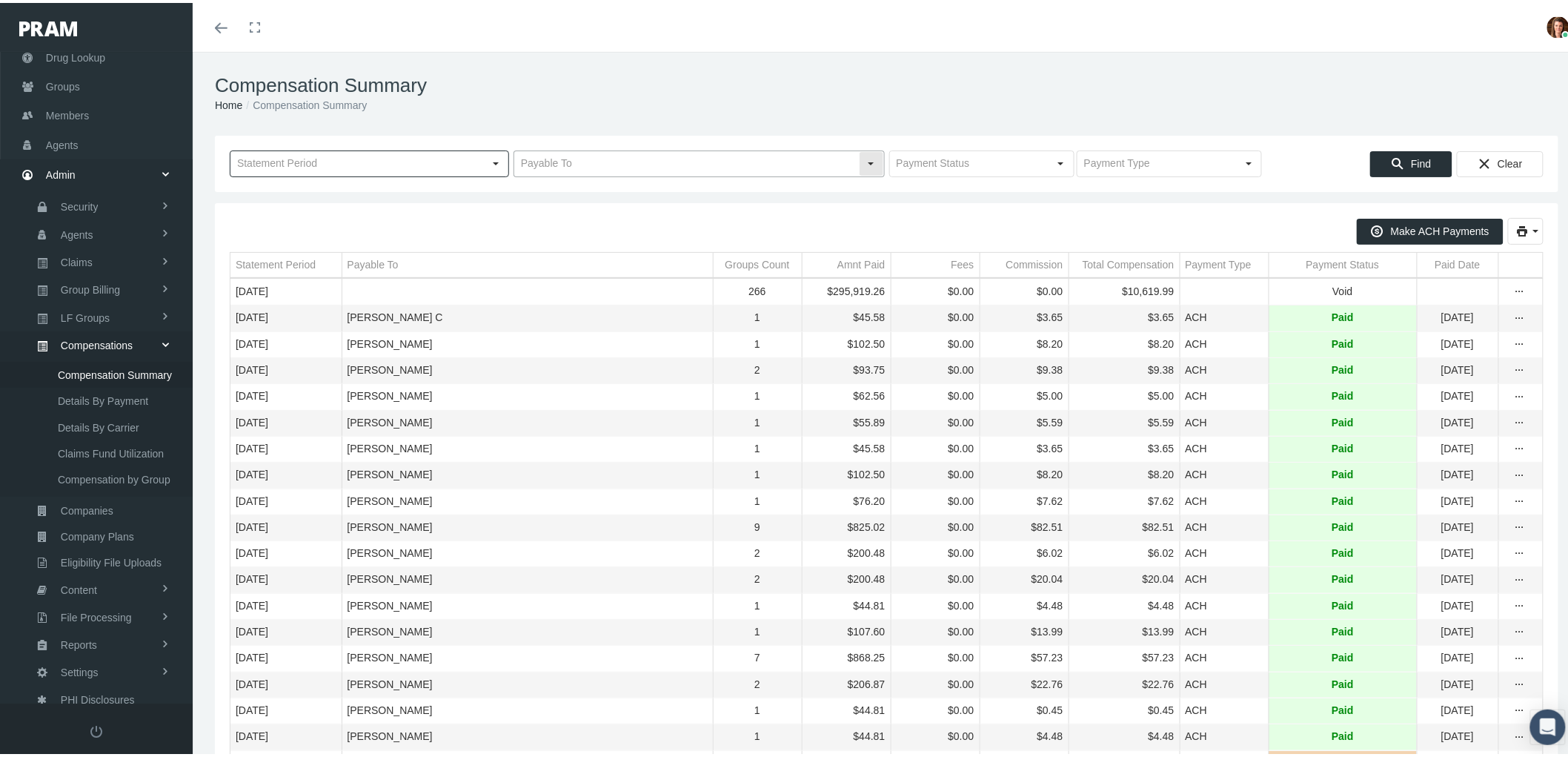
click at [614, 154] on input "text" at bounding box center [687, 160] width 345 height 25
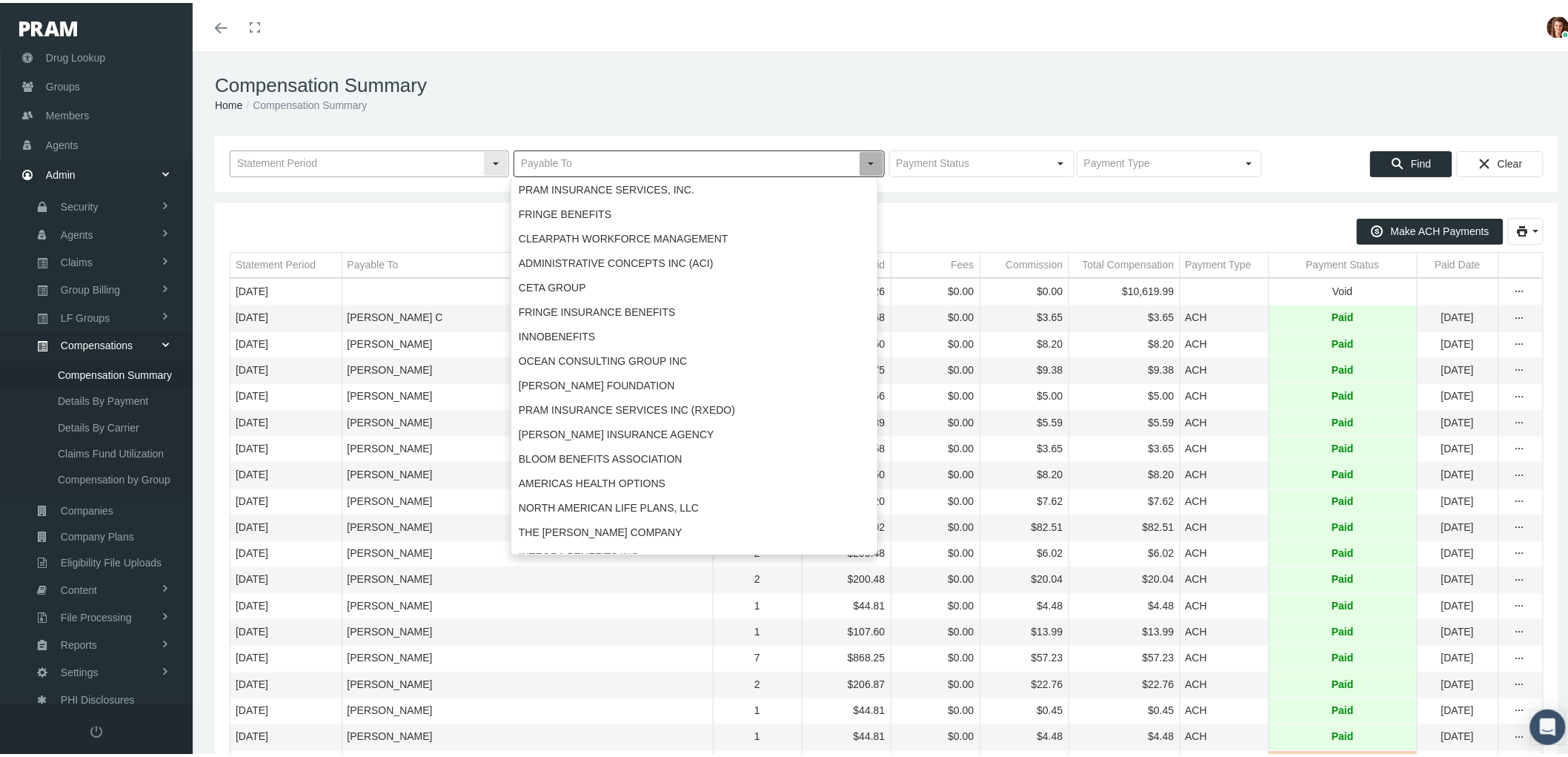
click at [427, 162] on input "text" at bounding box center [357, 160] width 253 height 25
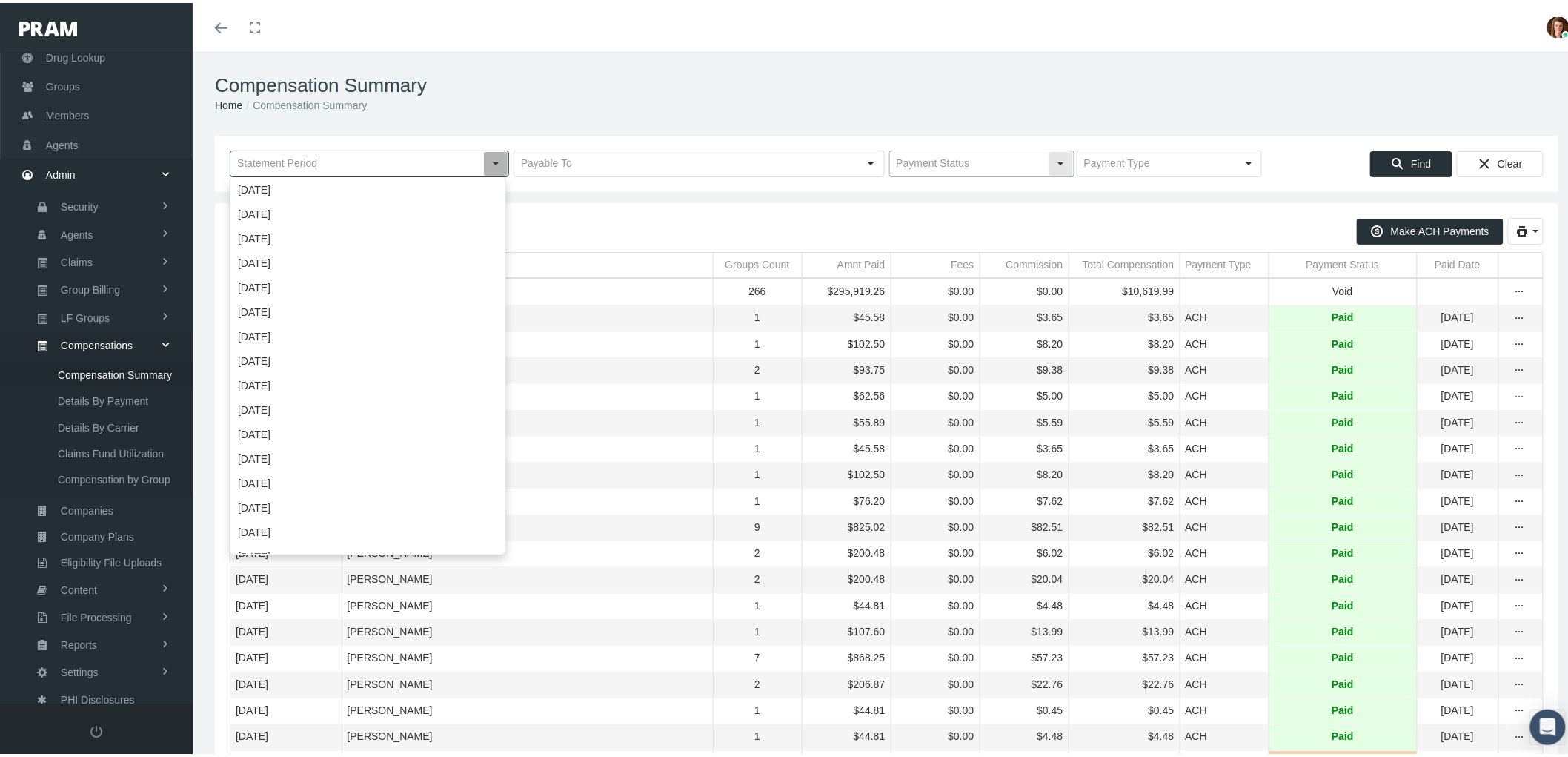
click at [1002, 165] on input "text" at bounding box center [969, 160] width 159 height 25
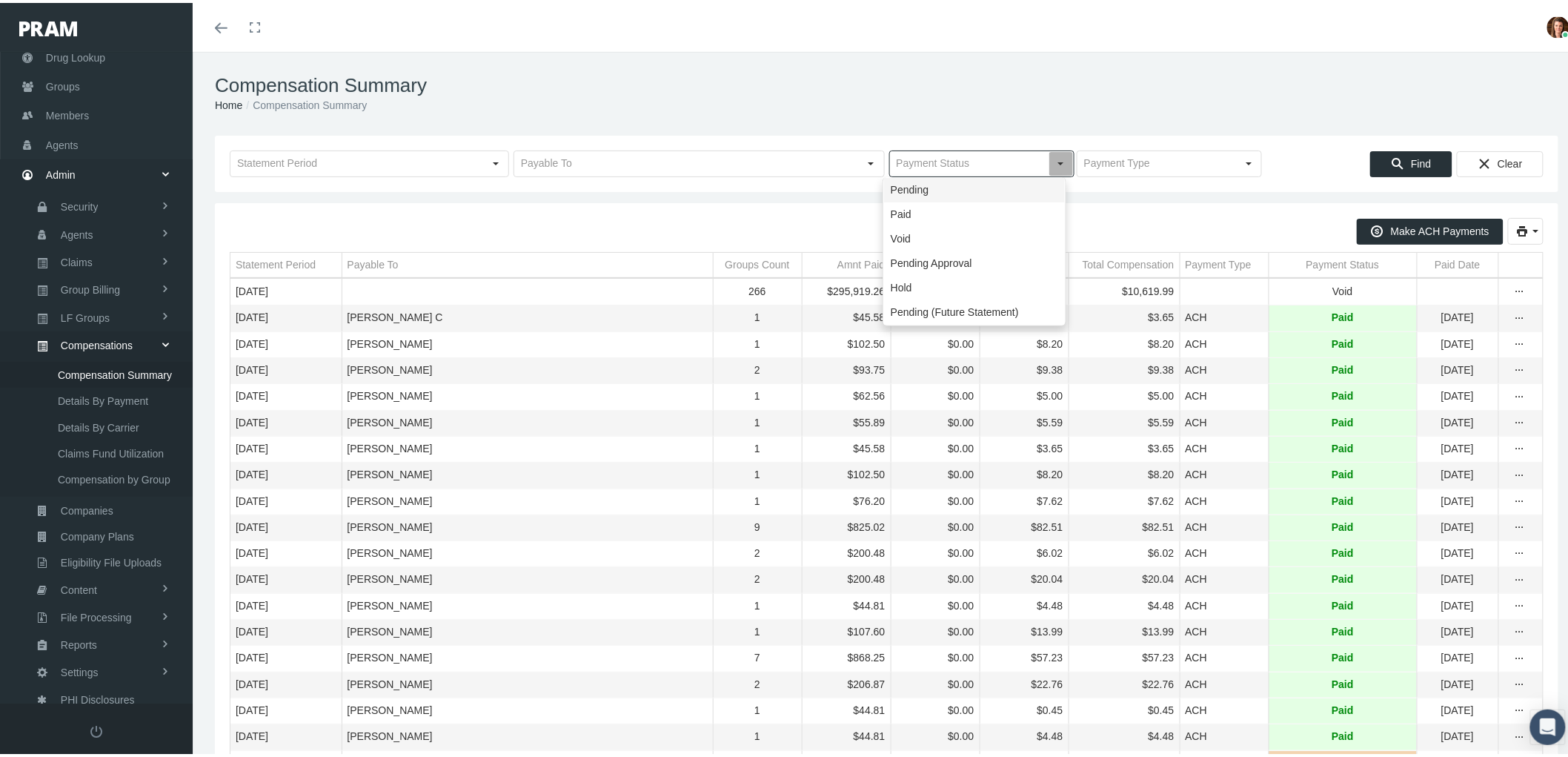
click at [984, 188] on div "Pending" at bounding box center [974, 187] width 181 height 24
type input "Pending"
click at [1396, 158] on div "Find" at bounding box center [1411, 161] width 81 height 24
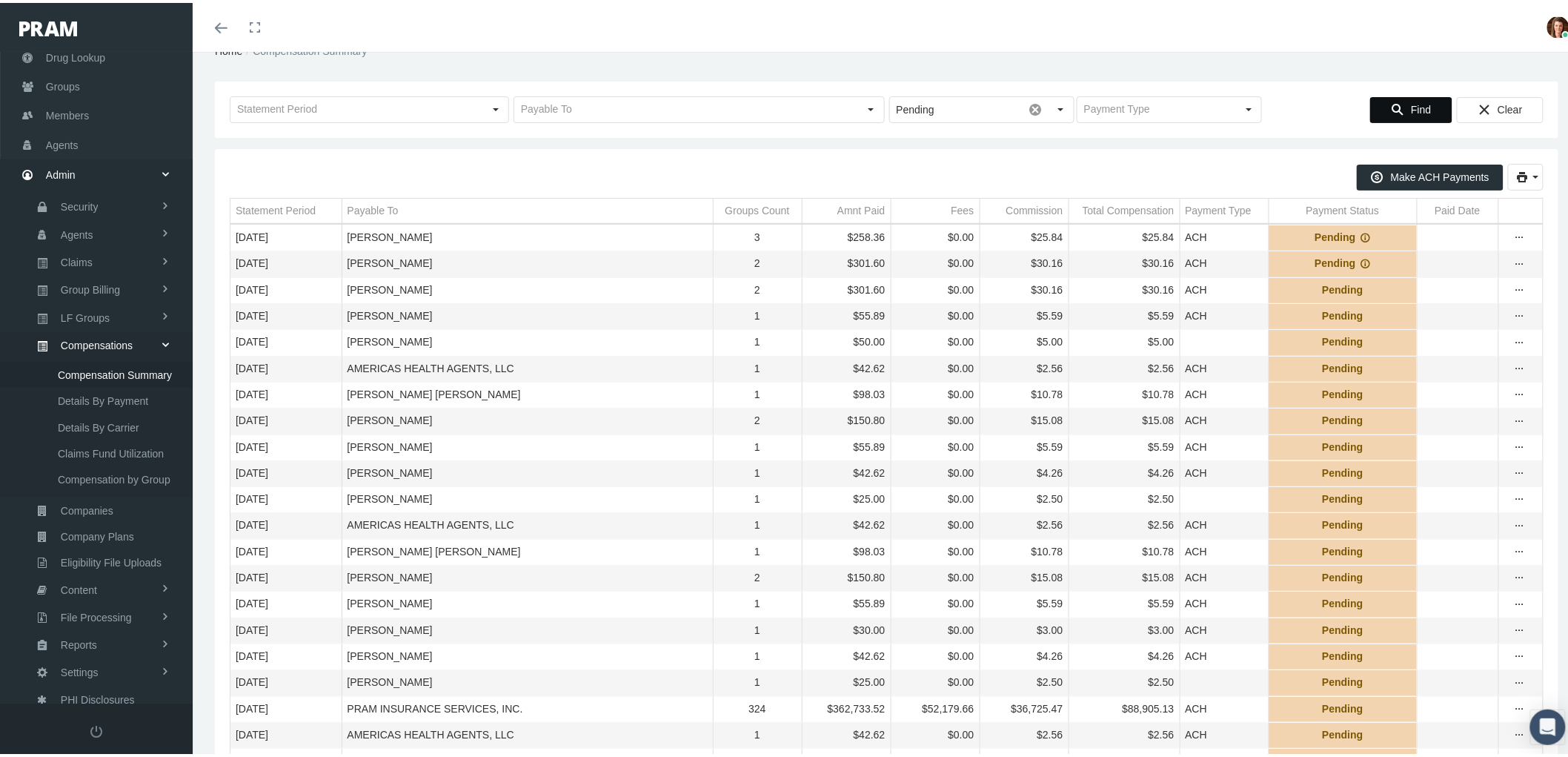
scroll to position [82, 0]
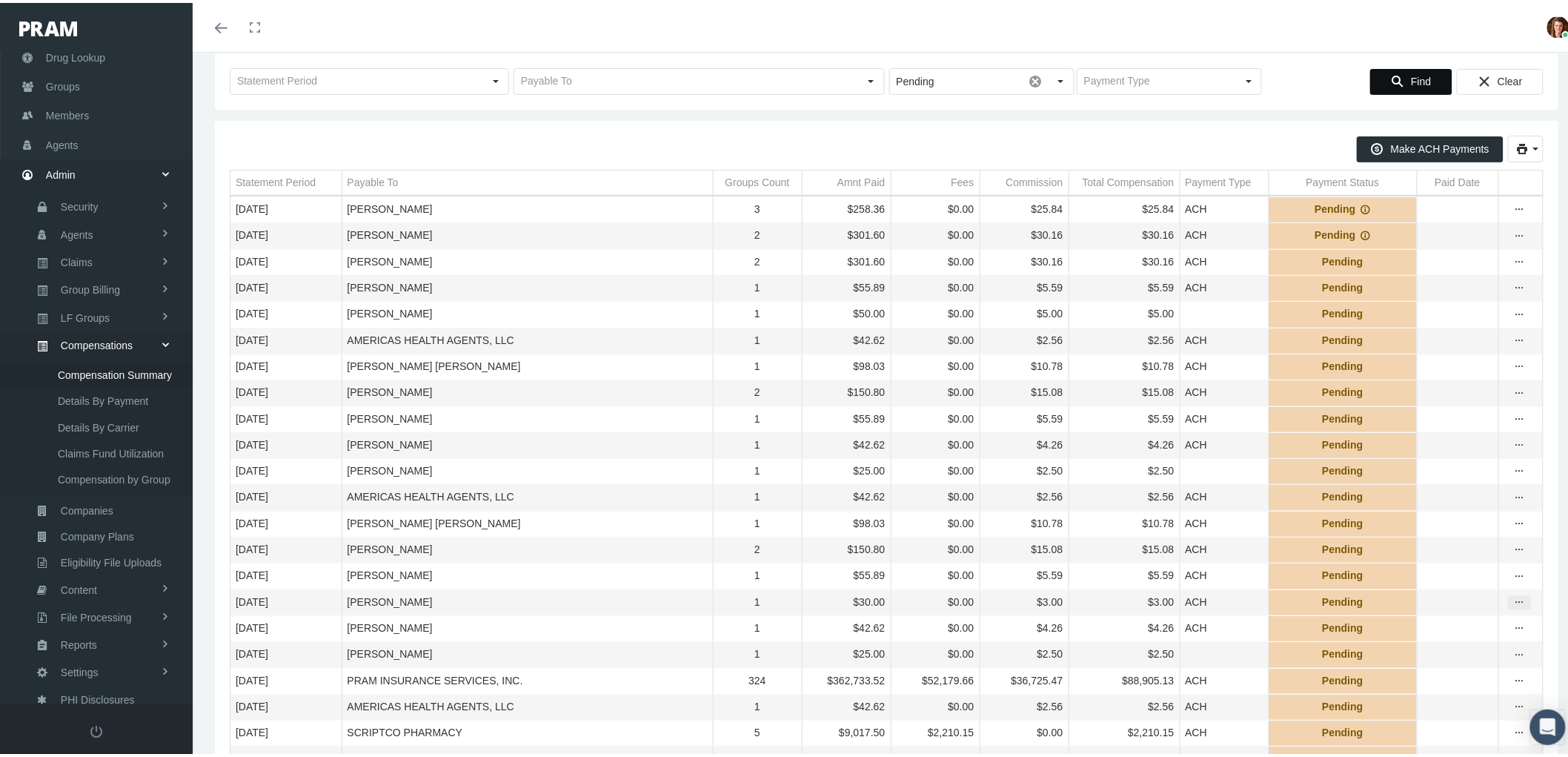
click at [1513, 607] on icon "more" at bounding box center [1519, 599] width 13 height 13
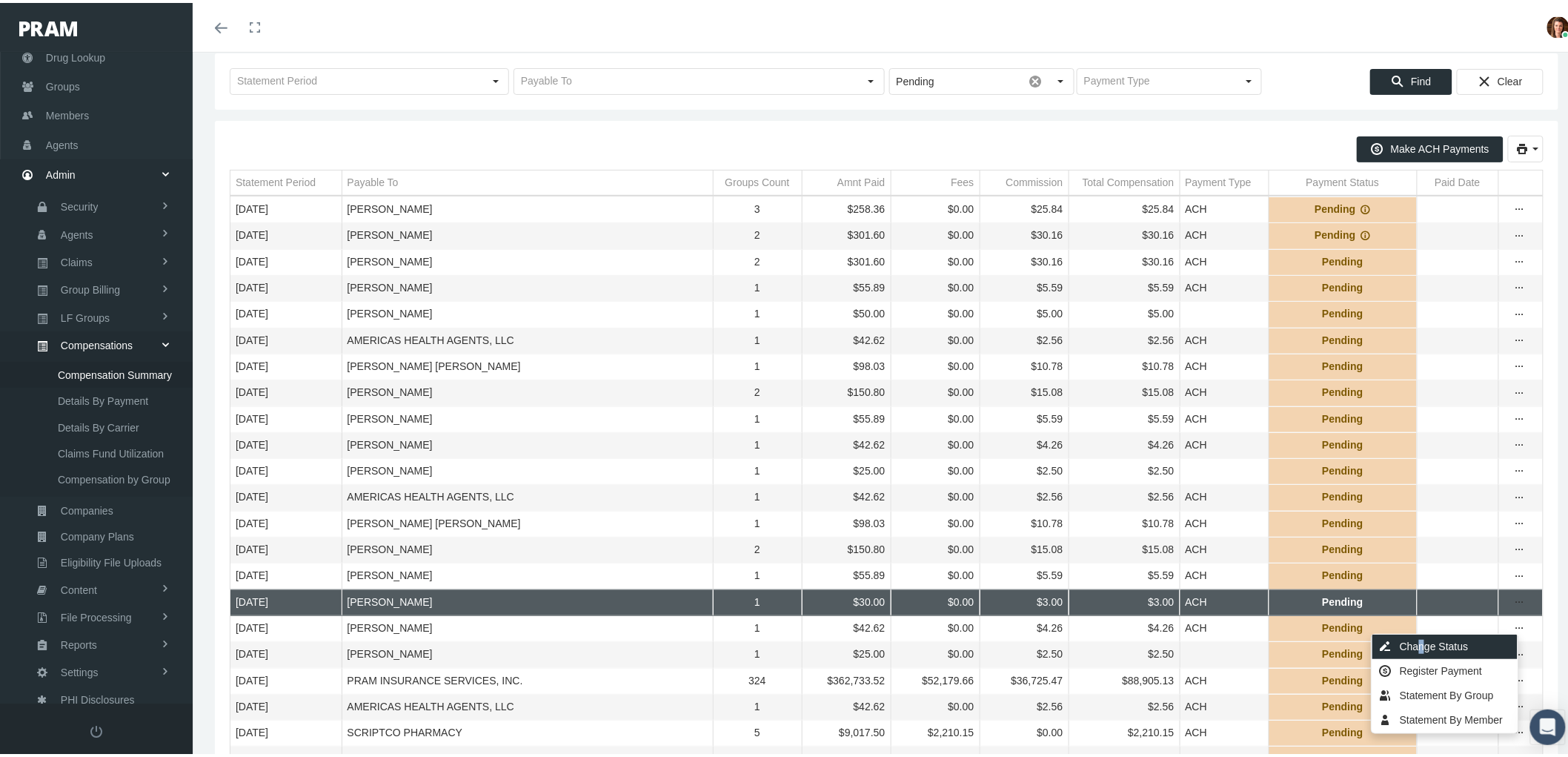
click at [1420, 643] on div "Change Status" at bounding box center [1445, 644] width 145 height 24
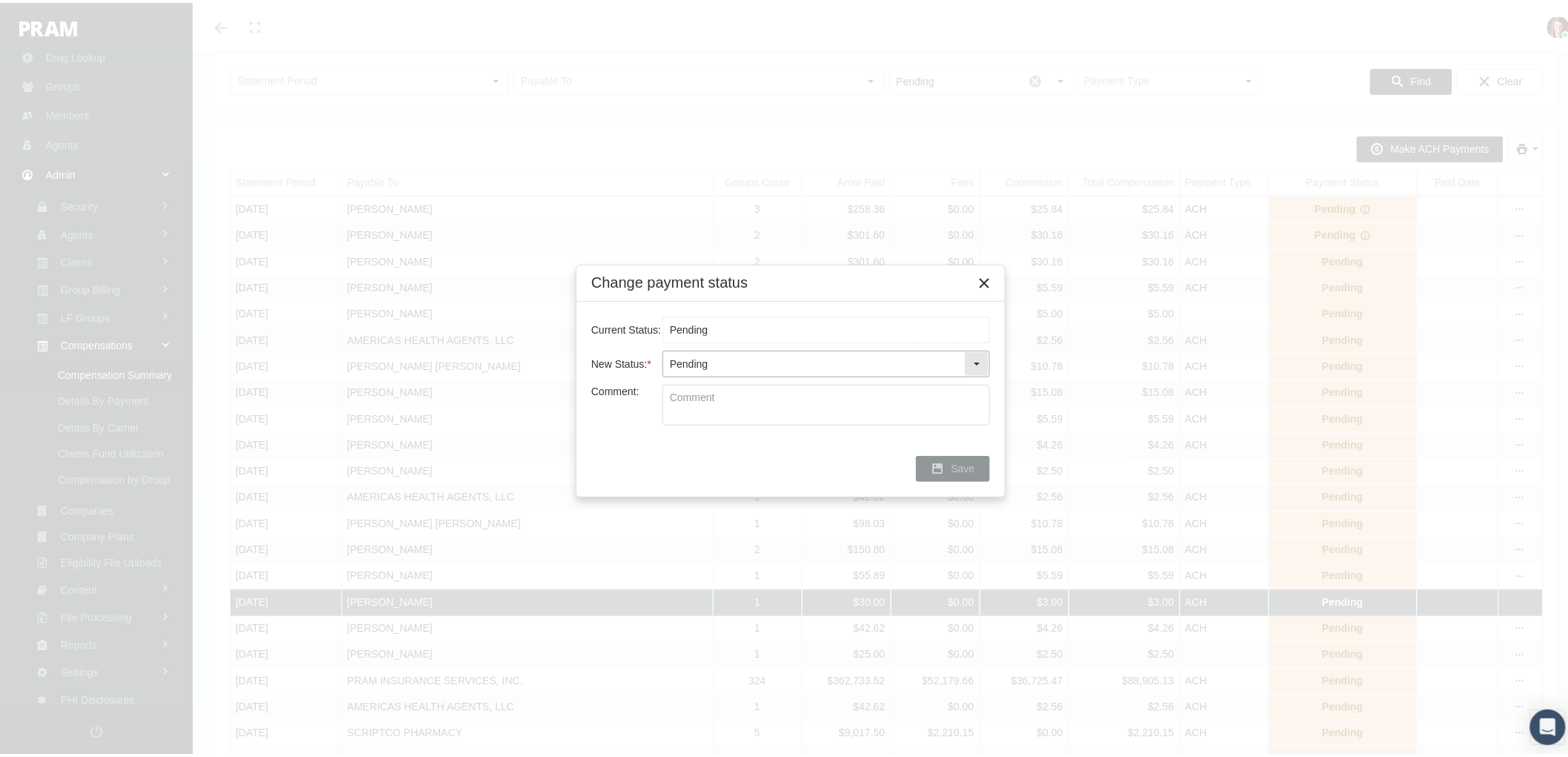
click at [977, 352] on div "Select" at bounding box center [977, 361] width 24 height 24
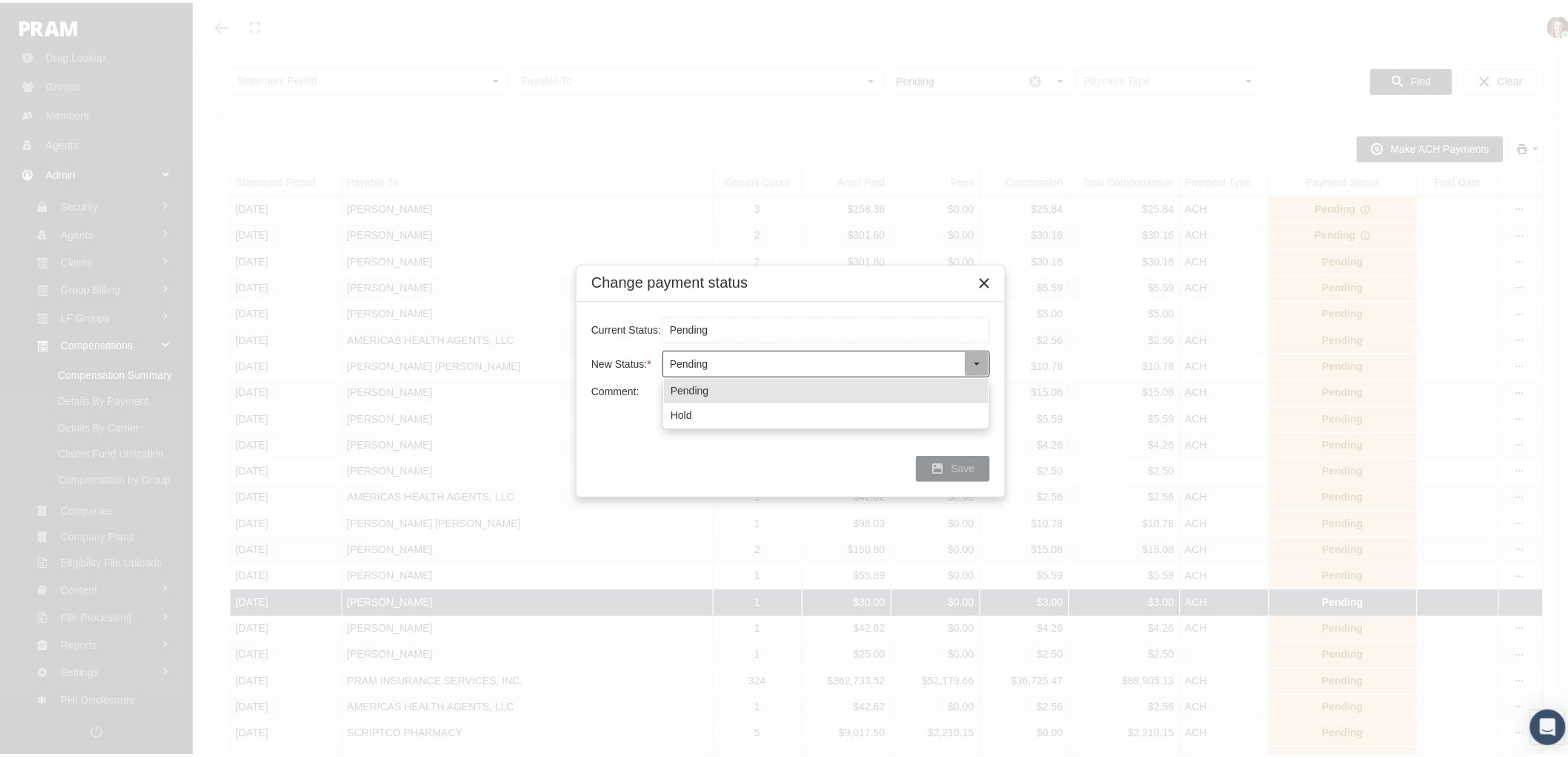
click at [983, 357] on div "Select" at bounding box center [977, 361] width 24 height 24
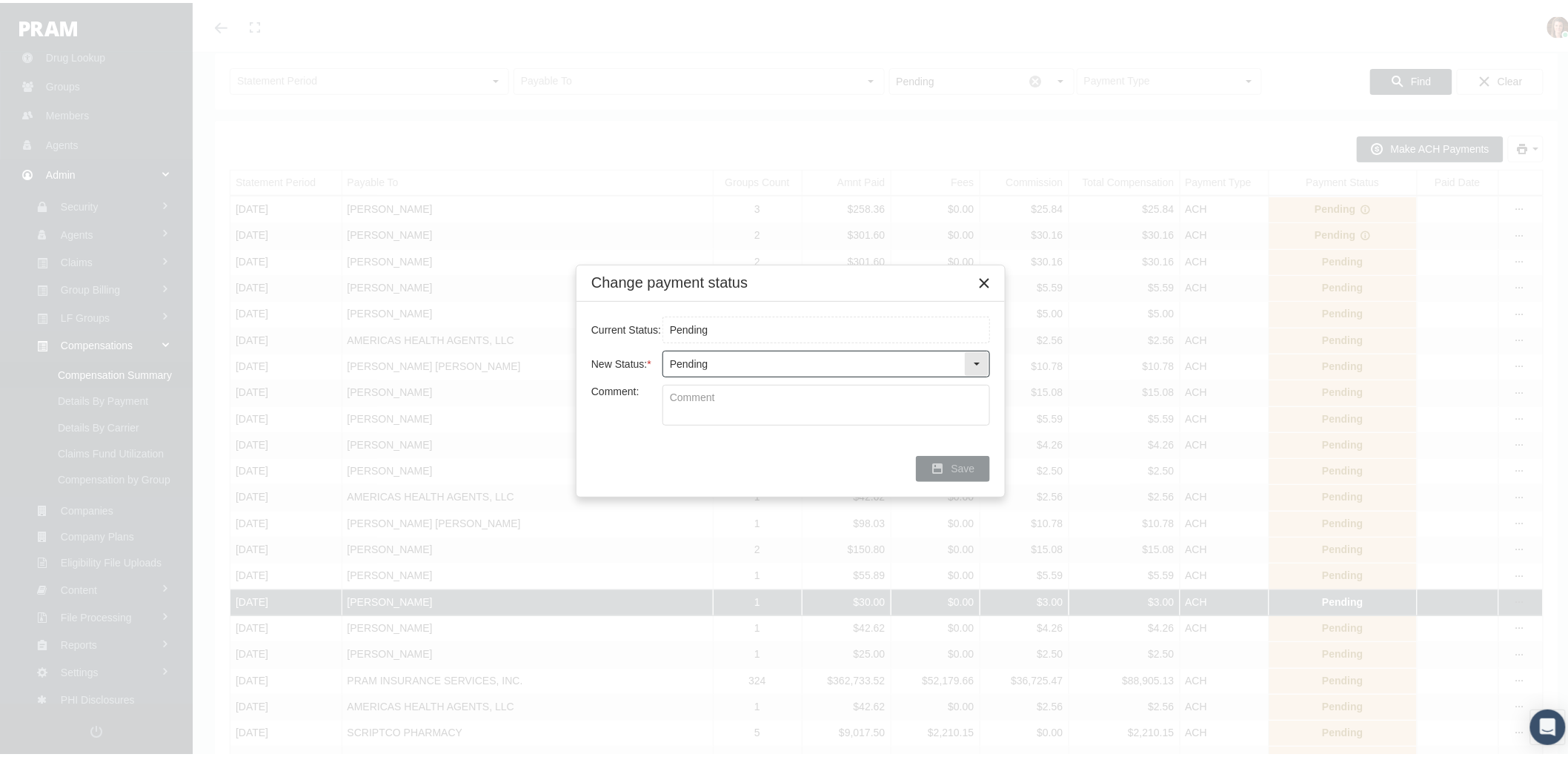
click at [977, 356] on div "Select" at bounding box center [977, 361] width 24 height 24
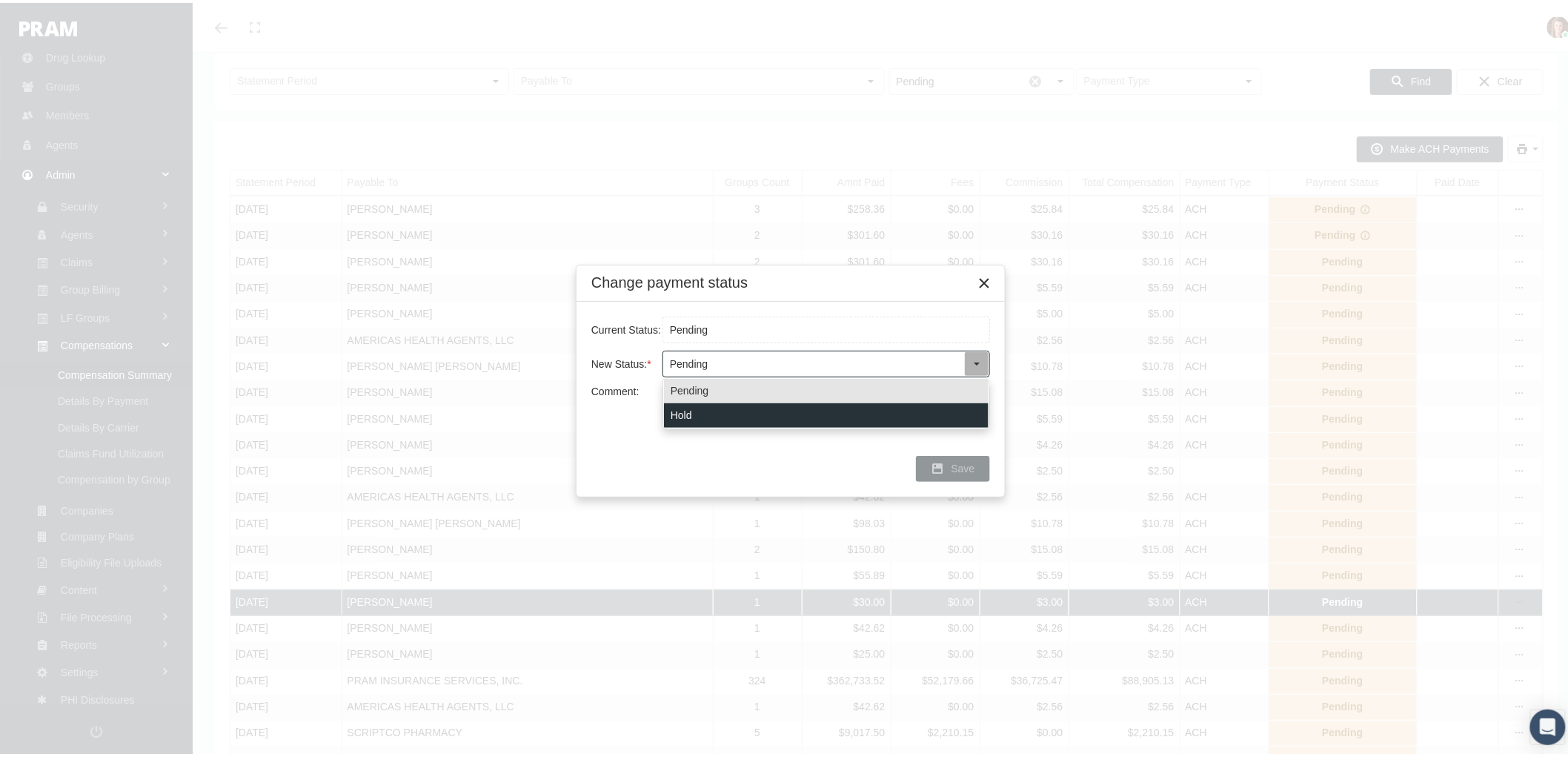
click at [945, 408] on div "Hold" at bounding box center [826, 412] width 325 height 24
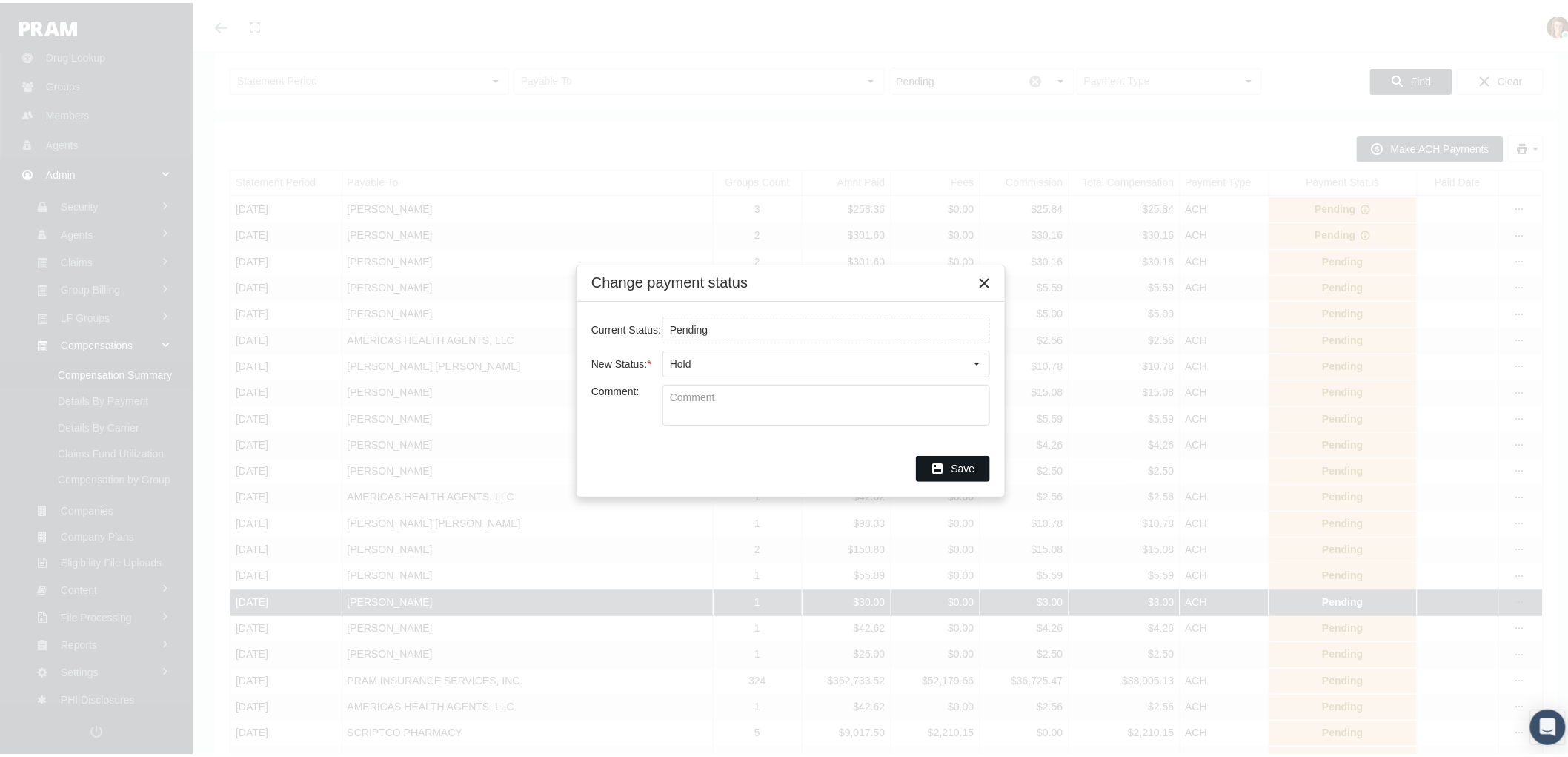
click at [949, 469] on div "Save" at bounding box center [952, 466] width 73 height 24
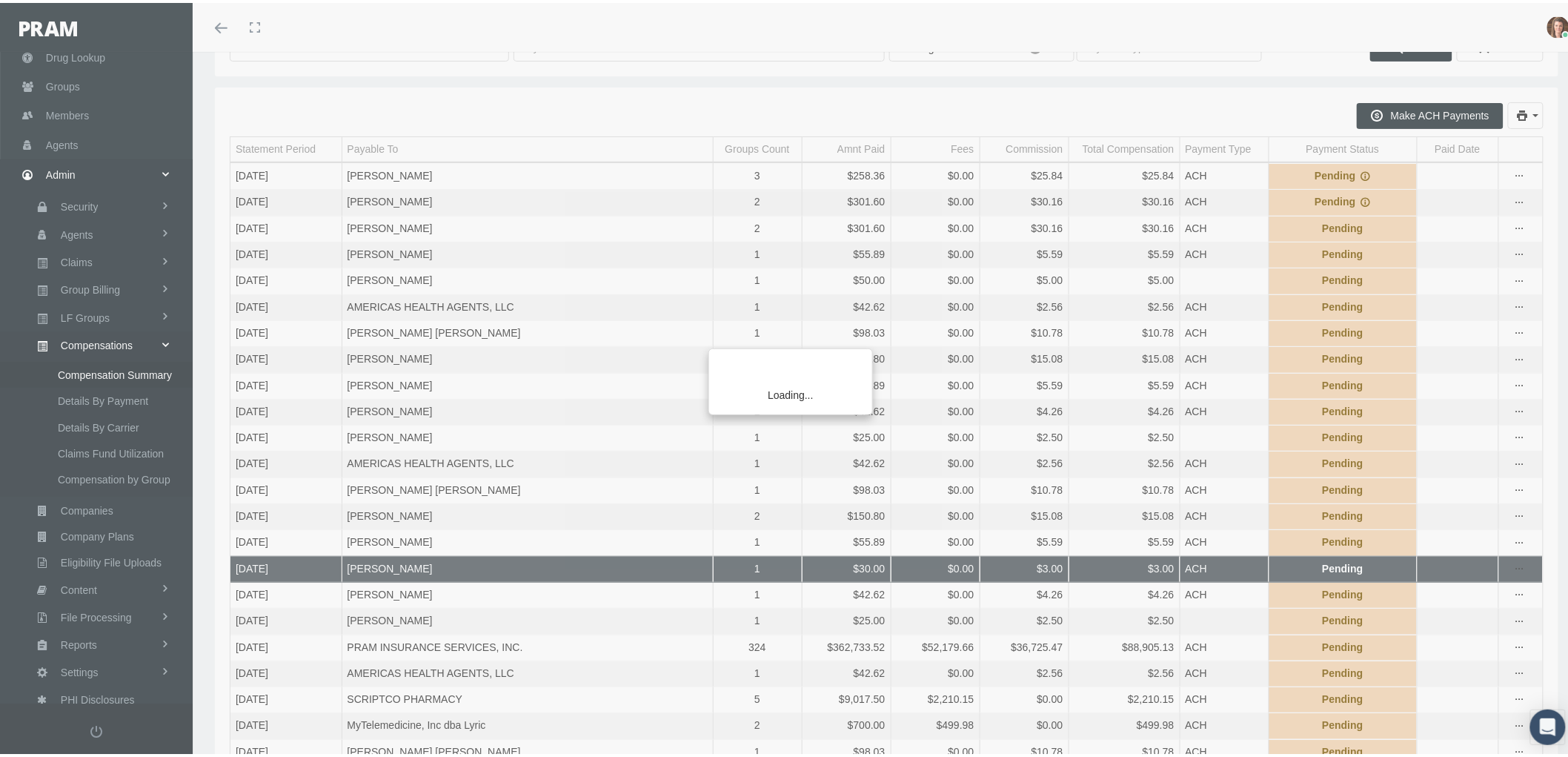
scroll to position [0, 0]
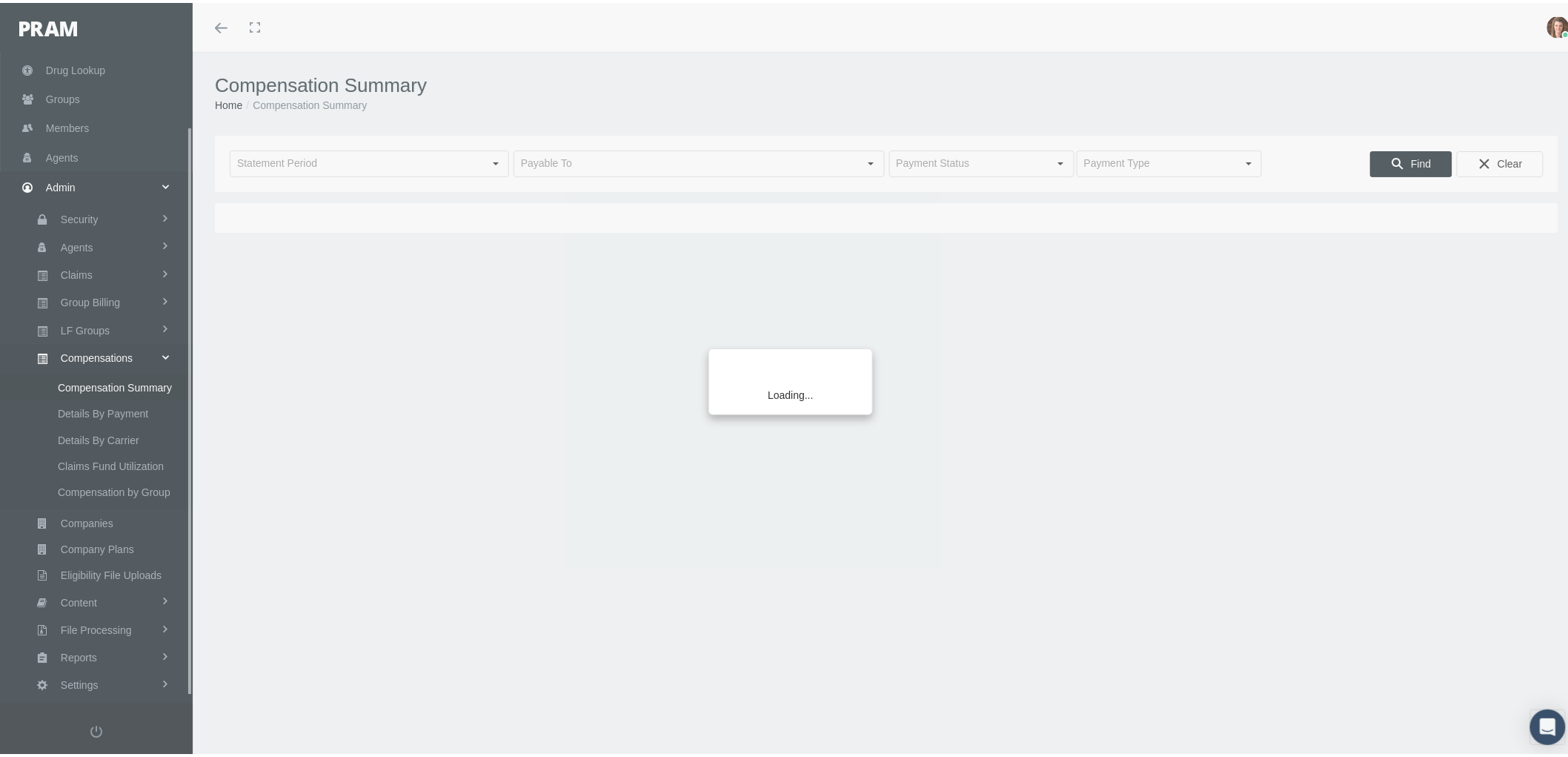
scroll to position [93, 0]
type input "[DATE]"
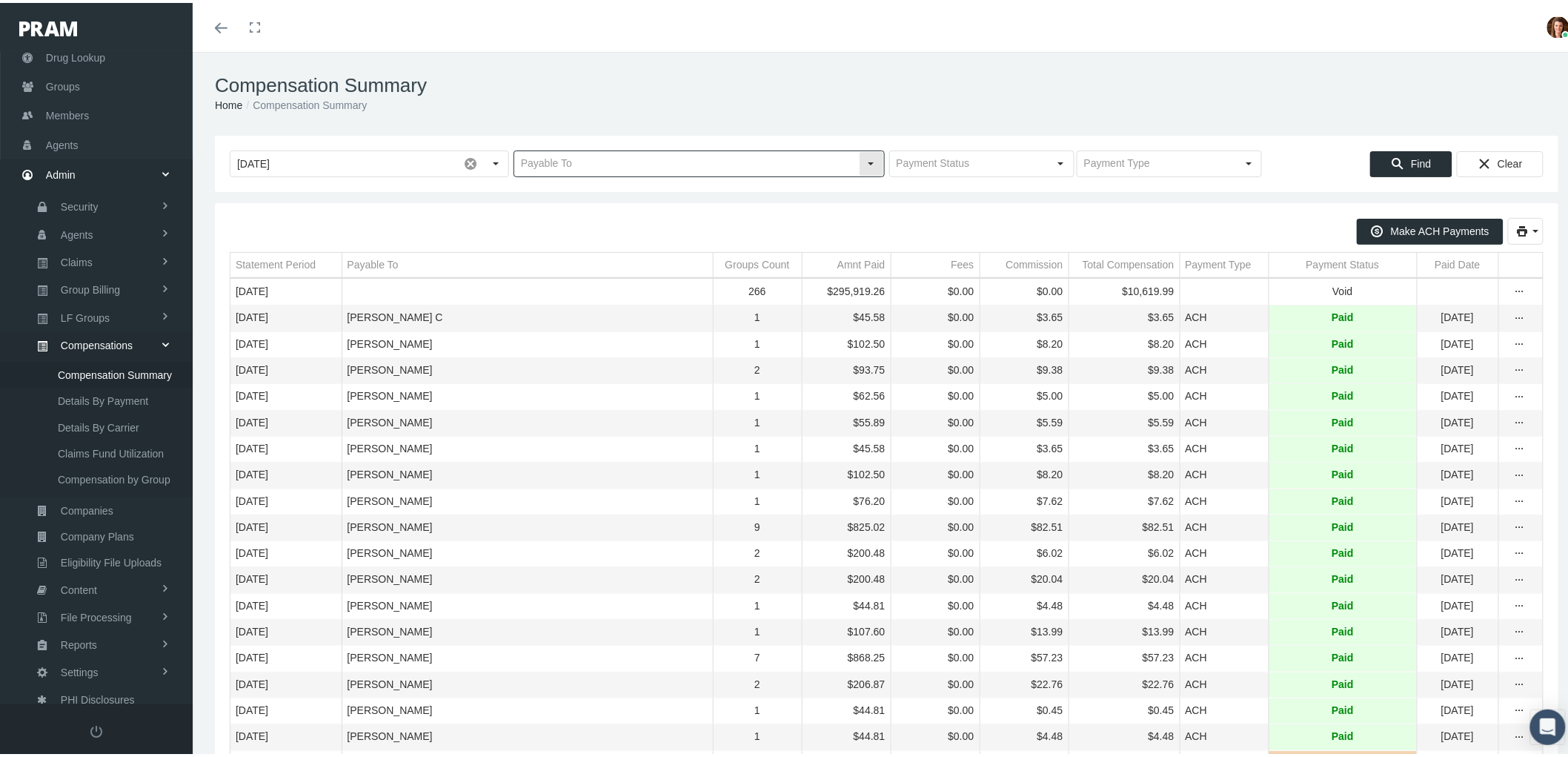
click at [571, 160] on input "text" at bounding box center [687, 160] width 345 height 25
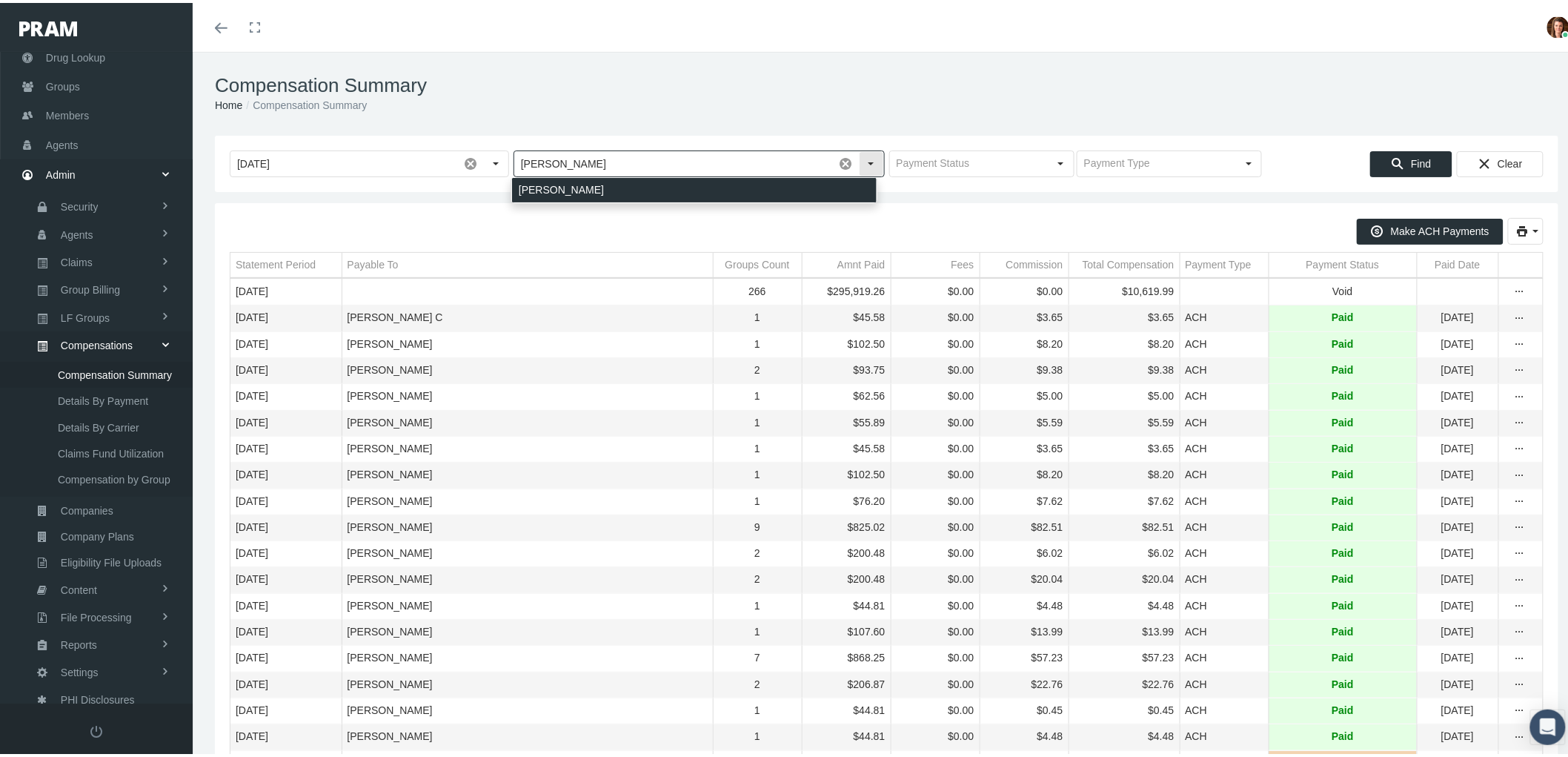
click at [603, 184] on div "[PERSON_NAME]" at bounding box center [694, 187] width 365 height 24
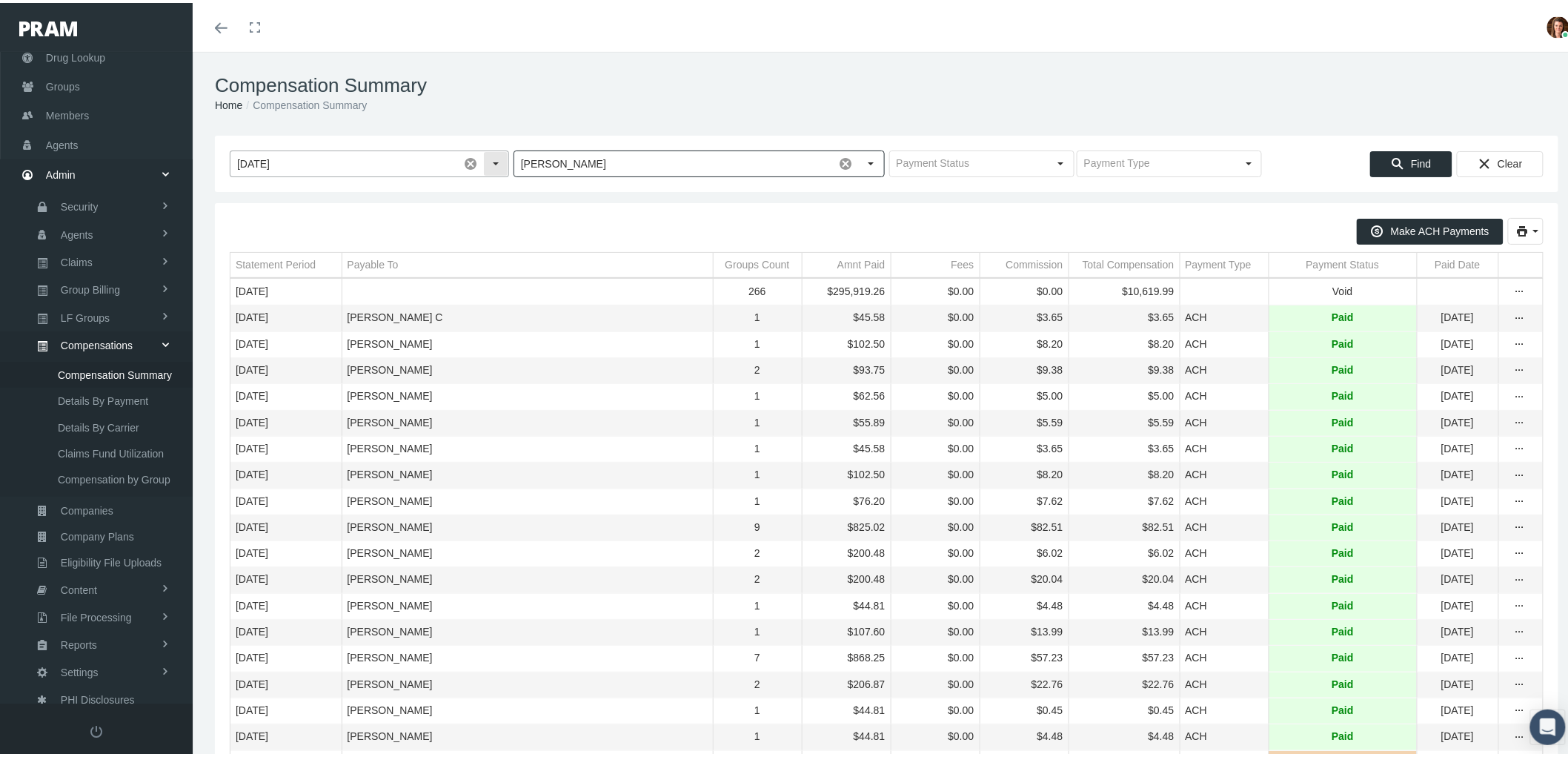
click at [467, 158] on span at bounding box center [470, 160] width 25 height 25
type input "DEL ROSSI, LYDIA"
click at [1426, 156] on div "Find" at bounding box center [1411, 161] width 81 height 24
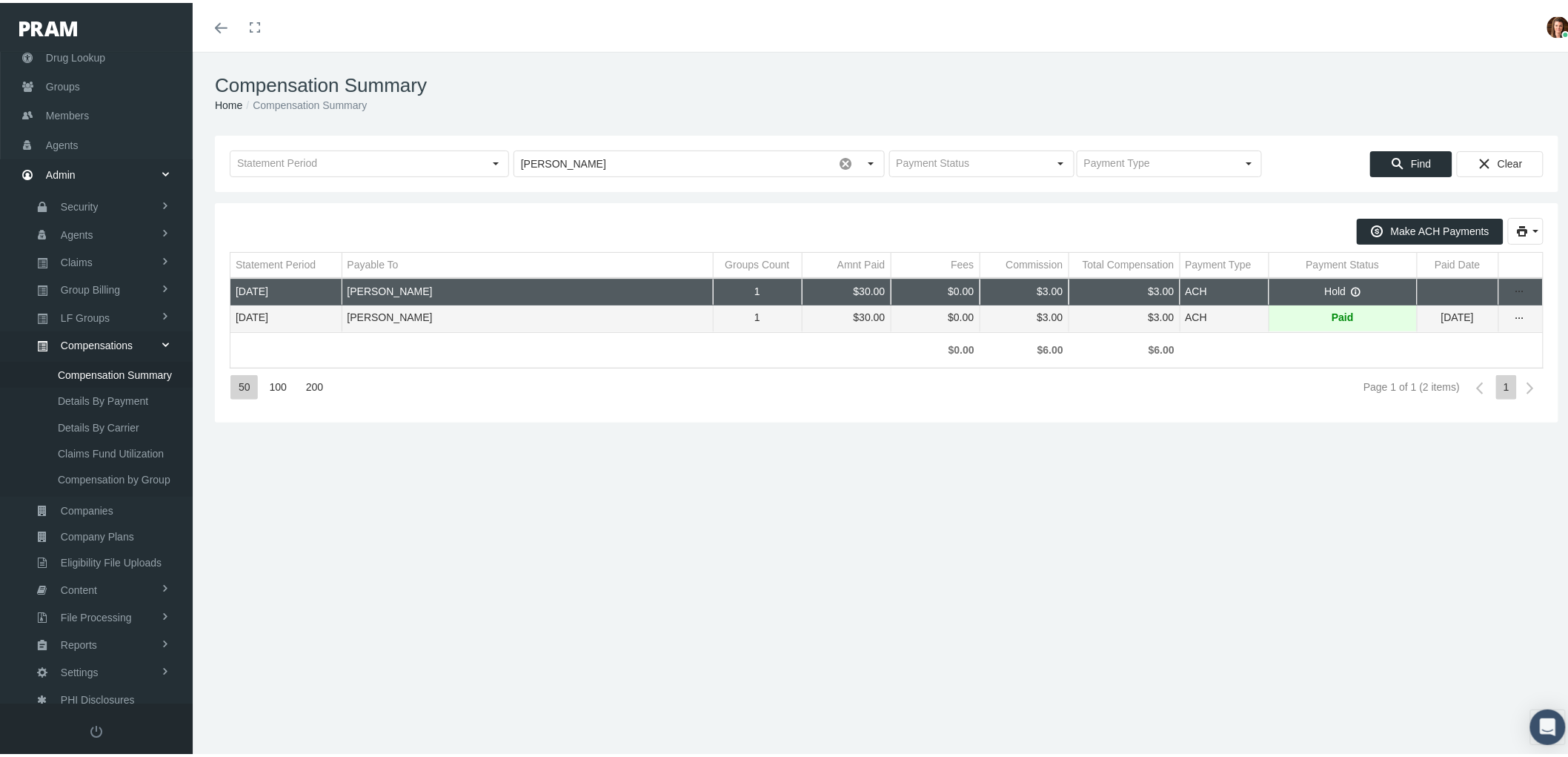
click at [1507, 300] on td "Data grid" at bounding box center [1521, 290] width 44 height 26
click at [1513, 294] on icon "more" at bounding box center [1519, 289] width 13 height 13
click at [1450, 307] on div "Change Status" at bounding box center [1445, 312] width 145 height 24
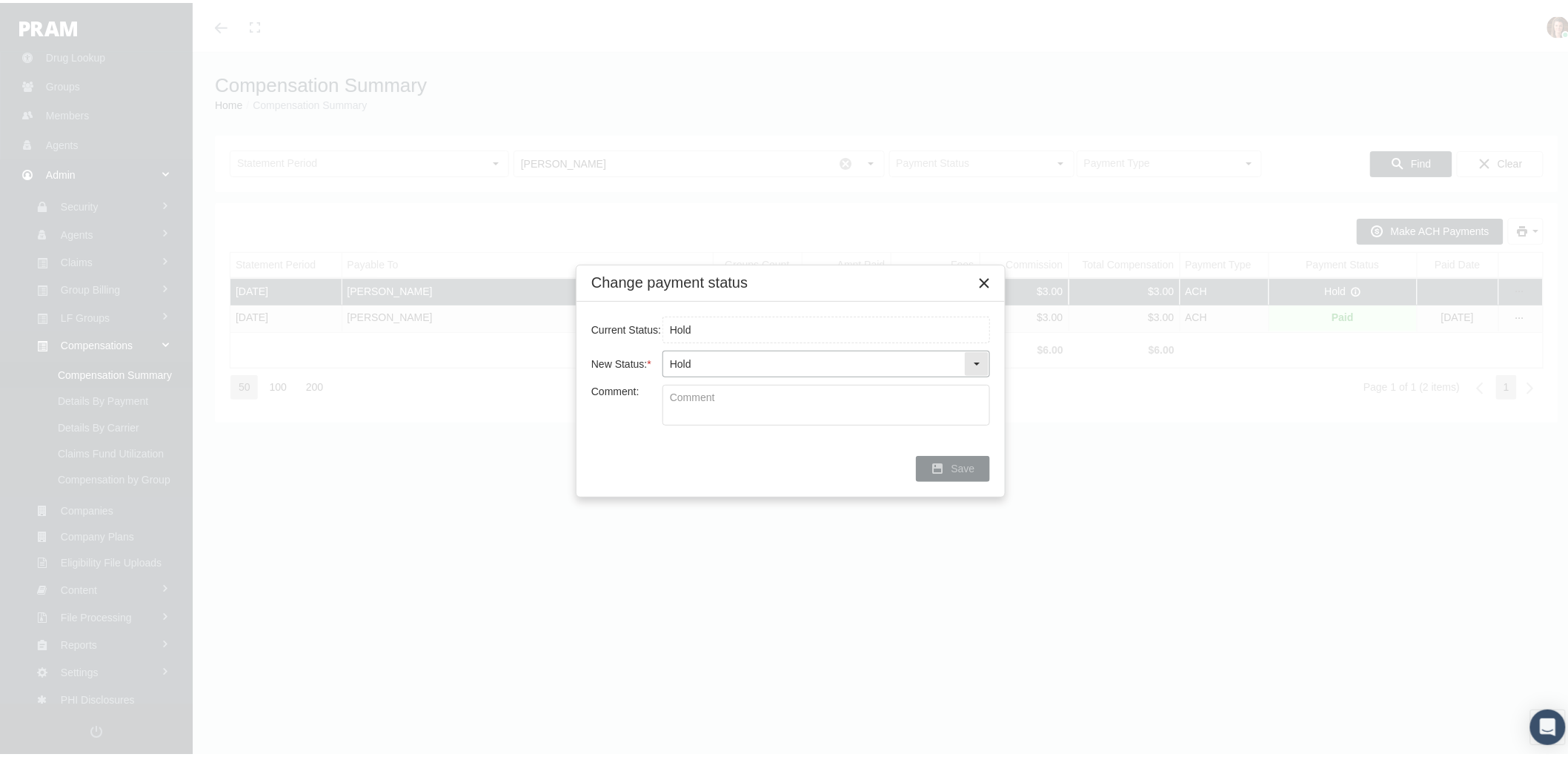
click at [967, 363] on div "Select" at bounding box center [977, 361] width 24 height 24
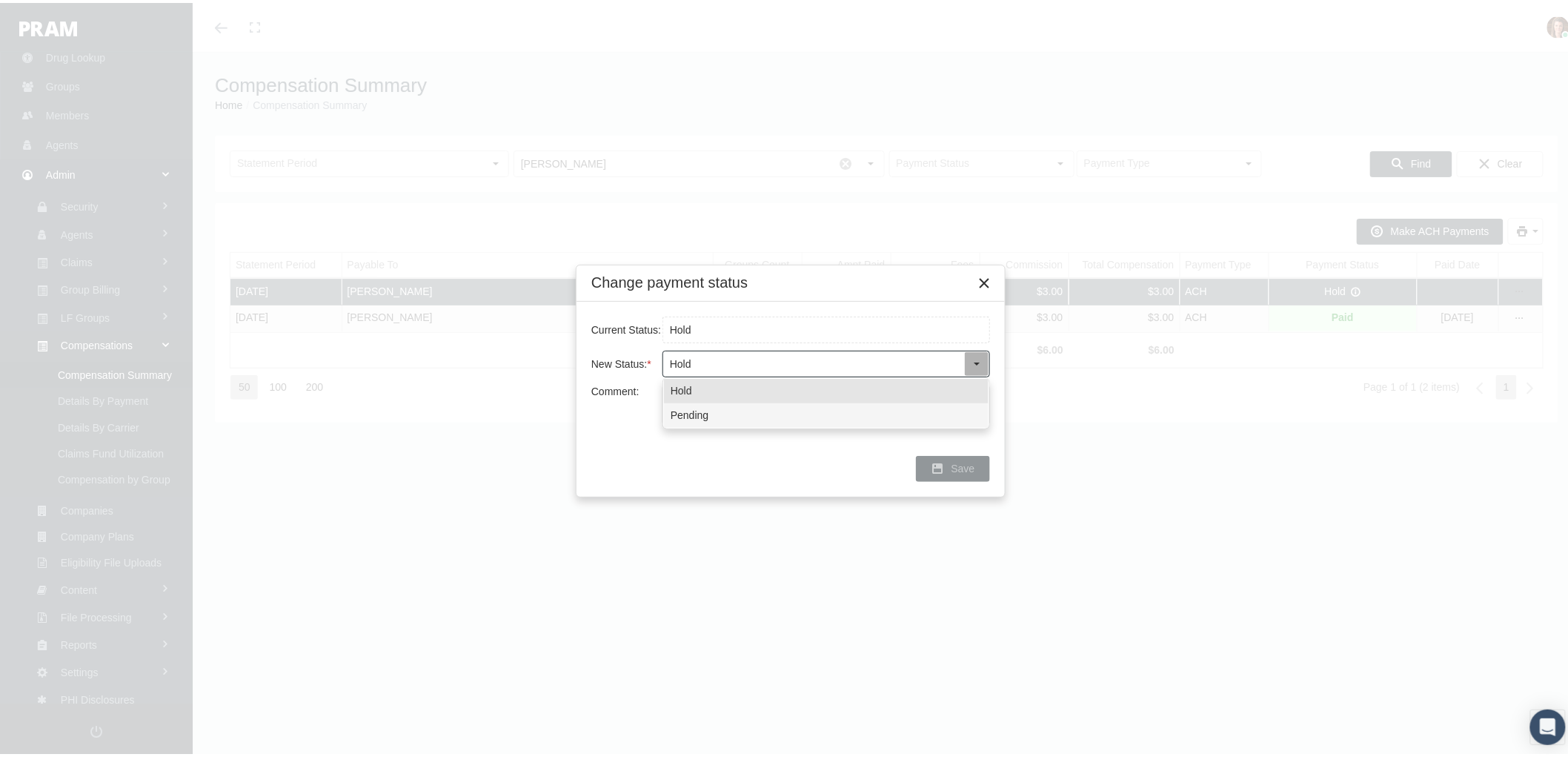
click at [823, 410] on div "Pending" at bounding box center [826, 412] width 325 height 24
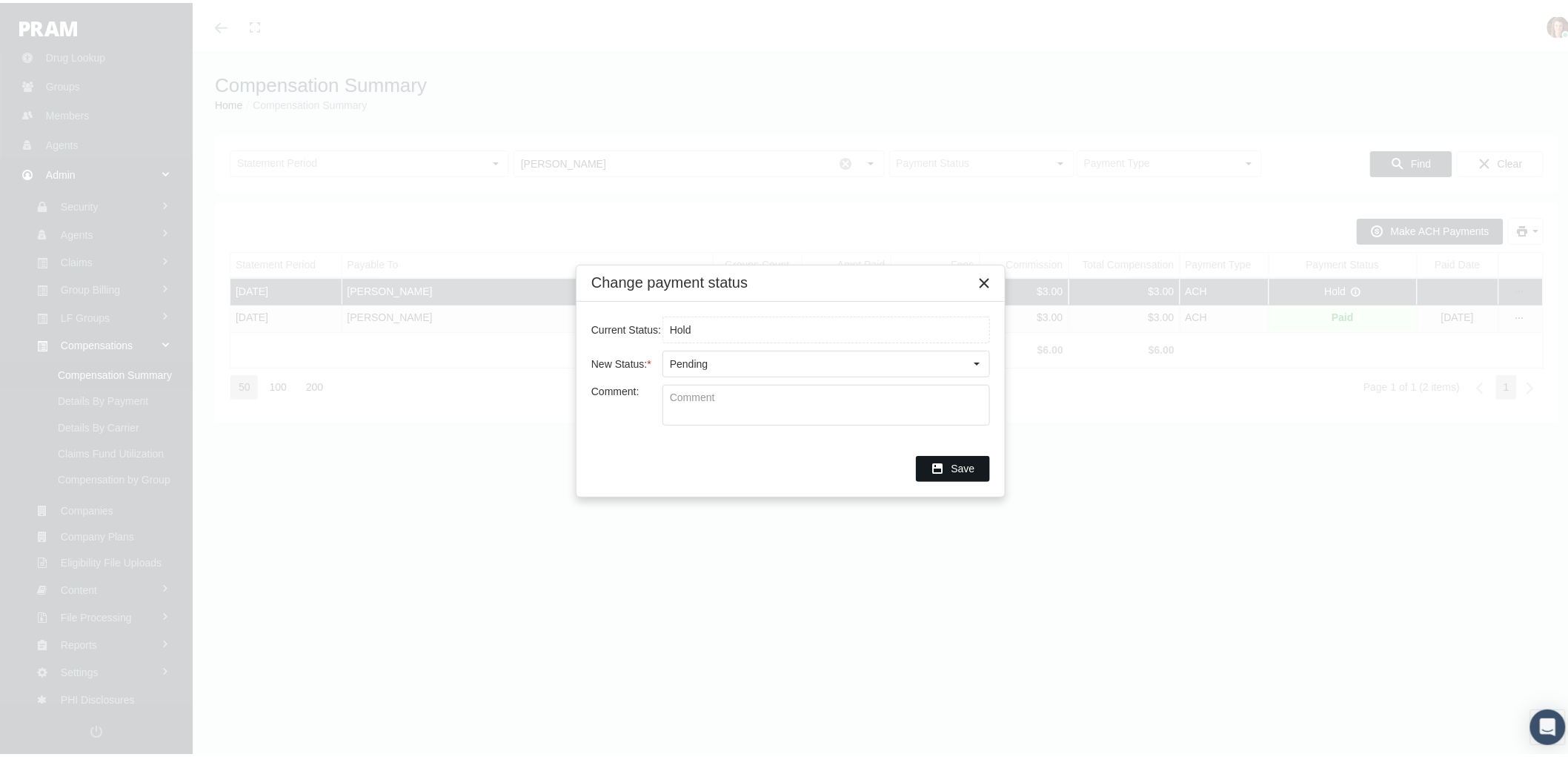
click at [953, 463] on span "Save" at bounding box center [963, 466] width 24 height 12
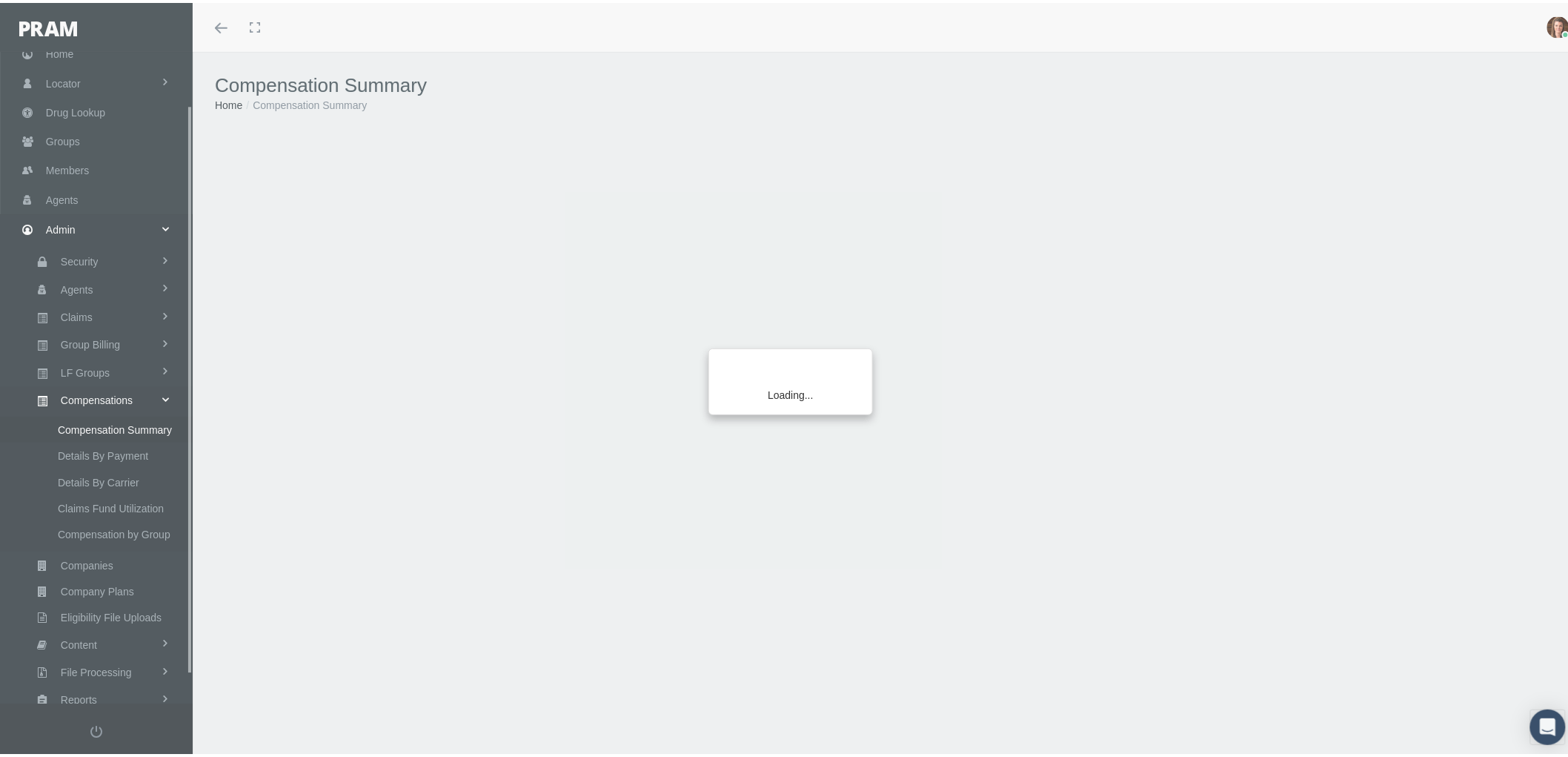
scroll to position [93, 0]
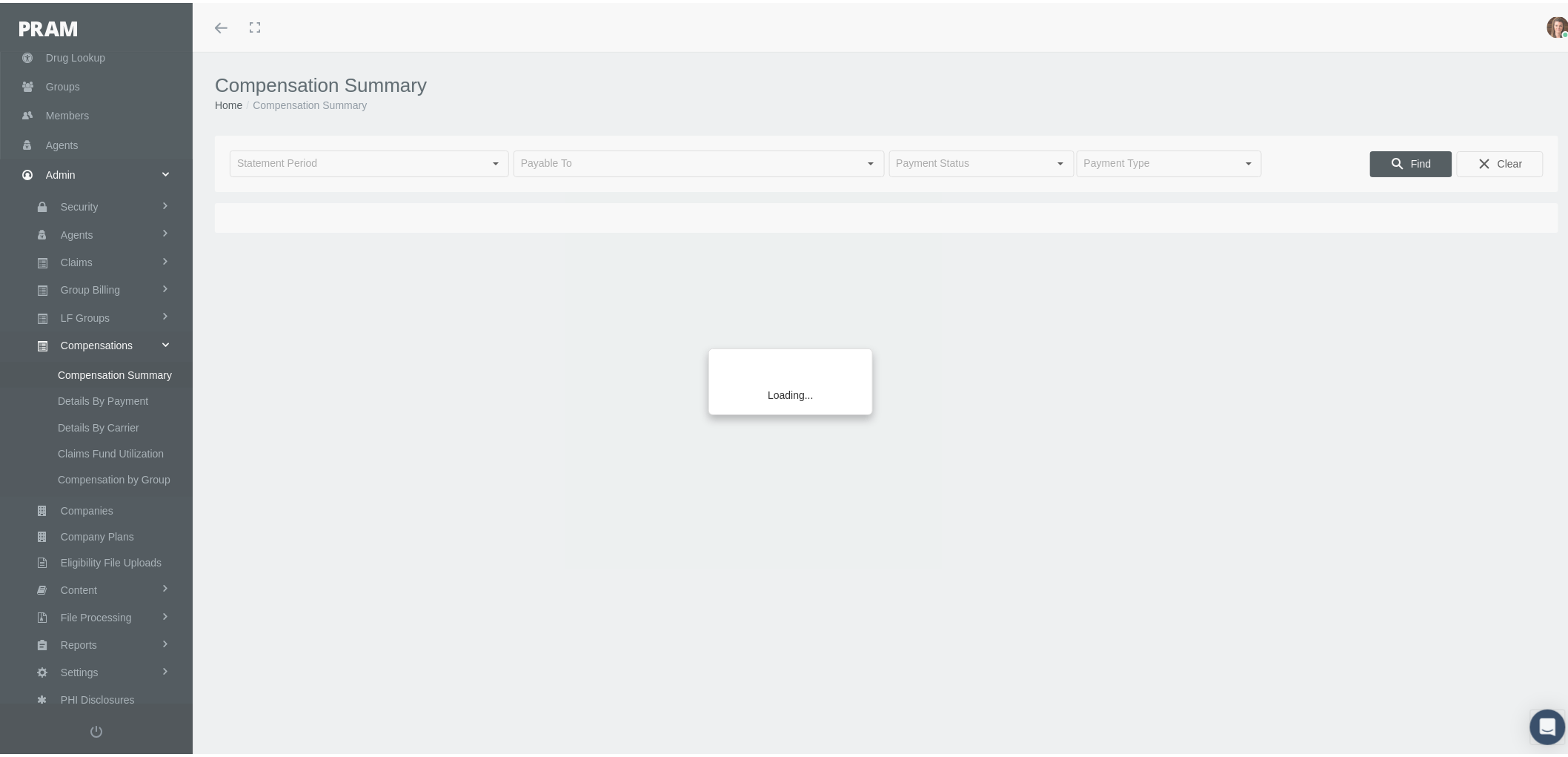
type input "[DATE]"
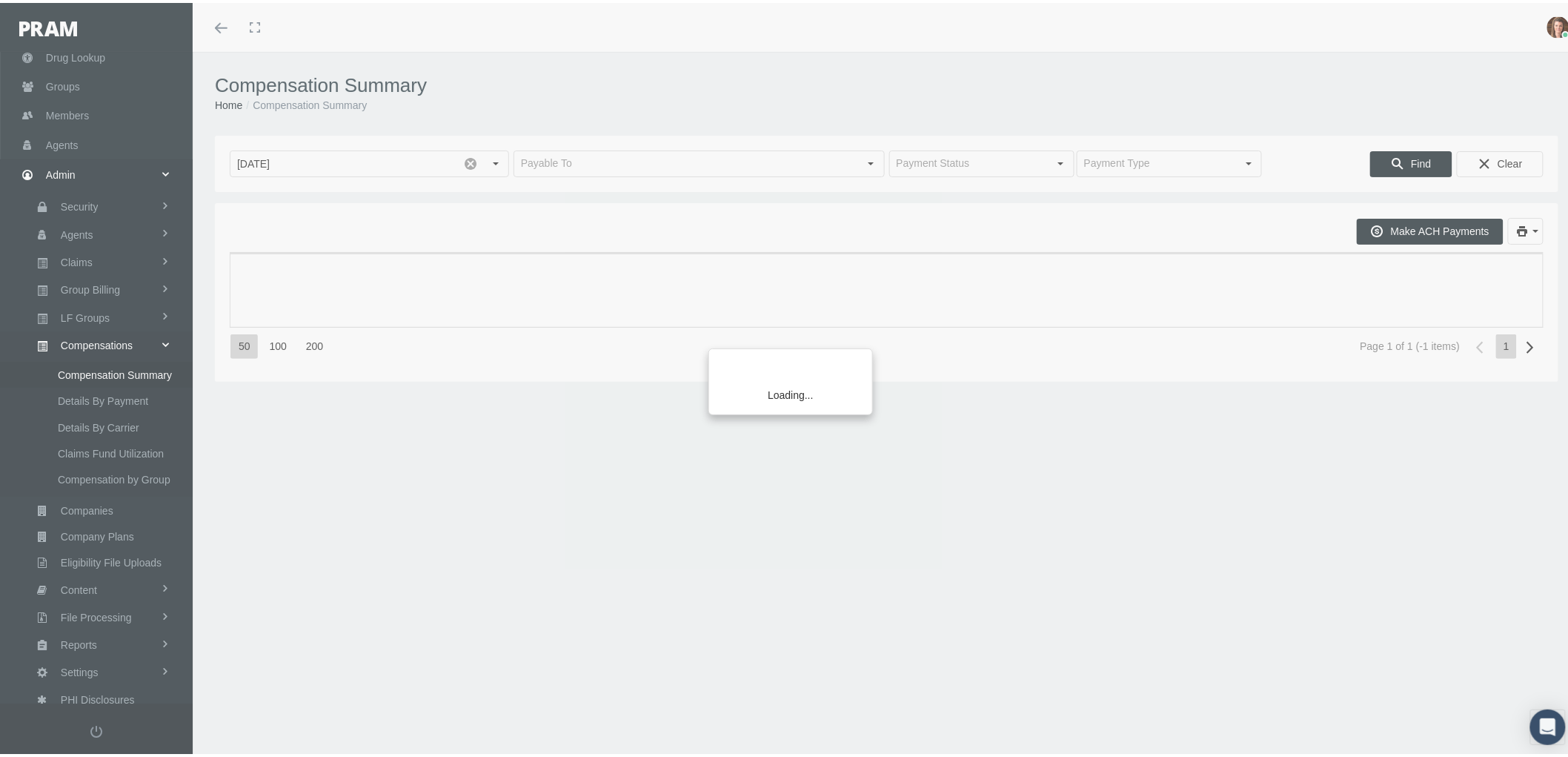
click at [575, 159] on div "Loading..." at bounding box center [784, 378] width 1568 height 757
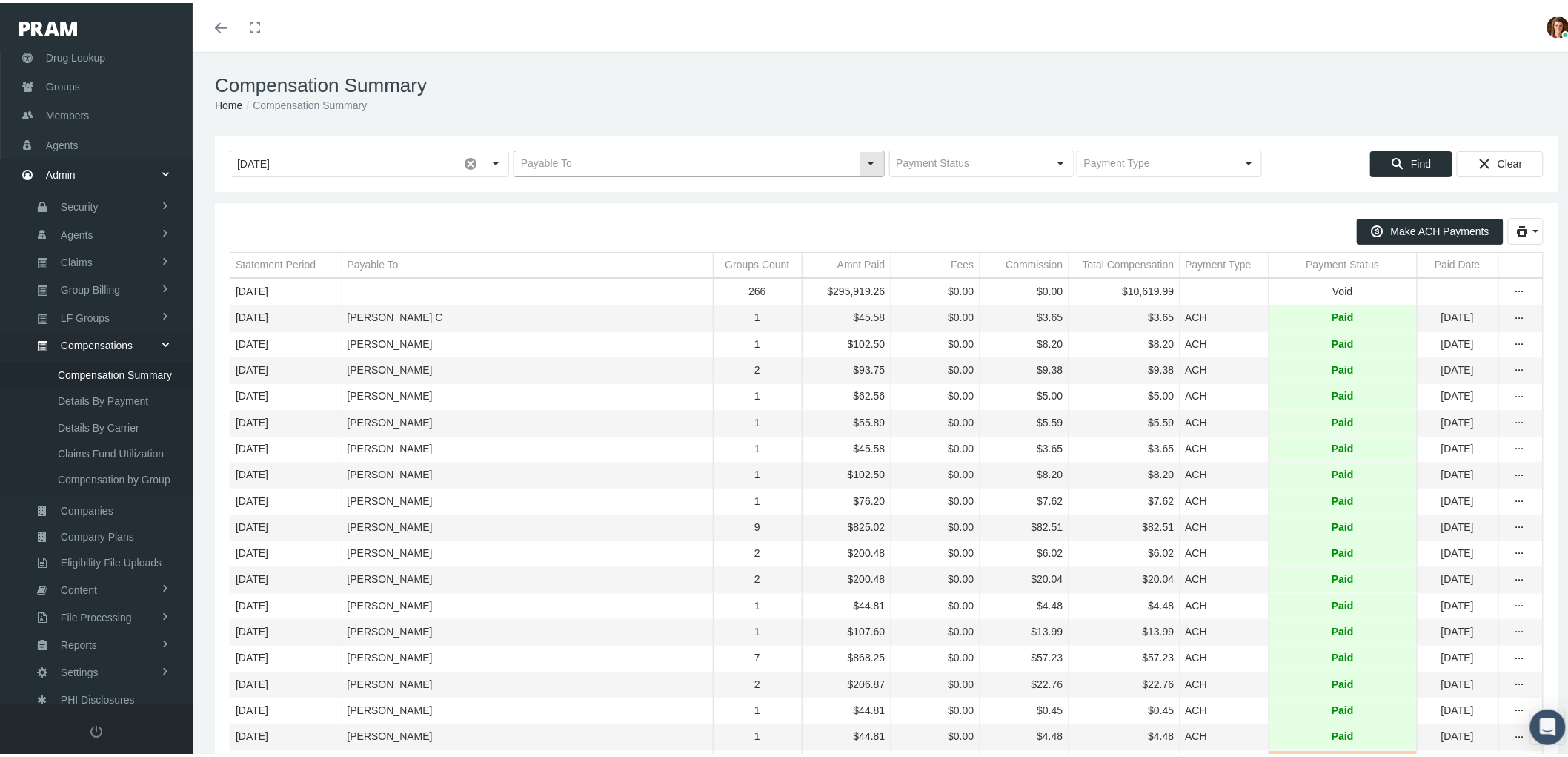
click at [583, 165] on input "text" at bounding box center [687, 160] width 345 height 25
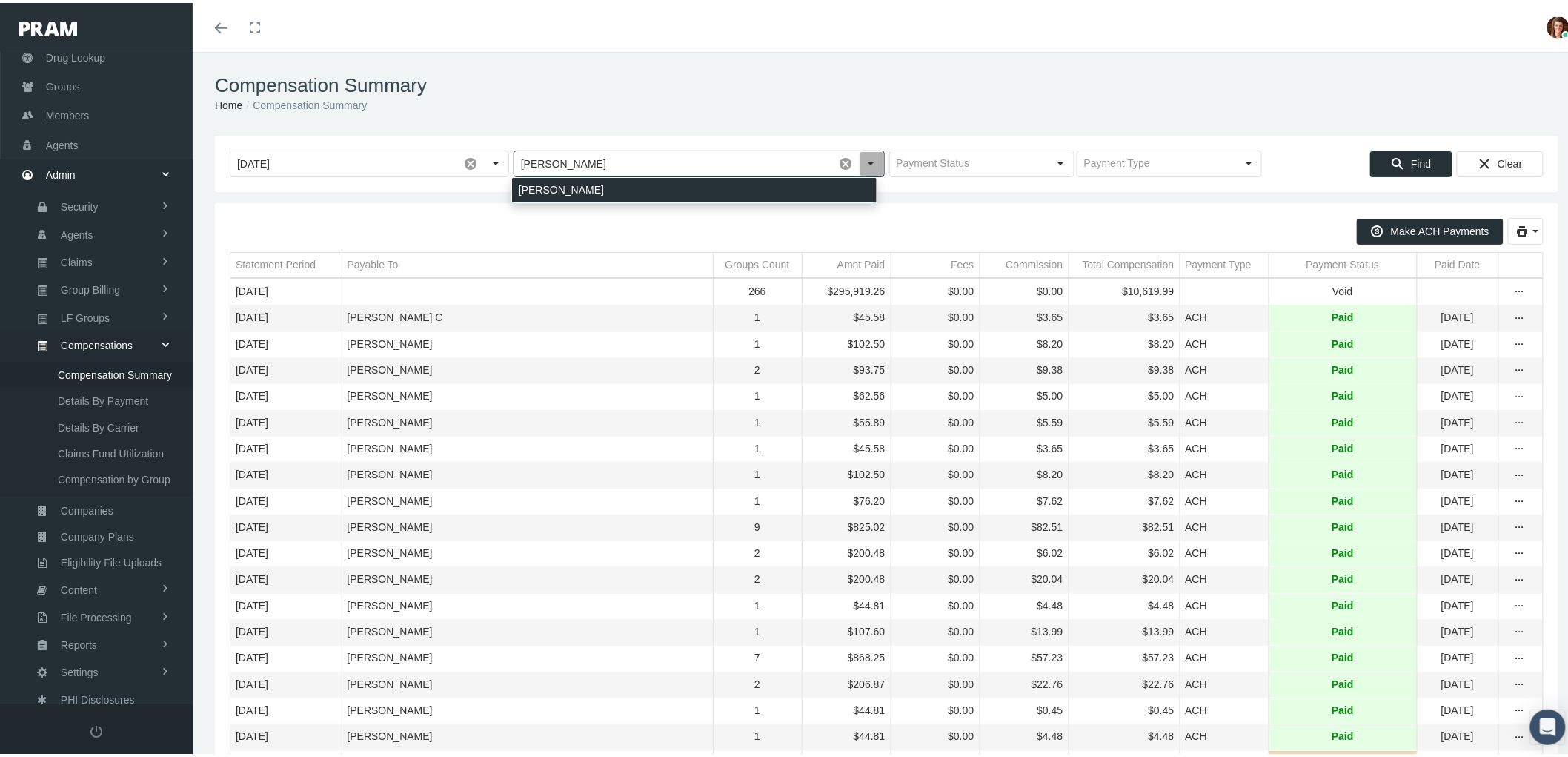
click at [578, 194] on div "[PERSON_NAME]" at bounding box center [694, 187] width 365 height 24
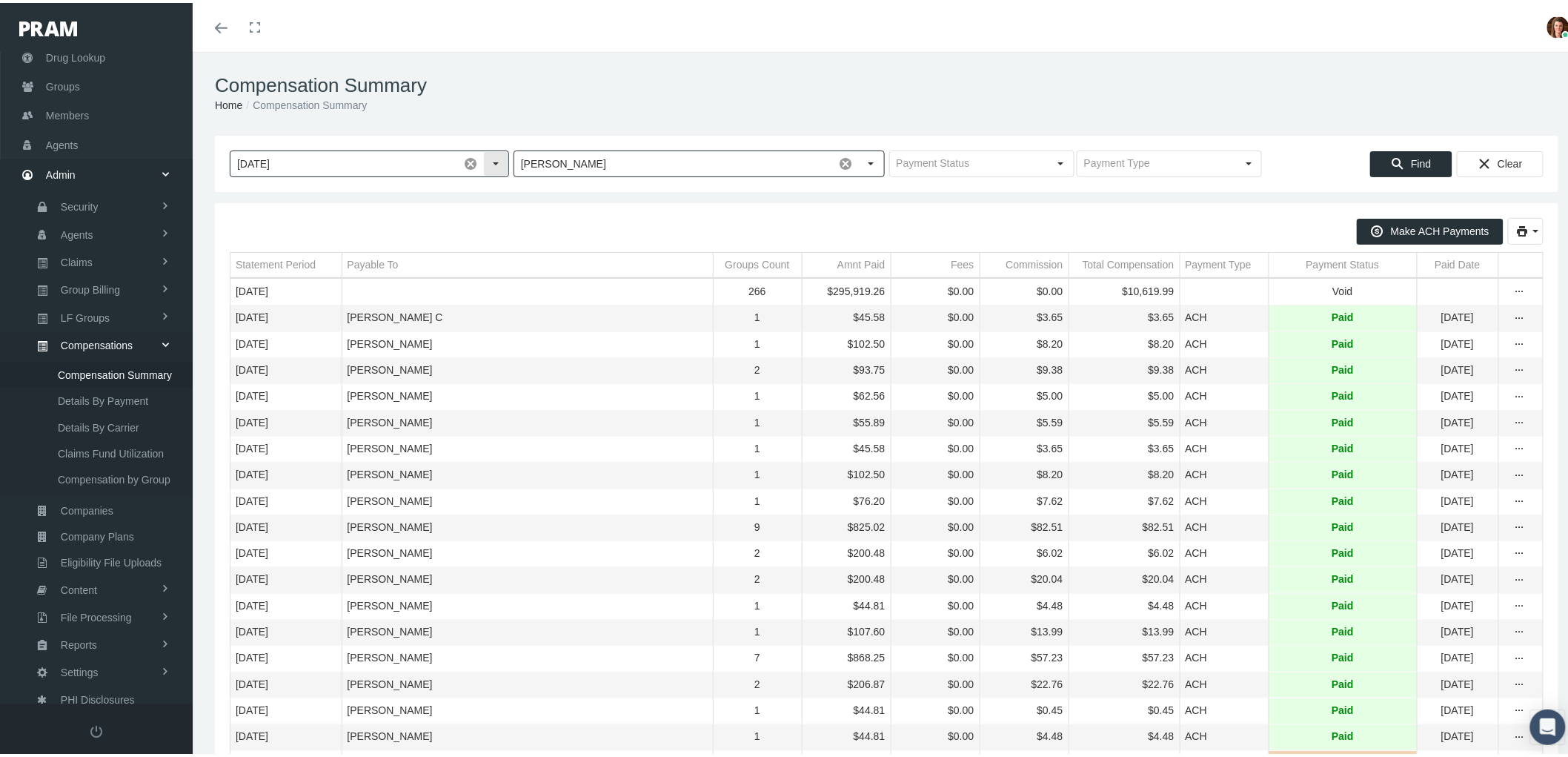
click at [469, 154] on span at bounding box center [470, 160] width 25 height 25
type input "[PERSON_NAME]"
click at [1411, 157] on span "Find" at bounding box center [1421, 161] width 20 height 12
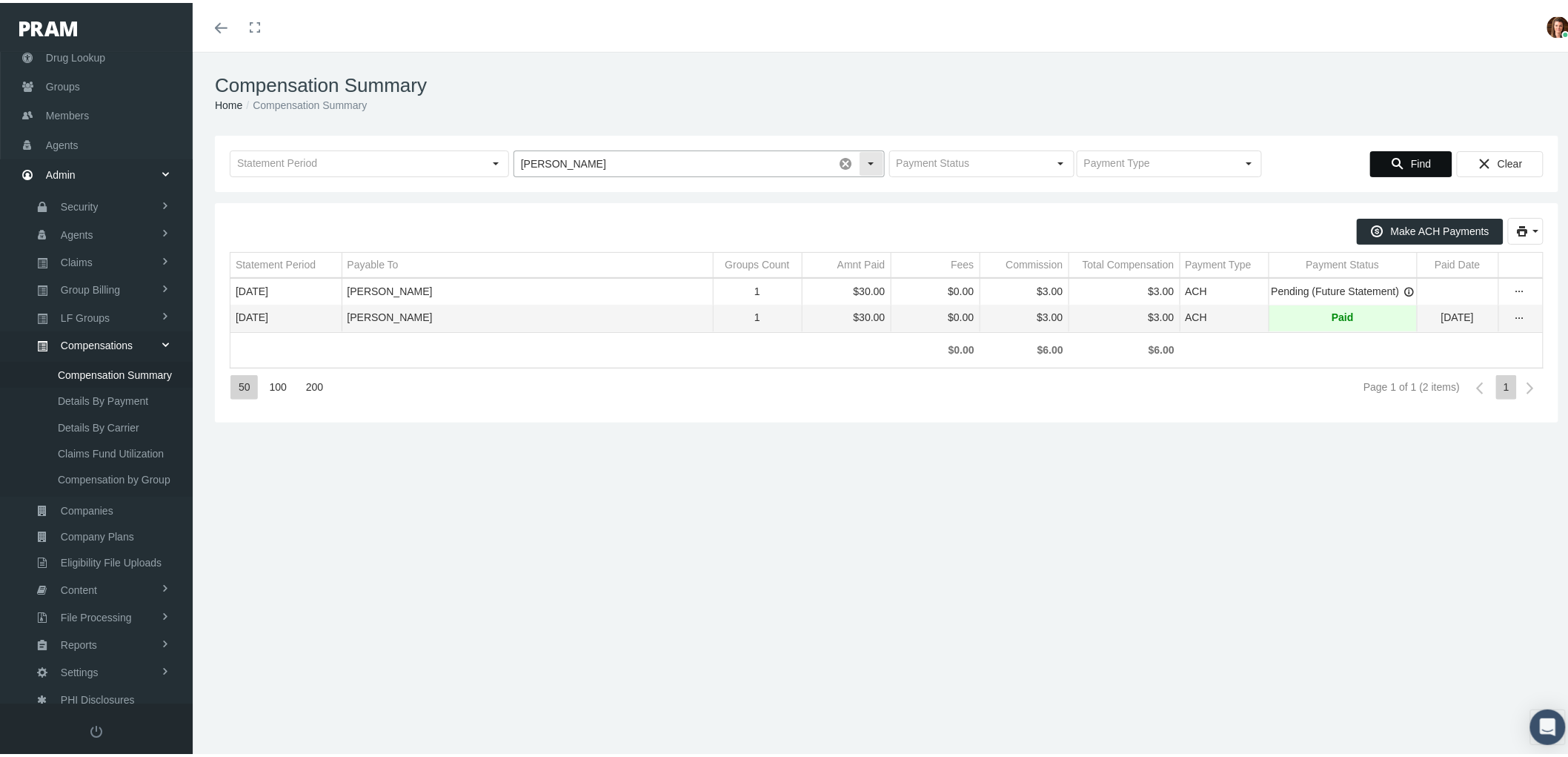
drag, startPoint x: 840, startPoint y: 159, endPoint x: 818, endPoint y: 162, distance: 22.2
click at [840, 159] on span at bounding box center [845, 160] width 25 height 25
click at [475, 161] on input "text" at bounding box center [357, 160] width 253 height 25
drag, startPoint x: 638, startPoint y: 212, endPoint x: 735, endPoint y: 202, distance: 97.5
click at [639, 212] on div "Make ACH Payments Statement Period Payable To Groups Count Amnt Paid Fees Commi…" at bounding box center [886, 310] width 1344 height 220
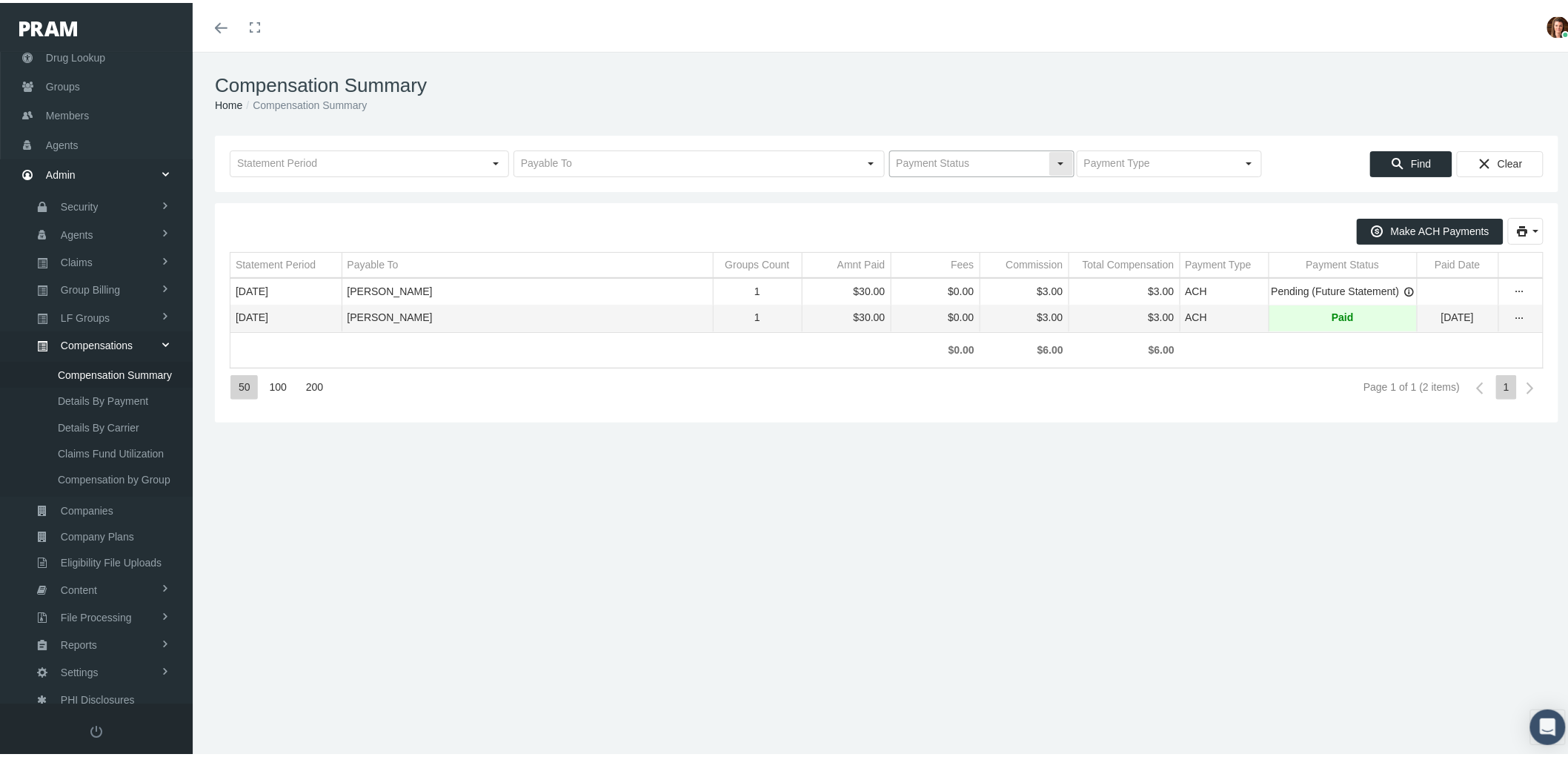
click at [945, 163] on input "text" at bounding box center [969, 160] width 159 height 25
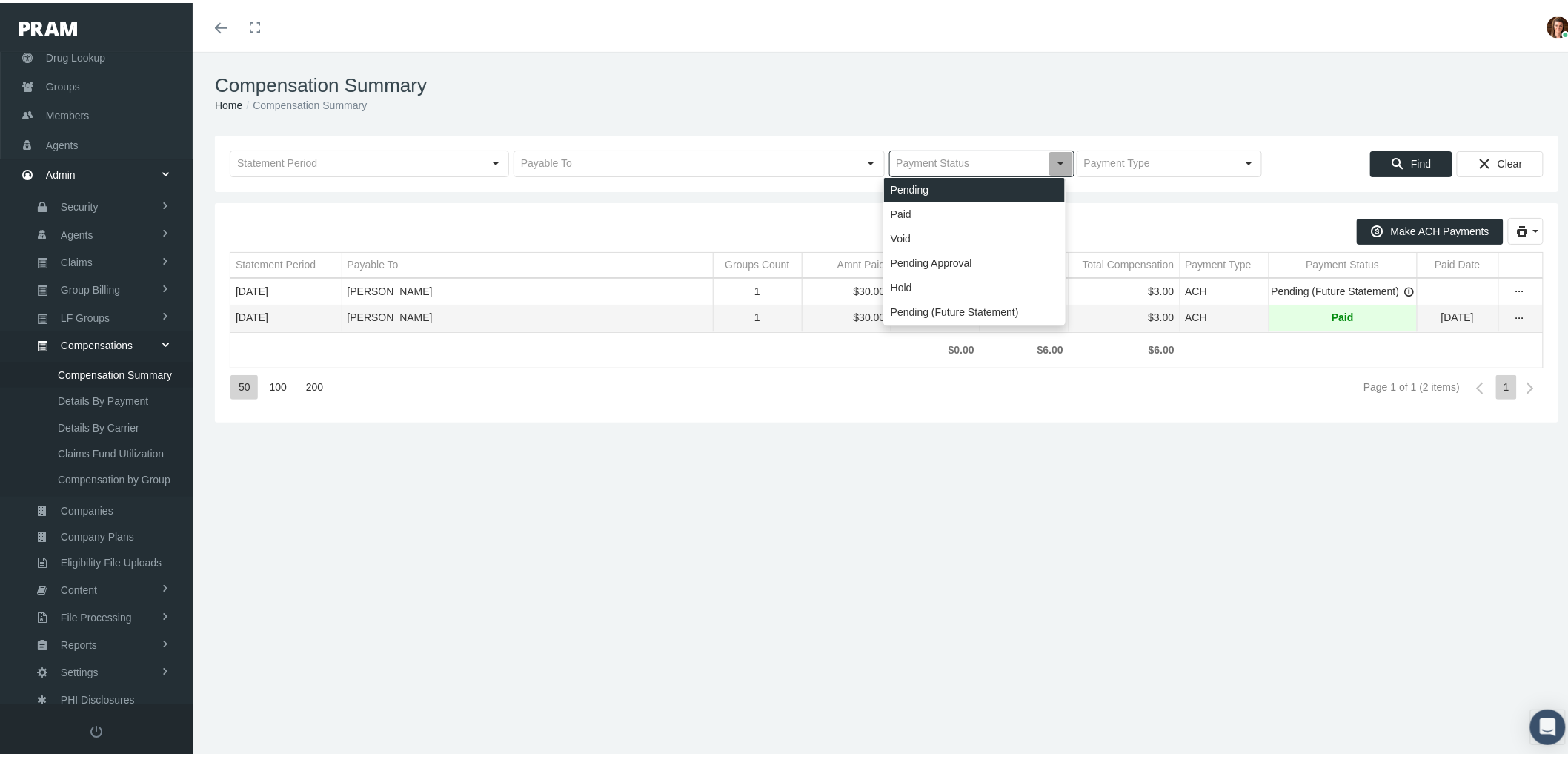
click at [927, 188] on div "Pending" at bounding box center [974, 187] width 181 height 24
type input "Pending"
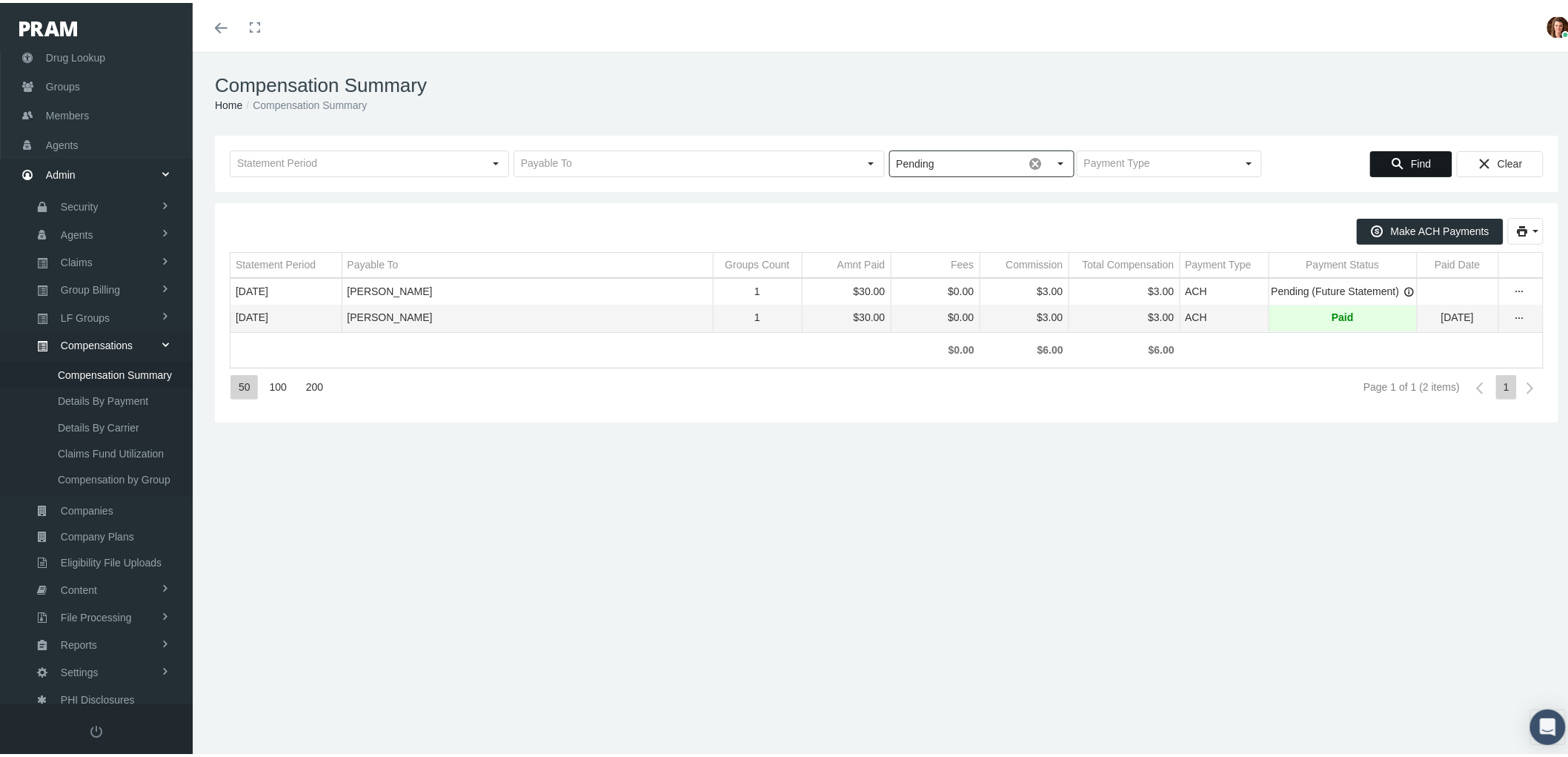
click at [1393, 152] on div "Find" at bounding box center [1411, 161] width 81 height 24
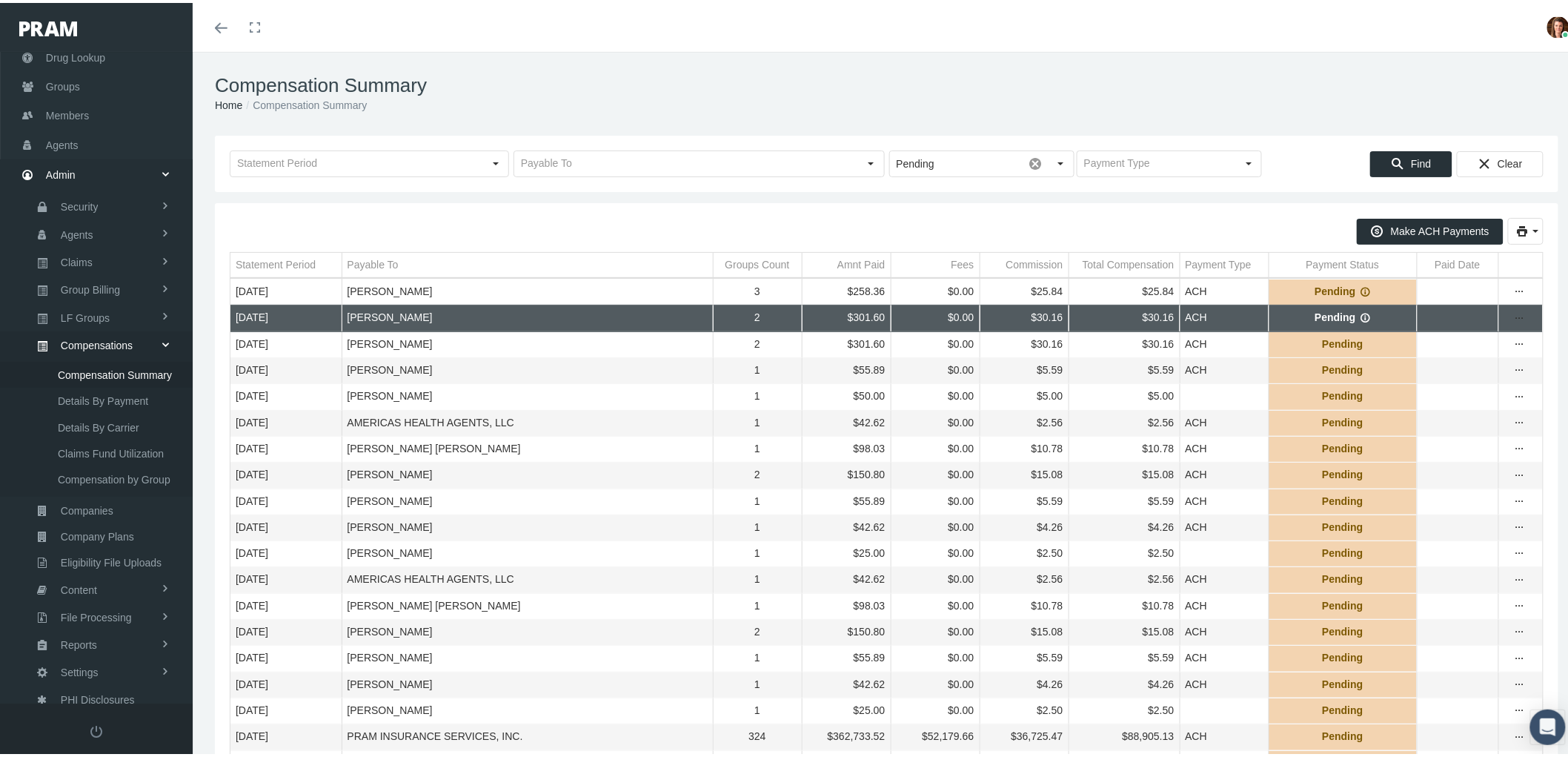
click at [1361, 314] on icon "Data grid" at bounding box center [1366, 315] width 10 height 10
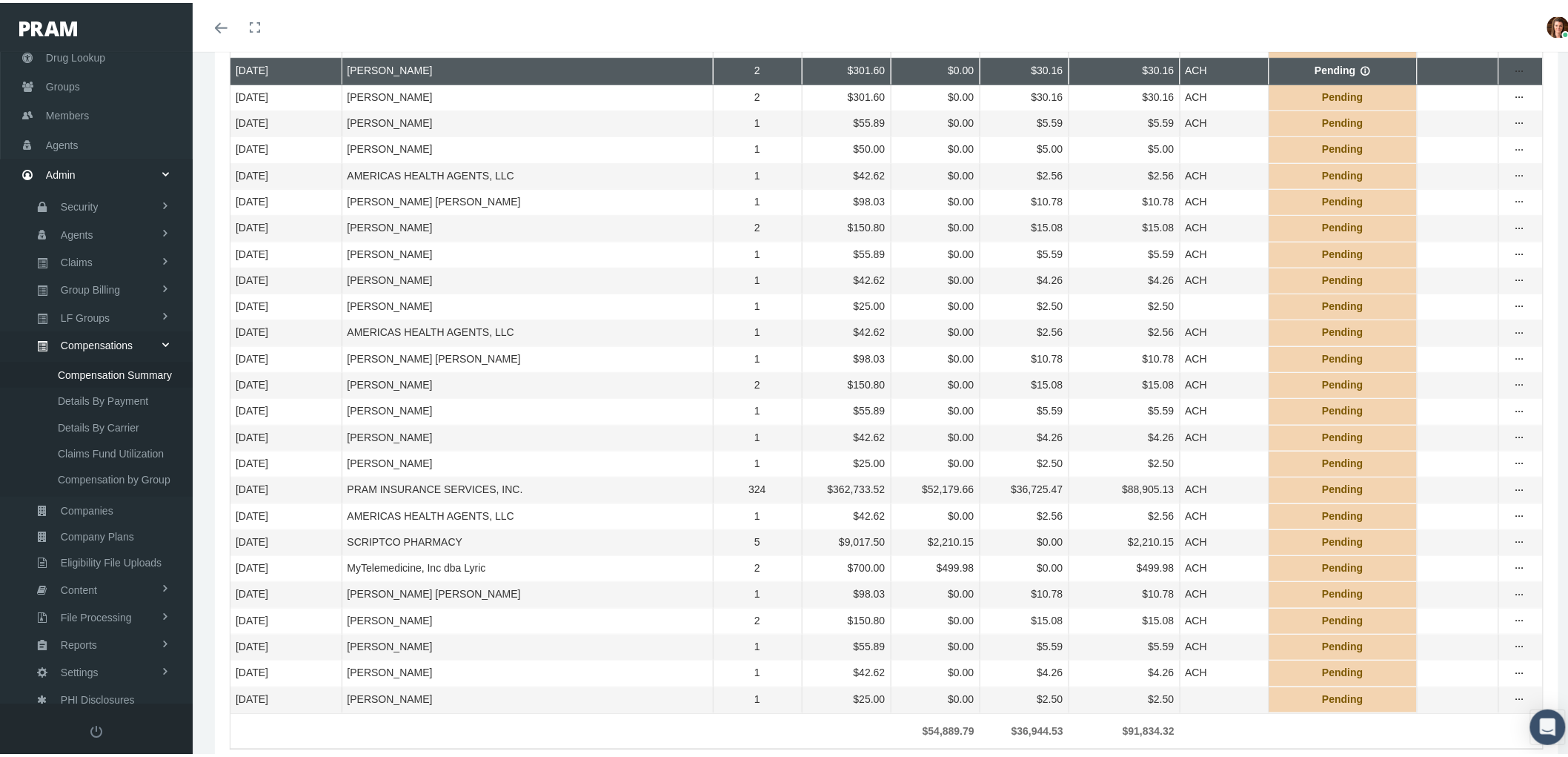
scroll to position [329, 0]
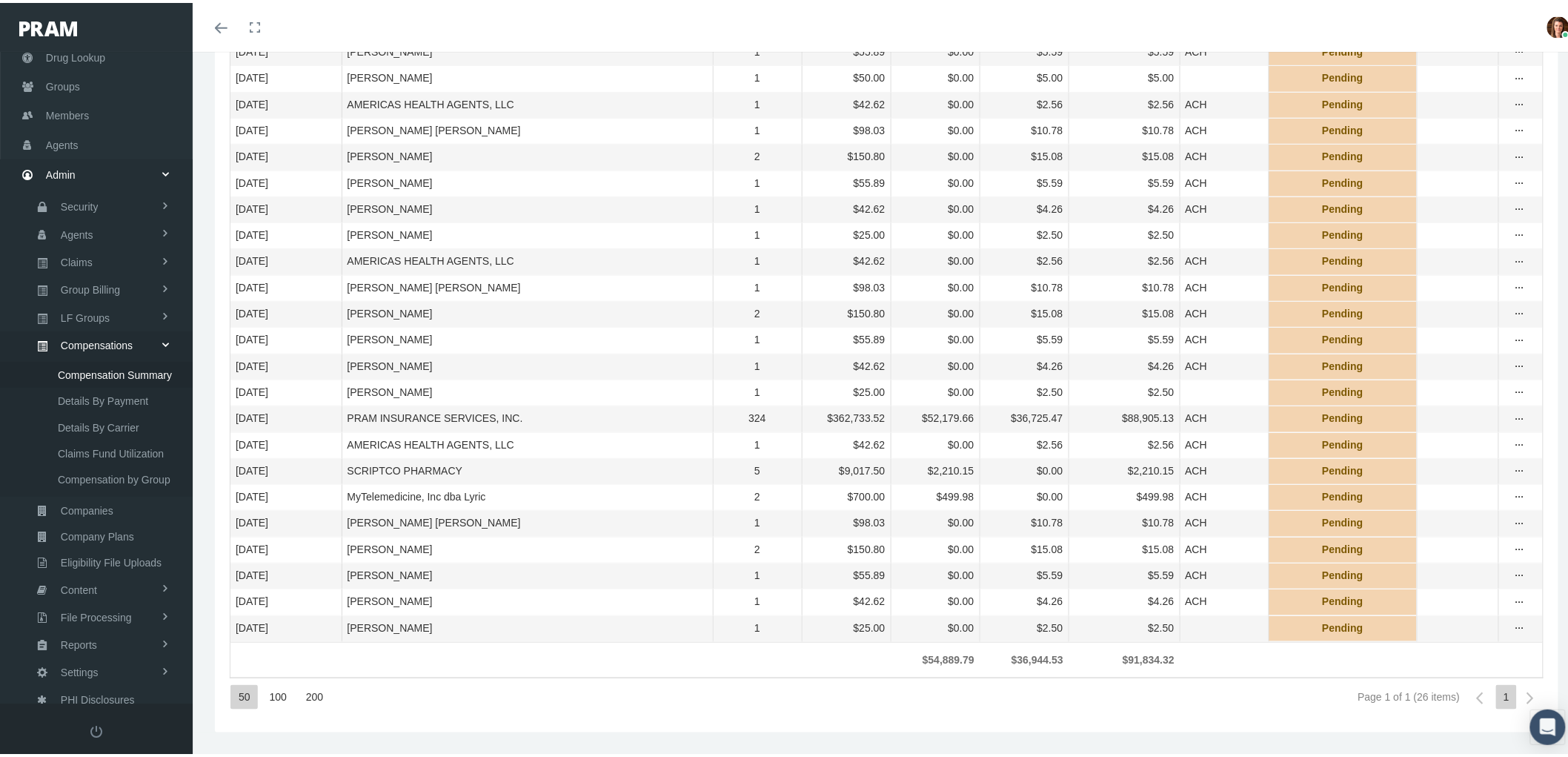
click at [311, 707] on div "200" at bounding box center [314, 694] width 33 height 24
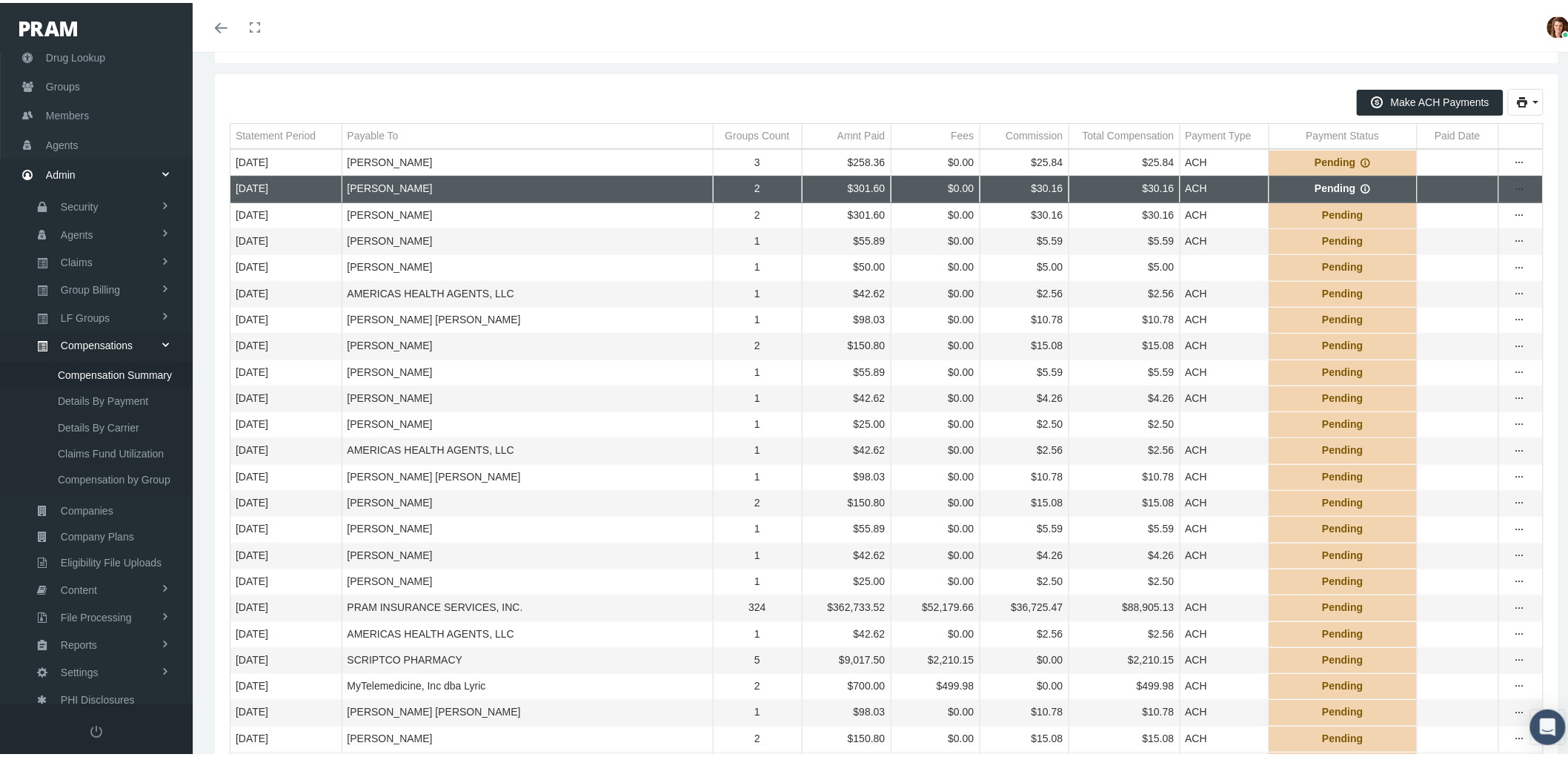
scroll to position [82, 0]
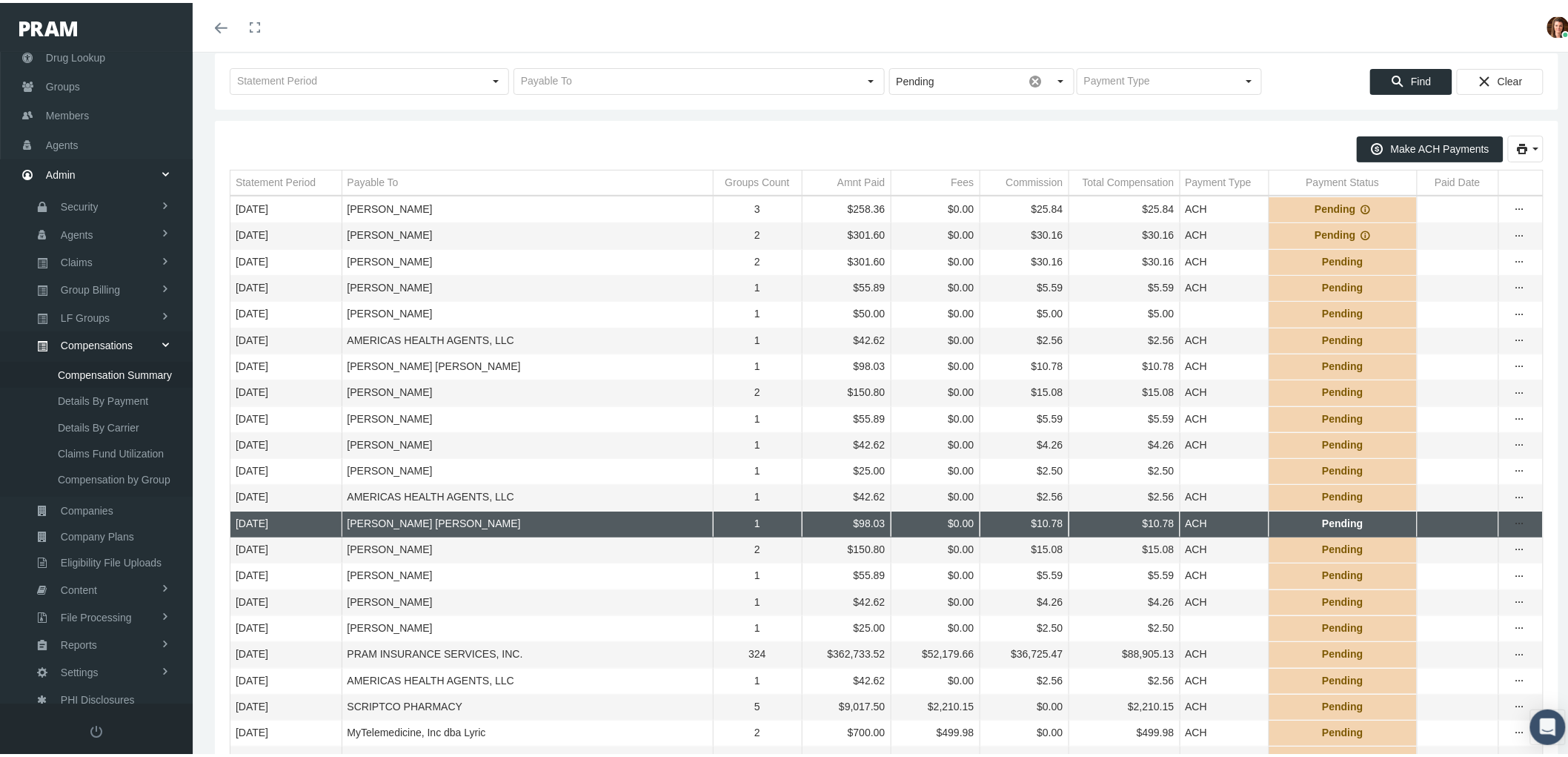
drag, startPoint x: 423, startPoint y: 557, endPoint x: 423, endPoint y: 578, distance: 21.0
drag, startPoint x: 423, startPoint y: 578, endPoint x: 630, endPoint y: 602, distance: 208.4
click at [630, 587] on td "[PERSON_NAME]" at bounding box center [528, 574] width 372 height 26
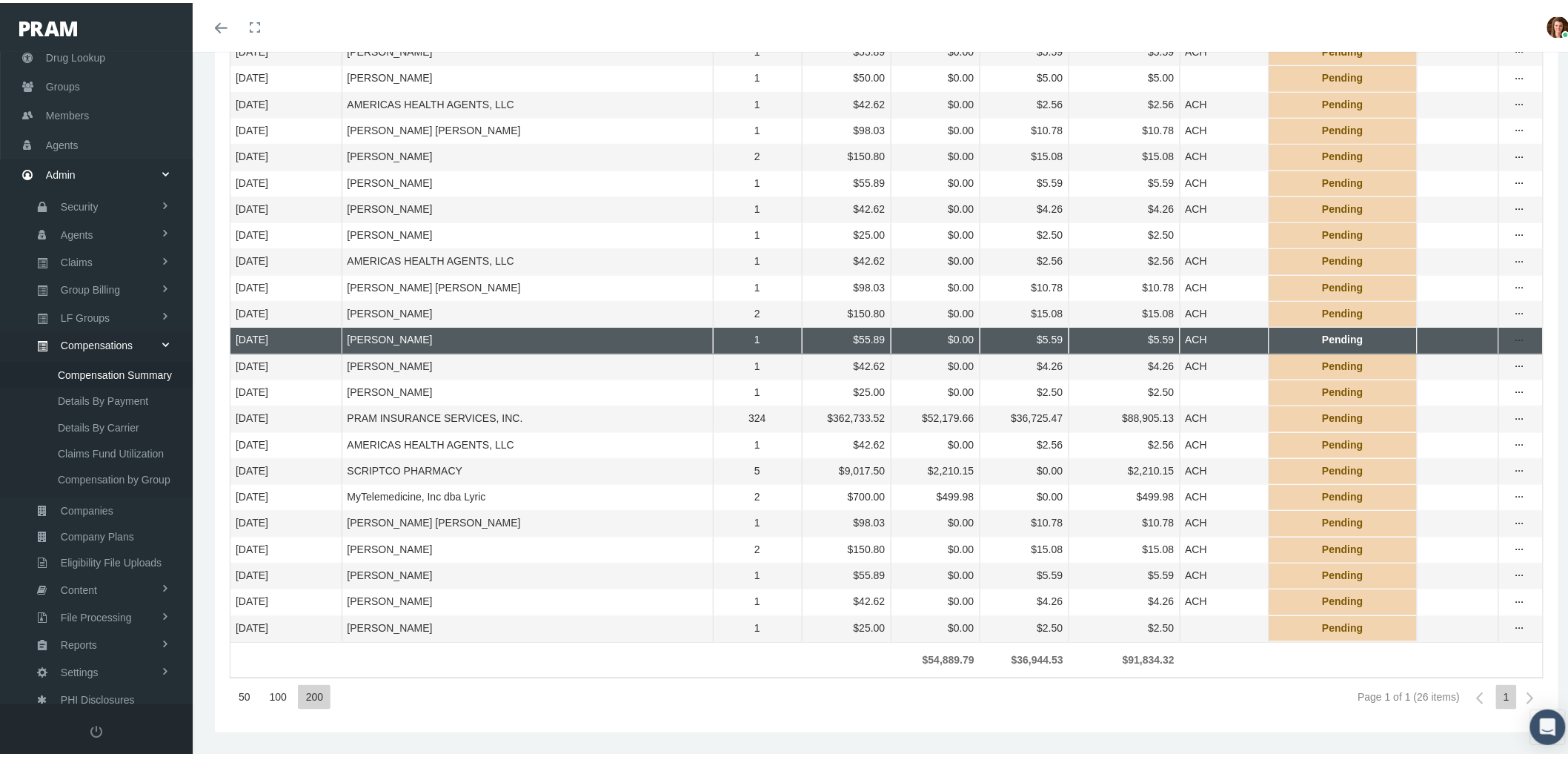
scroll to position [357, 0]
click at [510, 698] on div "50 100 200 Page 1 of 1 (26 items) 1" at bounding box center [886, 695] width 1314 height 40
click at [503, 705] on div "50 100 200 Page 1 of 1 (26 items) 1" at bounding box center [886, 695] width 1314 height 40
